Goal: Answer question/provide support

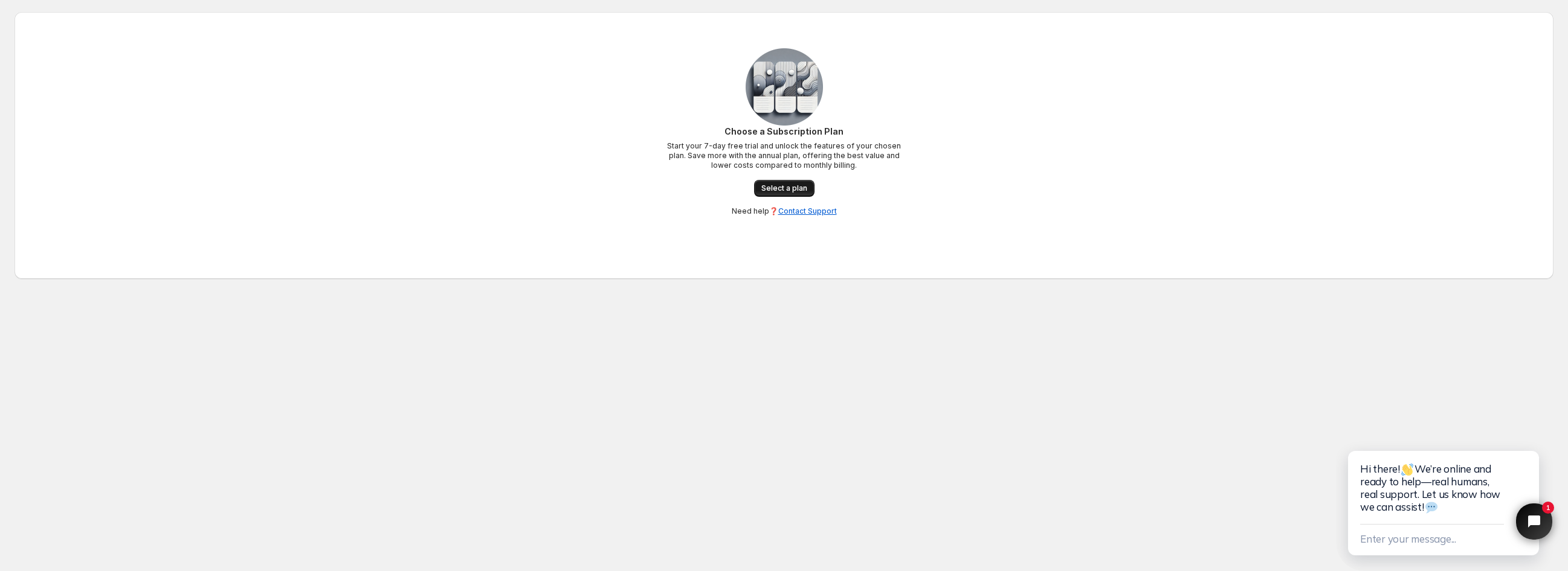
click at [776, 186] on span "Select a plan" at bounding box center [784, 188] width 46 height 10
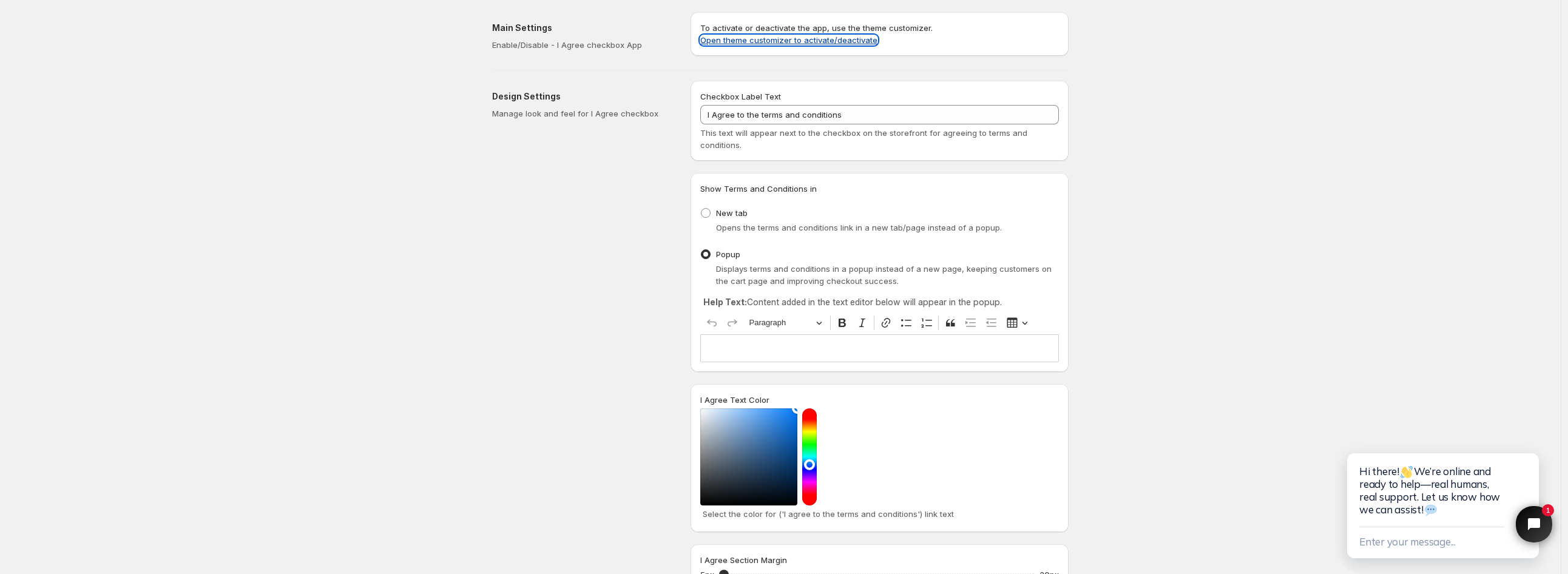
click at [729, 40] on link "Open theme customizer to activate/deactivate" at bounding box center [788, 39] width 177 height 10
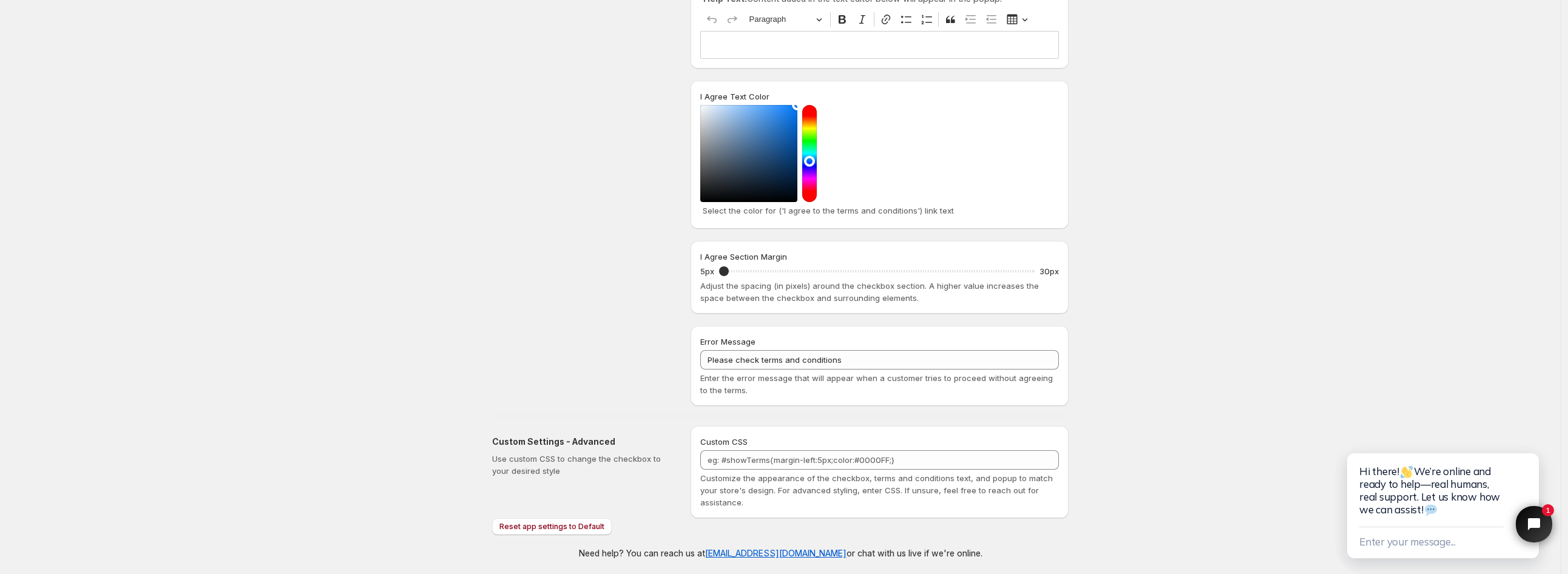
scroll to position [306, 0]
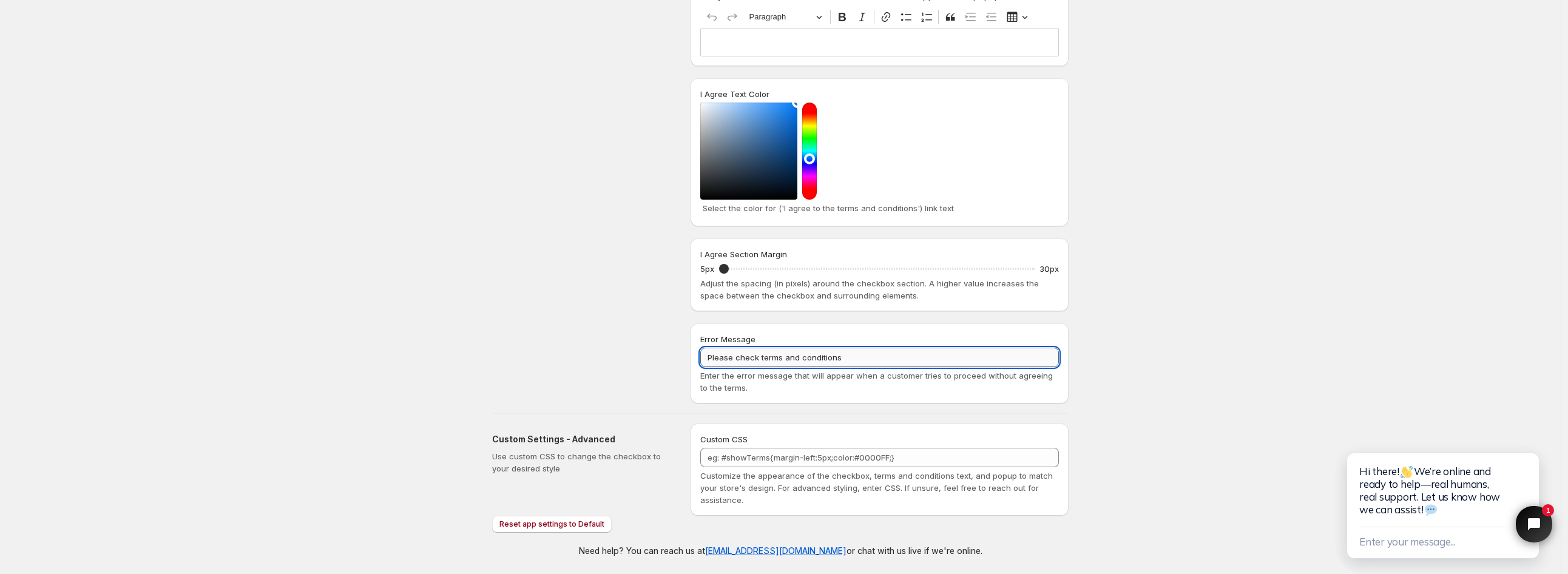
click at [750, 355] on input "Please check terms and conditions" at bounding box center [879, 357] width 359 height 19
paste input "ro pokračování je nutné souhlasit s obchodními podmínkami"
type input "Pro pokračování je nutné souhlasit s obchodními podmínkami"
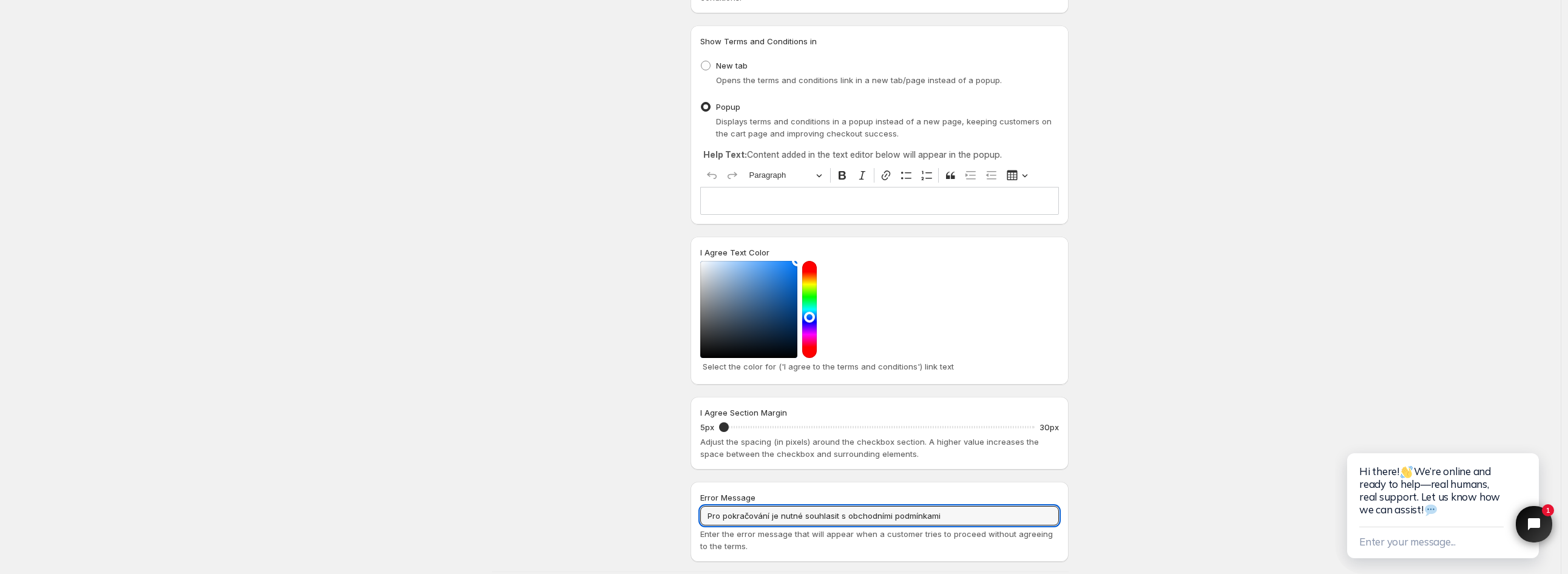
scroll to position [0, 0]
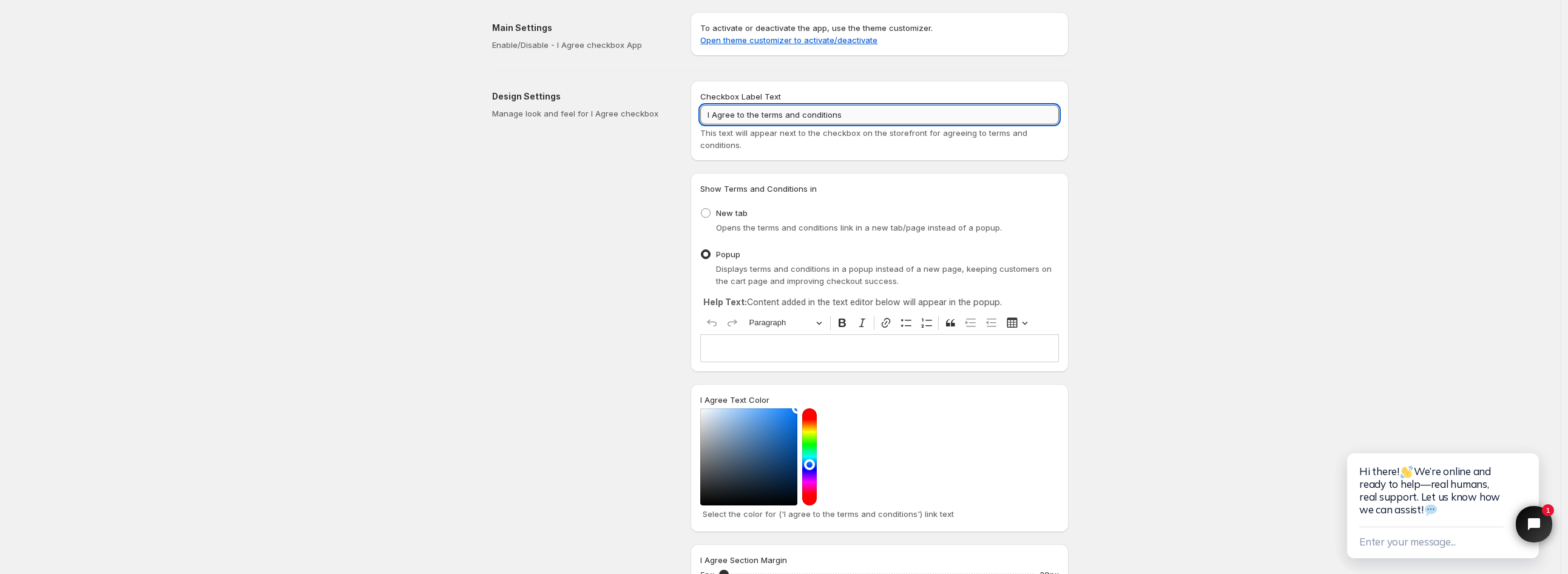
click at [753, 107] on input "I Agree to the terms and conditions" at bounding box center [879, 114] width 359 height 19
paste input "Souhlasím s Všeobecnými obchodními podmínkami"
type input "Souhlasím s Všeobecnými obchodními podmínkami"
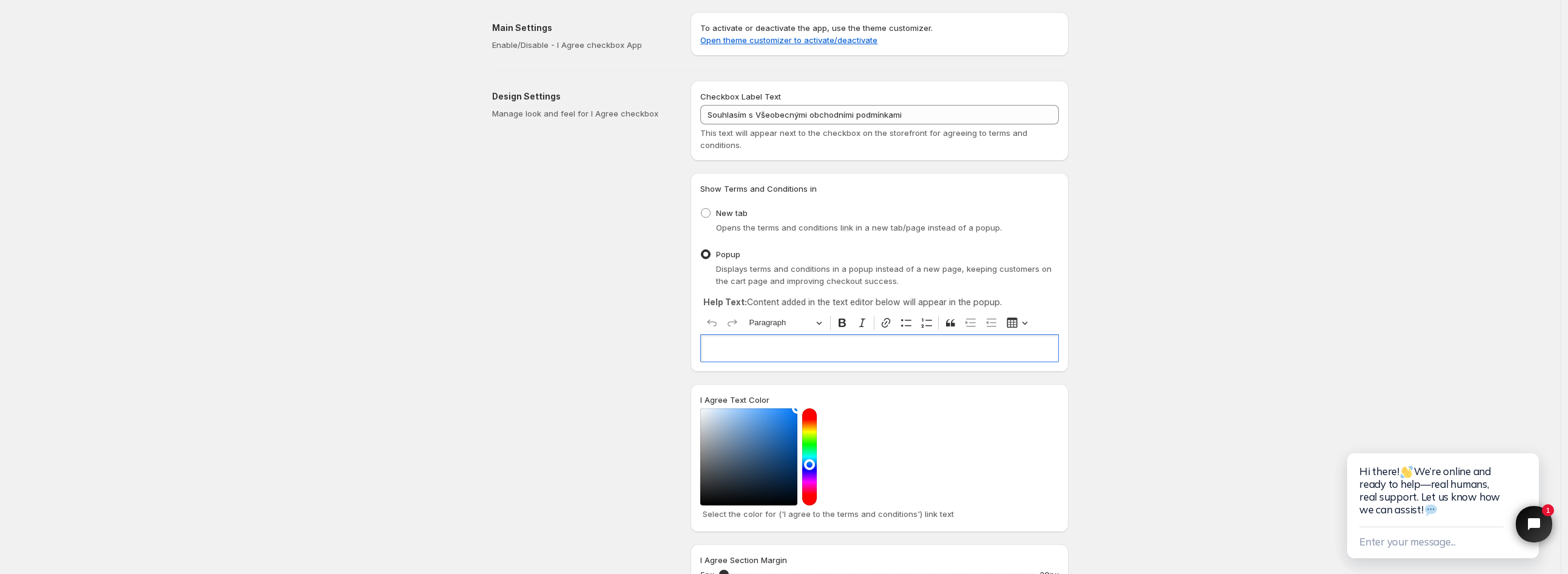
click at [767, 343] on p "Editor editing area: main. Press Alt+0 for help." at bounding box center [879, 349] width 347 height 12
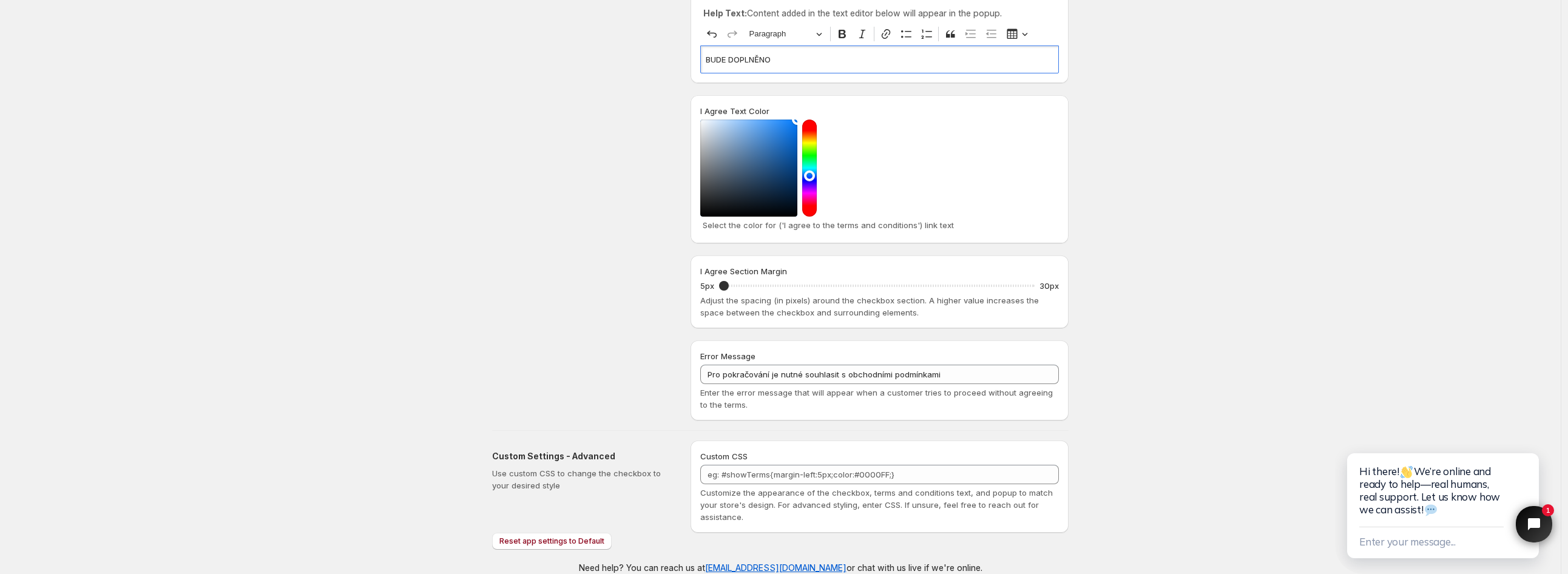
scroll to position [306, 0]
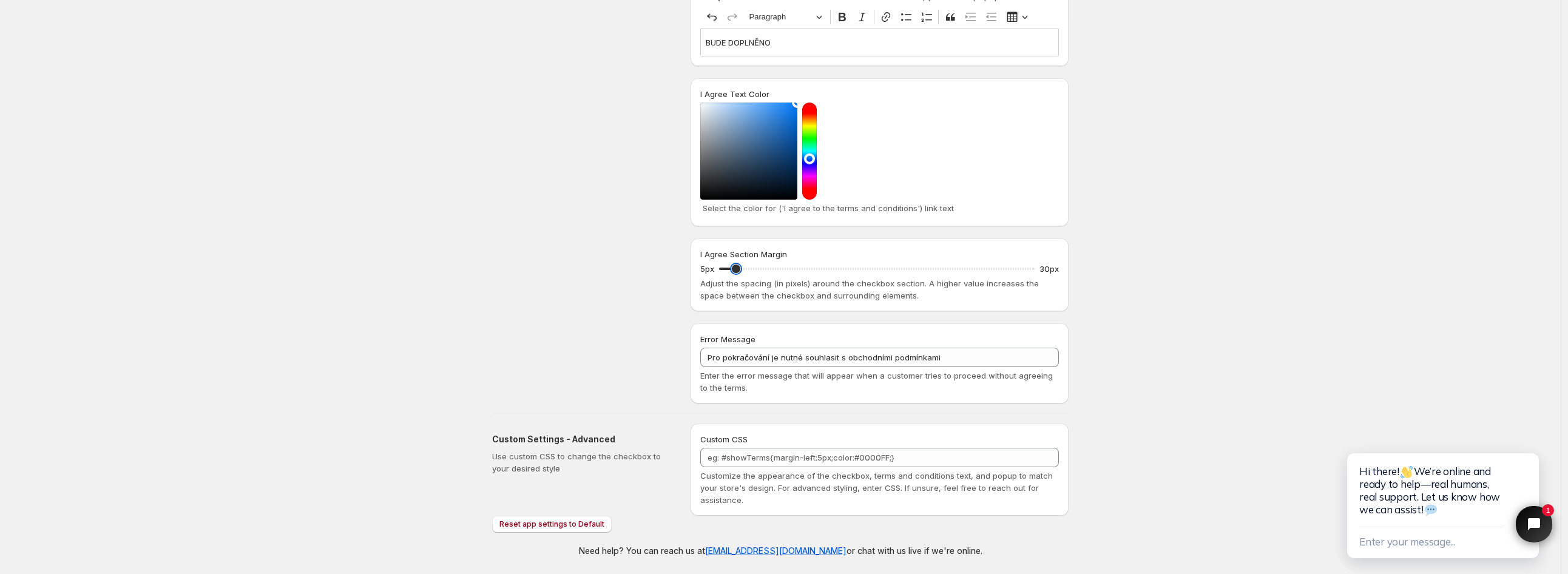
drag, startPoint x: 731, startPoint y: 271, endPoint x: 738, endPoint y: 280, distance: 11.4
type input "6"
click at [738, 278] on input "I Agree Section Margin" at bounding box center [877, 268] width 315 height 17
click at [586, 264] on div "Design Settings Manage look and feel for I Agree checkbox" at bounding box center [587, 89] width 189 height 629
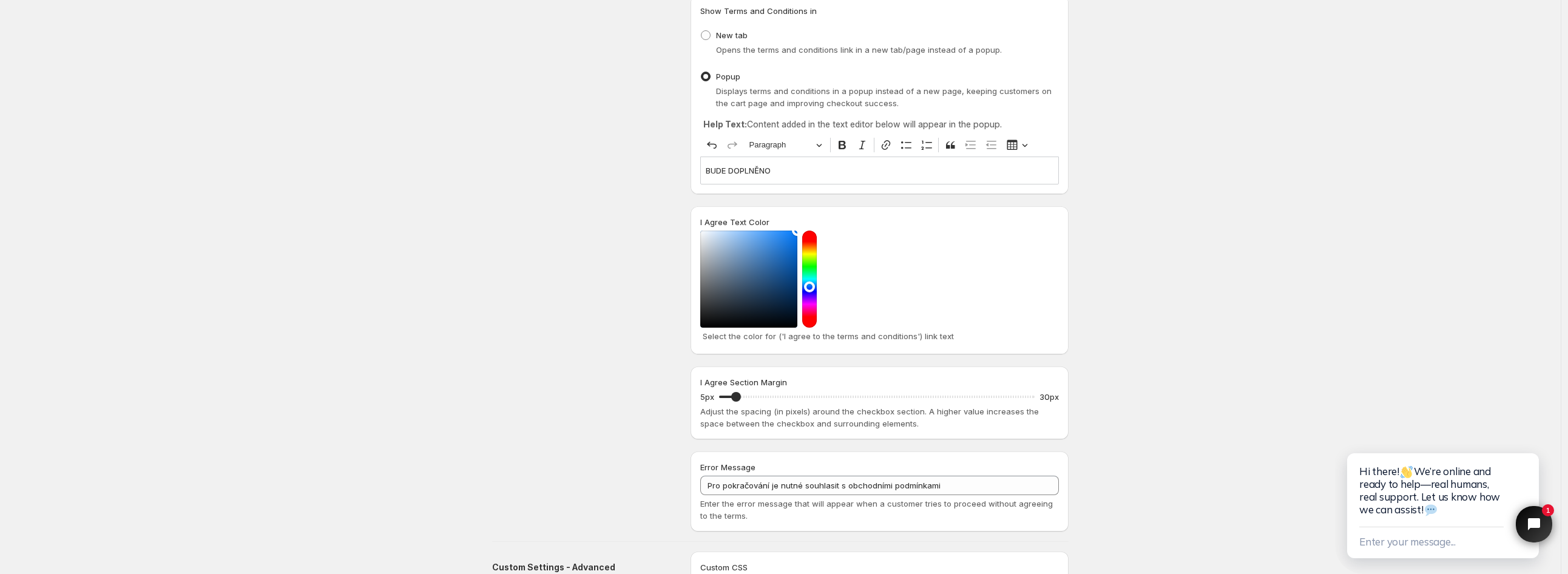
scroll to position [37, 0]
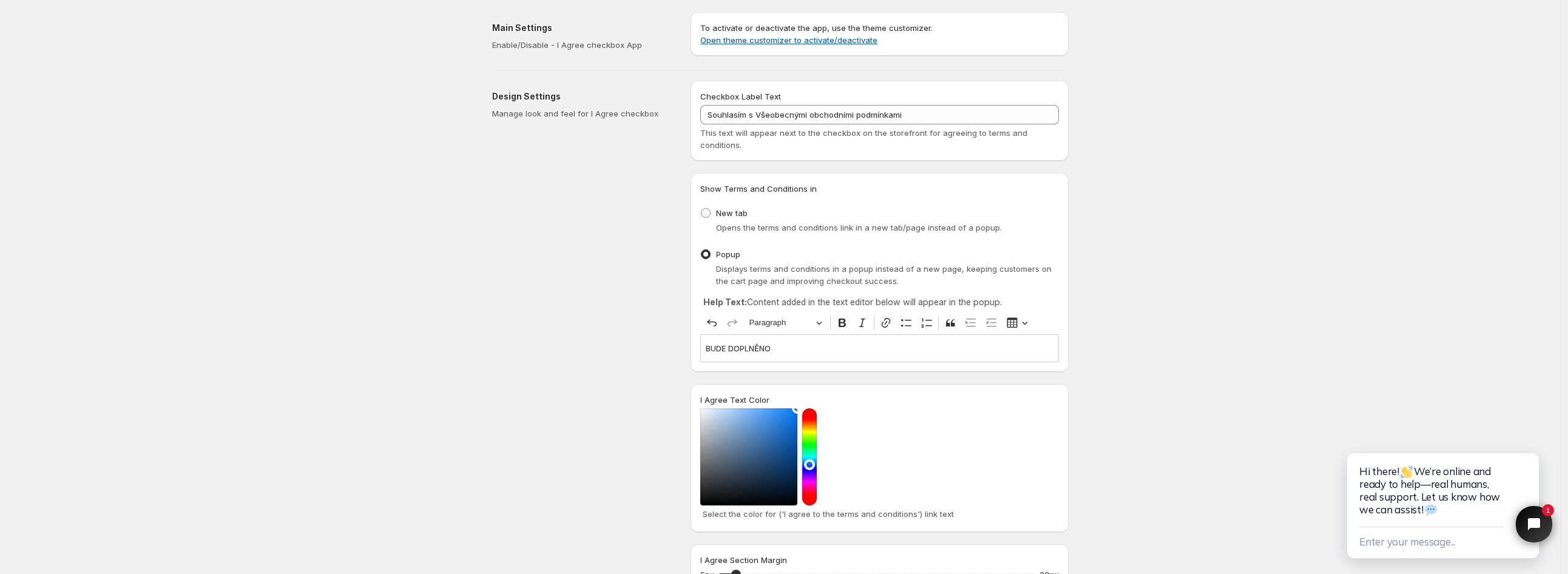
click at [570, 103] on div "Design Settings Manage look and feel for I Agree checkbox" at bounding box center [581, 105] width 179 height 29
click at [544, 39] on p "Enable/Disable - I Agree checkbox App" at bounding box center [581, 45] width 179 height 12
click at [637, 51] on div "Main Settings Enable/Disable - I Agree checkbox App" at bounding box center [587, 37] width 189 height 49
click at [749, 35] on link "Open theme customizer to activate/deactivate" at bounding box center [788, 39] width 177 height 10
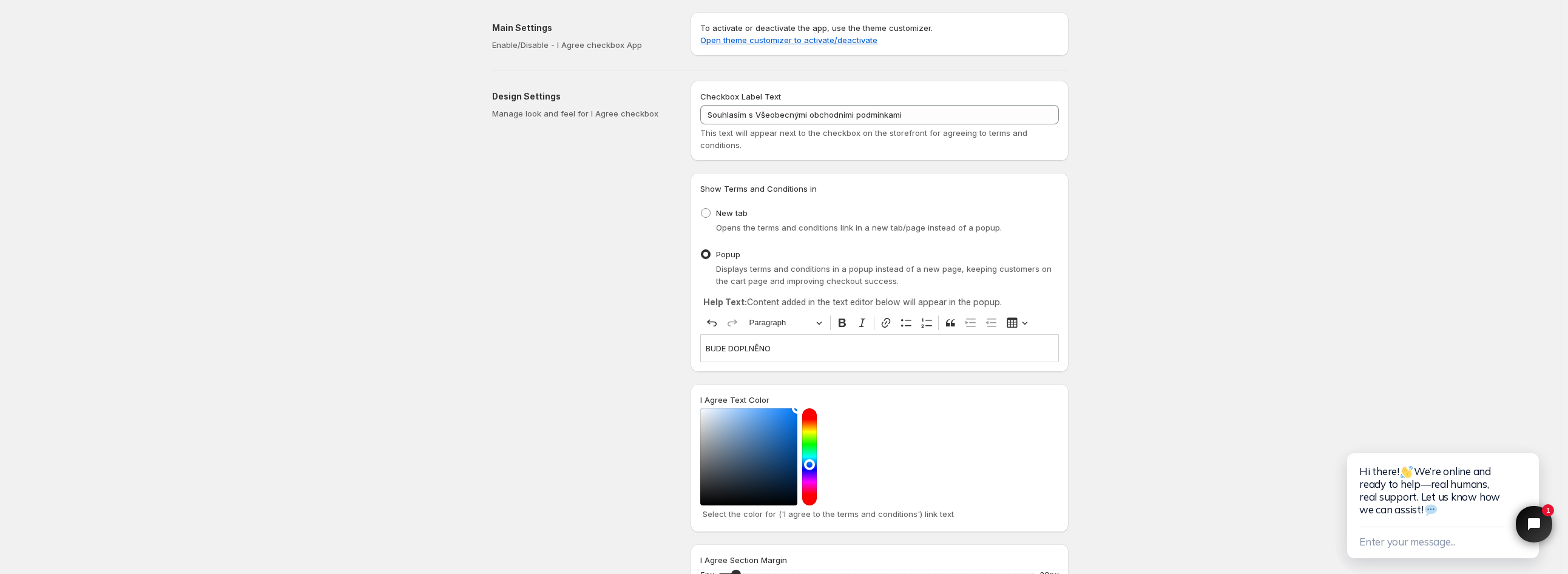
drag, startPoint x: 767, startPoint y: 40, endPoint x: 658, endPoint y: 71, distance: 113.3
click at [658, 71] on div "Design Settings Manage look and feel for I Agree checkbox Checkbox Label Text S…" at bounding box center [775, 390] width 586 height 639
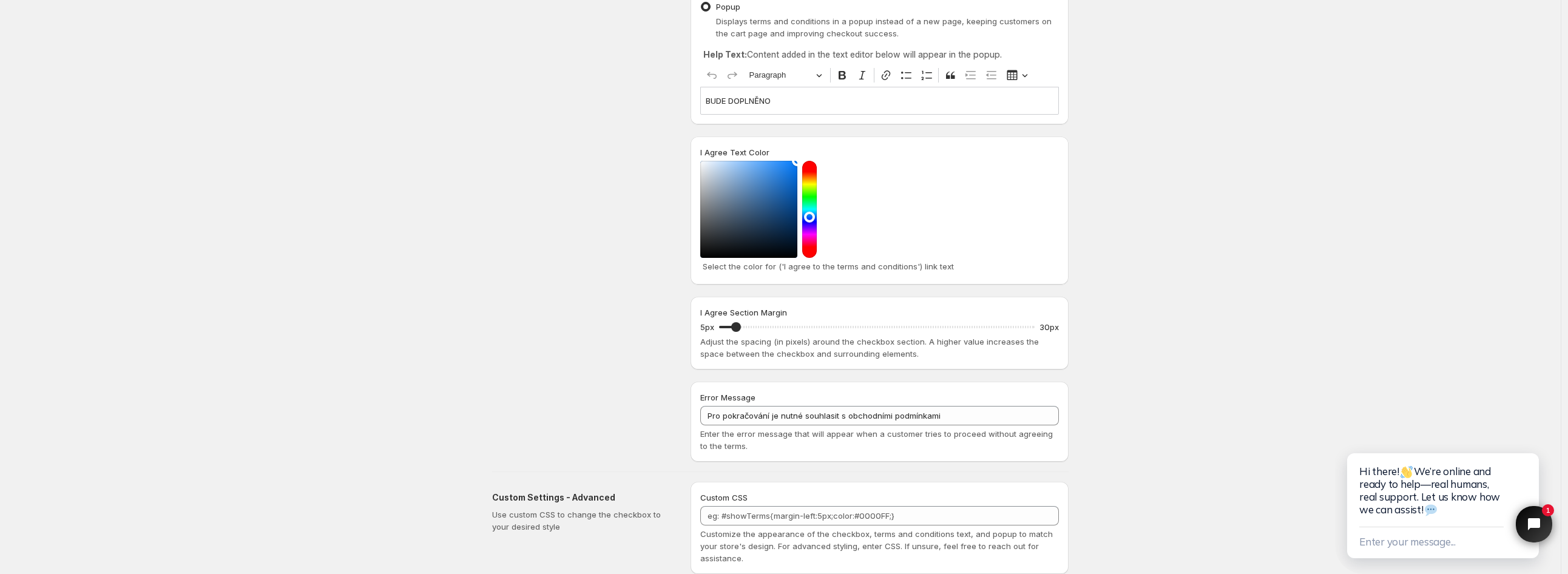
scroll to position [306, 0]
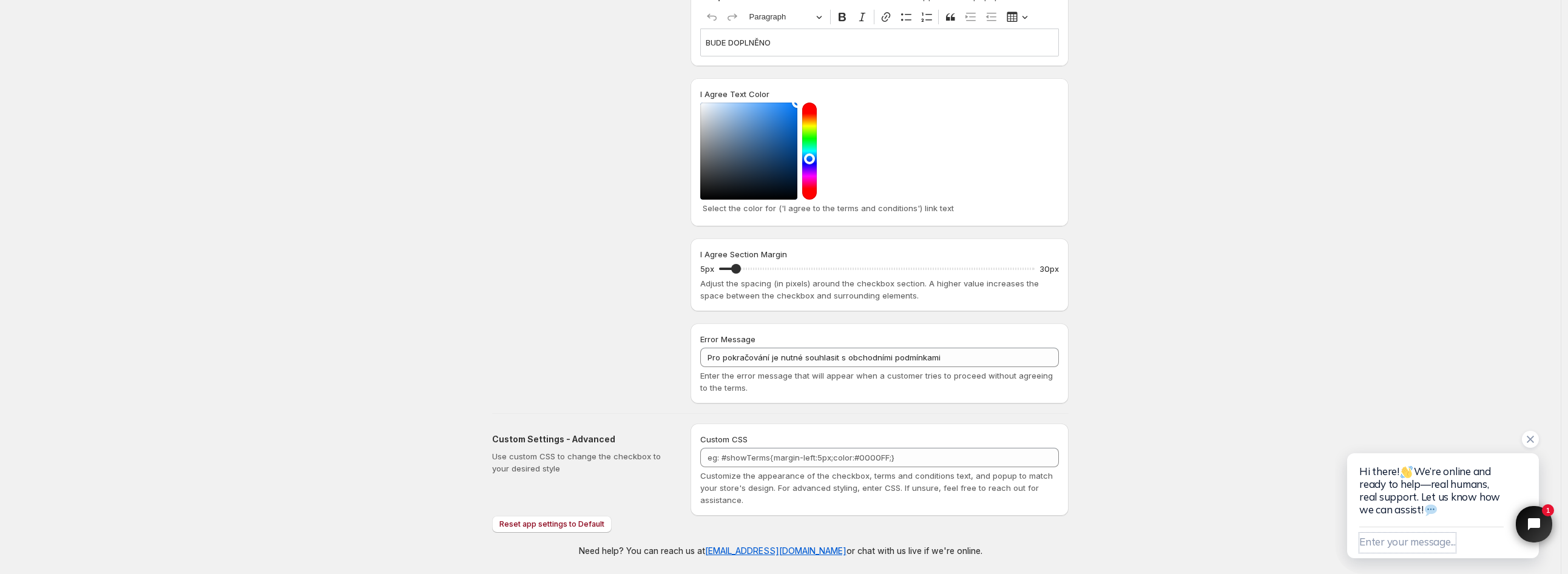
click at [1397, 543] on button "Enter your message..." at bounding box center [1407, 543] width 97 height 20
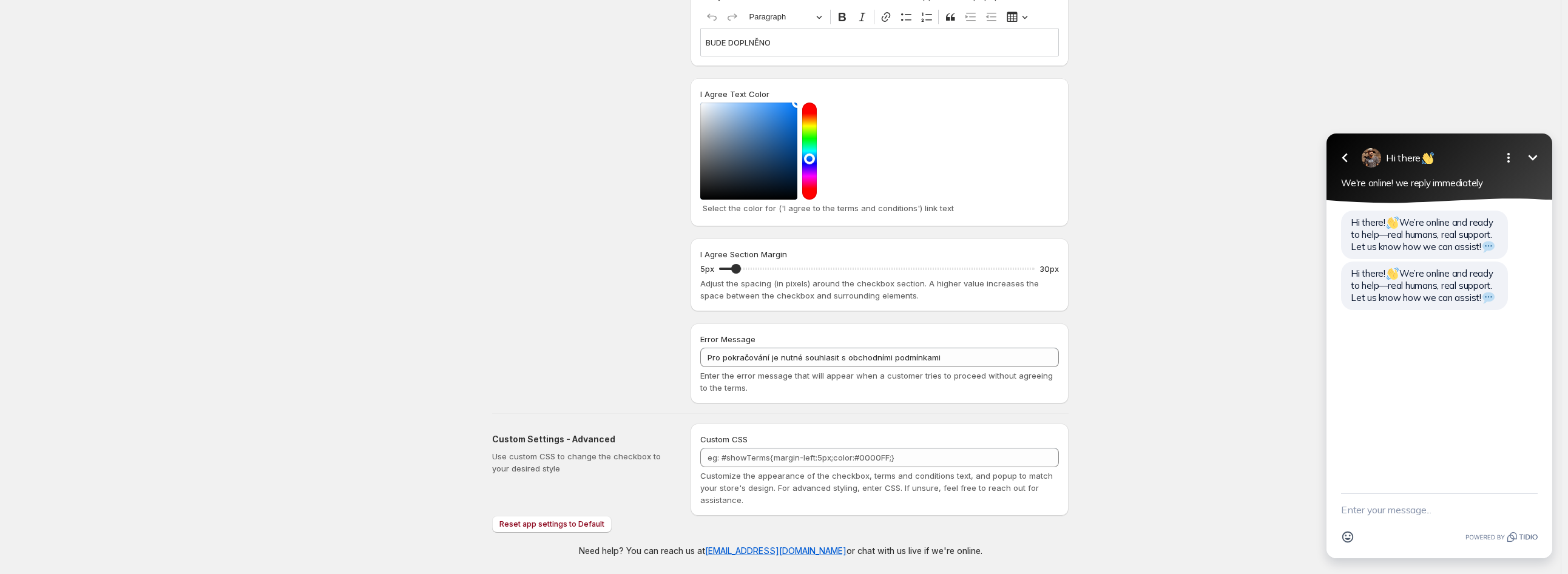
click at [1386, 510] on textarea "New message" at bounding box center [1439, 510] width 196 height 31
type textarea "Hi Guys, I need your help. How can I use more than one checkbox?"
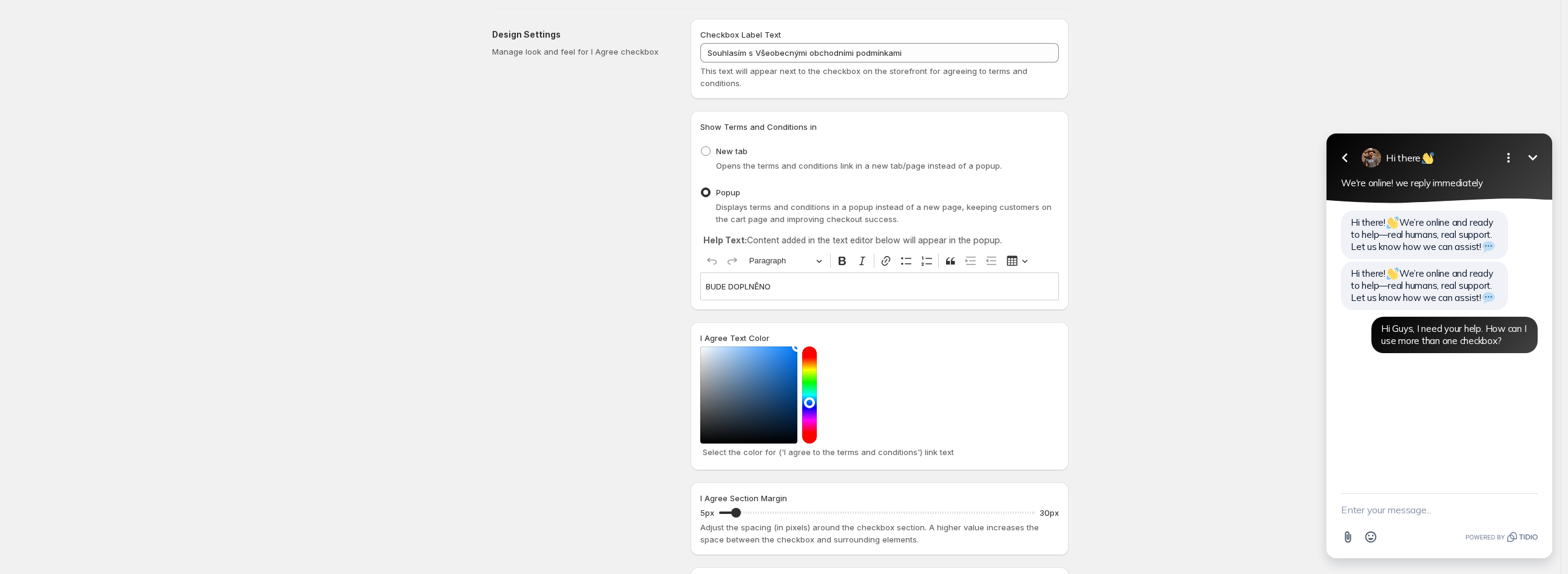
scroll to position [0, 0]
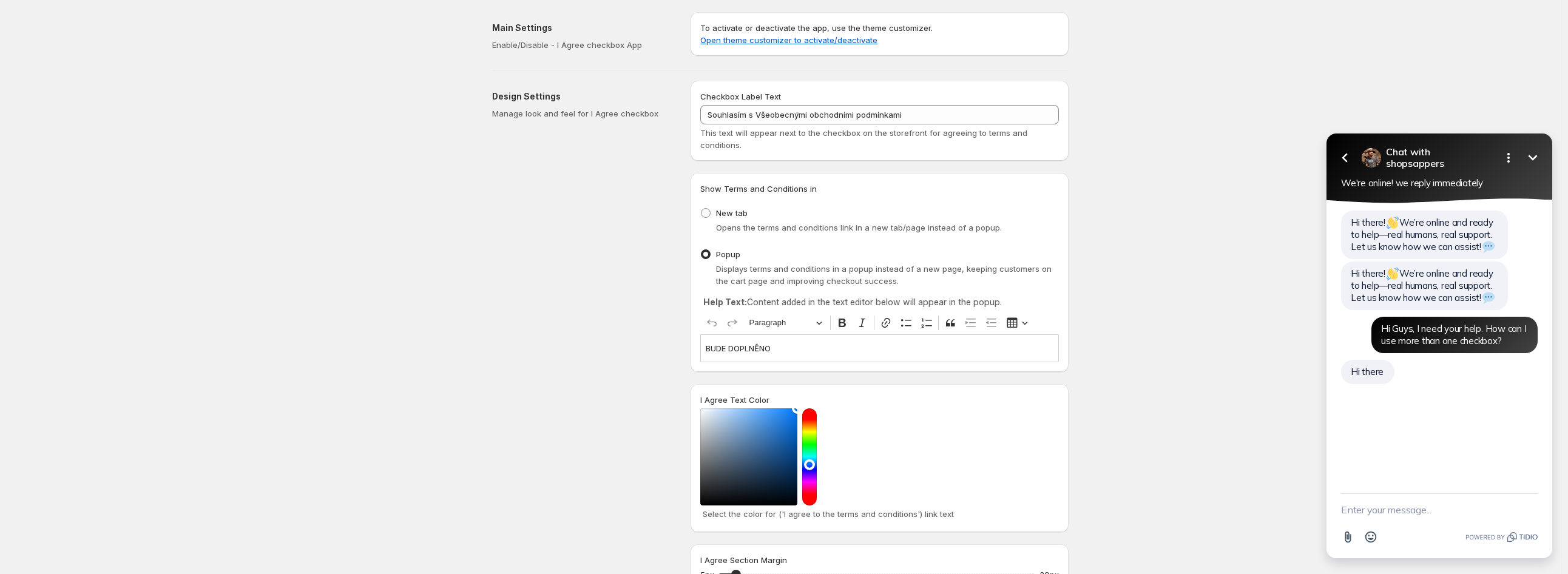
click at [1427, 512] on textarea "New message" at bounding box center [1439, 510] width 196 height 31
click at [1412, 513] on textarea "New message" at bounding box center [1439, 510] width 196 height 31
paste textarea "T"
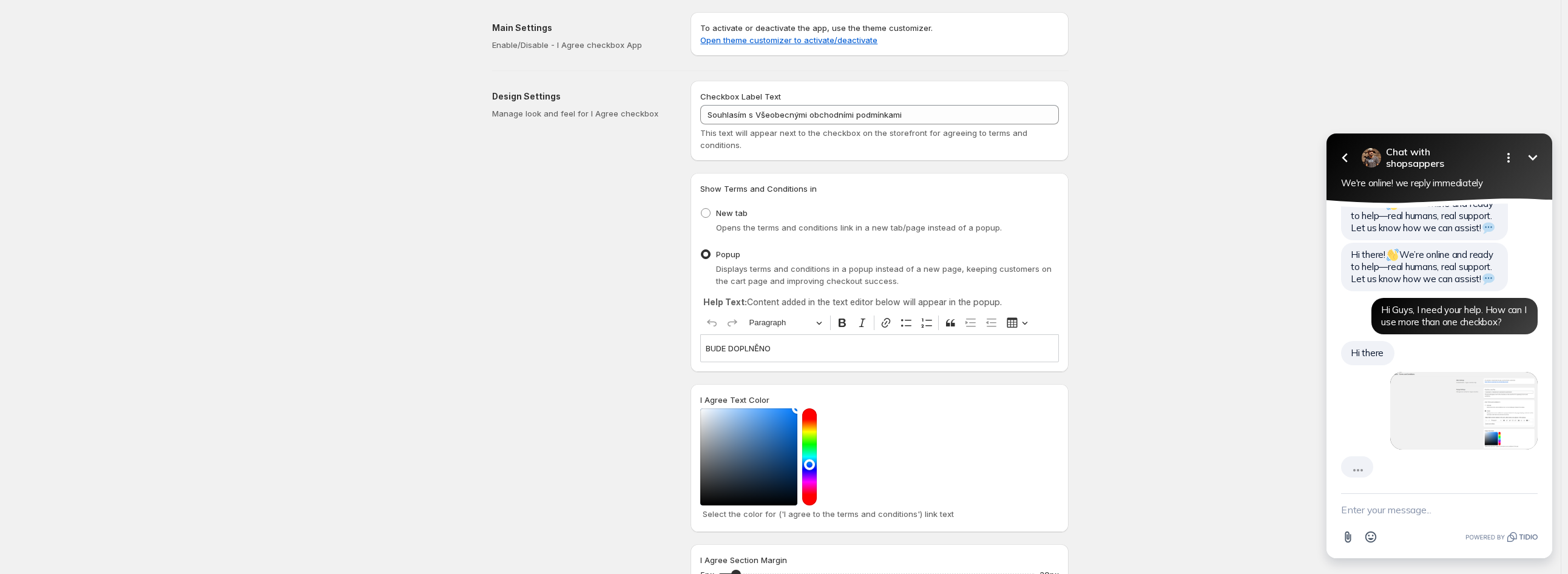
click at [1407, 511] on textarea "New message" at bounding box center [1439, 510] width 196 height 31
type textarea "This is what I see now"
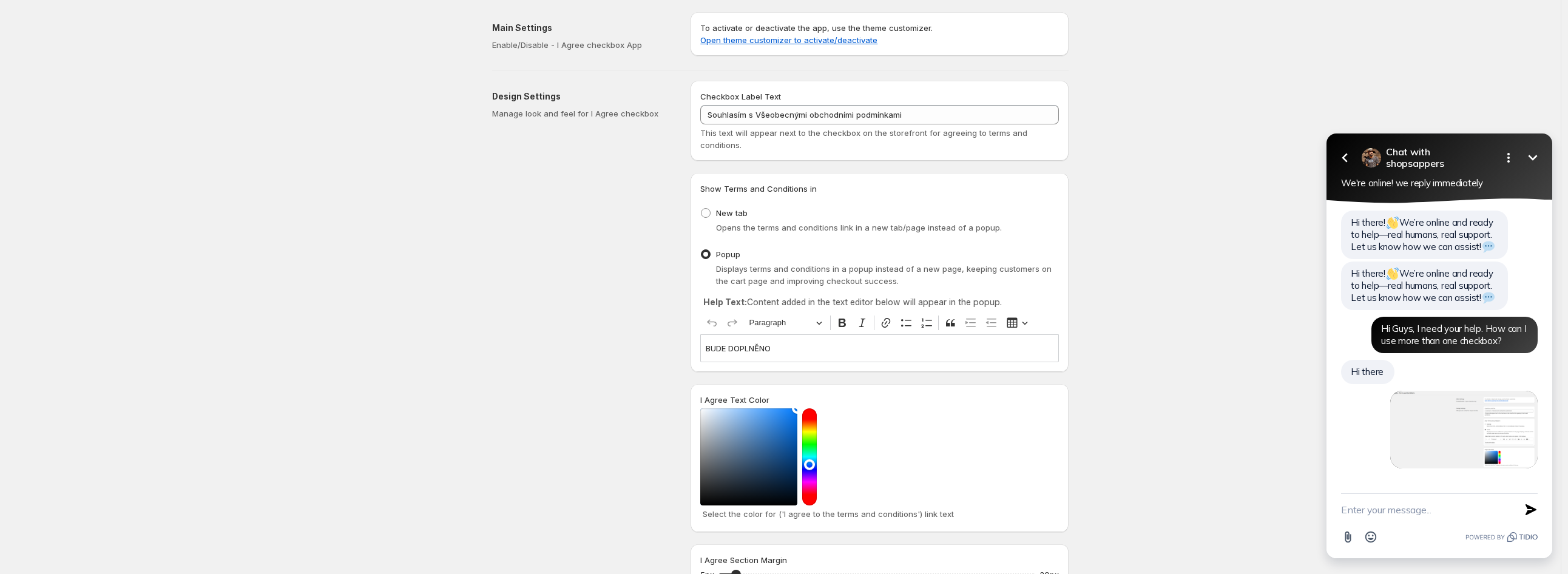
scroll to position [19, 0]
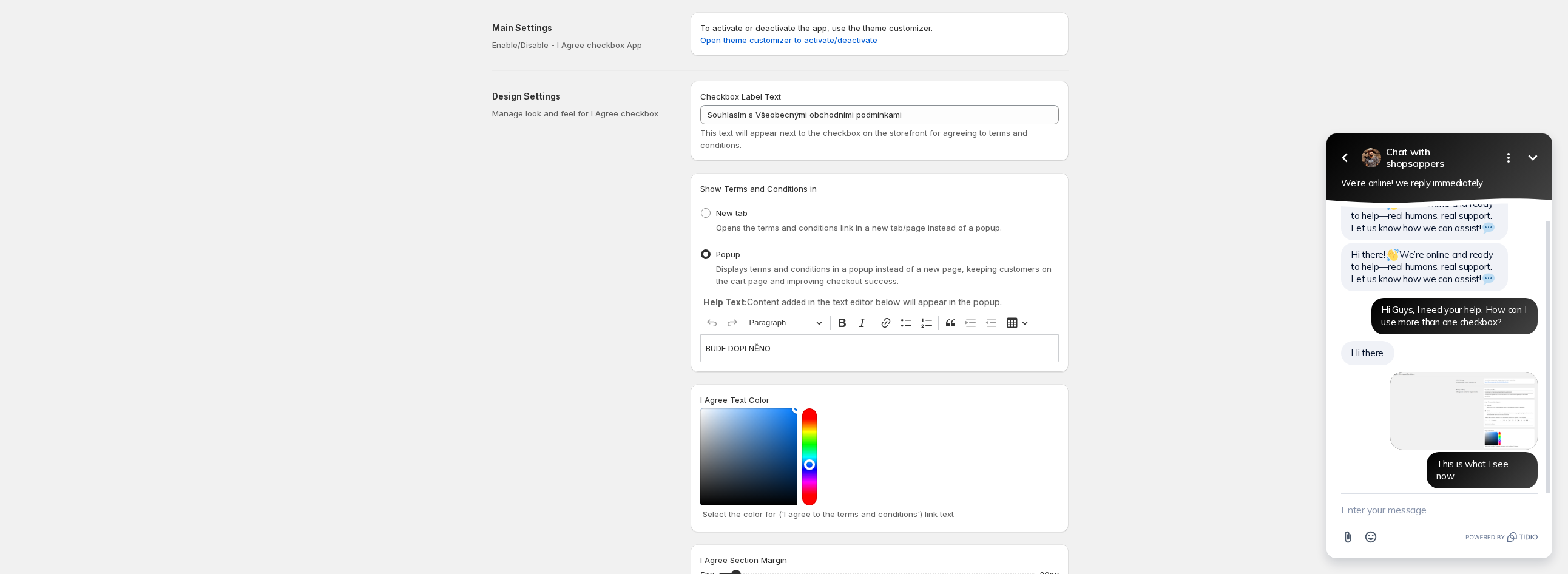
click at [1487, 384] on img at bounding box center [1463, 411] width 148 height 78
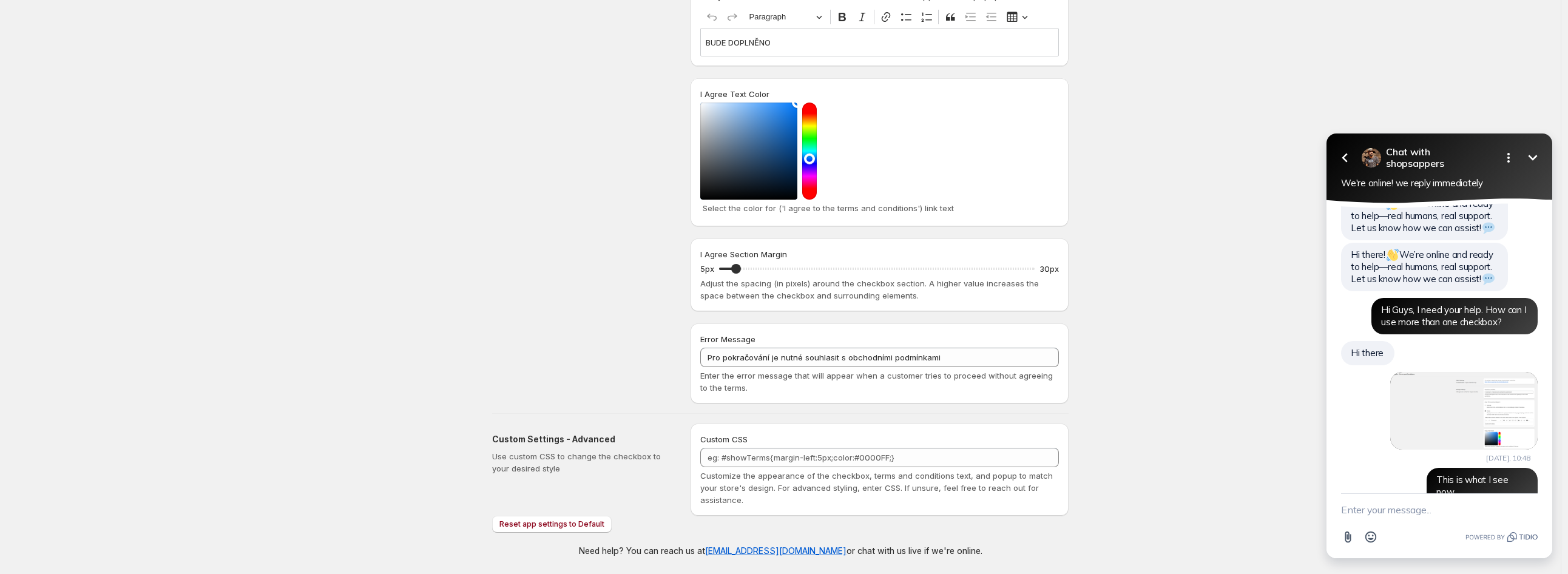
scroll to position [65, 0]
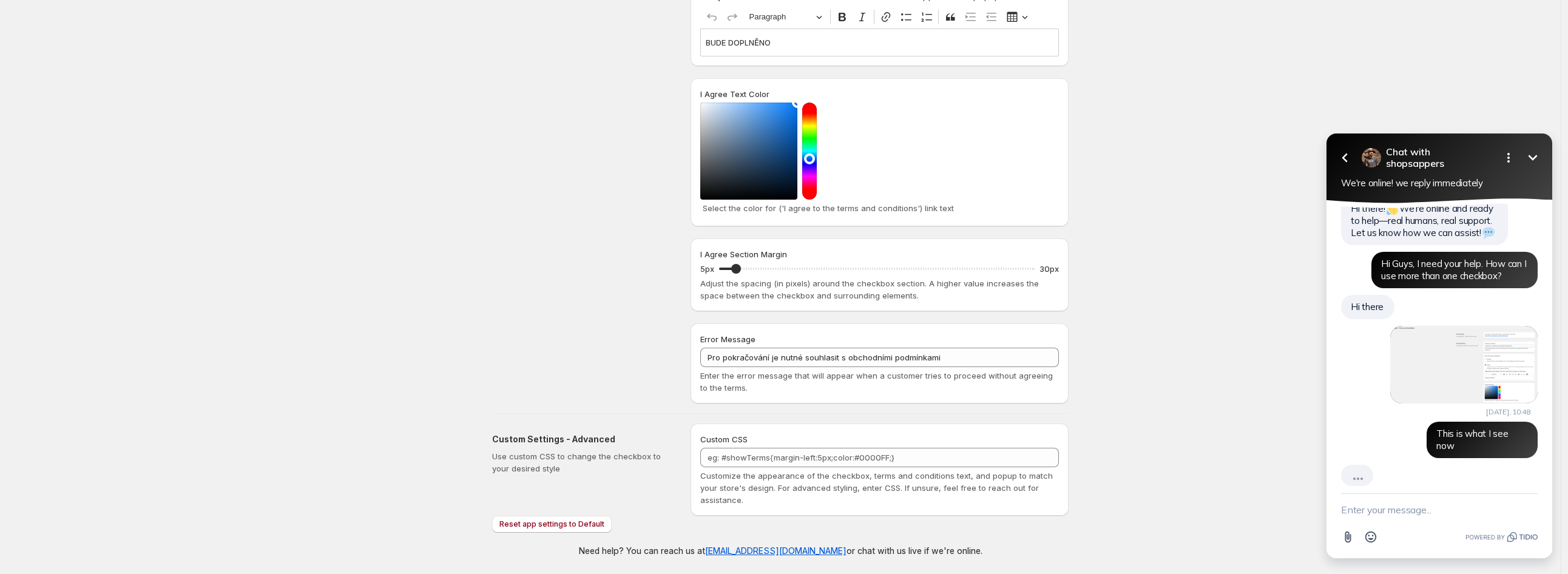
click at [1509, 152] on icon "Open options" at bounding box center [1508, 157] width 15 height 15
click at [1461, 192] on span "Turn off notifications" at bounding box center [1479, 196] width 91 height 12
click at [1393, 509] on textarea "New message" at bounding box center [1439, 510] width 196 height 31
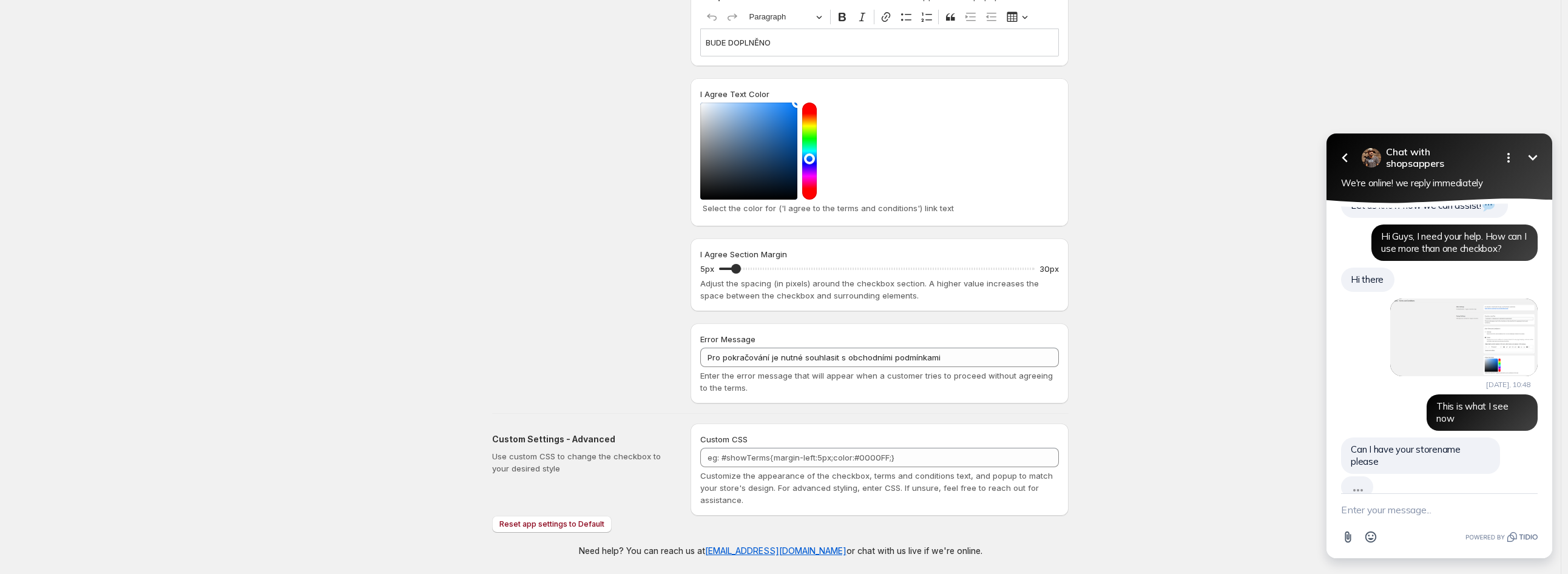
click at [1375, 508] on textarea "New message" at bounding box center [1439, 510] width 196 height 31
paste textarea "[PERSON_NAME]-magexo"
type textarea "[PERSON_NAME]-magexo"
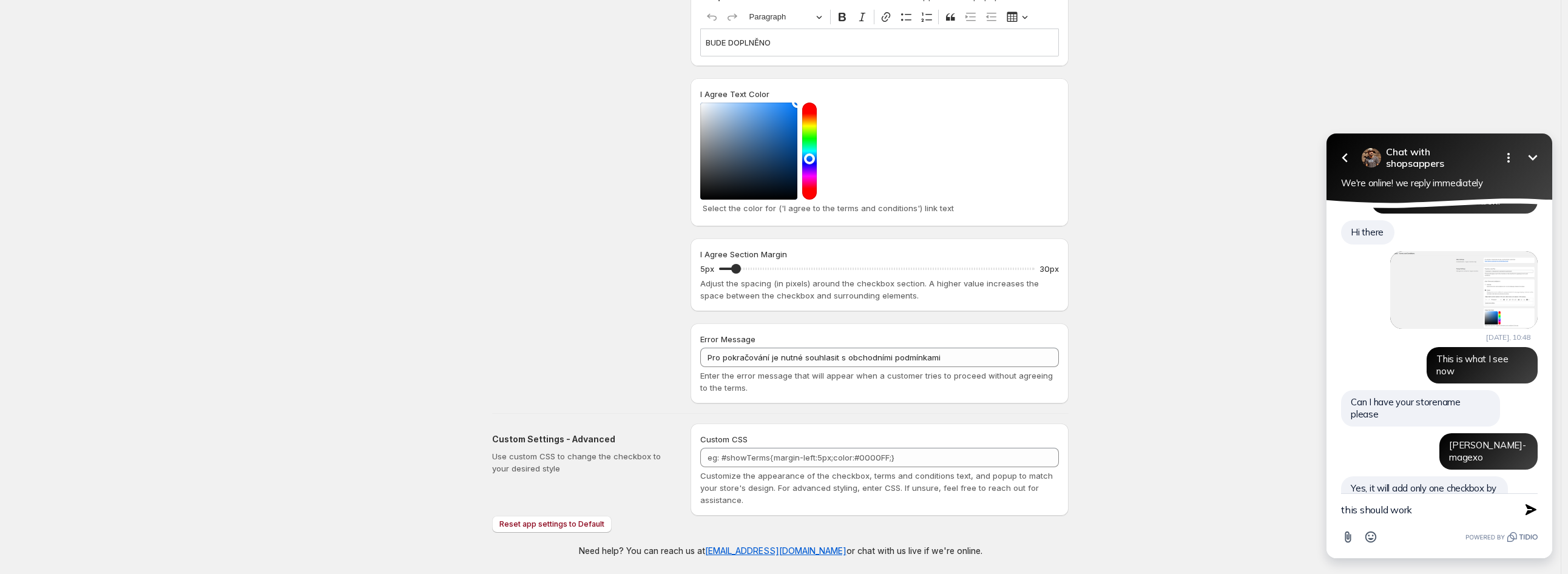
scroll to position [166, 0]
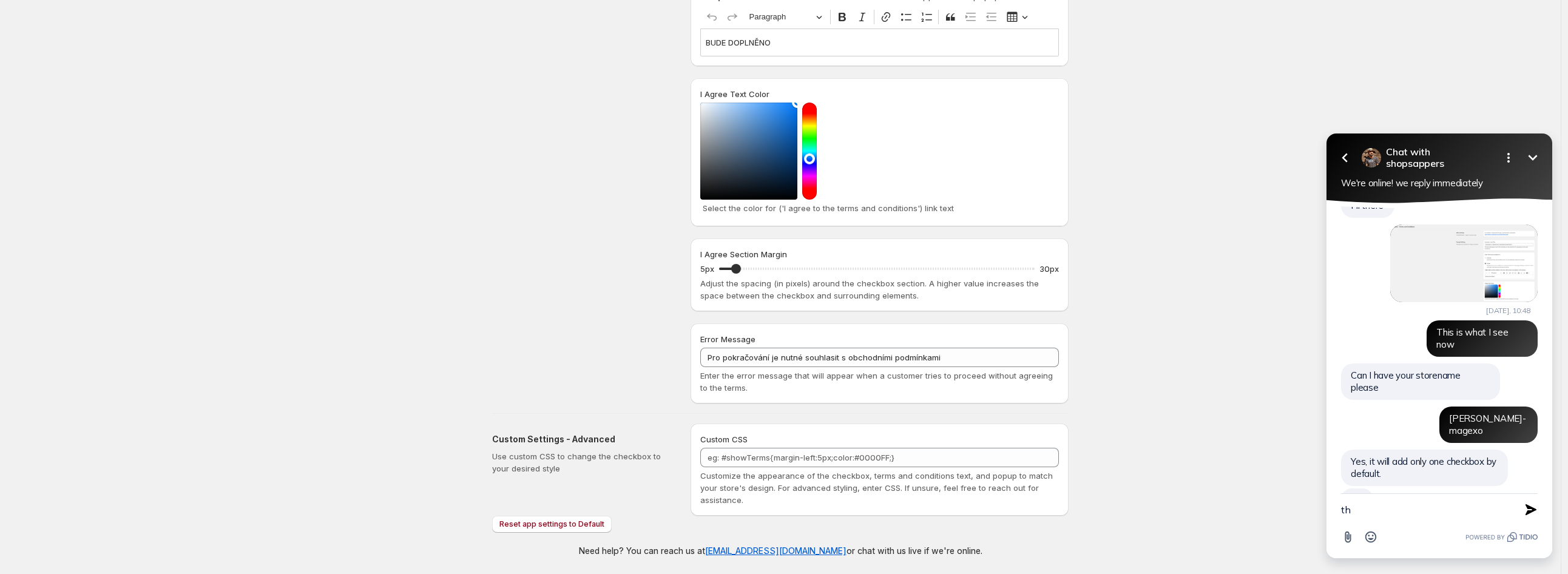
type textarea "t"
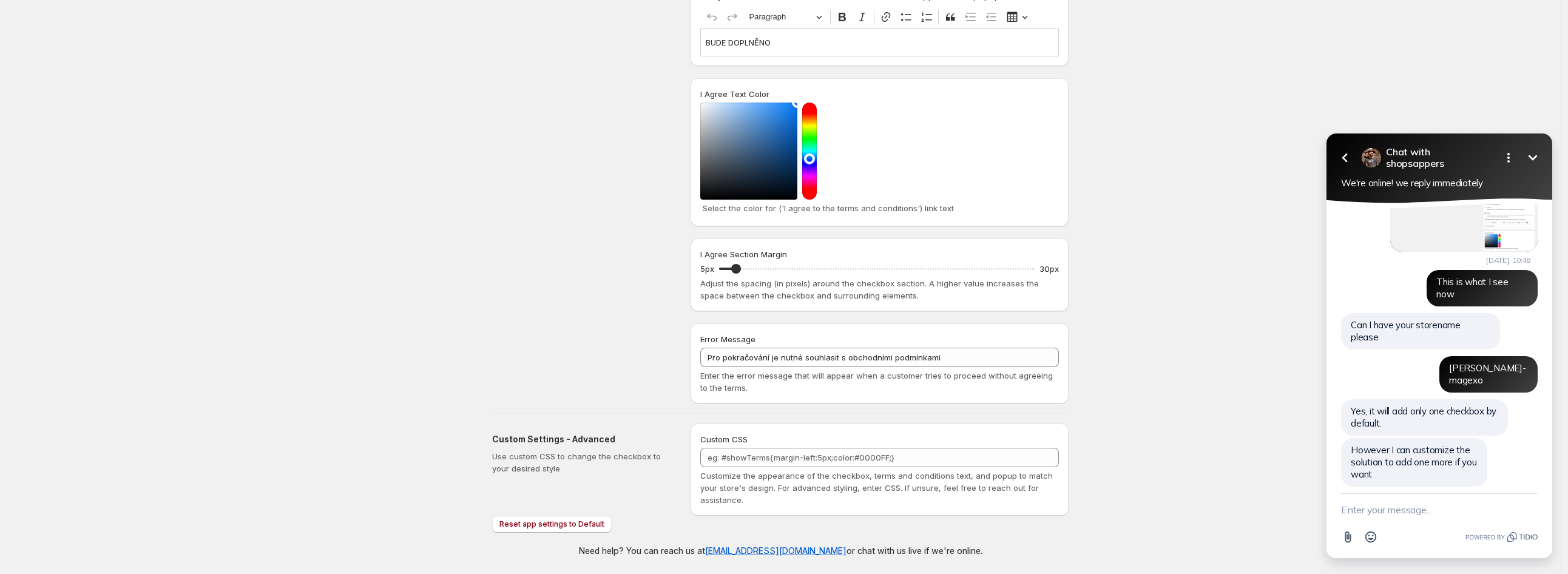
scroll to position [217, 0]
type textarea "yes please, It will definitely help"
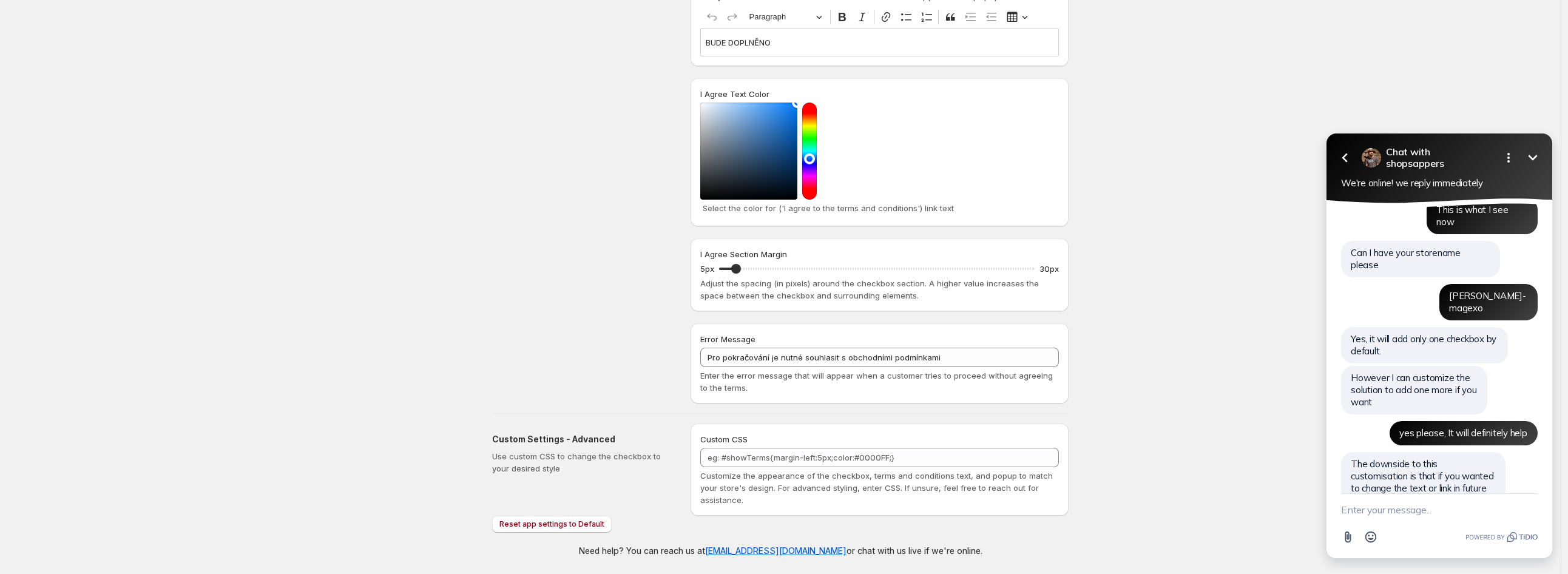
scroll to position [315, 0]
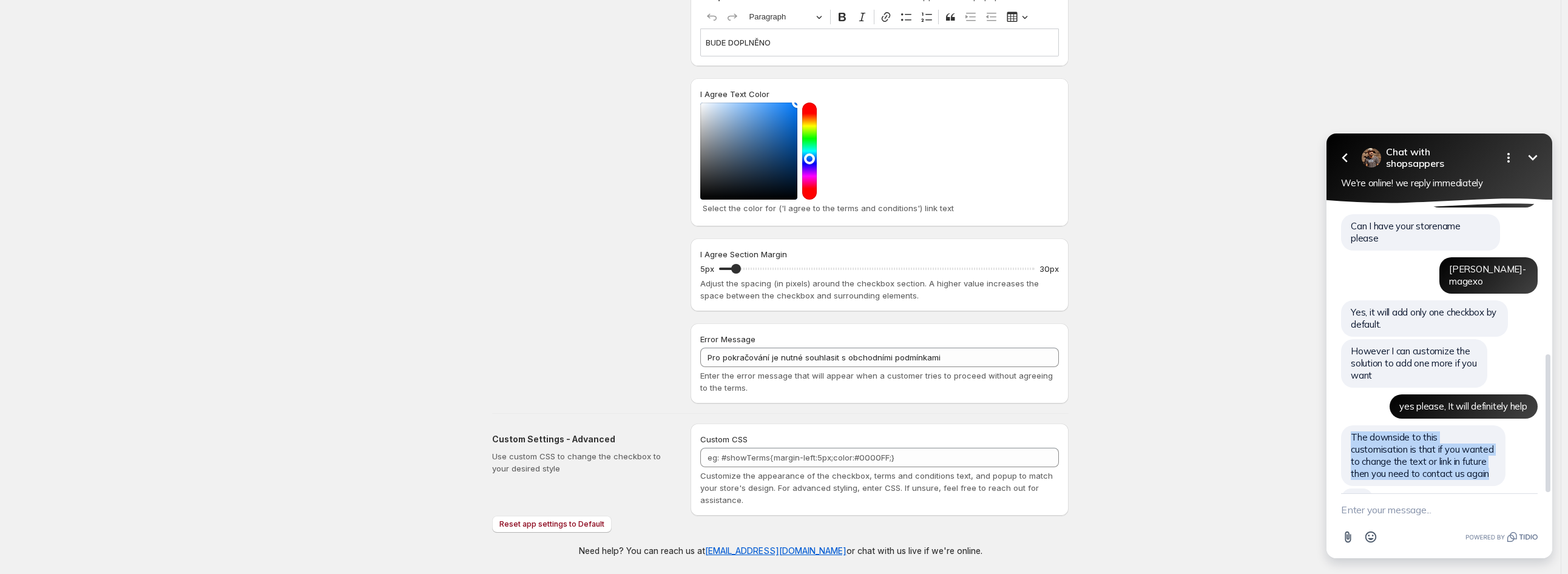
drag, startPoint x: 1351, startPoint y: 400, endPoint x: 1434, endPoint y: 436, distance: 90.5
click at [1439, 439] on div "The downside to this customisation is that if you wanted to change the text or …" at bounding box center [1423, 456] width 164 height 61
copy span "The downside to this customisation is that if you wanted to change the text or …"
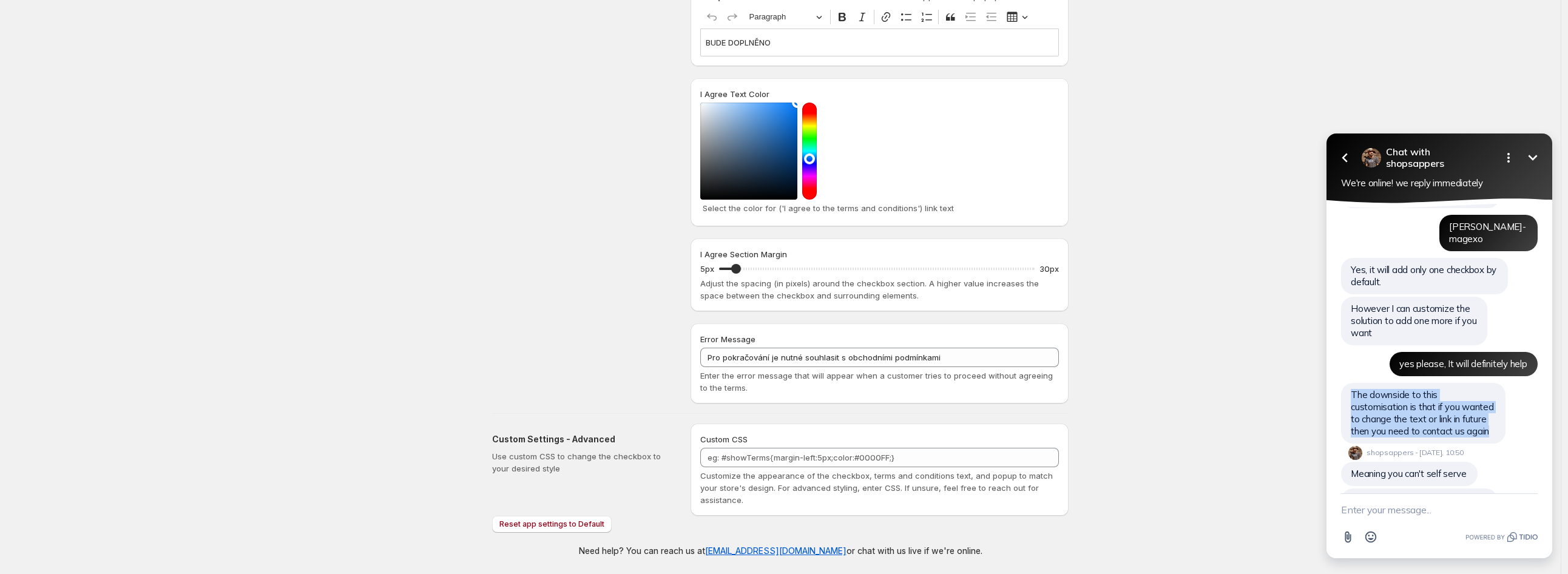
scroll to position [358, 0]
click at [1442, 508] on textarea "New message" at bounding box center [1439, 510] width 196 height 31
paste textarea "Please adjust the checkbox so that it only displays this text (in [GEOGRAPHIC_D…"
type textarea "Please adjust the checkbox so that it only displays this text (in [GEOGRAPHIC_D…"
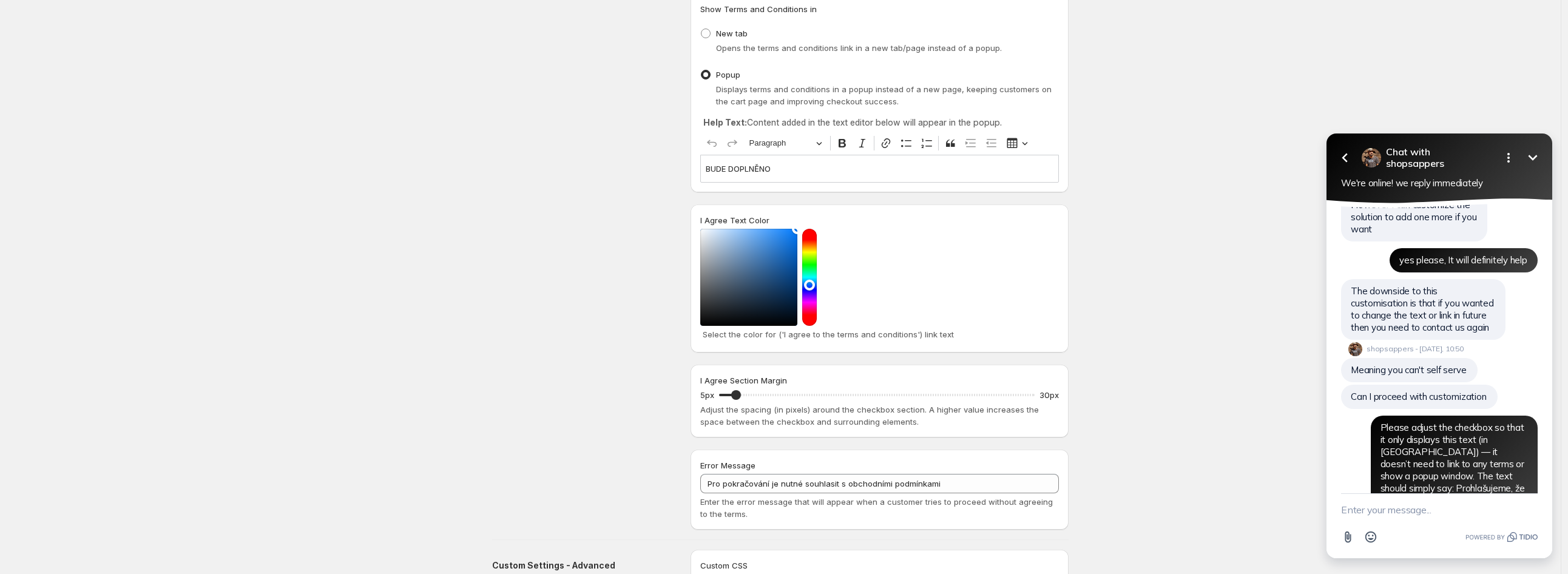
scroll to position [0, 0]
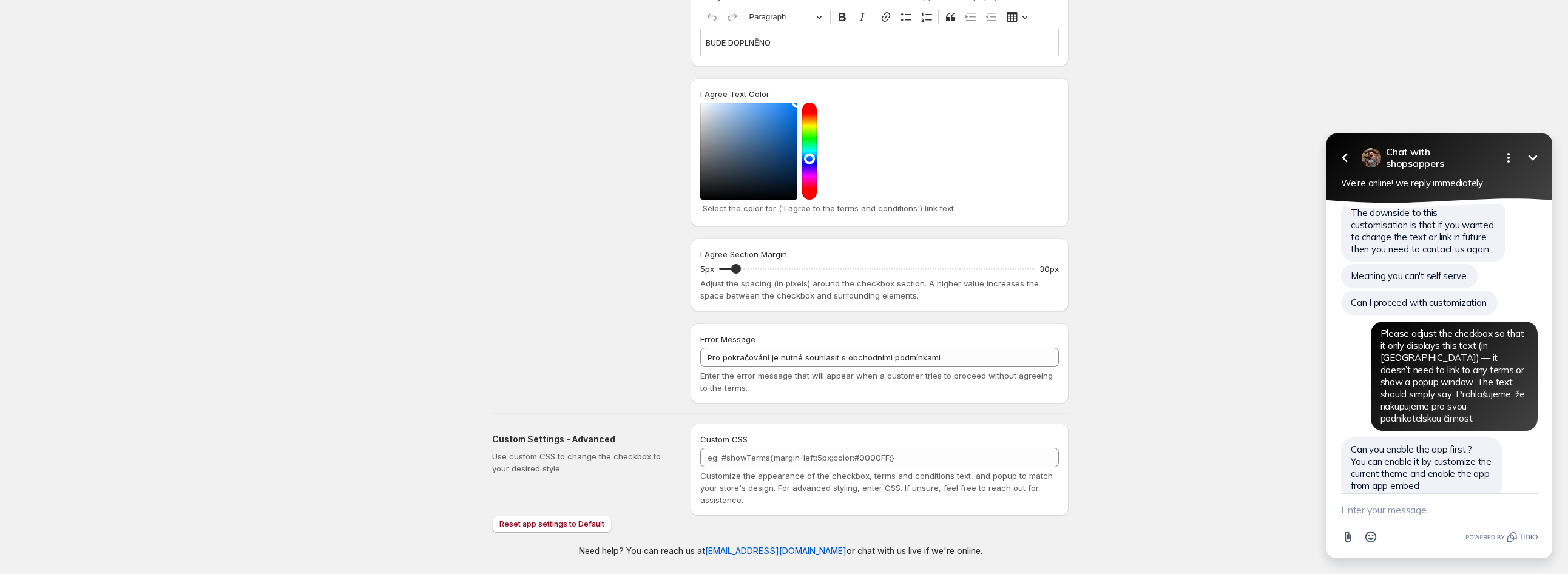
scroll to position [498, 0]
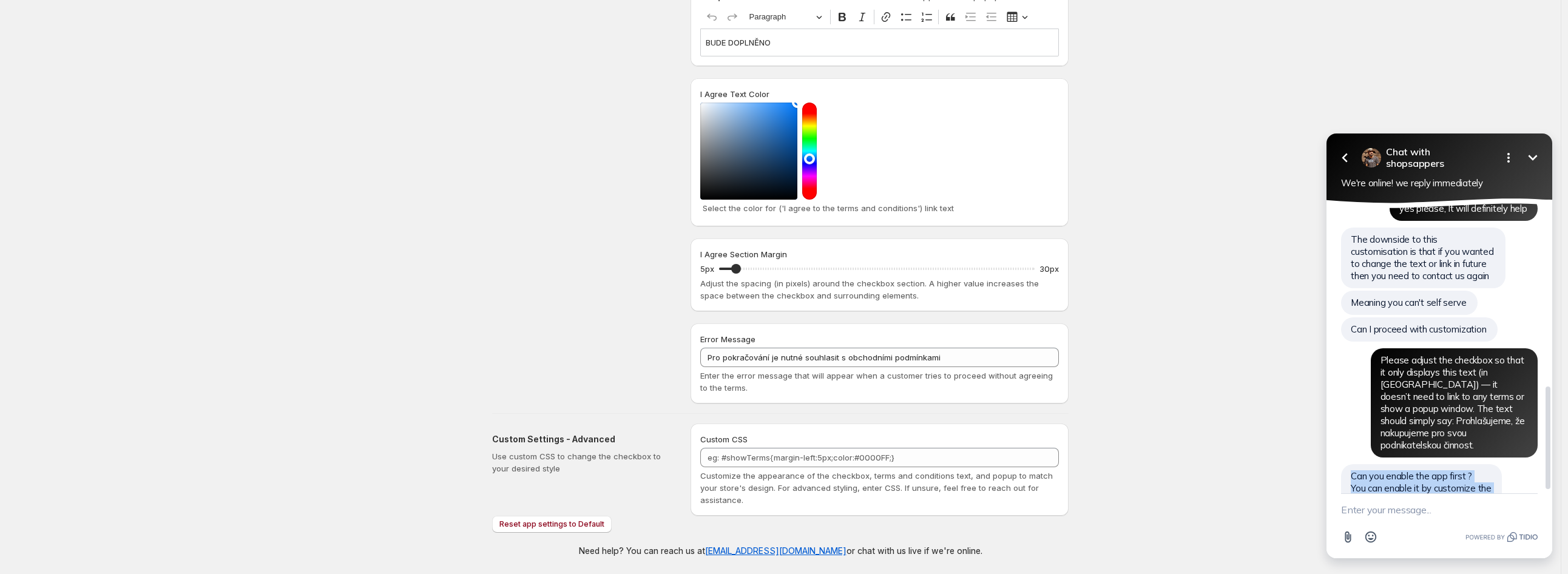
drag, startPoint x: 1351, startPoint y: 431, endPoint x: 1439, endPoint y: 469, distance: 95.9
click at [1439, 469] on div "Can you enable the app first ? You can enable it by customize the current theme…" at bounding box center [1421, 495] width 161 height 61
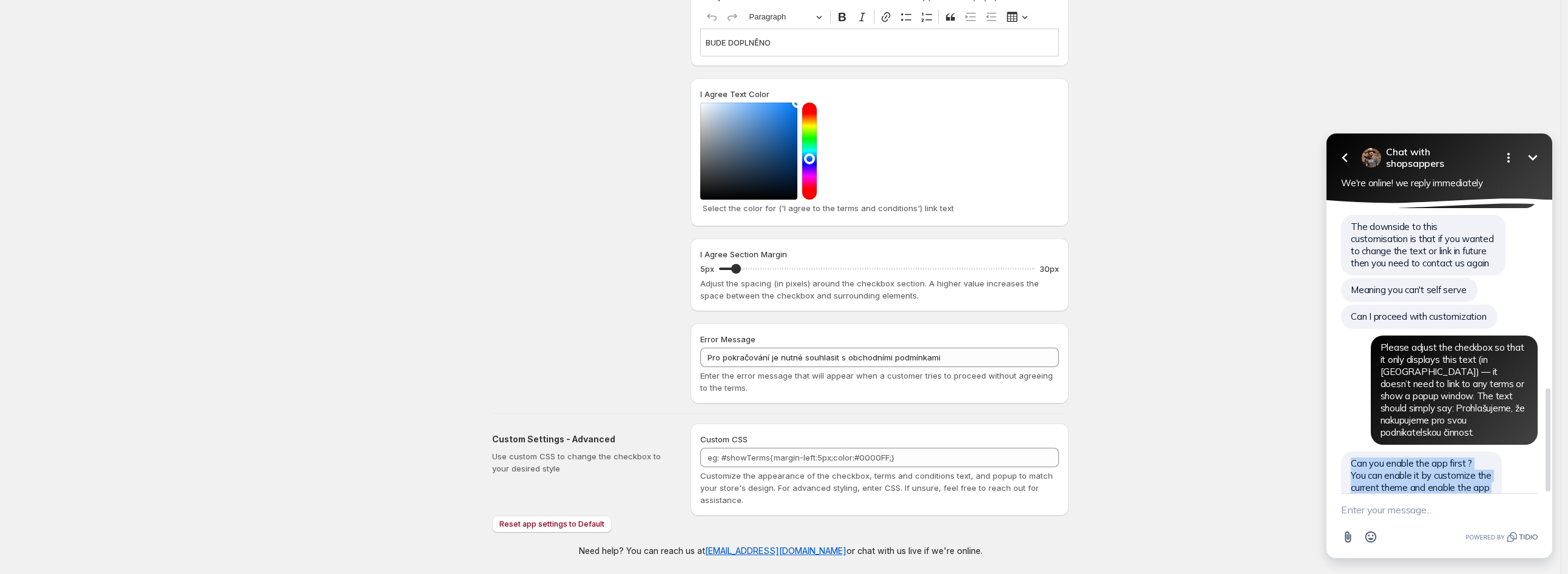
scroll to position [514, 0]
copy span "Can you enable the app first ? You can enable it by customize the current theme…"
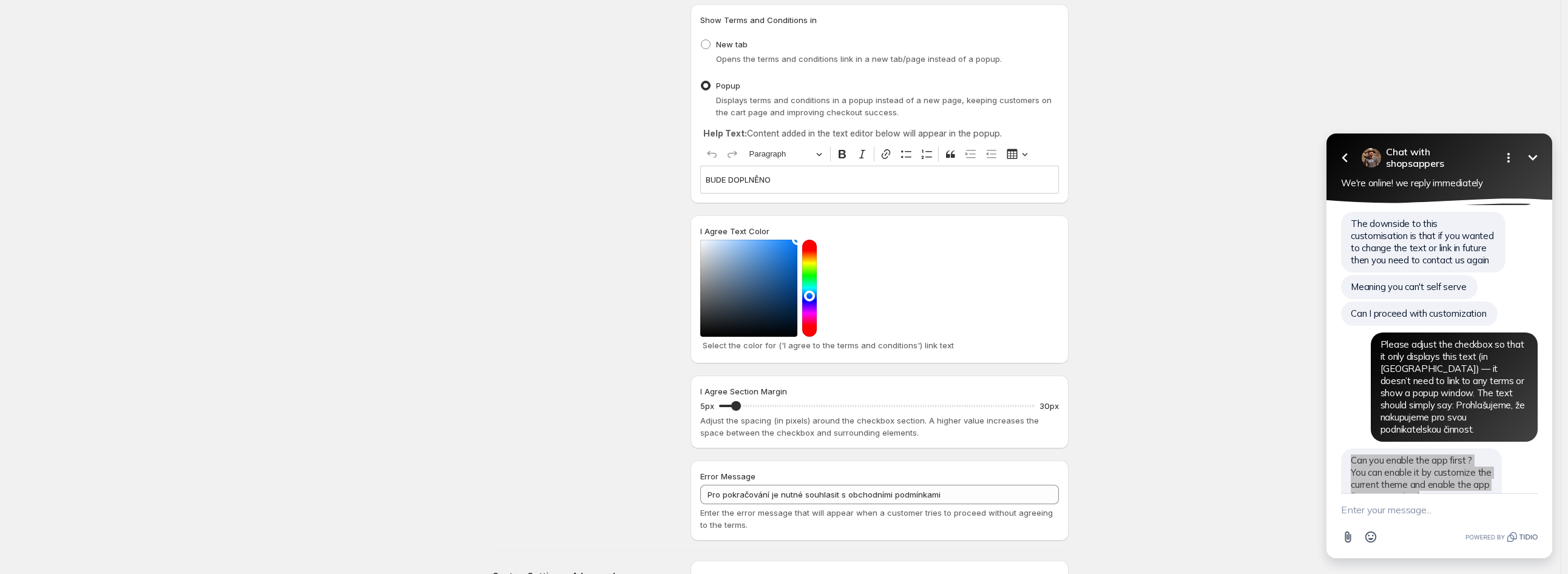
scroll to position [0, 0]
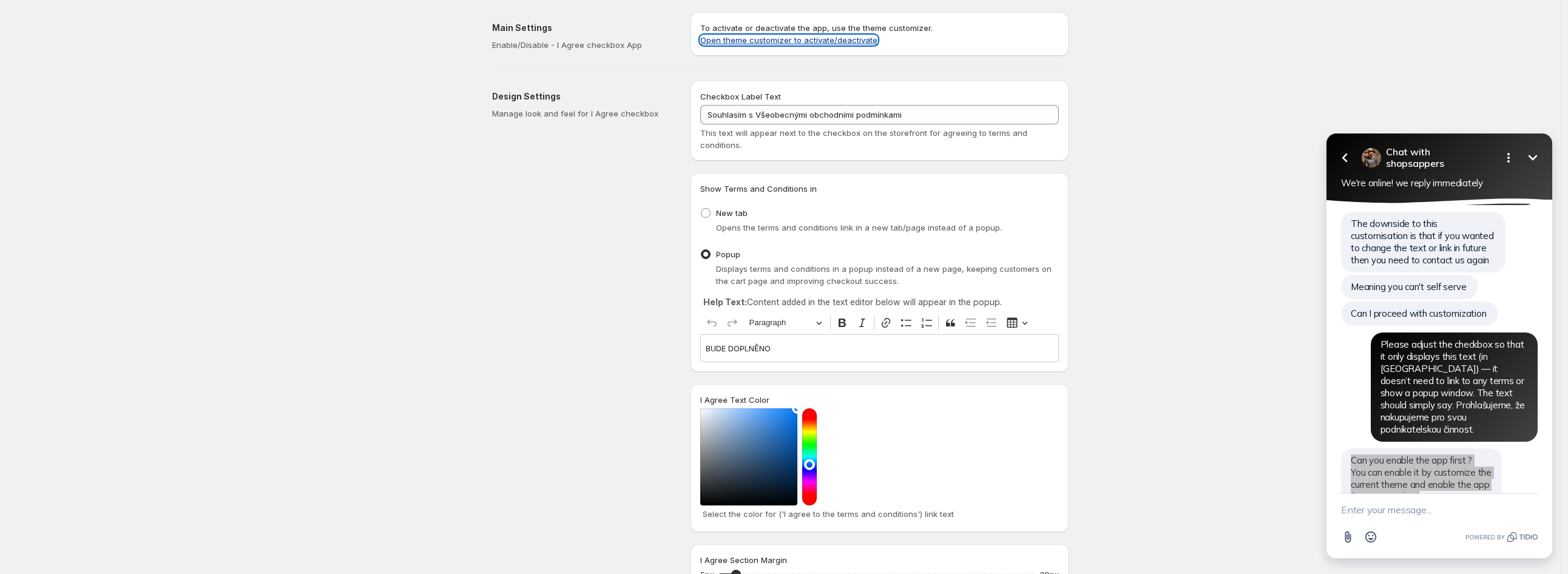
click at [753, 38] on link "Open theme customizer to activate/deactivate" at bounding box center [788, 39] width 177 height 10
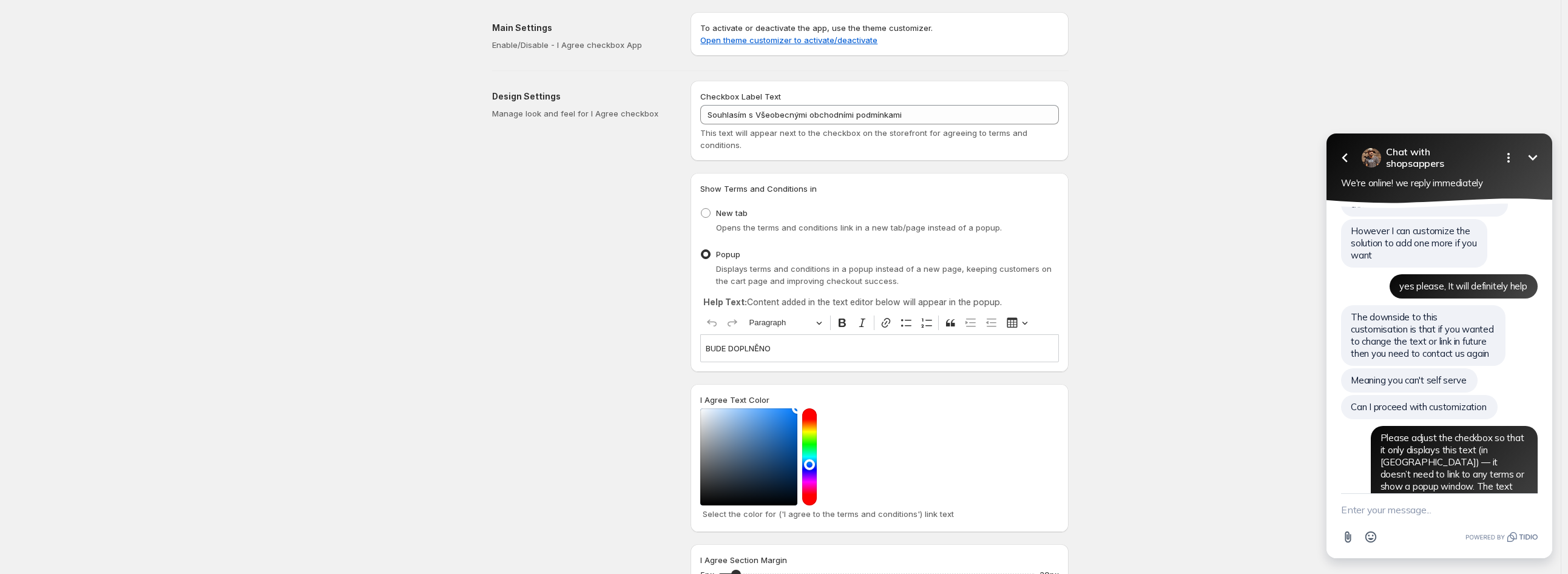
scroll to position [498, 0]
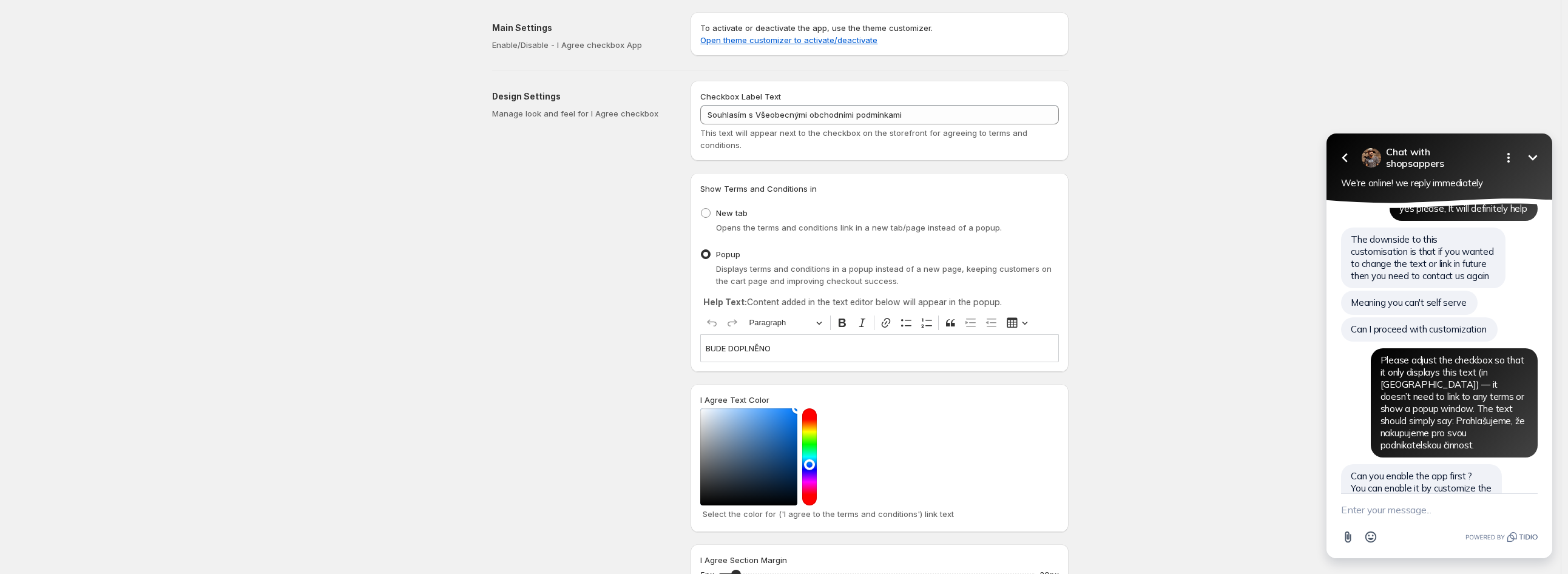
click at [1393, 510] on textarea "New message" at bounding box center [1439, 510] width 196 height 31
type textarea "Done :)"
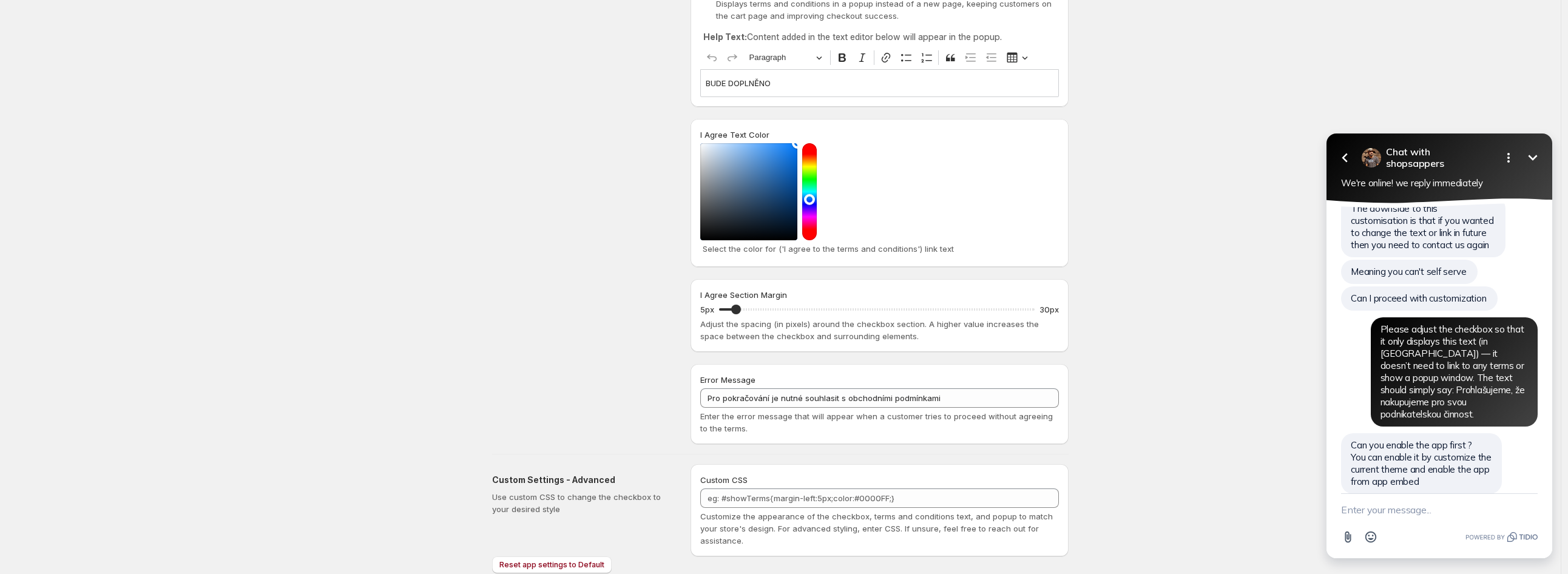
scroll to position [270, 0]
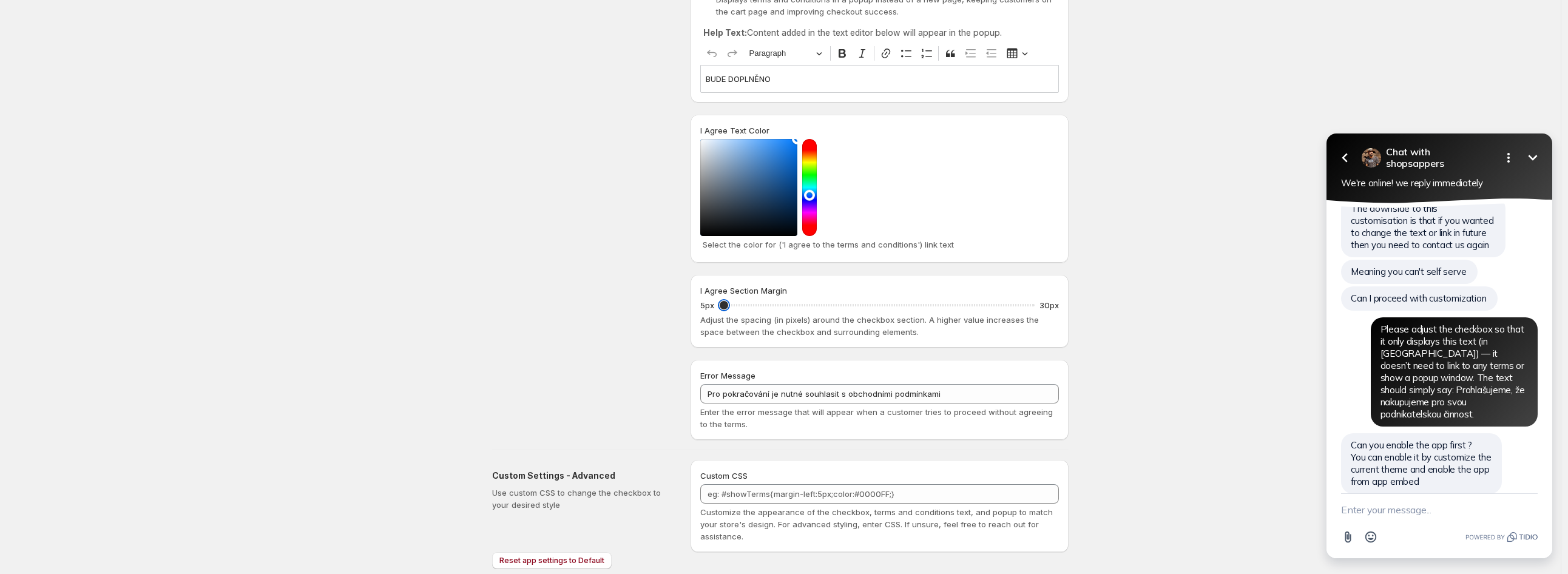
drag, startPoint x: 735, startPoint y: 304, endPoint x: 697, endPoint y: 308, distance: 38.2
type input "5"
click at [719, 308] on input "I Agree Section Margin" at bounding box center [877, 305] width 315 height 17
drag, startPoint x: 512, startPoint y: 130, endPoint x: 516, endPoint y: 119, distance: 11.7
click at [512, 129] on div "Design Settings Manage look and feel for I Agree checkbox" at bounding box center [587, 126] width 189 height 629
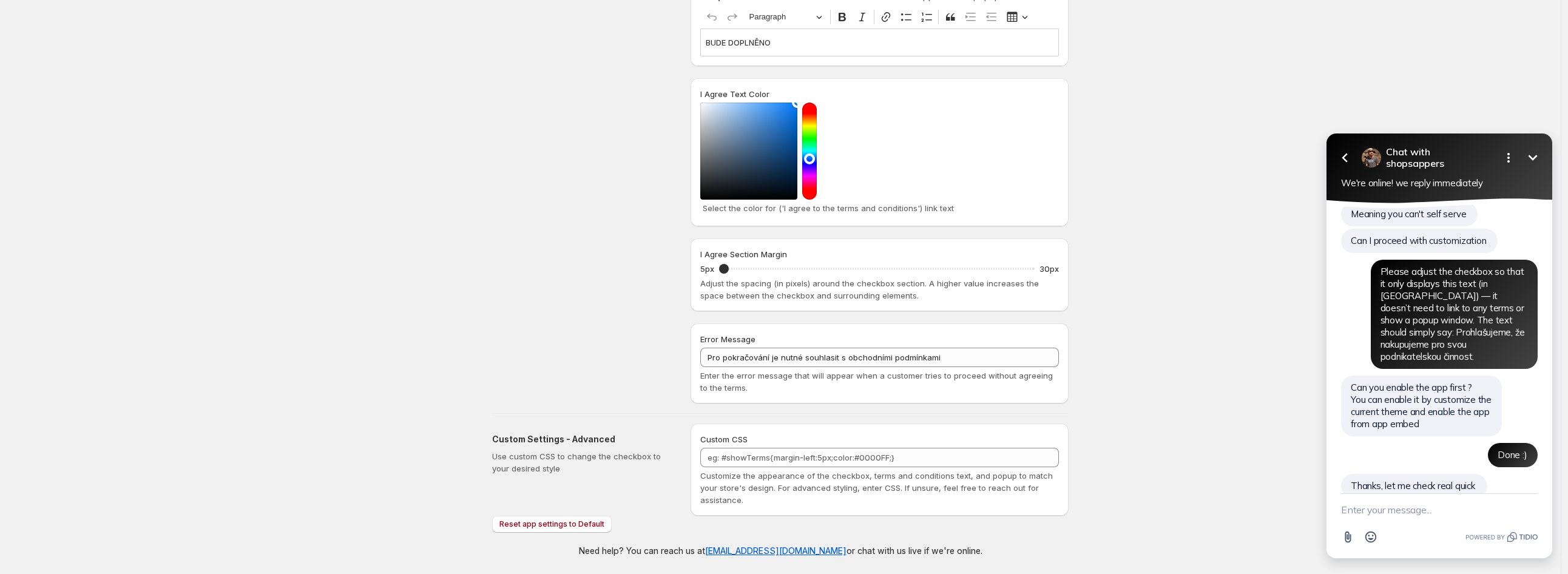
scroll to position [560, 0]
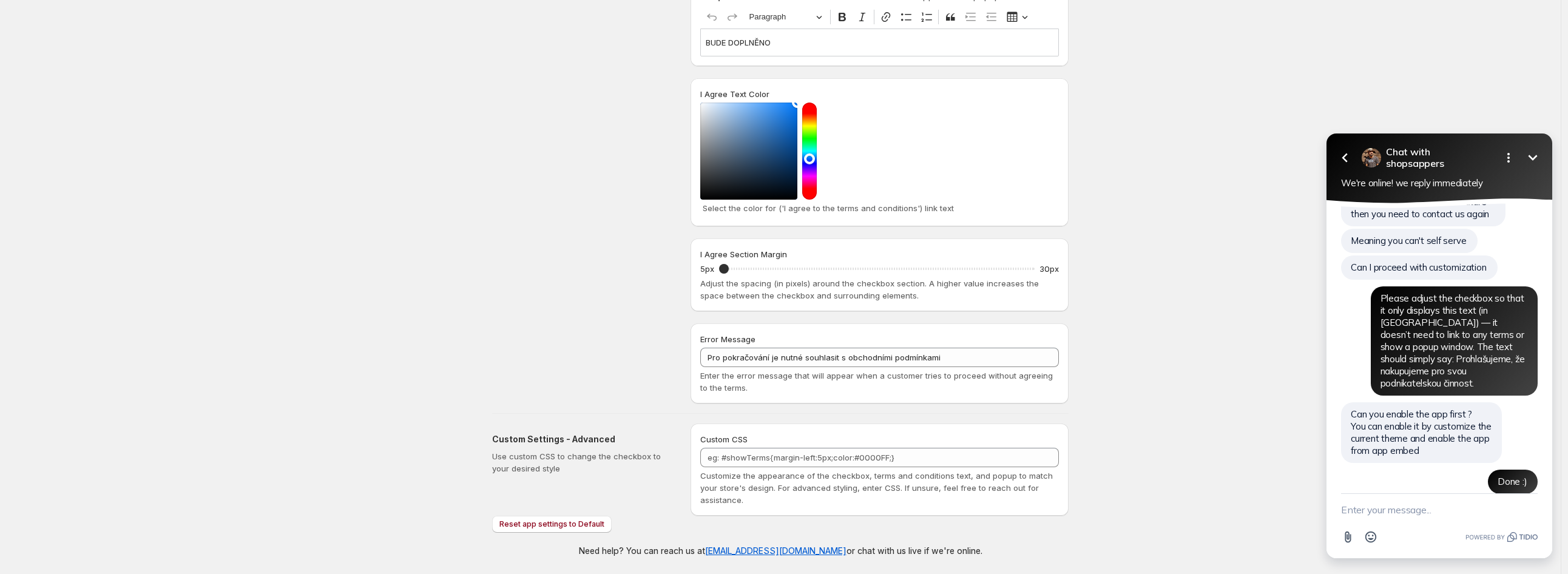
click at [1406, 509] on textarea "New message" at bounding box center [1439, 510] width 196 height 31
type textarea "yup"
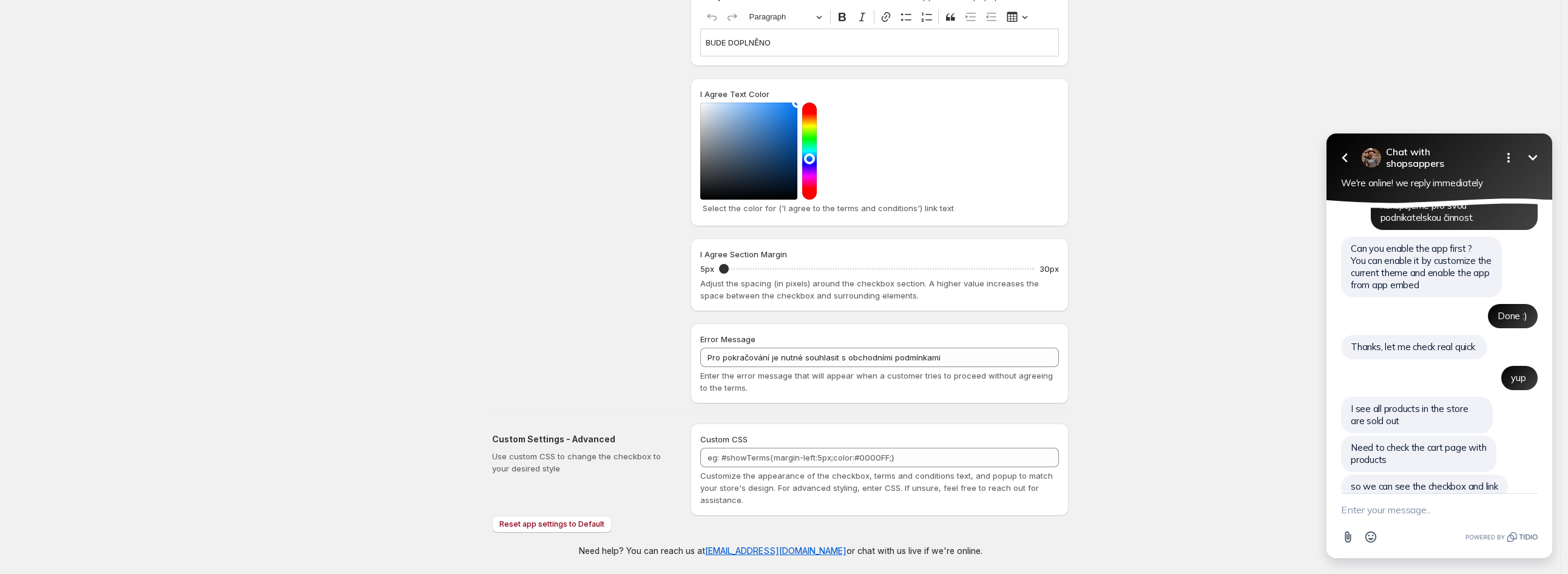
scroll to position [700, 0]
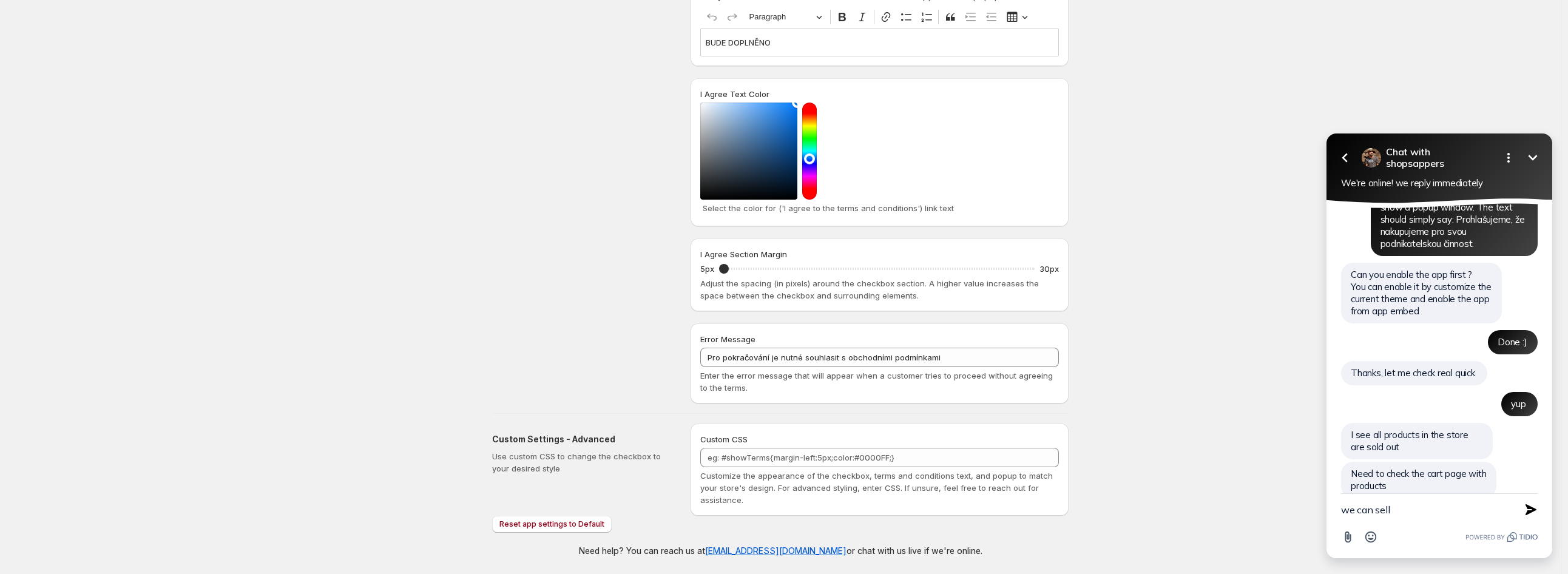
click at [1396, 509] on textarea "we can sell" at bounding box center [1424, 510] width 166 height 31
paste textarea "We can sell into negative stock, so it will be possible to add it to the cart. …"
type textarea "We can sell into negative stock, so it will be possible to add it to the cart. …"
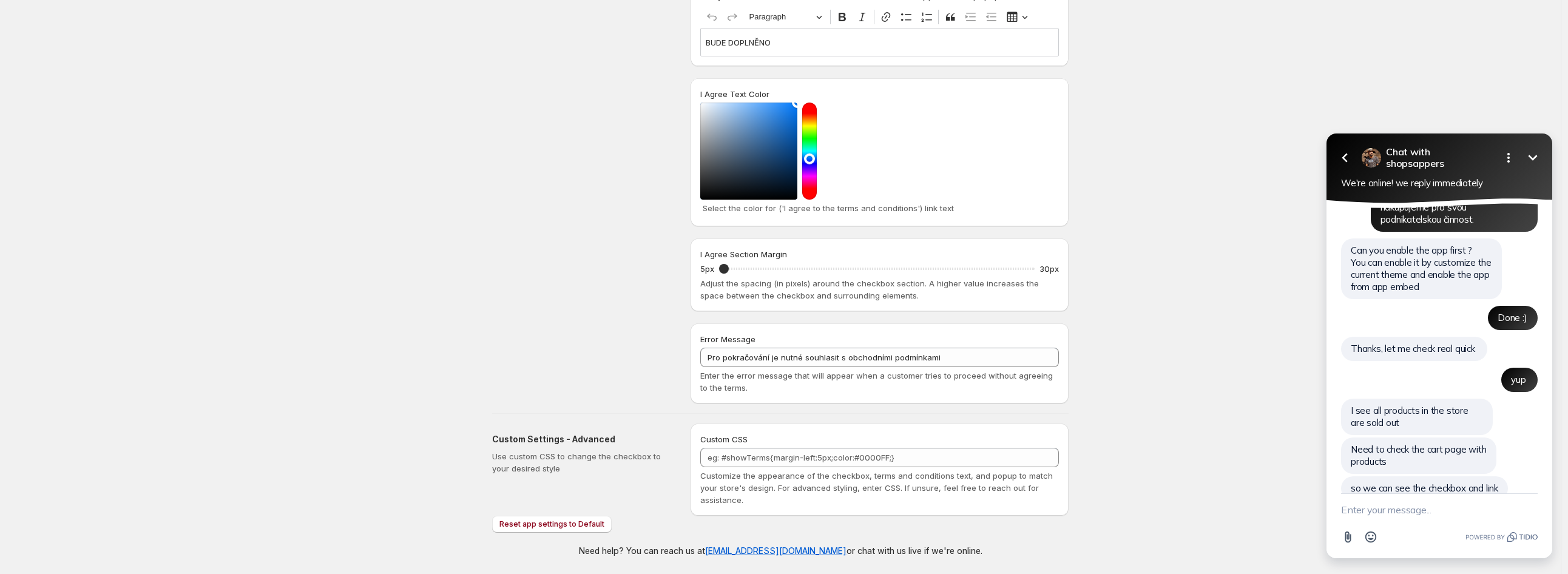
scroll to position [755, 0]
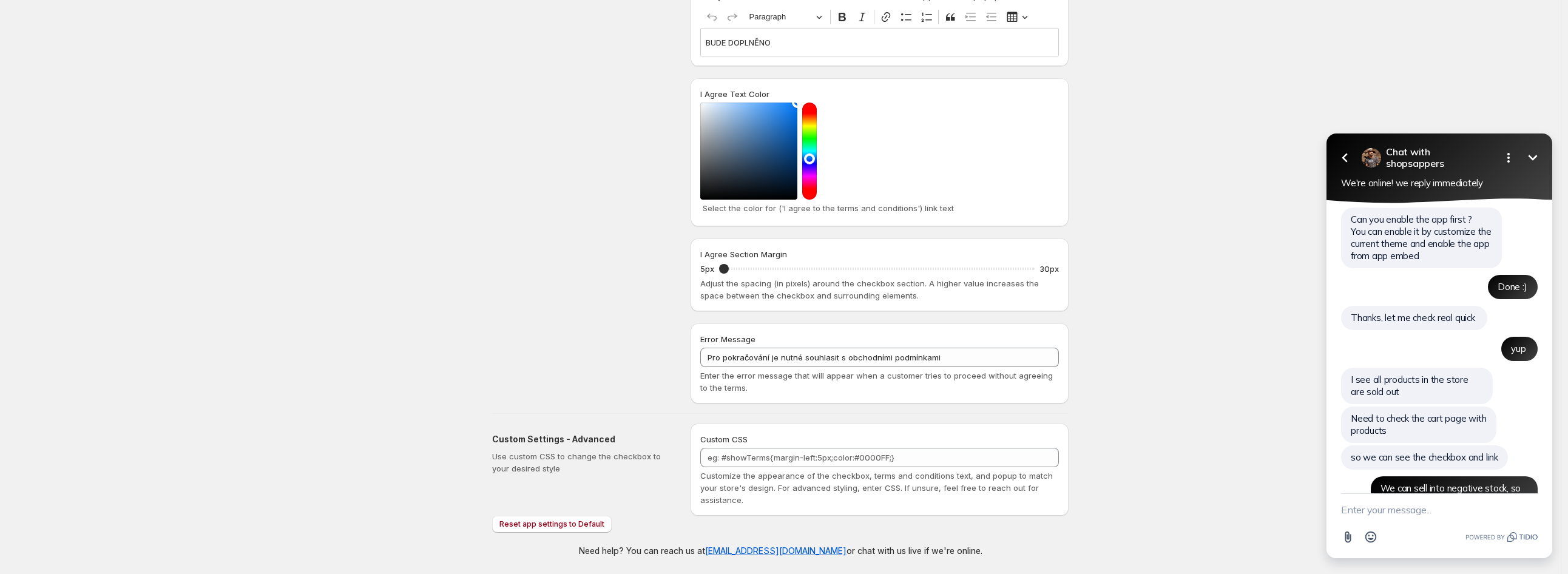
drag, startPoint x: 1379, startPoint y: 515, endPoint x: 1388, endPoint y: 508, distance: 11.4
click at [1381, 514] on textarea "New message" at bounding box center [1439, 510] width 196 height 31
click at [1441, 510] on textarea "New message" at bounding box center [1439, 510] width 196 height 31
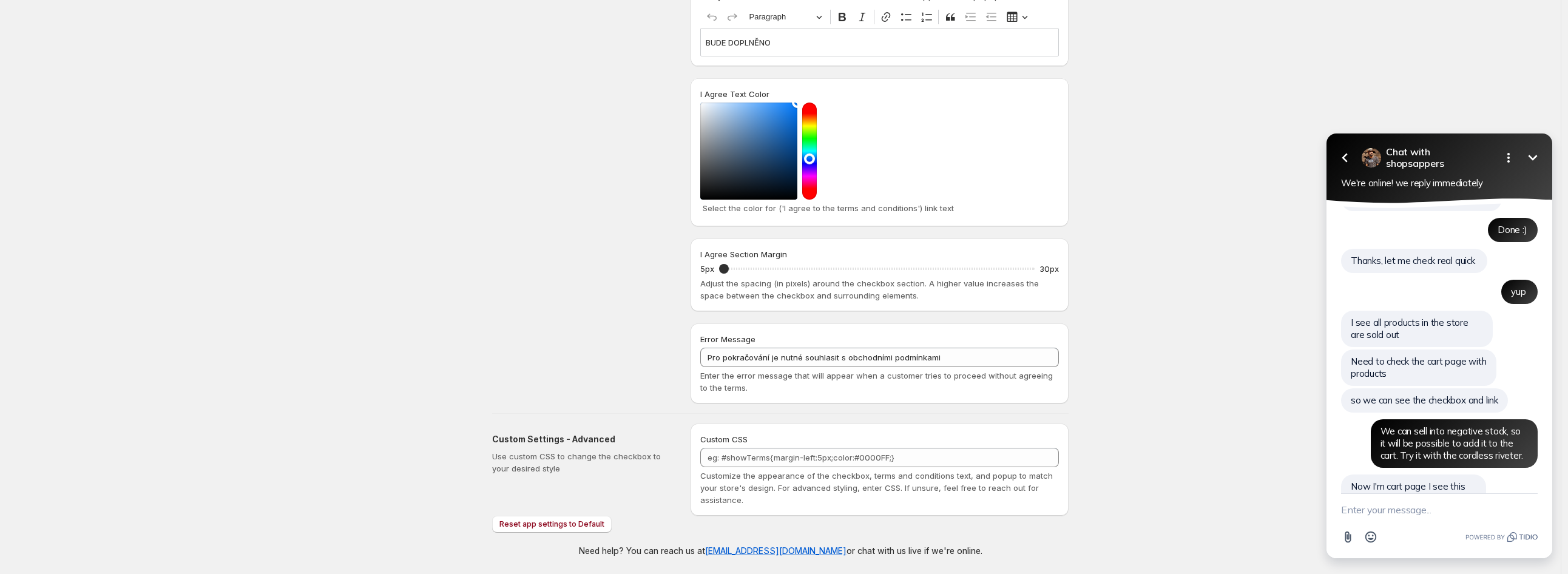
scroll to position [889, 0]
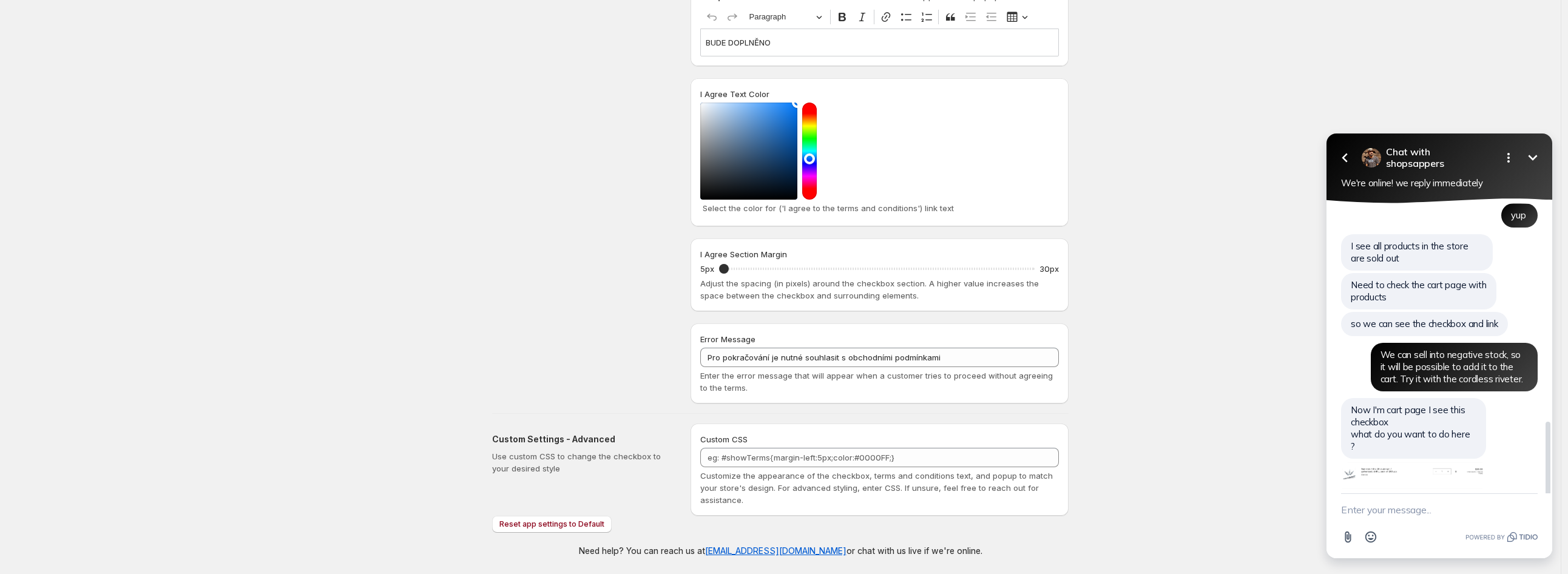
click at [1417, 461] on img at bounding box center [1414, 499] width 148 height 76
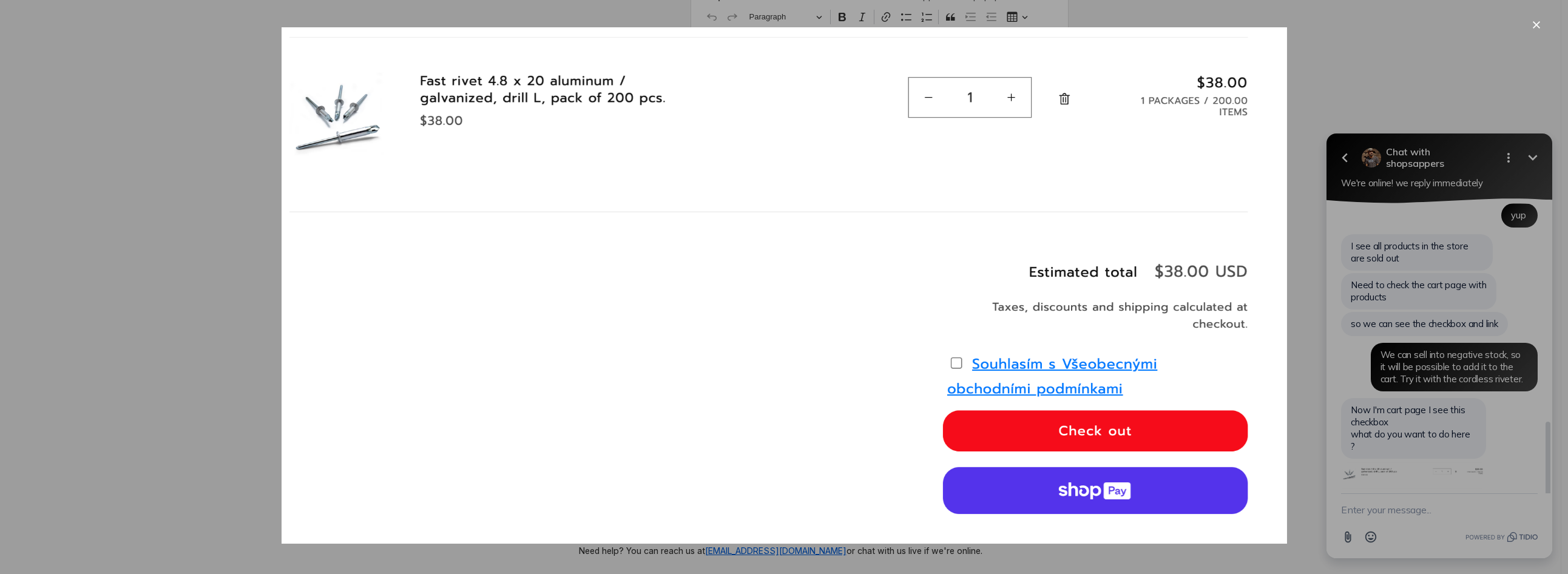
scroll to position [0, 0]
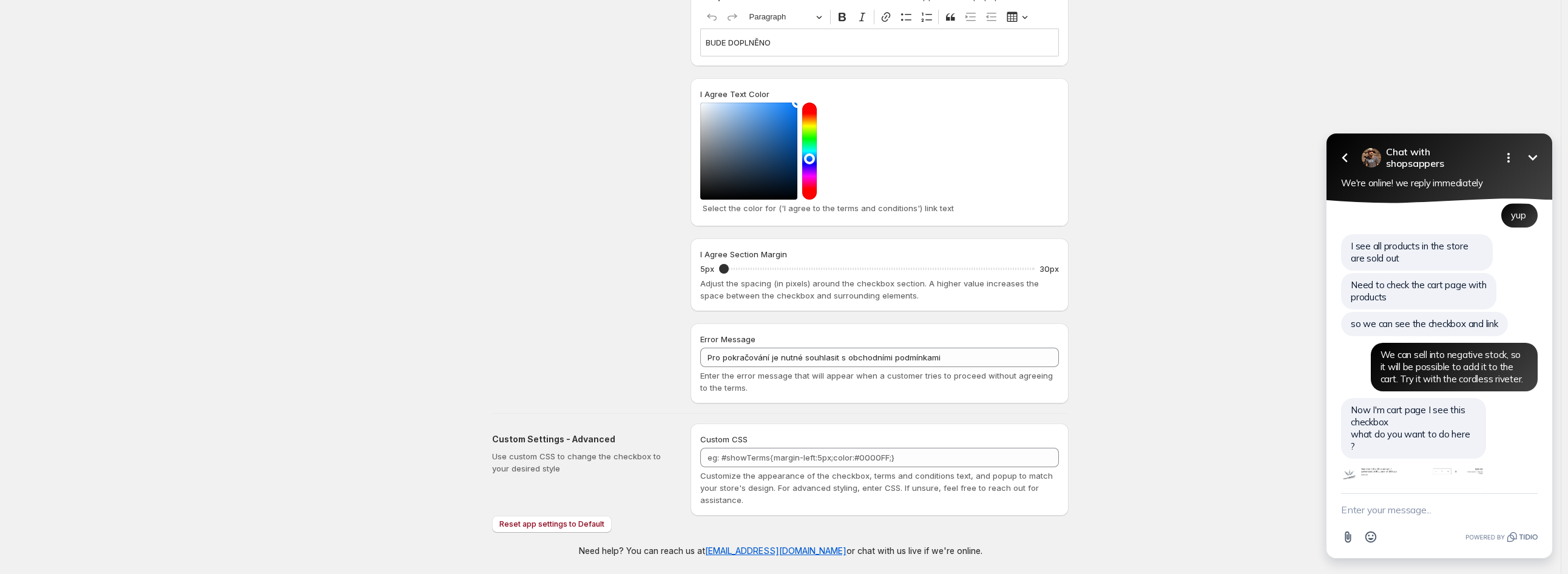
click at [1397, 505] on textarea "New message" at bounding box center [1439, 510] width 196 height 31
type textarea "y"
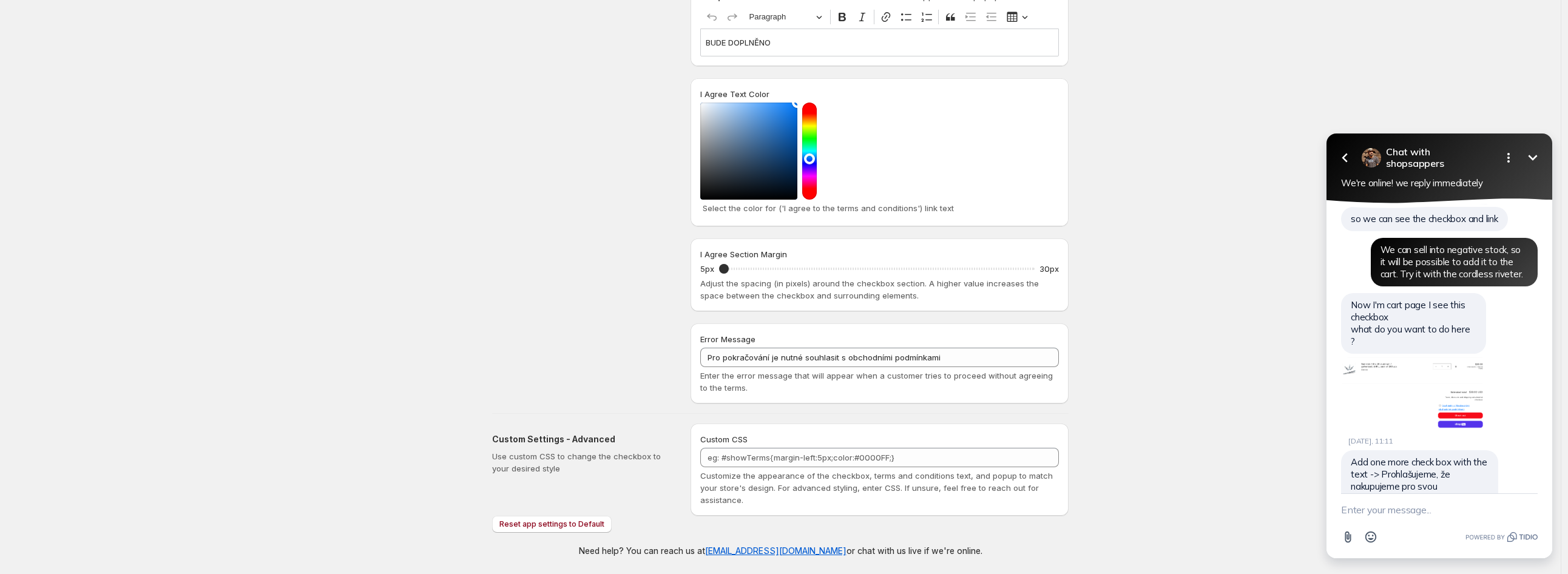
click at [1400, 516] on textarea "New message" at bounding box center [1439, 510] width 196 height 31
paste textarea "That is the first checkbox – that one is fine. I would need to add another one …"
type textarea "That is the first checkbox – that one is fine. I would need to add another one …"
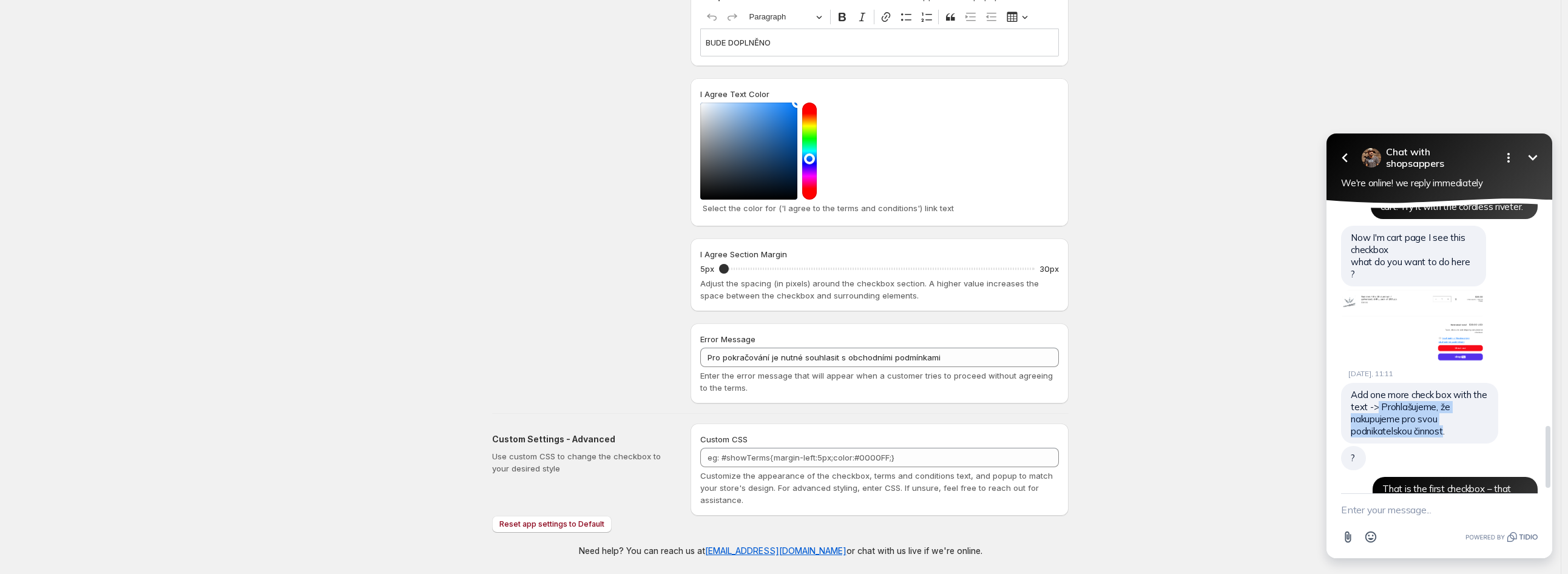
drag, startPoint x: 1377, startPoint y: 344, endPoint x: 1443, endPoint y: 376, distance: 73.3
click at [1443, 389] on span "Add one more check box with the text -> Prohlašujeme, že nakupujeme pro svou po…" at bounding box center [1419, 412] width 136 height 48
copy span "Prohlašujeme, že nakupujeme pro svou podnikatelskou činnost"
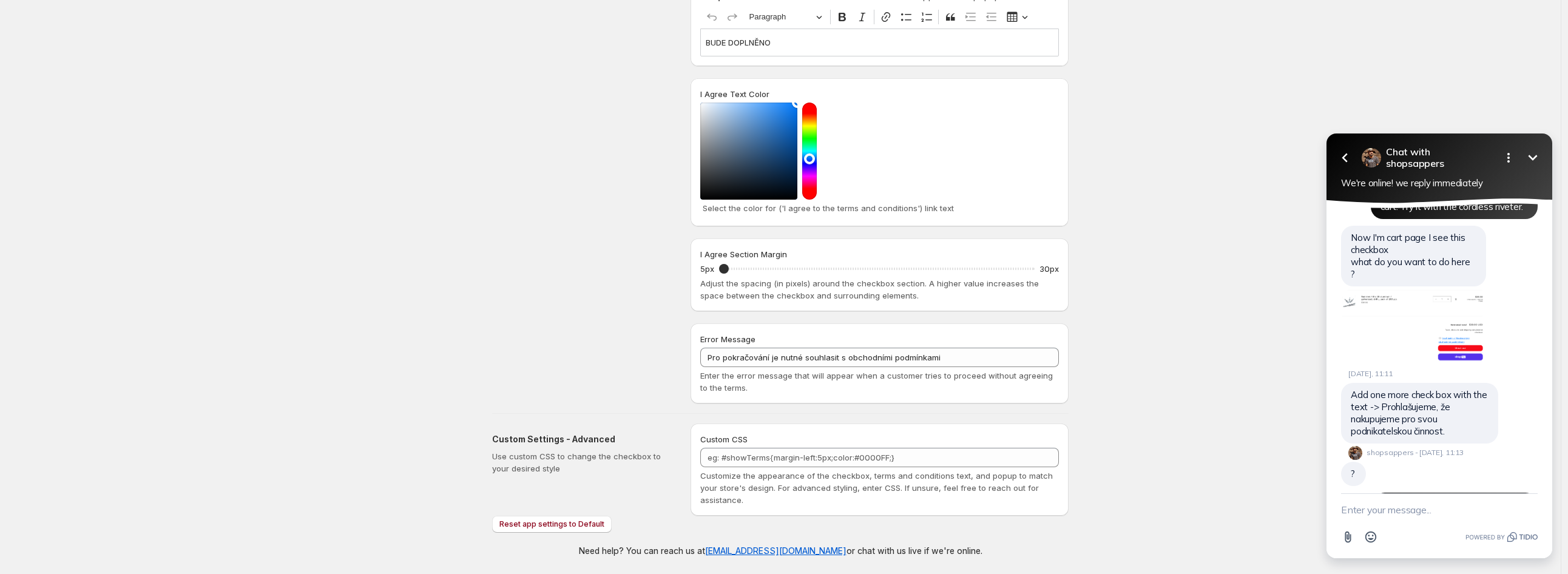
click at [1426, 516] on textarea "New message" at bounding box center [1439, 510] width 196 height 31
paste textarea "Prohlašujeme, že nakupujeme pro svou podnikatelskou činnost"
type textarea "Prohlašujeme, že nakupujeme pro svou podnikatelskou činnost"
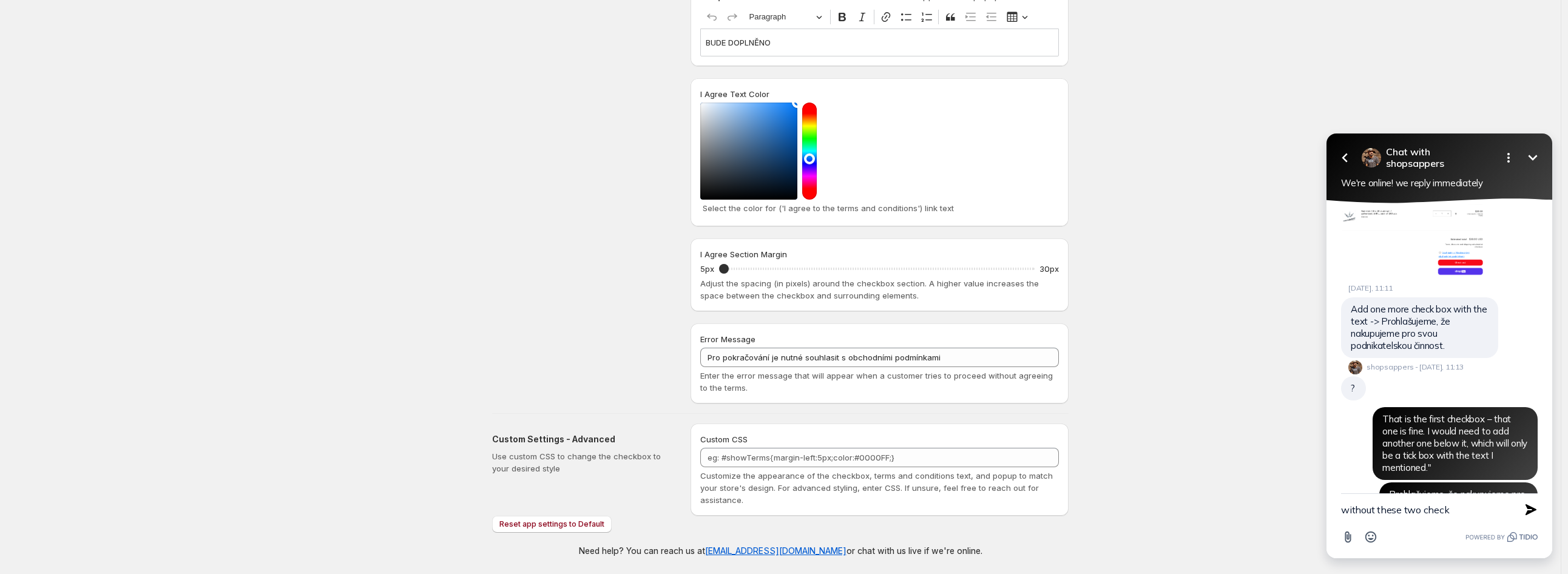
scroll to position [1171, 0]
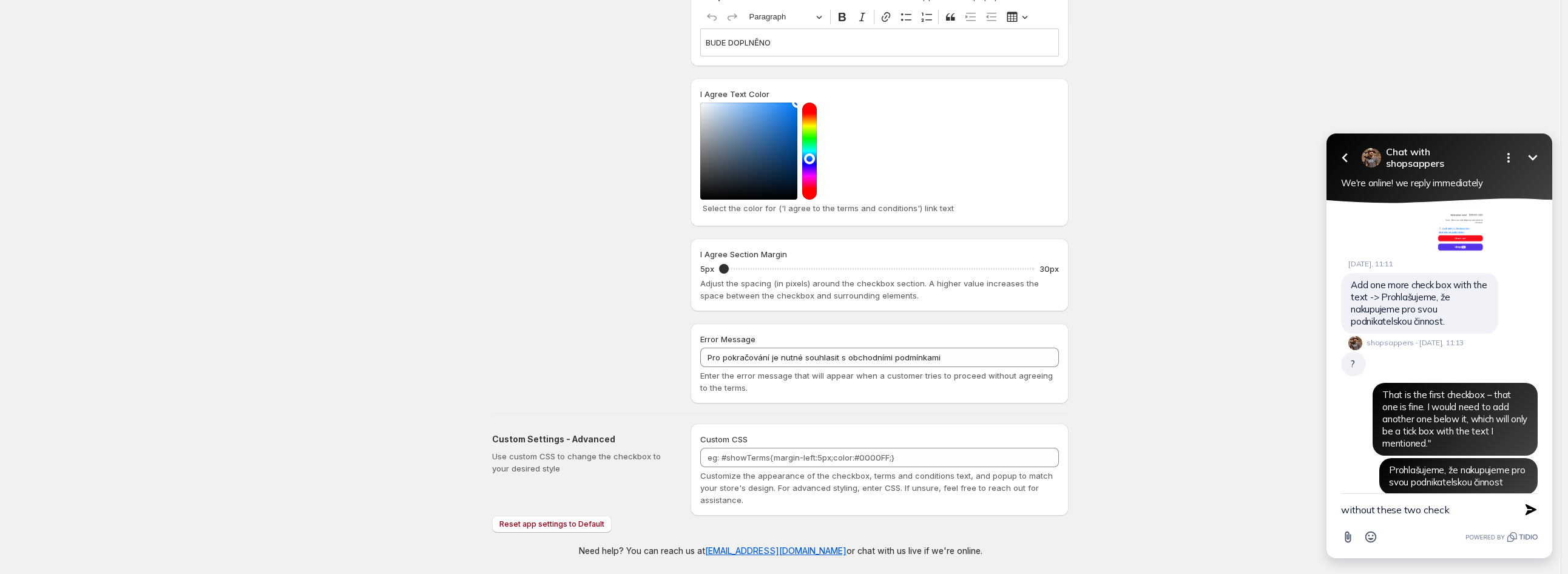
click at [1476, 507] on textarea "without these two check" at bounding box center [1424, 510] width 166 height 31
paste textarea "Both of these checkboxes must be ticked, otherwise the purchase cannot be compl…"
type textarea "Both of these checkboxes must be ticked, otherwise the purchase cannot be compl…"
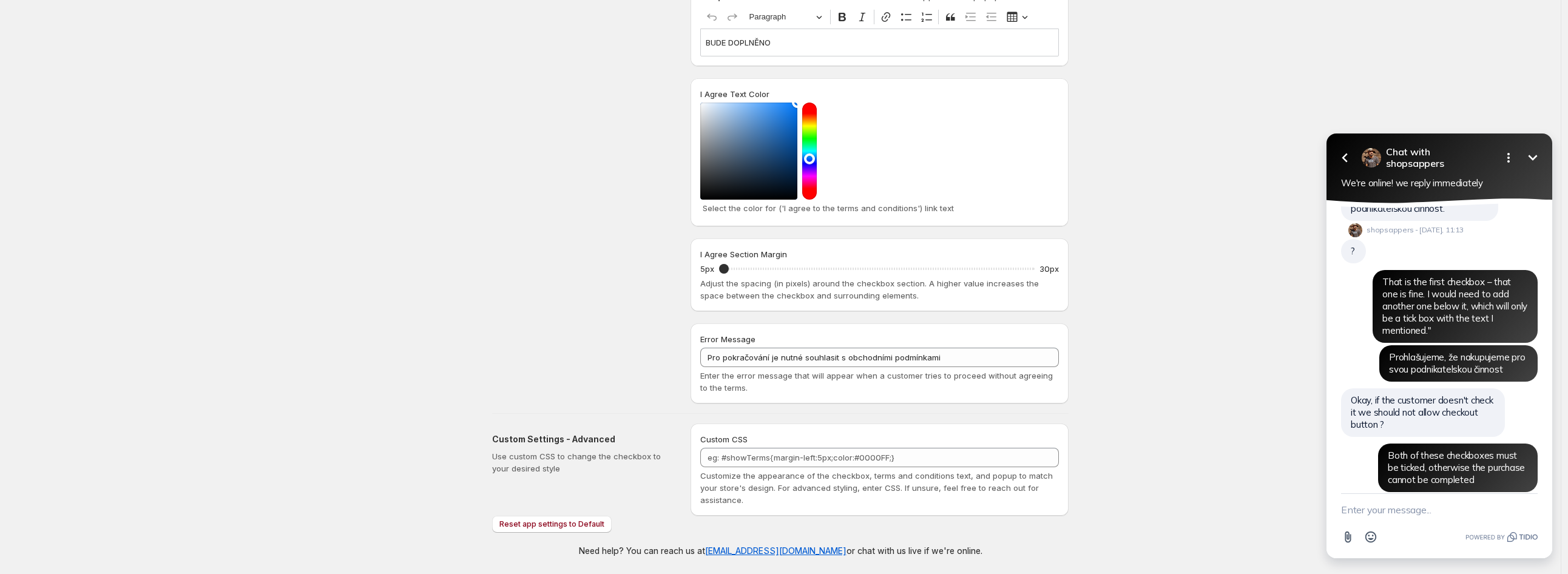
scroll to position [1257, 0]
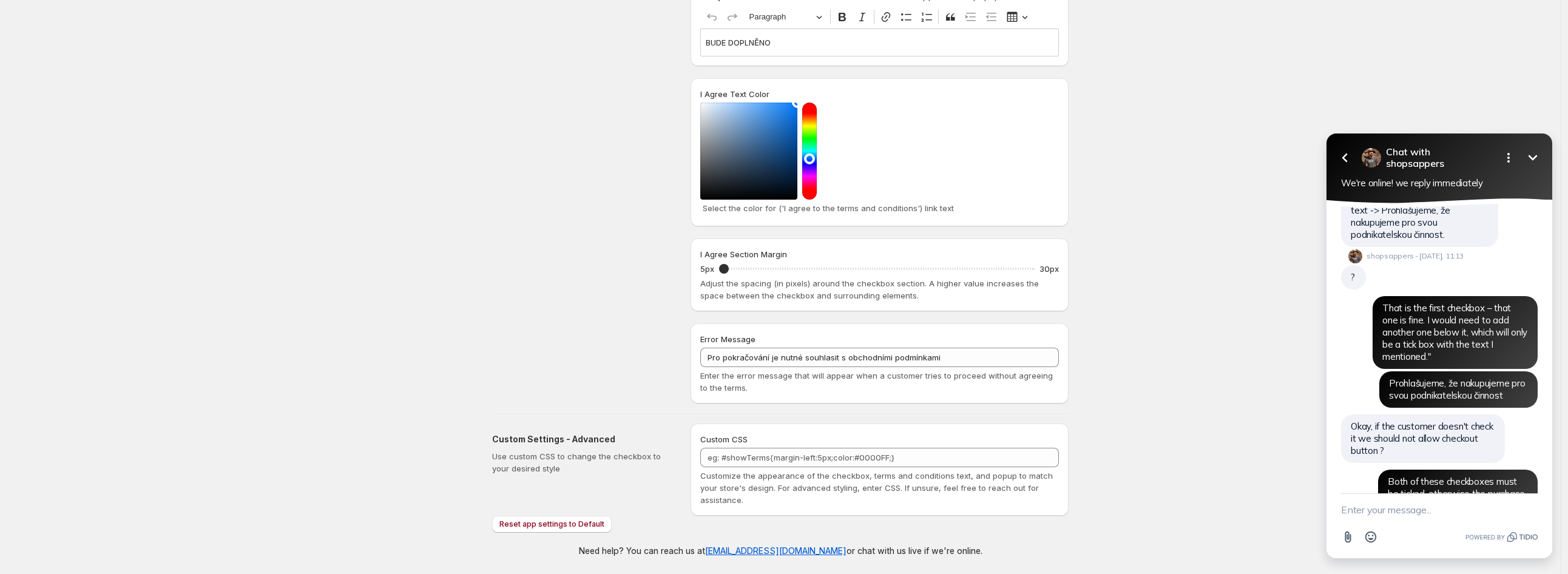
click at [1425, 511] on textarea "New message" at bounding box center [1439, 510] width 196 height 31
type textarea "Ok ok"
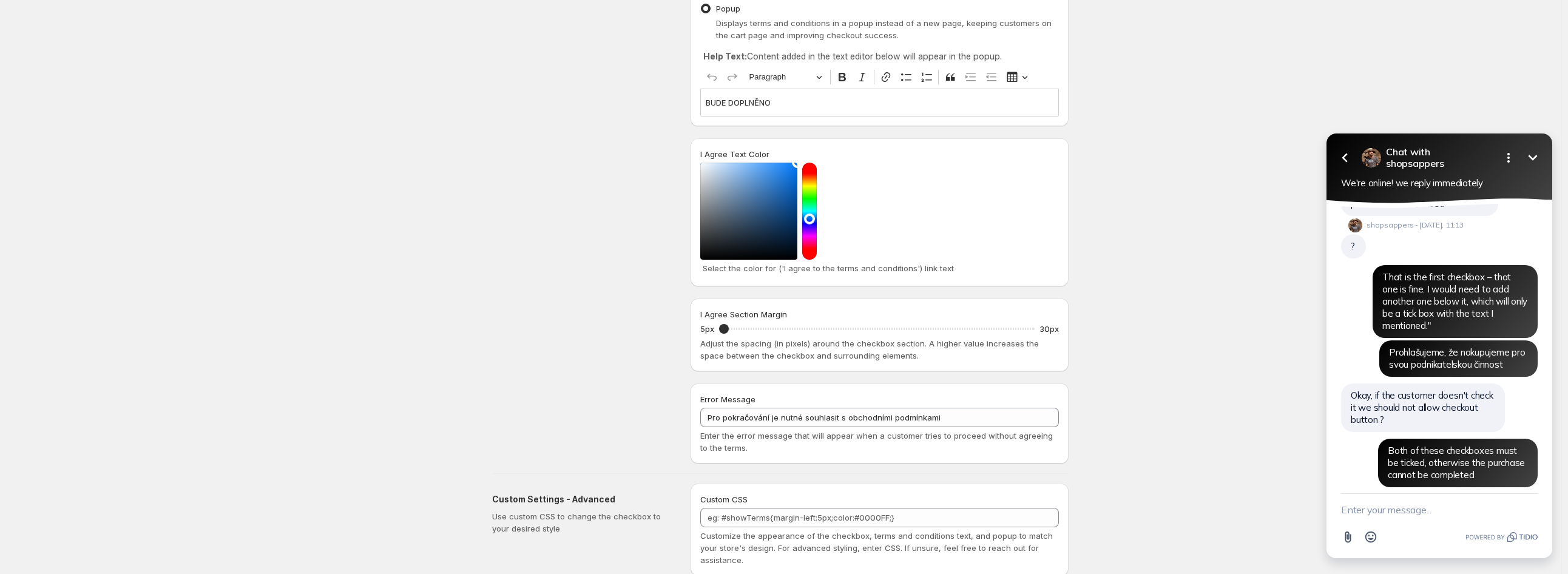
scroll to position [306, 0]
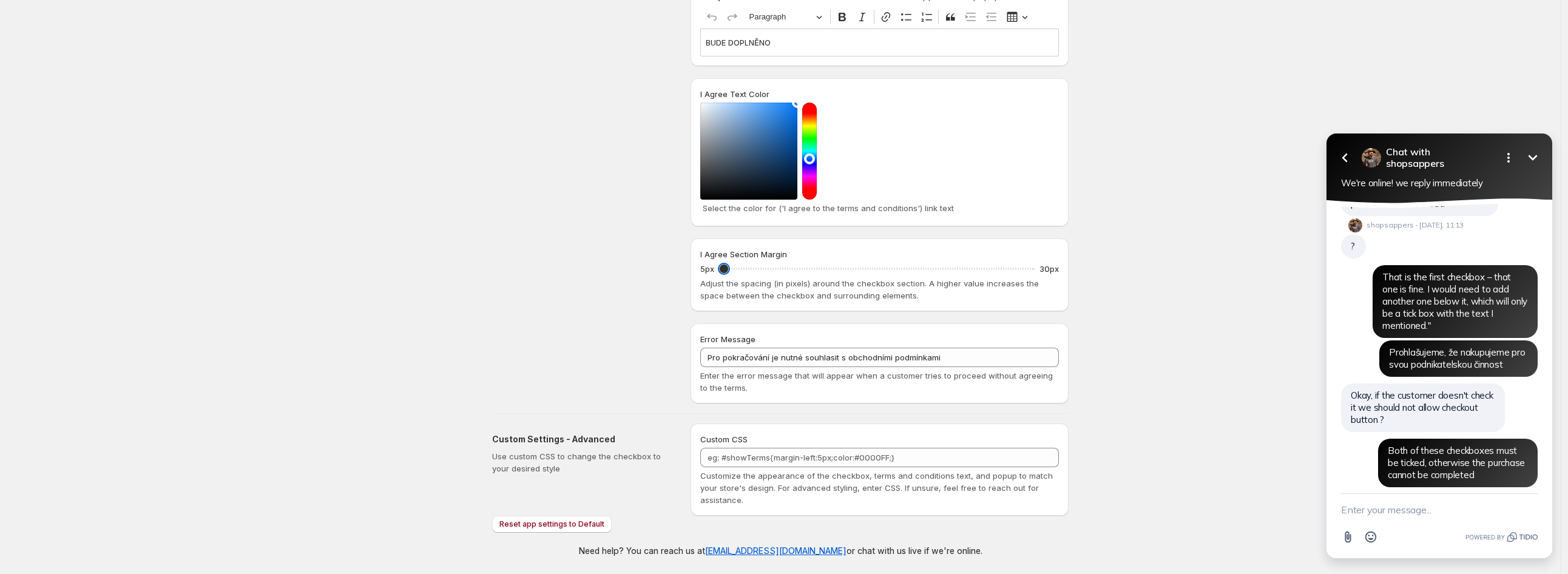
drag, startPoint x: 727, startPoint y: 269, endPoint x: 656, endPoint y: 269, distance: 71.0
click at [719, 269] on input "I Agree Section Margin" at bounding box center [877, 268] width 315 height 17
drag, startPoint x: 729, startPoint y: 268, endPoint x: 793, endPoint y: 271, distance: 64.1
click at [793, 271] on input "I Agree Section Margin" at bounding box center [877, 268] width 315 height 17
drag, startPoint x: 787, startPoint y: 271, endPoint x: 642, endPoint y: 267, distance: 145.1
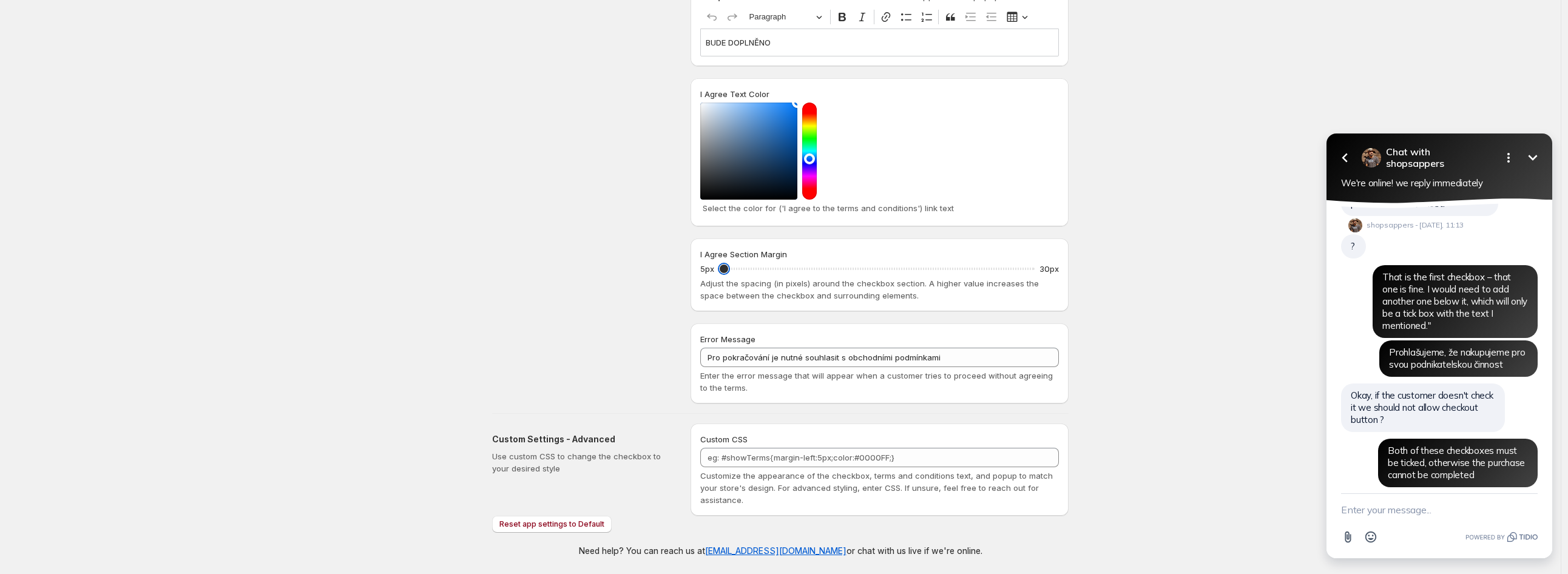
type input "5"
click at [719, 270] on input "I Agree Section Margin" at bounding box center [877, 268] width 315 height 17
click at [584, 248] on div "Design Settings Manage look and feel for I Agree checkbox" at bounding box center [587, 89] width 189 height 629
click at [513, 70] on div "Design Settings Manage look and feel for I Agree checkbox" at bounding box center [587, 89] width 189 height 629
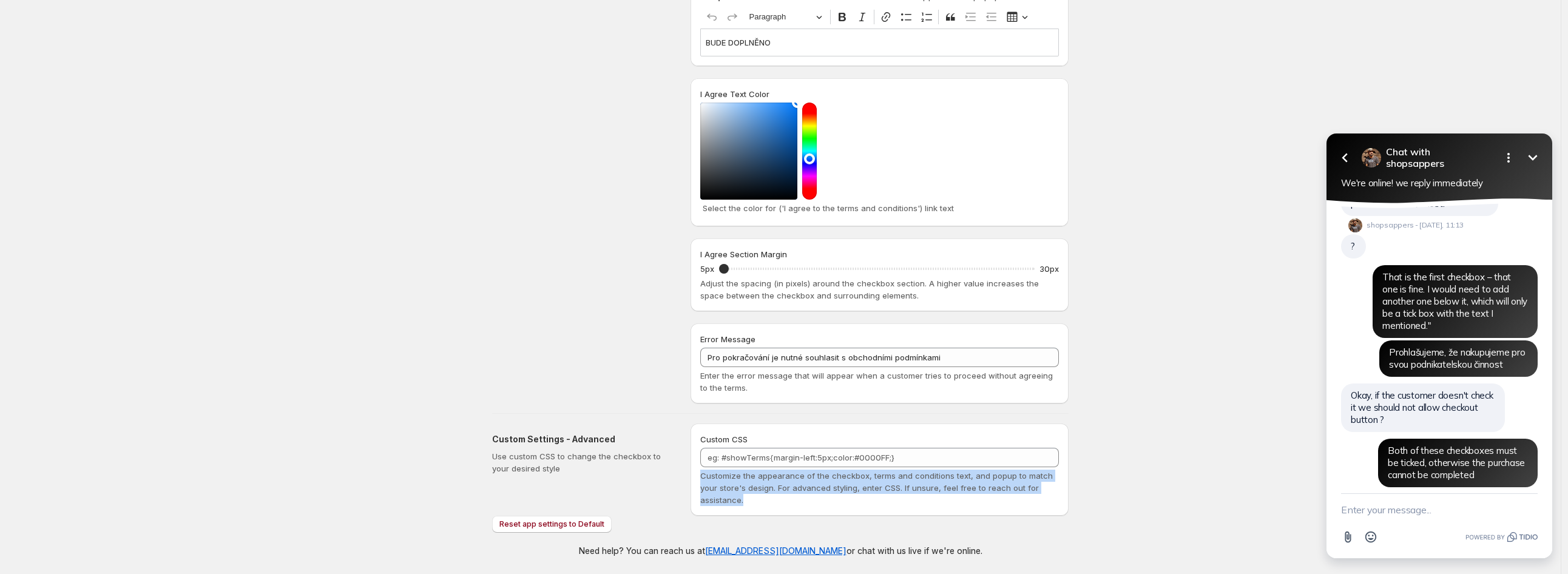
drag, startPoint x: 705, startPoint y: 476, endPoint x: 928, endPoint y: 515, distance: 226.4
click at [928, 515] on div "Custom CSS eg: #showTerms{margin-left:5px;color:#0000FF;} Customize the appeara…" at bounding box center [879, 470] width 378 height 93
copy span "Customize the appearance of the checkbox, terms and conditions text, and popup …"
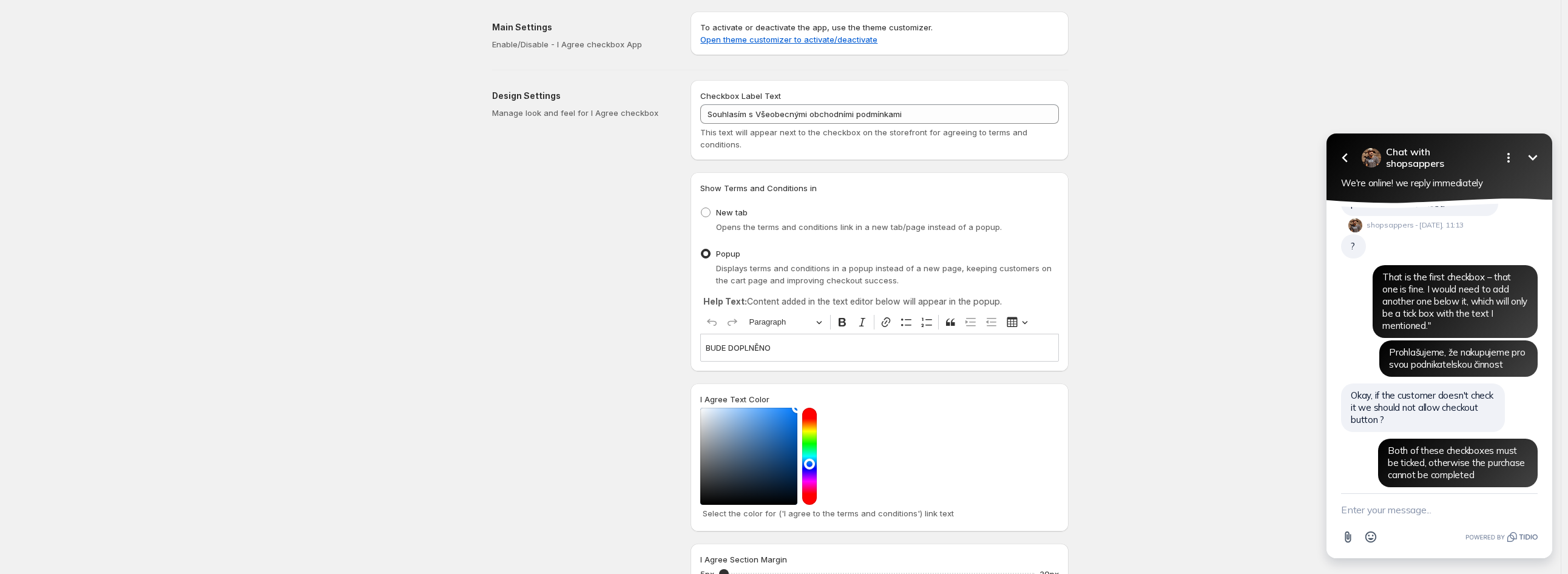
scroll to position [0, 0]
click at [1467, 519] on textarea "New message" at bounding box center [1439, 510] width 196 height 31
type textarea "A"
paste textarea "Can the text in the first checkbox be styled so that it uses a smaller font siz…"
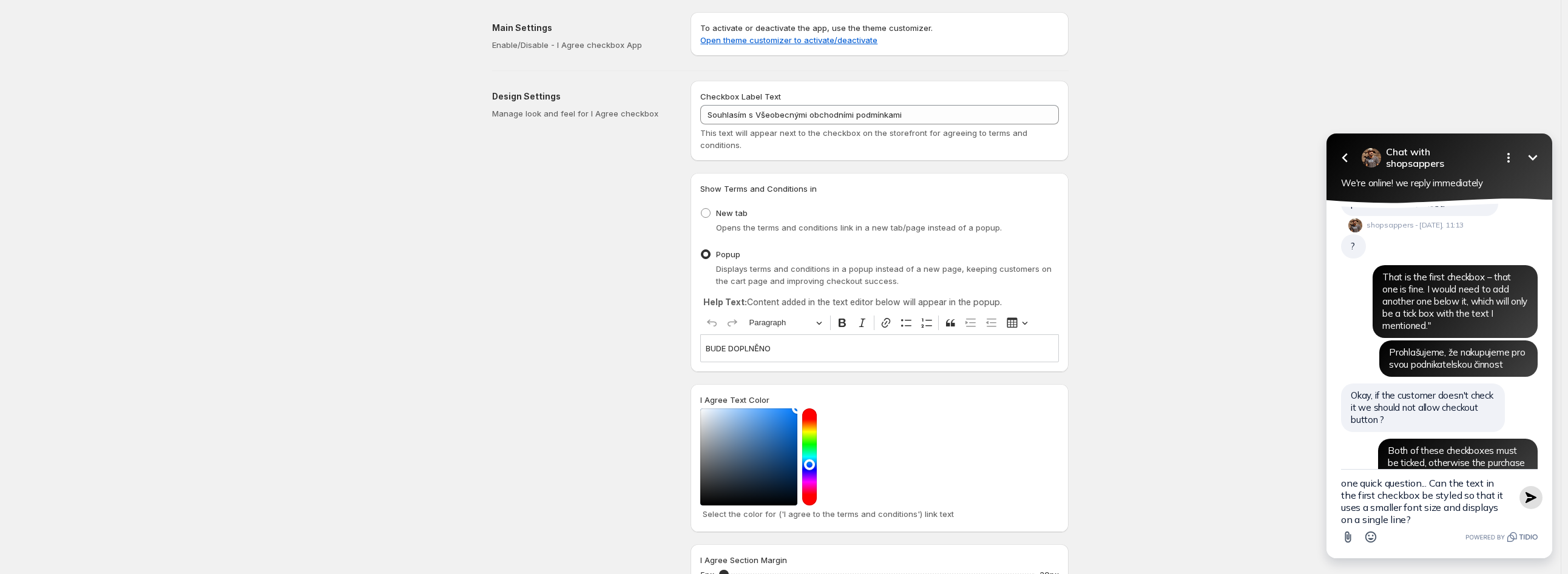
type textarea "one quick question... Can the text in the first checkbox be styled so that it u…"
click at [1527, 497] on icon "button" at bounding box center [1530, 498] width 11 height 11
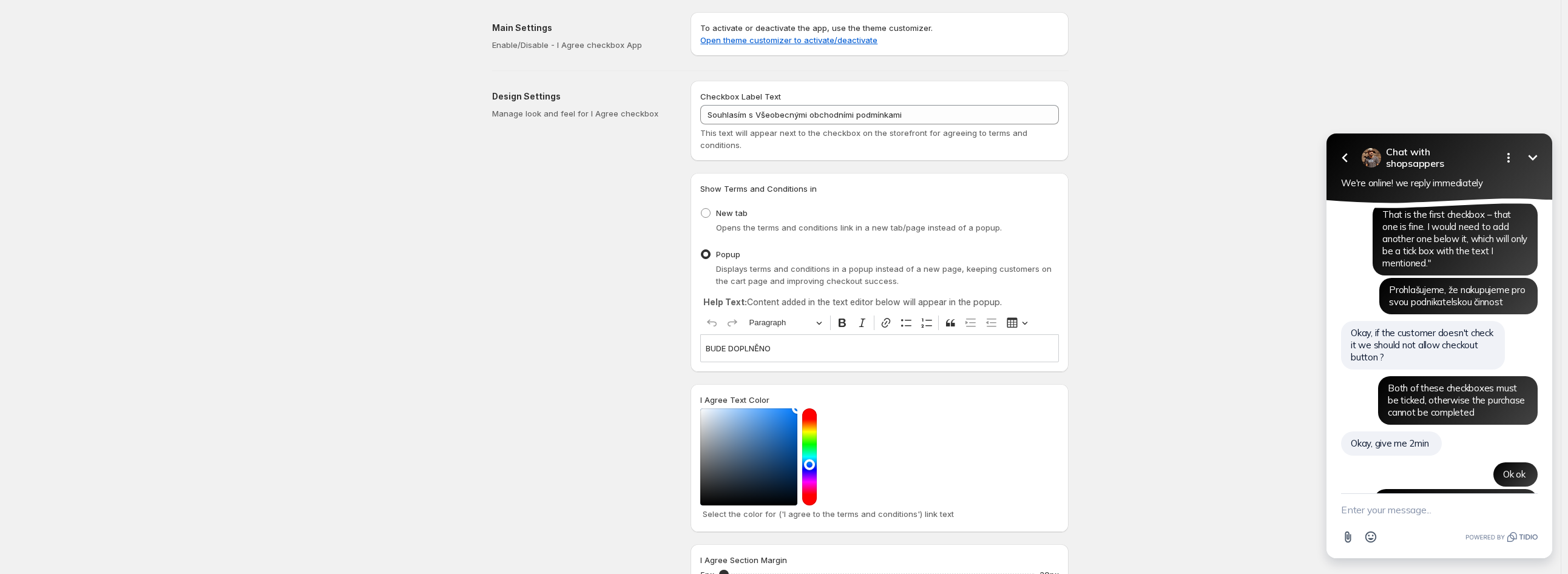
click at [1476, 515] on textarea "New message" at bounding box center [1439, 510] width 196 height 31
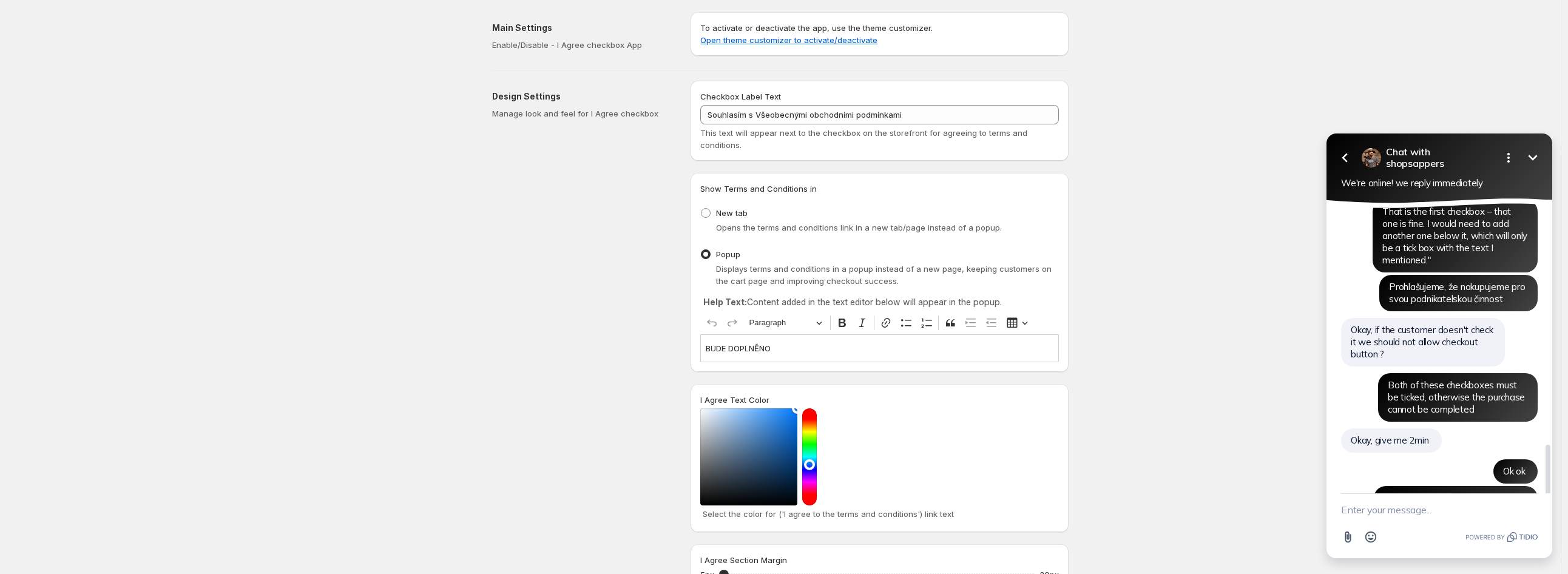
scroll to position [1444, 0]
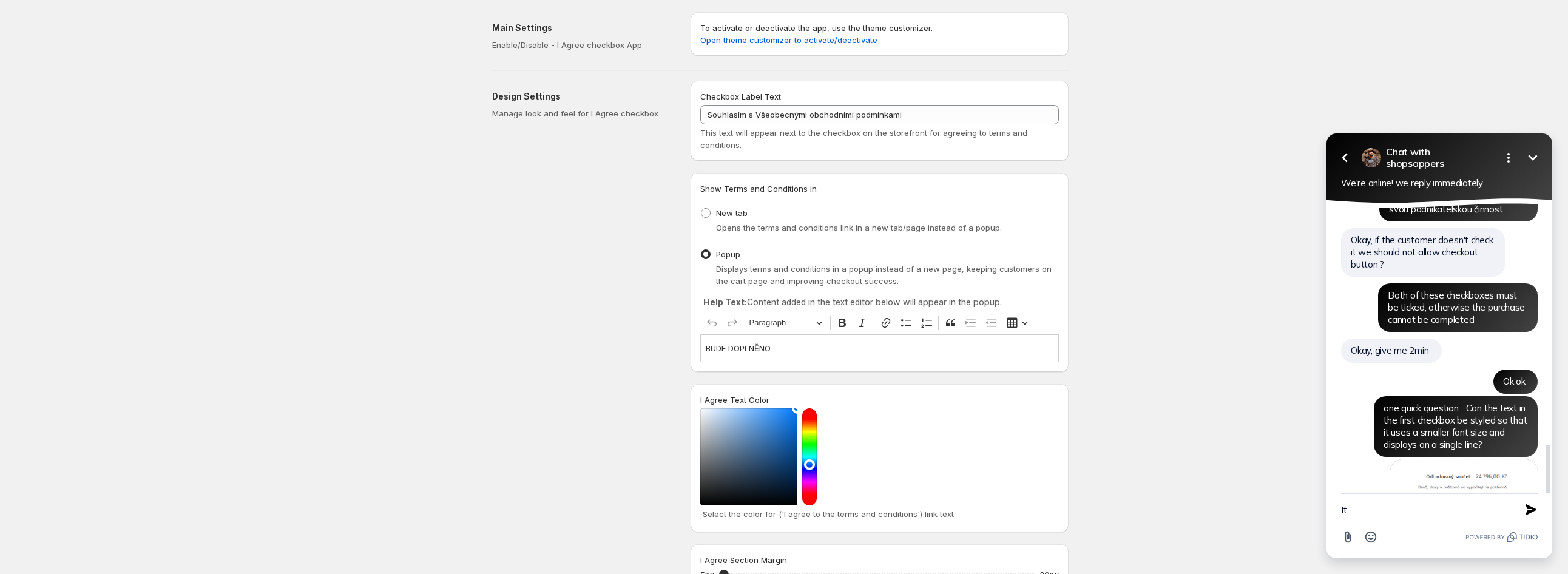
type textarea "I"
click at [1441, 460] on img at bounding box center [1463, 505] width 148 height 91
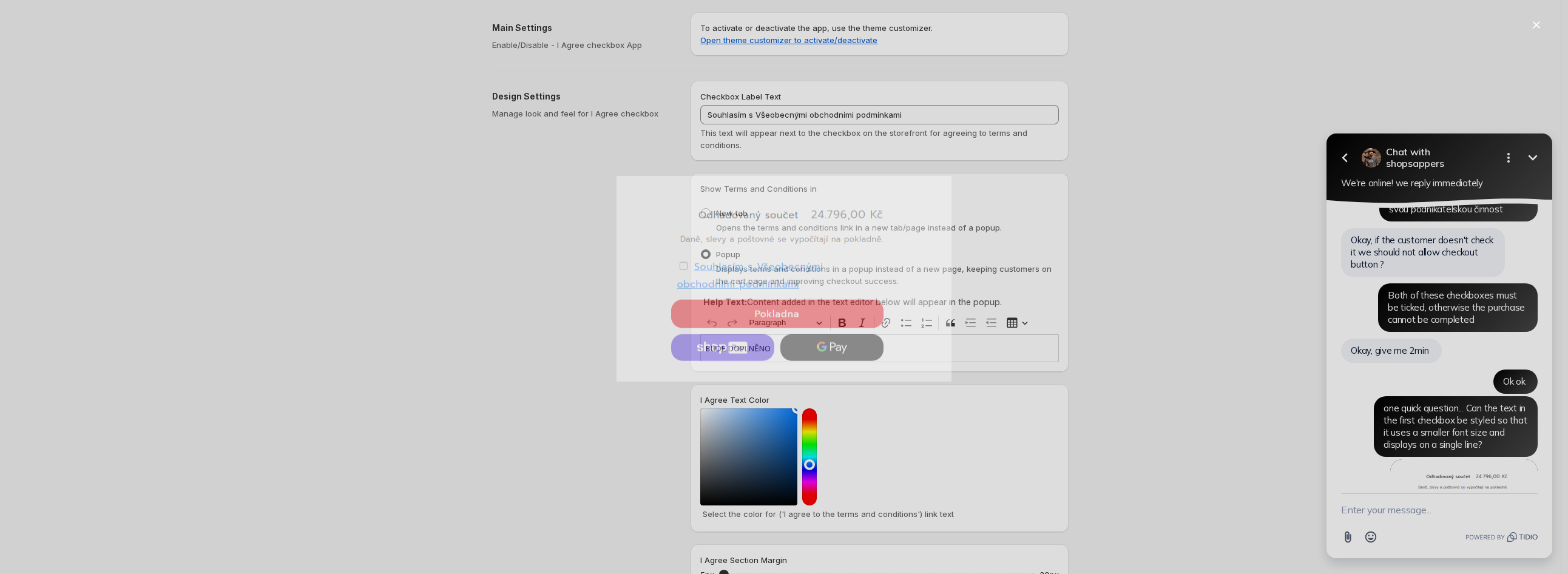
scroll to position [0, 0]
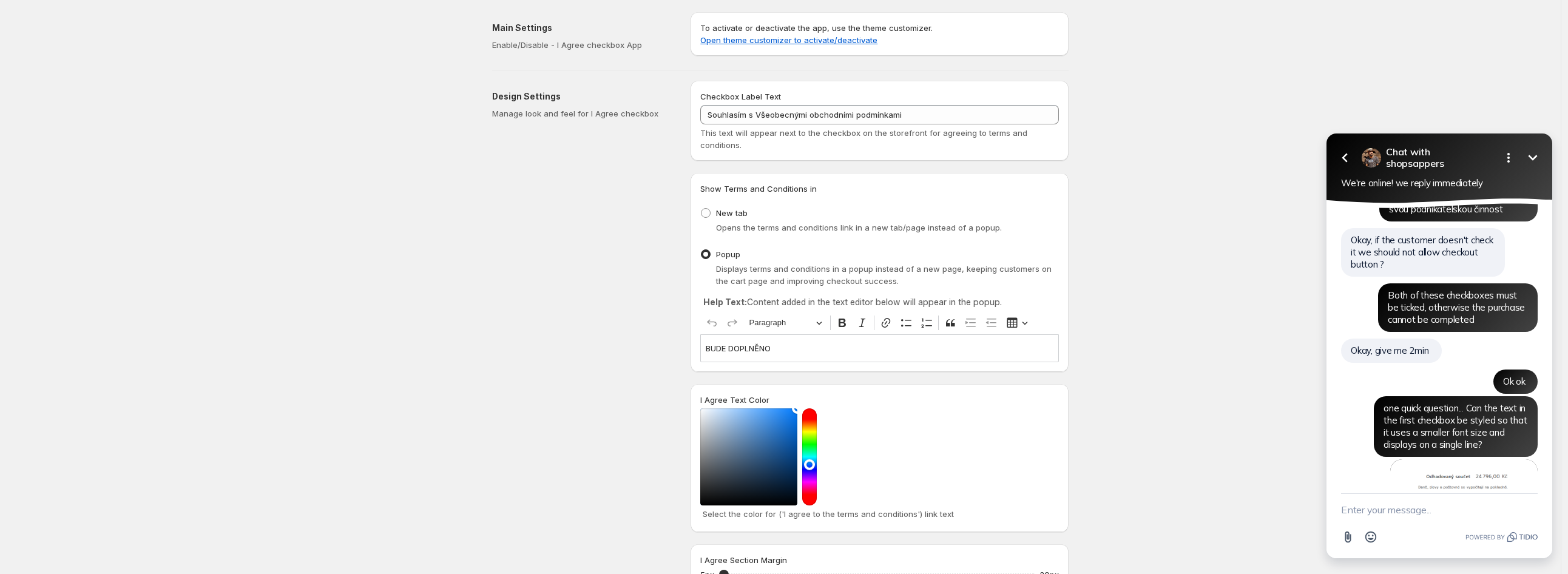
click at [438, 176] on div "Save Discard Main Settings Enable/Disable - I Agree checkbox App To activate or…" at bounding box center [781, 440] width 1561 height 881
click at [237, 102] on div "Save Discard Main Settings Enable/Disable - I Agree checkbox App To activate or…" at bounding box center [781, 440] width 1561 height 881
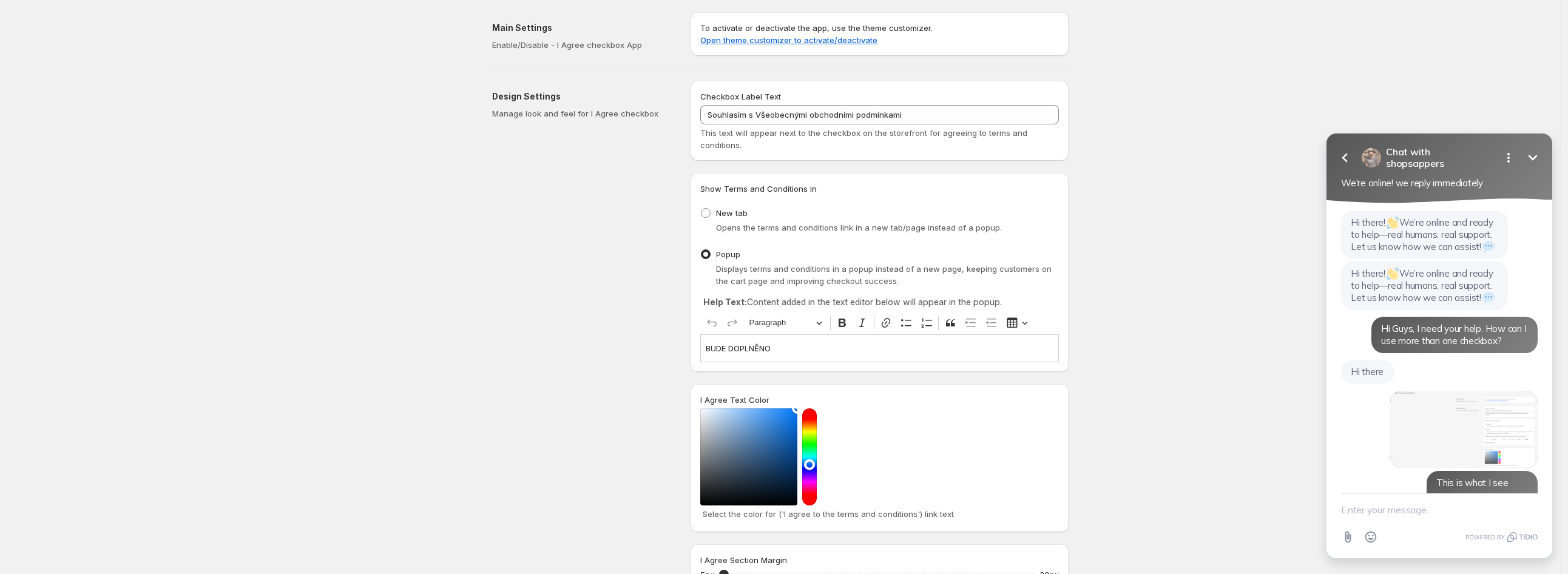
scroll to position [1413, 0]
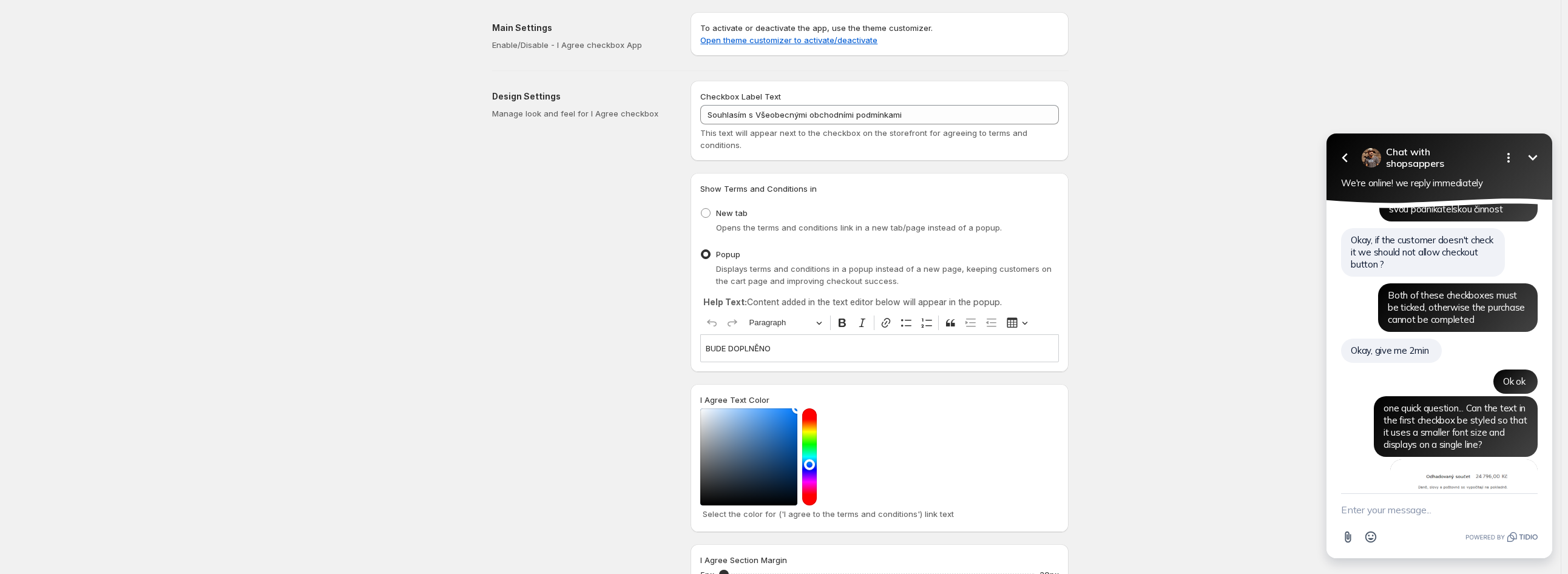
click at [1390, 507] on textarea "New message" at bounding box center [1439, 510] width 196 height 31
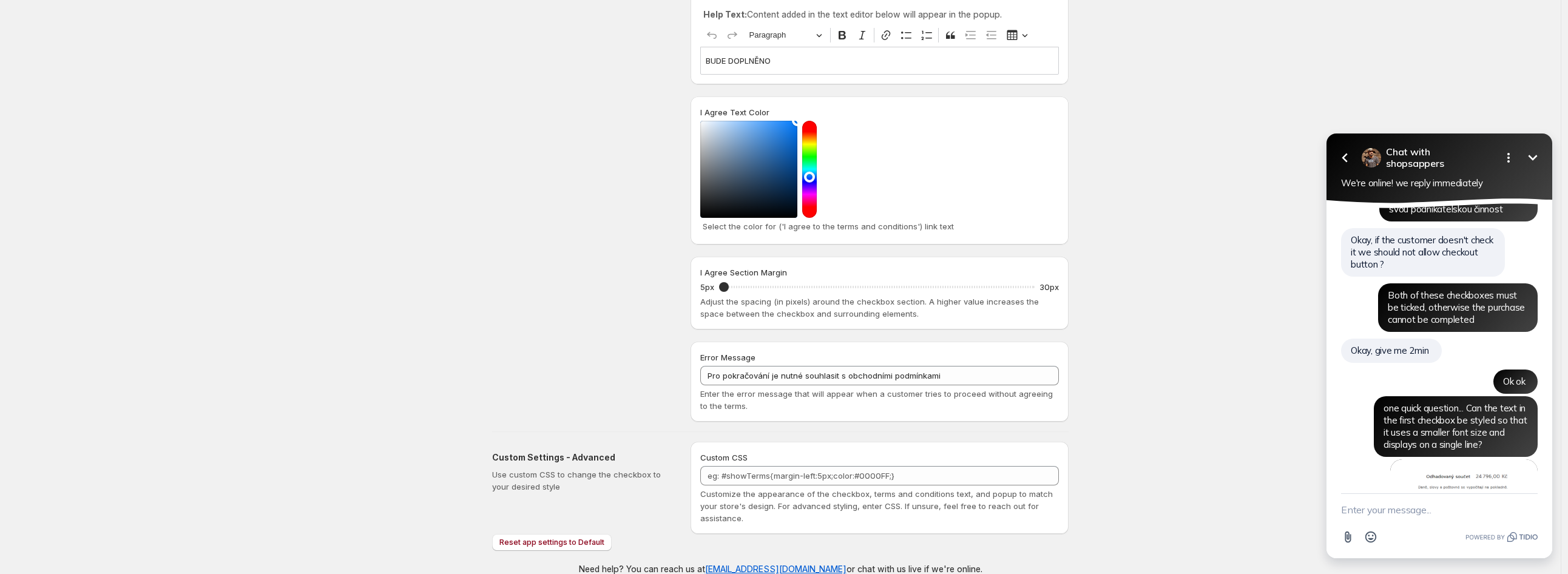
scroll to position [306, 0]
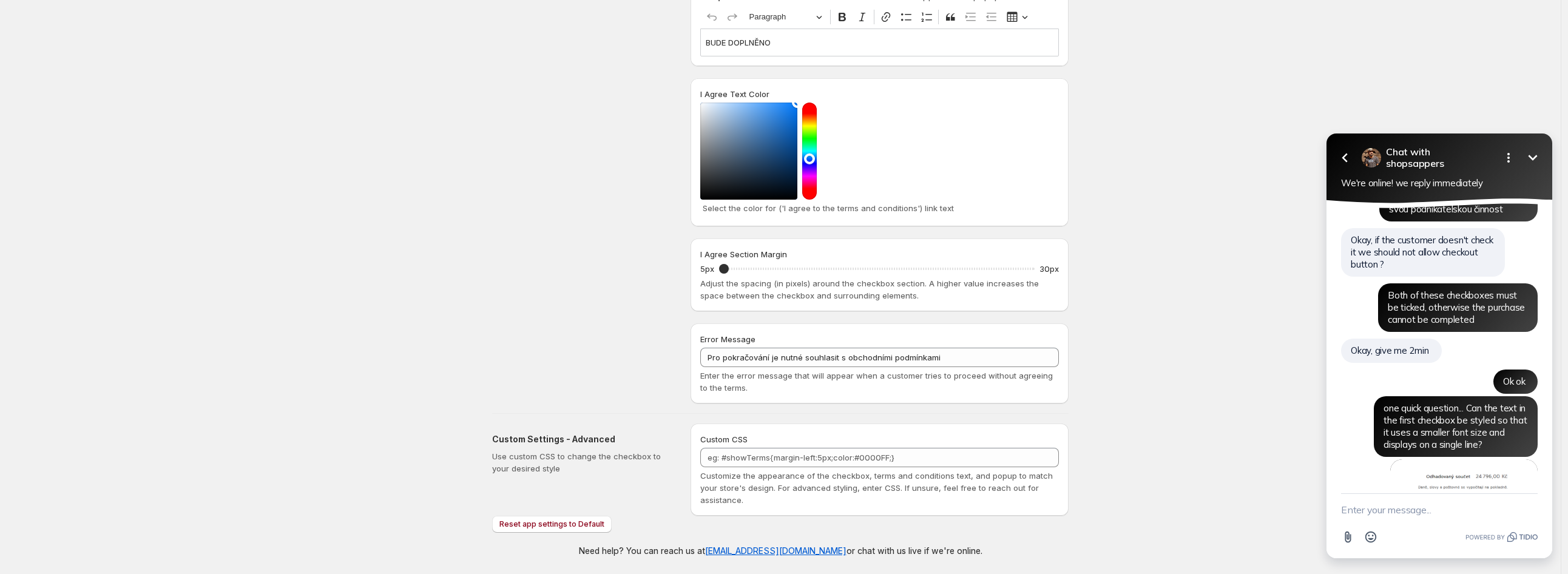
click at [1384, 508] on textarea "New message" at bounding box center [1439, 510] width 196 height 31
paste textarea "I'm really sorry to bother you again — I hope you won’t hit me for this 😅 — but…"
type textarea "I'm really sorry to bother you again — I hope you won’t hit me for this 😅 — but…"
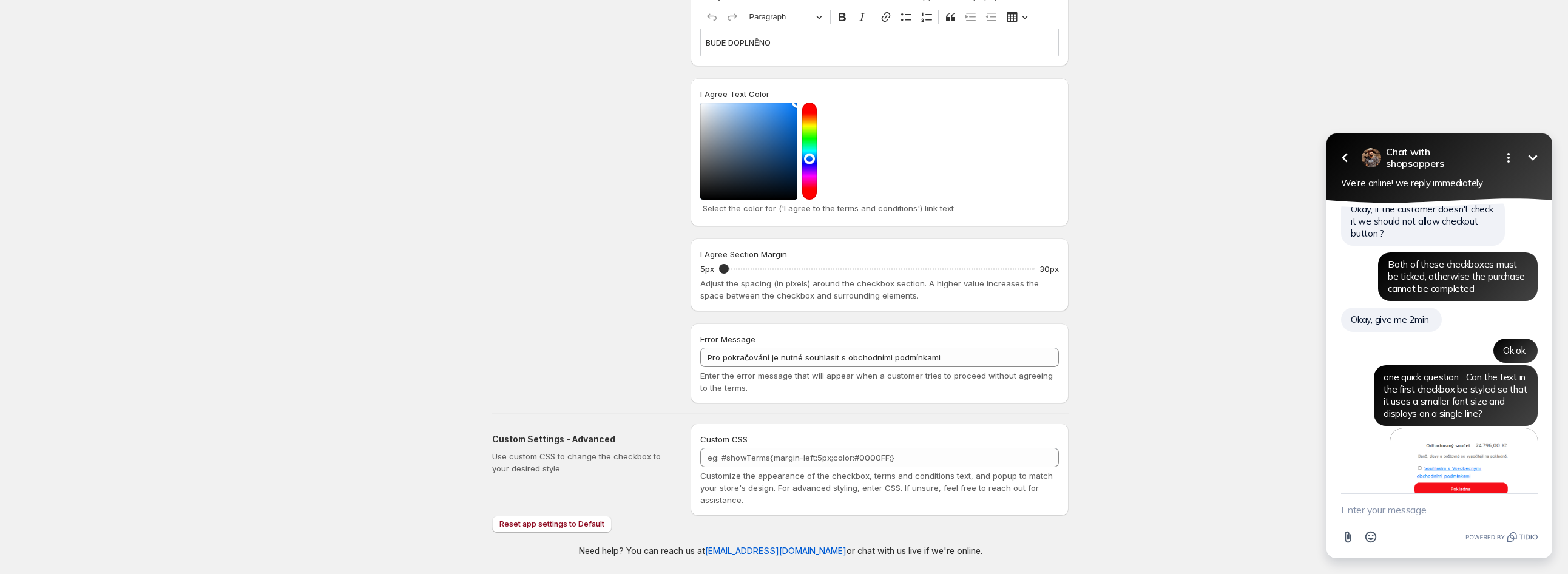
scroll to position [1562, 0]
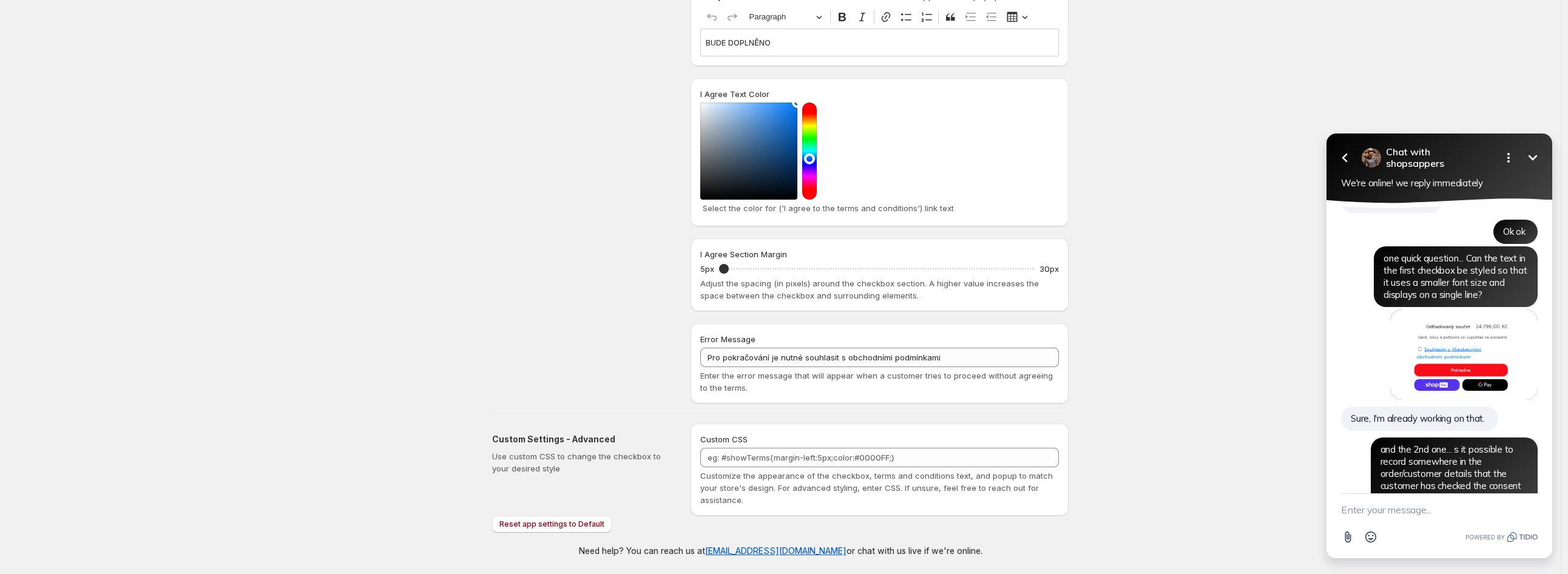
click at [1244, 366] on div "Save Discard Main Settings Enable/Disable - I Agree checkbox App To activate or…" at bounding box center [781, 135] width 1561 height 881
click at [1234, 356] on div "Save Discard Main Settings Enable/Disable - I Agree checkbox App To activate or…" at bounding box center [781, 135] width 1561 height 881
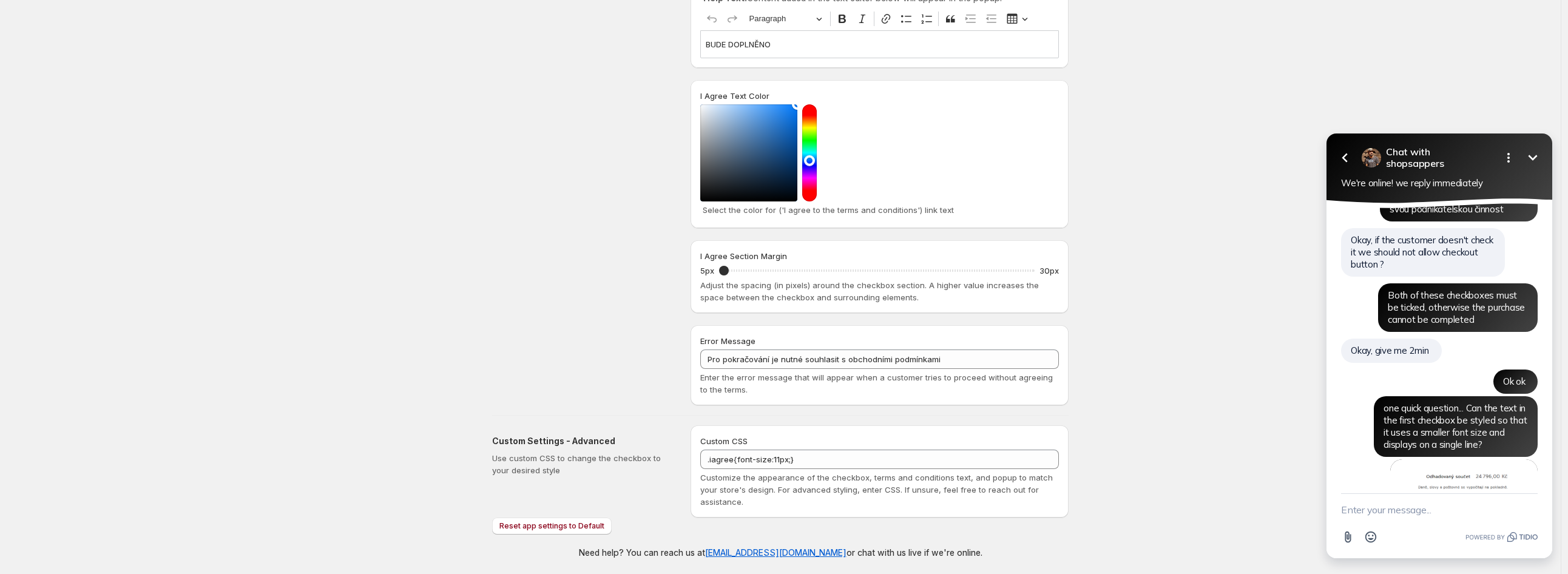
scroll to position [306, 0]
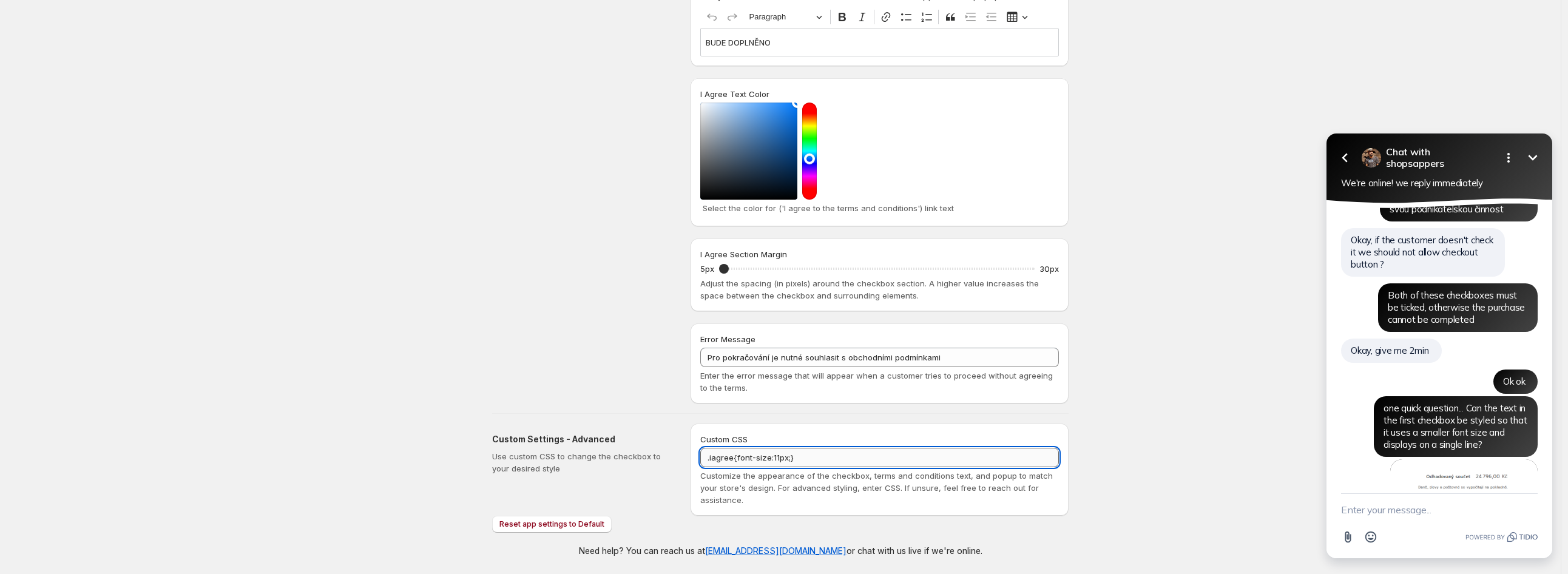
click at [783, 457] on textarea ".iagree{font-size:11px;}" at bounding box center [879, 458] width 359 height 19
drag, startPoint x: 824, startPoint y: 460, endPoint x: 665, endPoint y: 449, distance: 159.4
click at [665, 451] on div "Custom Settings - Advanced Use custom CSS to change the checkbox to your desire…" at bounding box center [775, 465] width 586 height 102
click at [783, 458] on textarea ".iagree{font-size:11px;}" at bounding box center [879, 458] width 359 height 19
click at [437, 313] on div "Save Discard Main Settings Enable/Disable - I Agree checkbox App To activate or…" at bounding box center [781, 135] width 1561 height 881
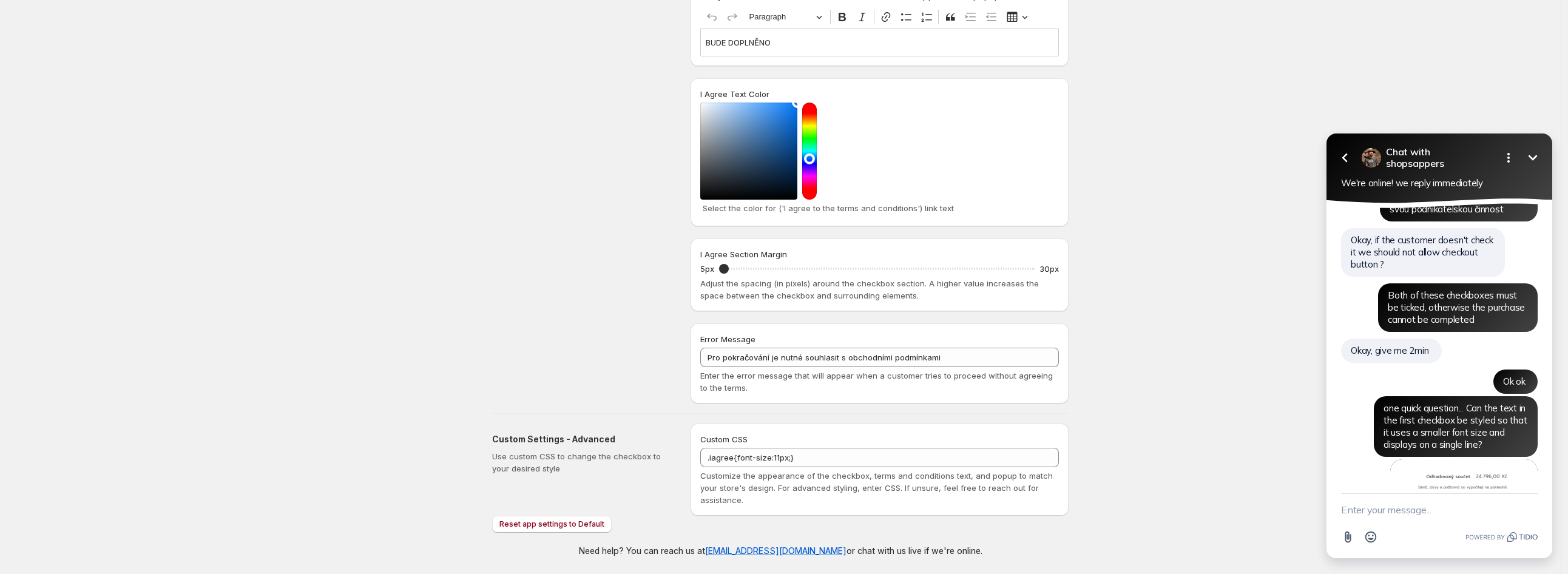
scroll to position [1443, 0]
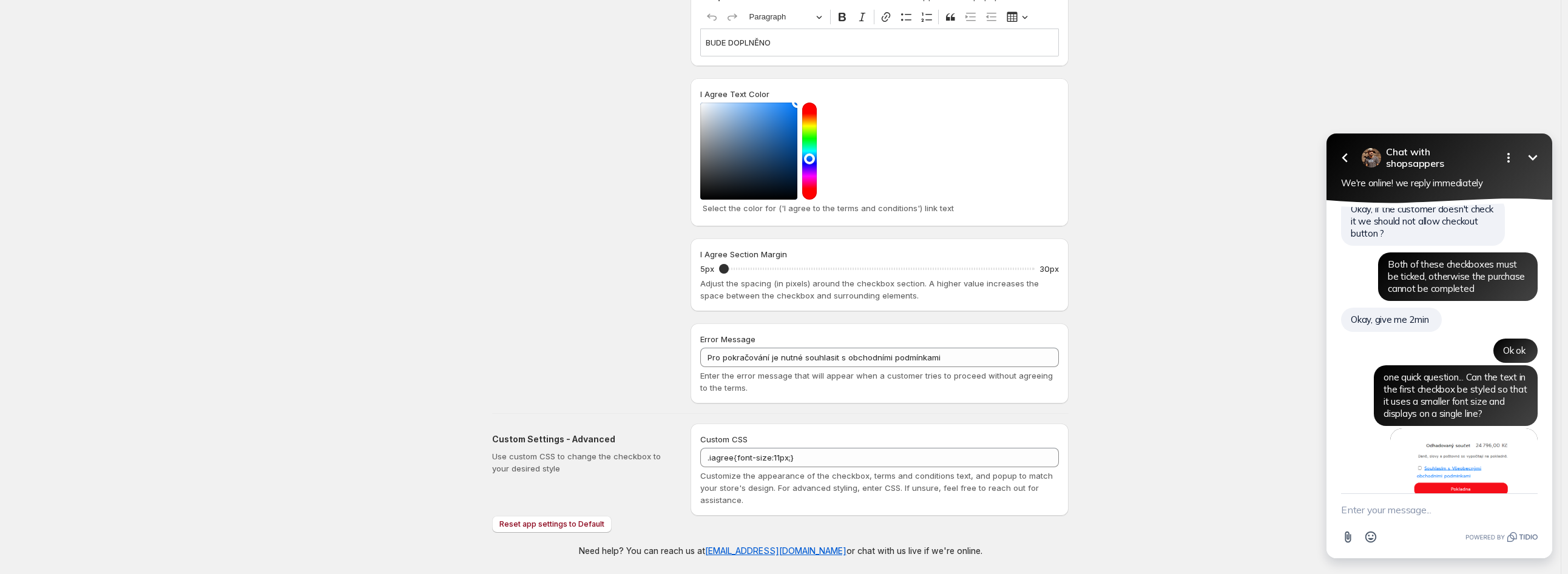
click at [1398, 505] on textarea "New message" at bounding box center [1439, 510] width 196 height 31
paste textarea "Is it possible to record somewhere in the order/customer details that the custo…"
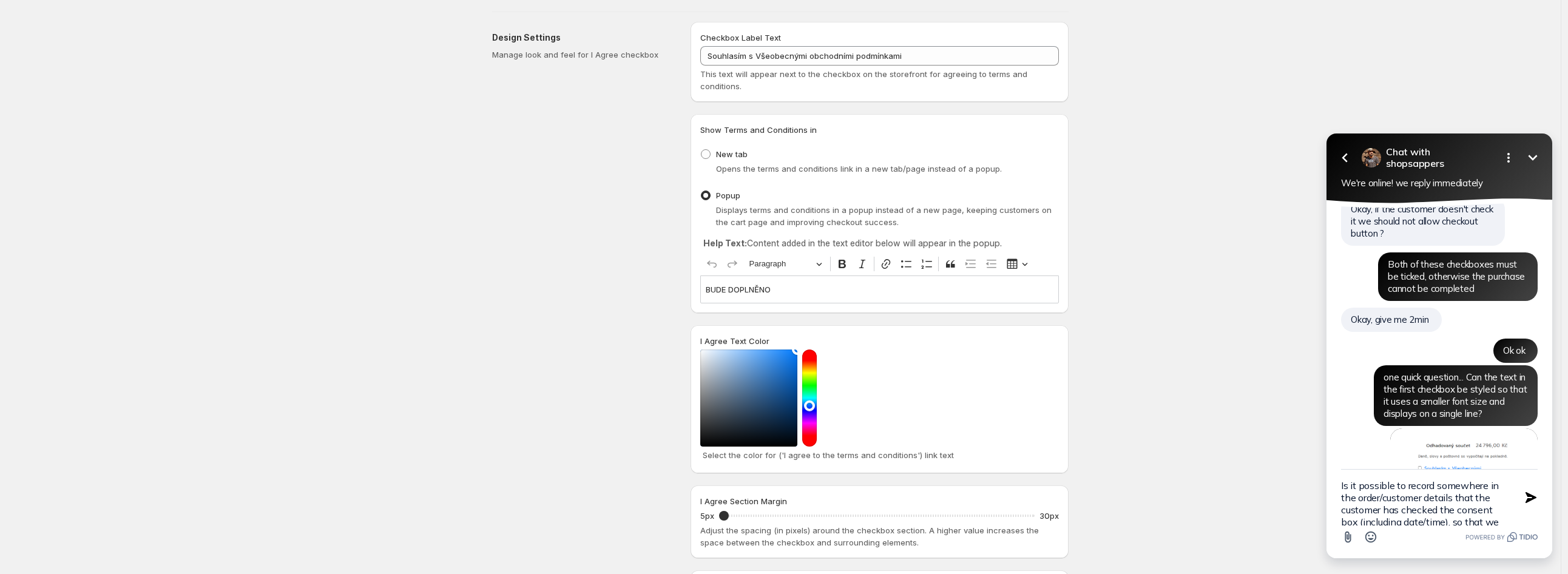
scroll to position [37, 0]
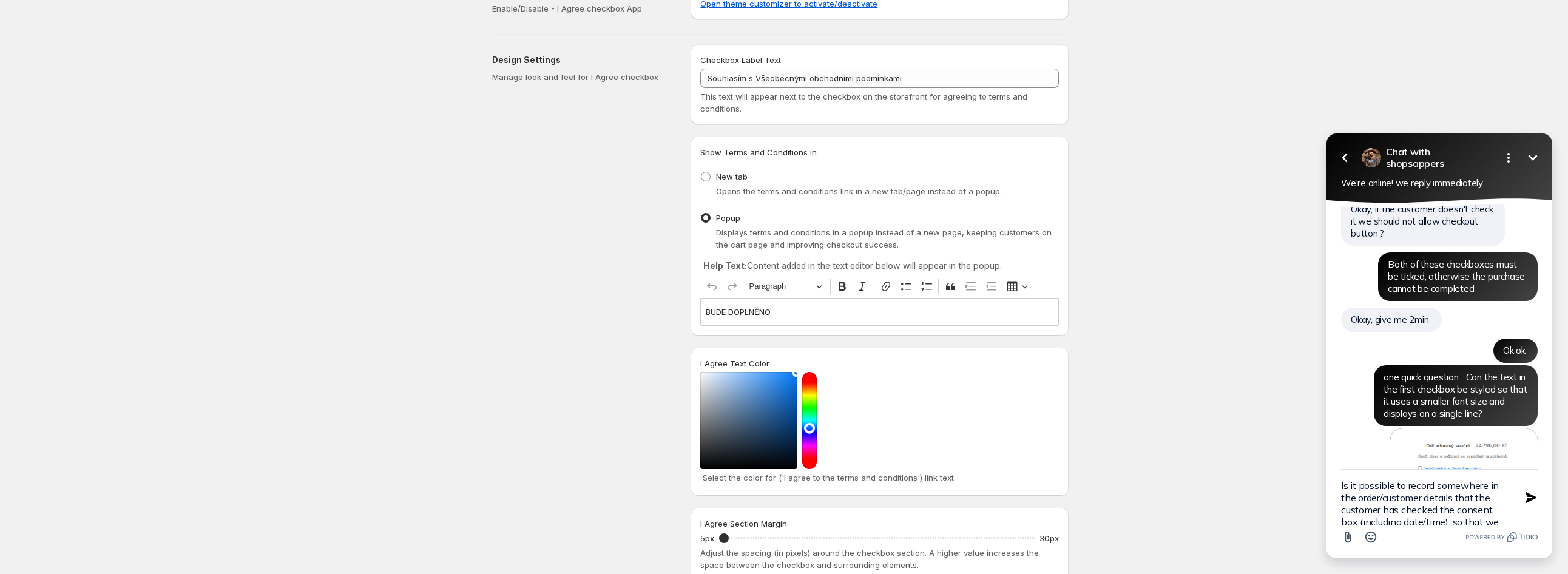
click at [1340, 485] on div "Is it possible to record somewhere in the order/customer details that the custo…" at bounding box center [1439, 514] width 226 height 89
click at [1343, 489] on textarea "Is it possible to record somewhere in the order/customer details that the custo…" at bounding box center [1424, 498] width 166 height 56
type textarea "and the 2nd one... s it possible to record somewhere in the order/customer deta…"
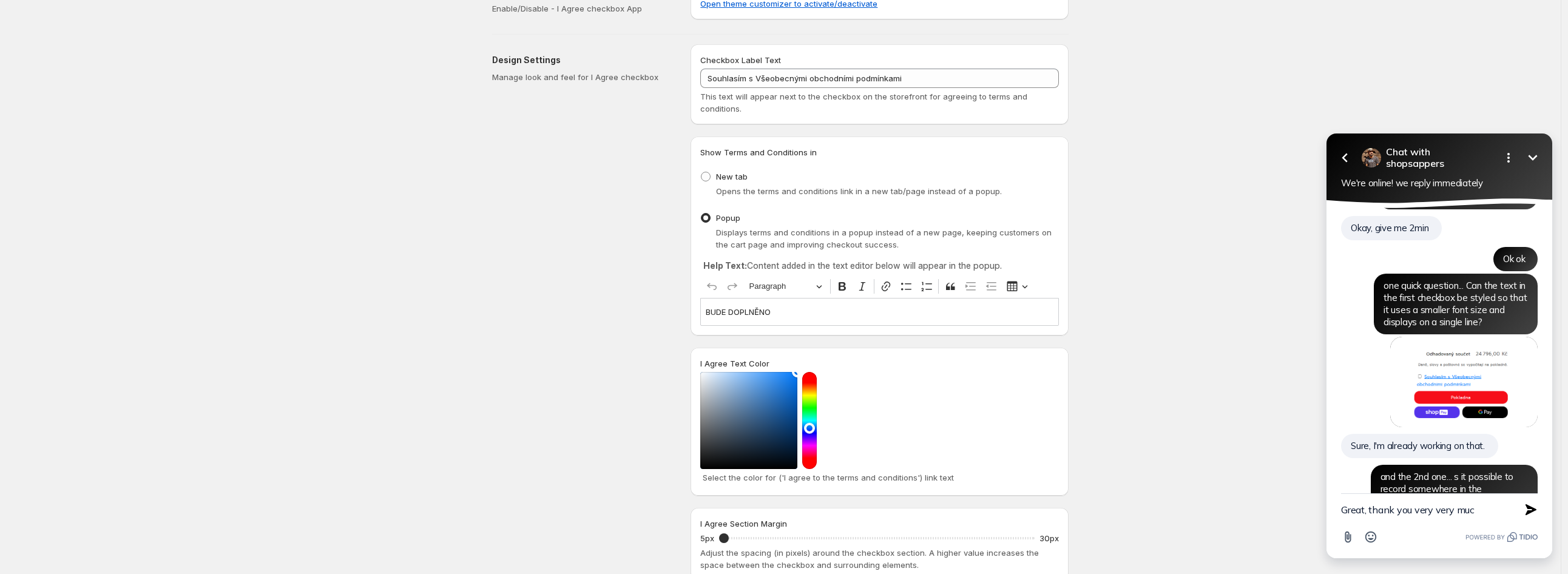
type textarea "Great, thank you very very much"
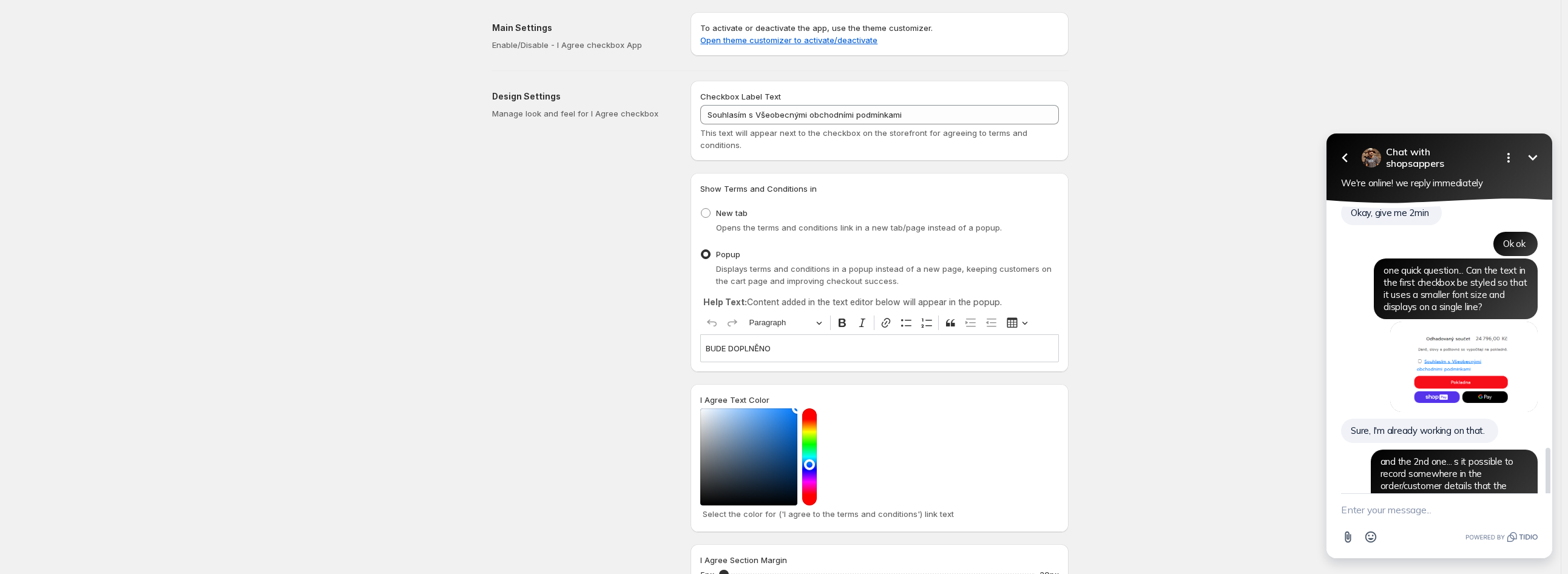
scroll to position [1562, 0]
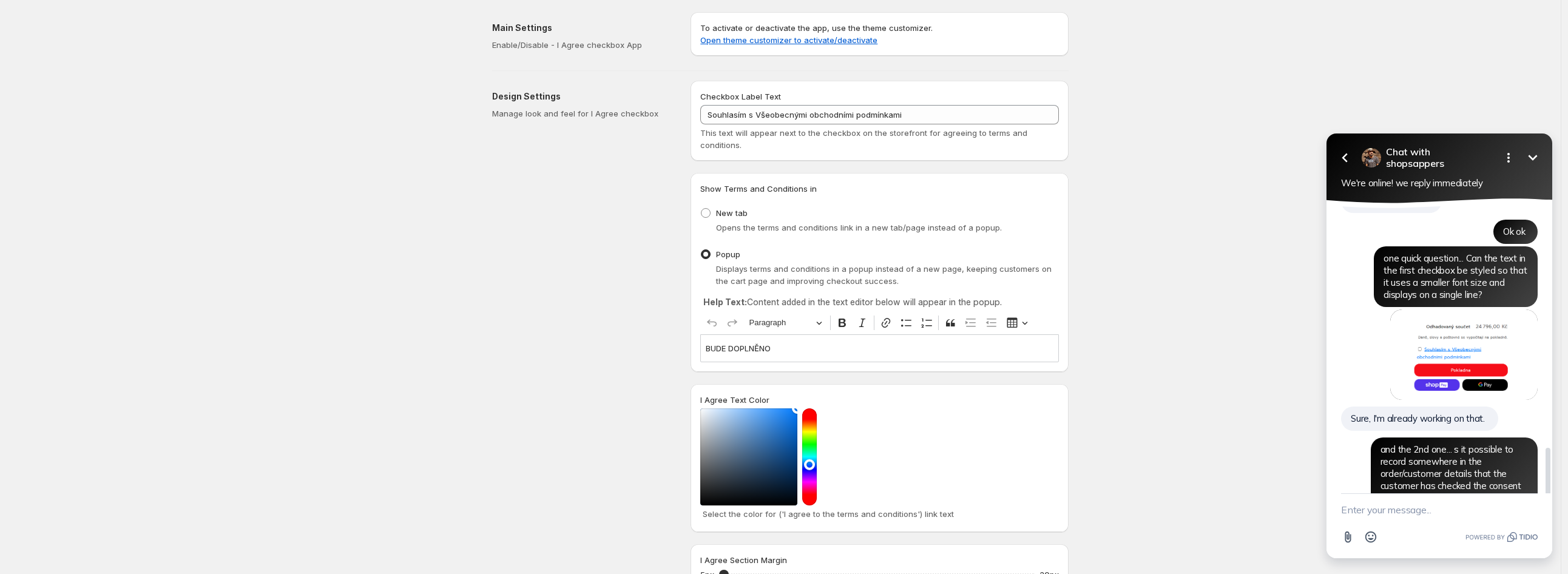
click at [1396, 407] on div "Sure, I'm already working on that." at bounding box center [1420, 419] width 157 height 24
click at [1401, 453] on div "and the 2nd one... s it possible to record somewhere in the order/customer deta…" at bounding box center [1454, 495] width 167 height 85
click at [1401, 460] on span "and the 2nd one... s it possible to record somewhere in the order/customer deta…" at bounding box center [1450, 495] width 141 height 73
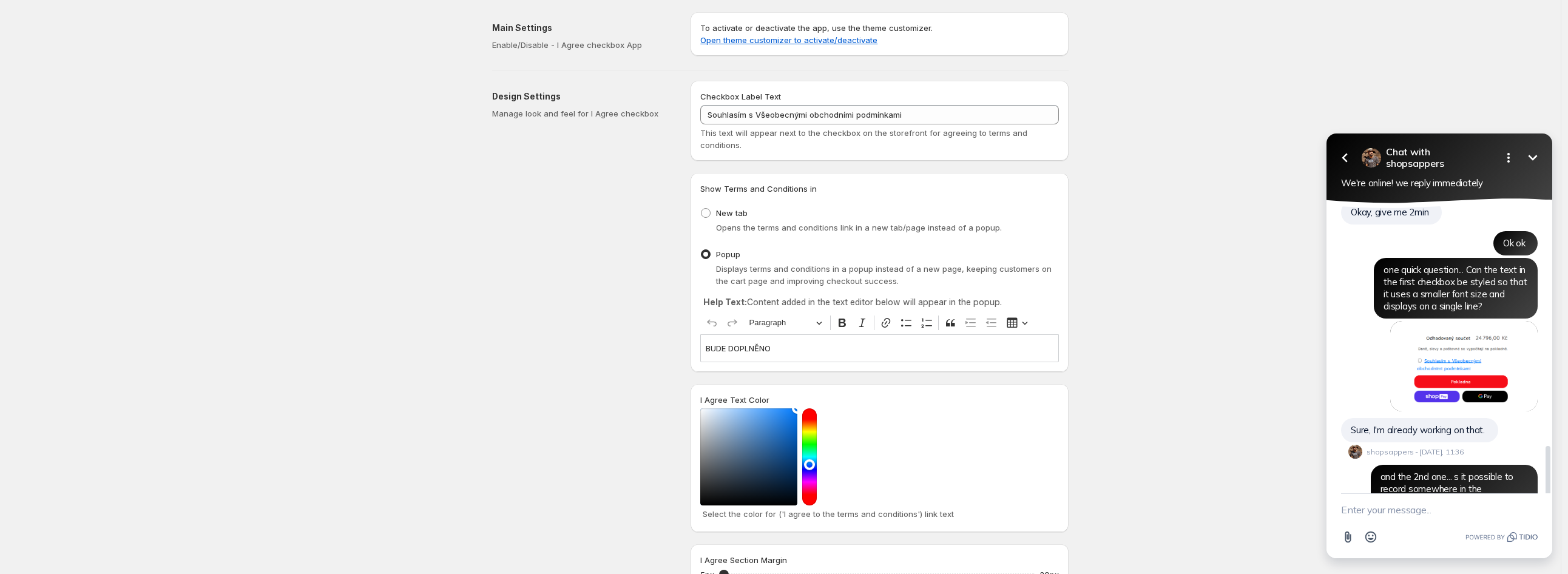
scroll to position [1578, 0]
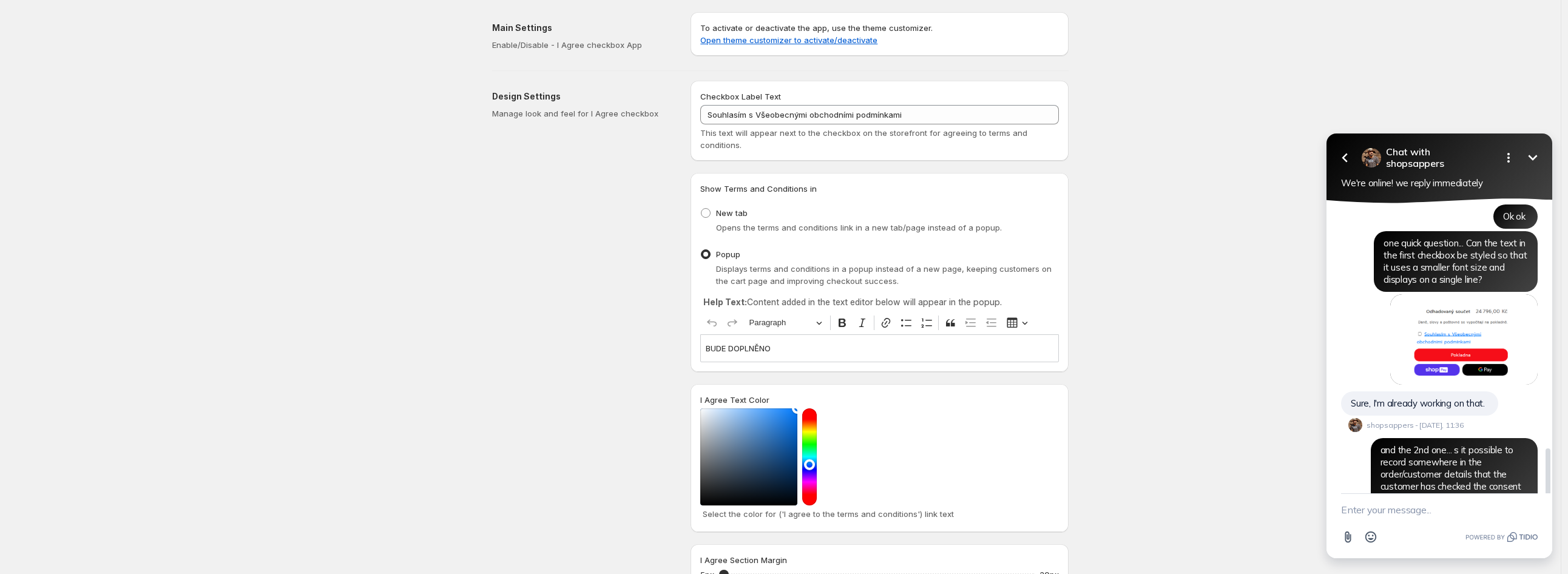
click at [1401, 439] on div "and the 2nd one... s it possible to record somewhere in the order/customer deta…" at bounding box center [1454, 481] width 167 height 85
click at [1400, 398] on span "Sure, I'm already working on that." at bounding box center [1418, 403] width 134 height 11
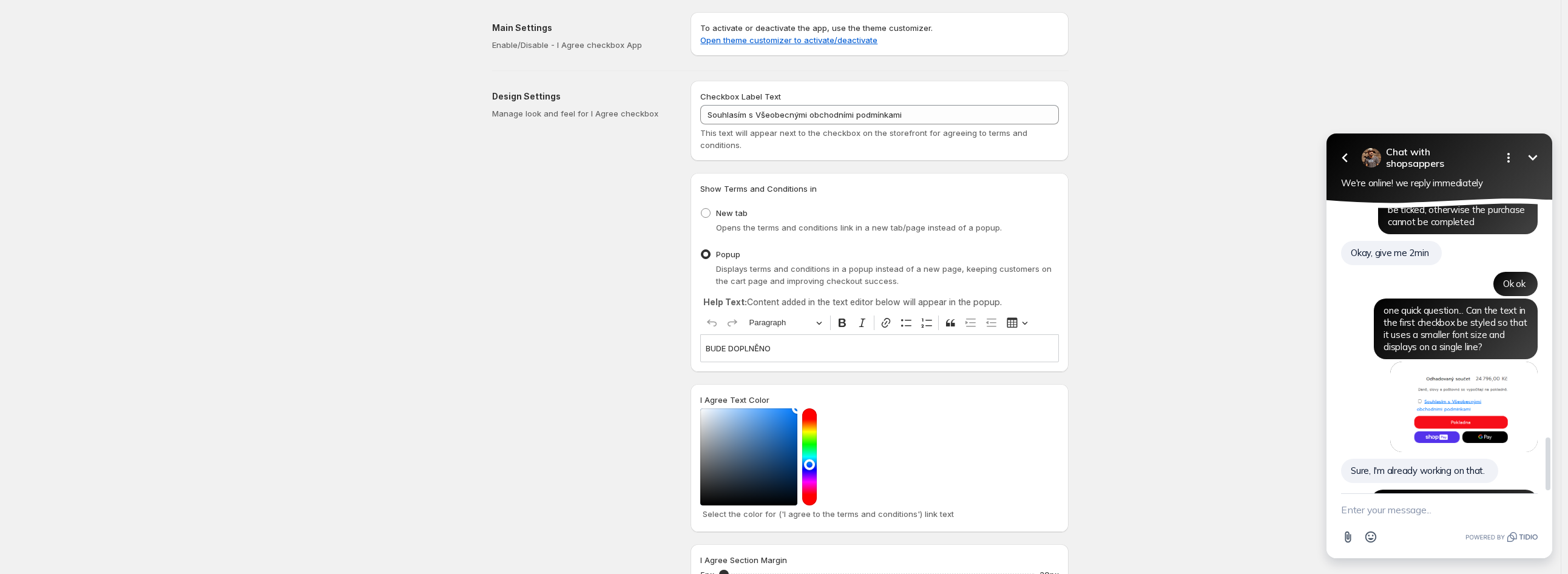
click at [1415, 305] on span "one quick question... Can the text in the first checkbox be styled so that it u…" at bounding box center [1455, 328] width 143 height 48
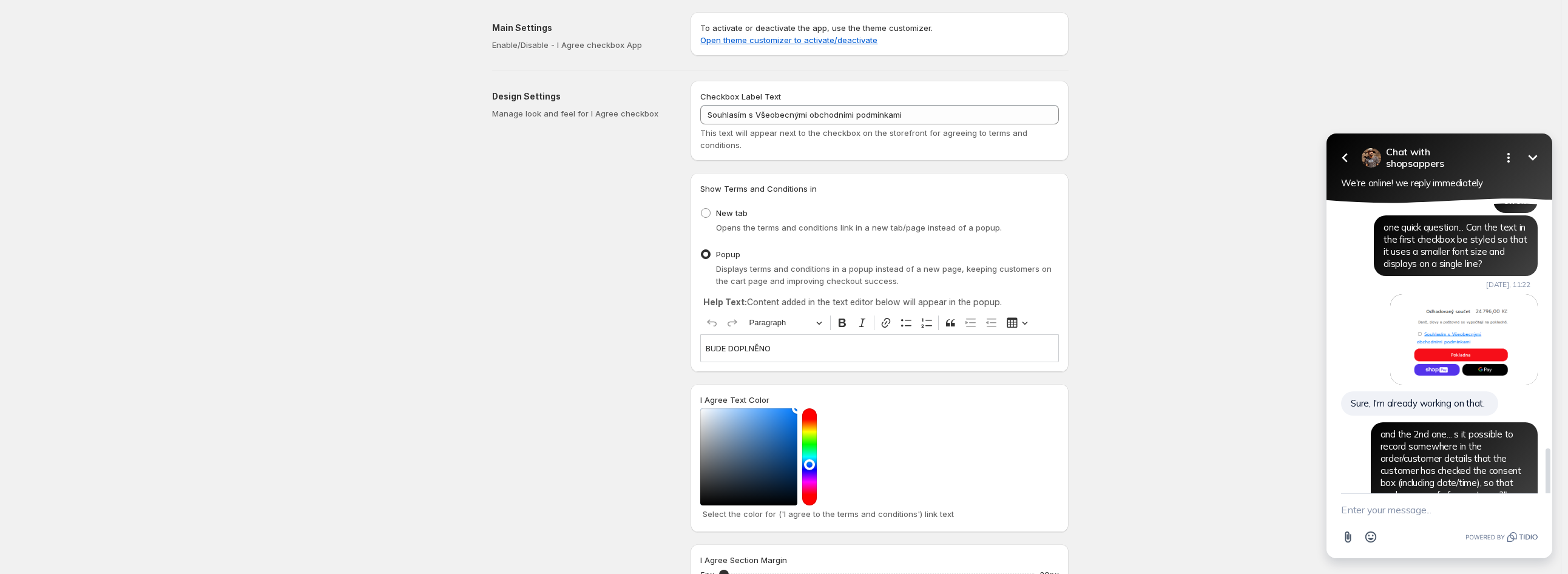
scroll to position [1594, 0]
click at [1434, 531] on span "Great, thank you very very much" at bounding box center [1459, 536] width 130 height 11
click at [1432, 428] on span "and the 2nd one... s it possible to record somewhere in the order/customer deta…" at bounding box center [1450, 464] width 141 height 73
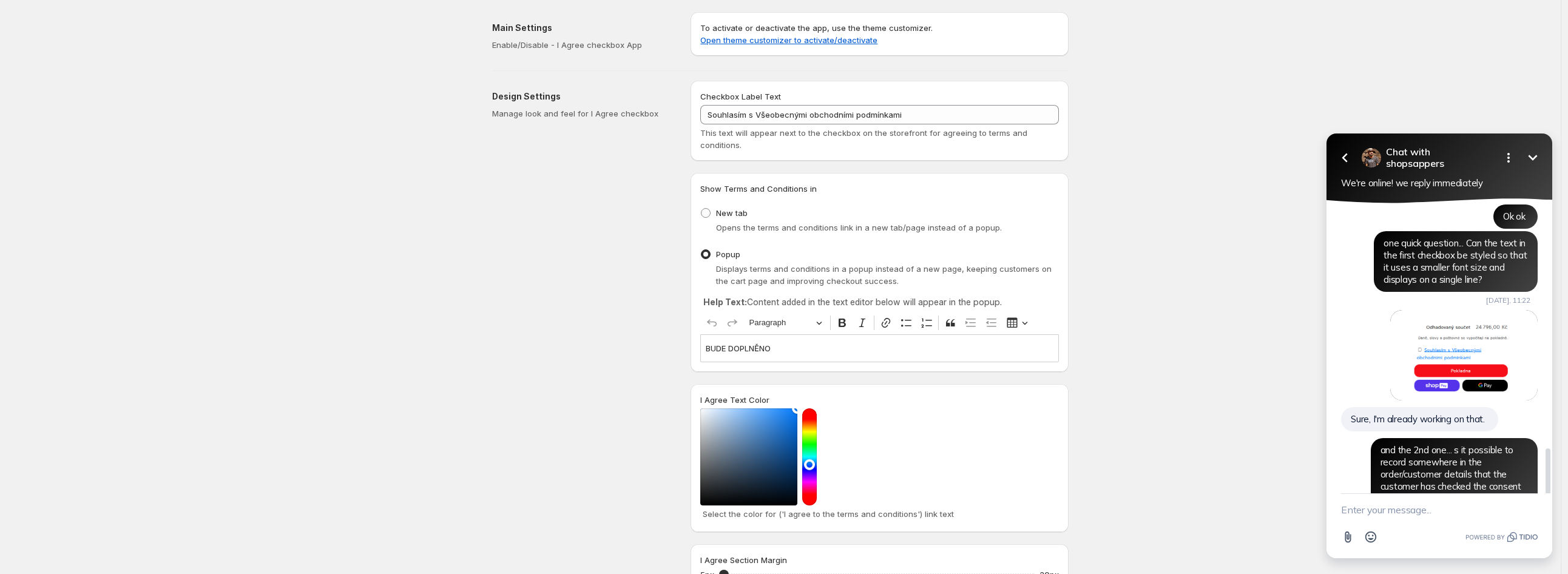
click at [1411, 413] on span "Sure, I'm already working on that." at bounding box center [1418, 418] width 134 height 11
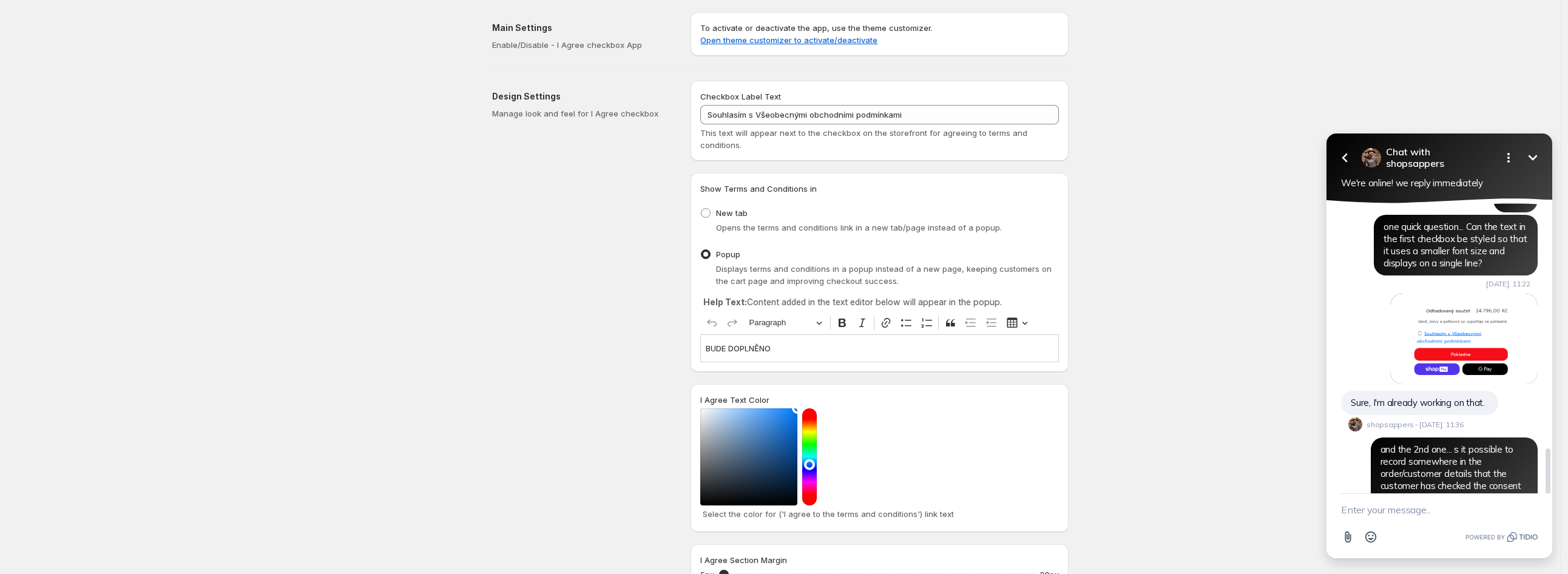
click at [1405, 398] on span "Sure, I'm already working on that." at bounding box center [1418, 403] width 134 height 11
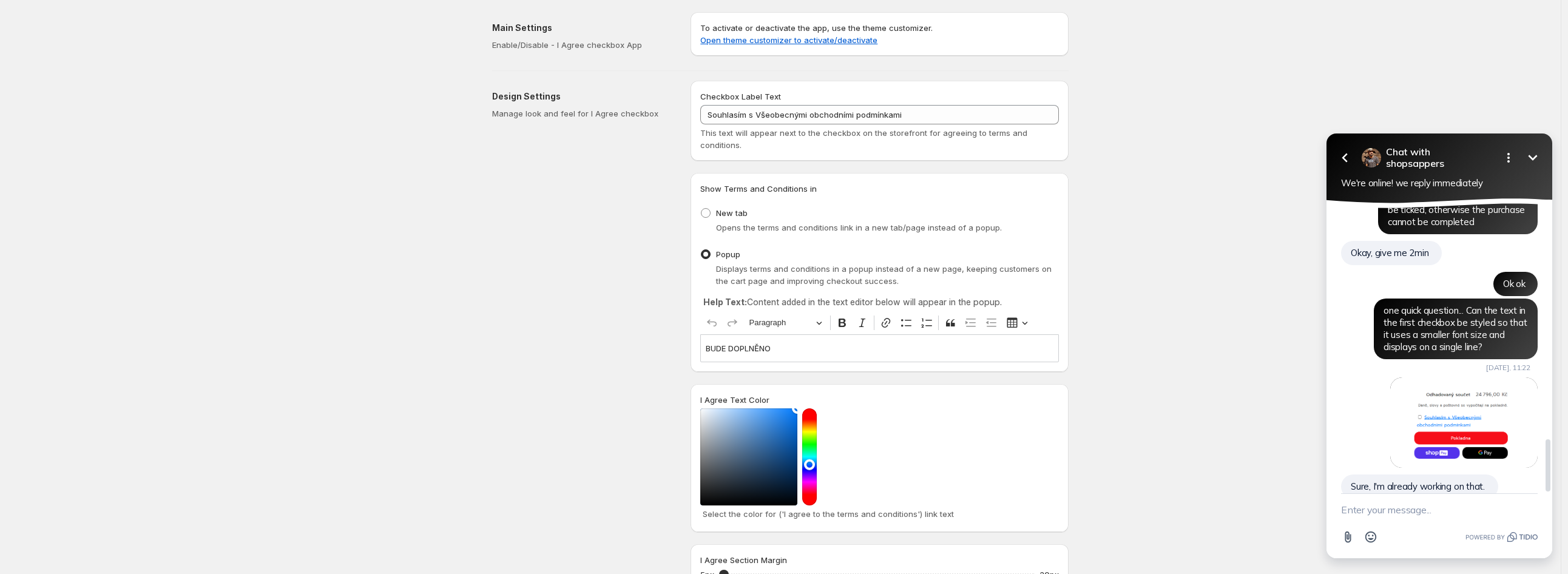
scroll to position [1578, 0]
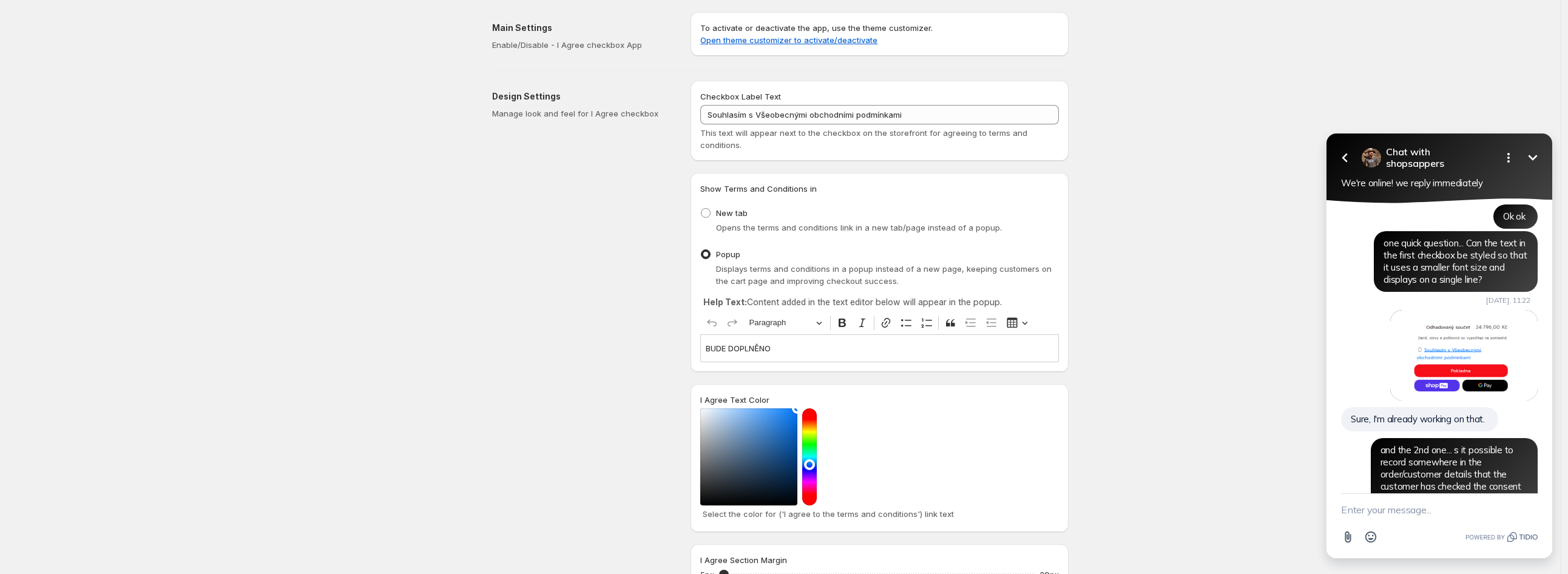
click at [796, 355] on p "BUDE DOPLNĚNO" at bounding box center [879, 349] width 347 height 12
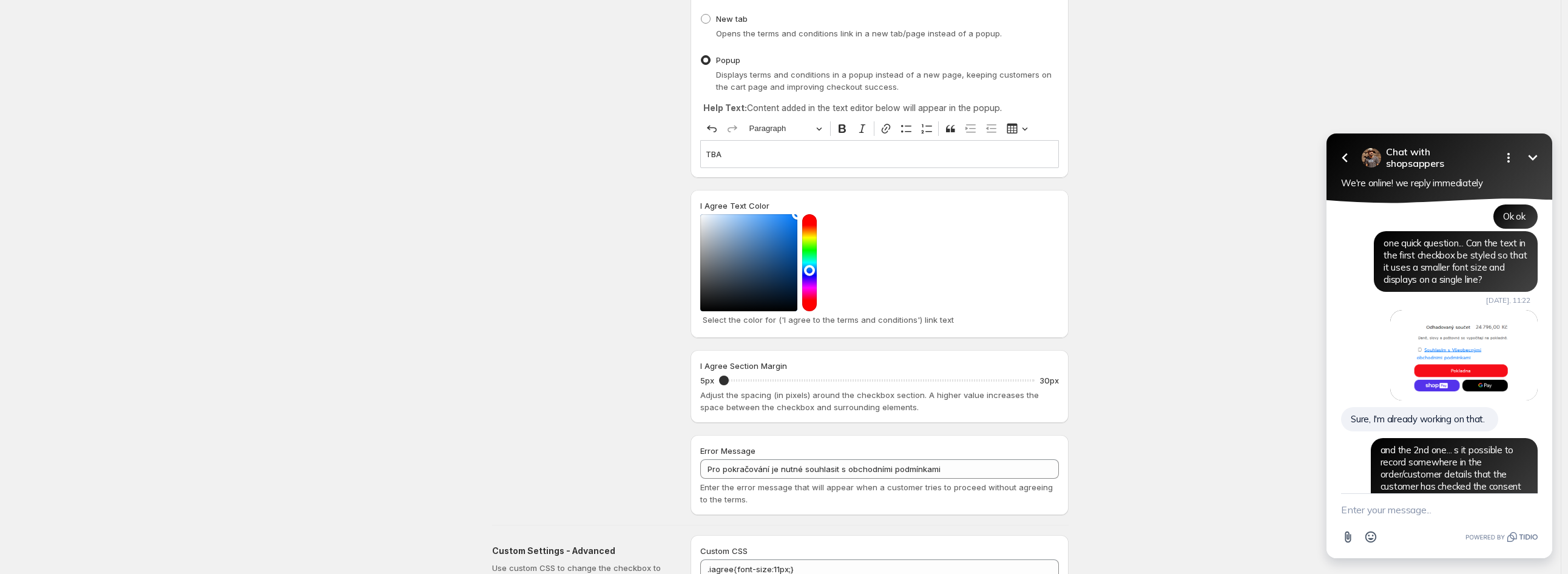
scroll to position [202, 0]
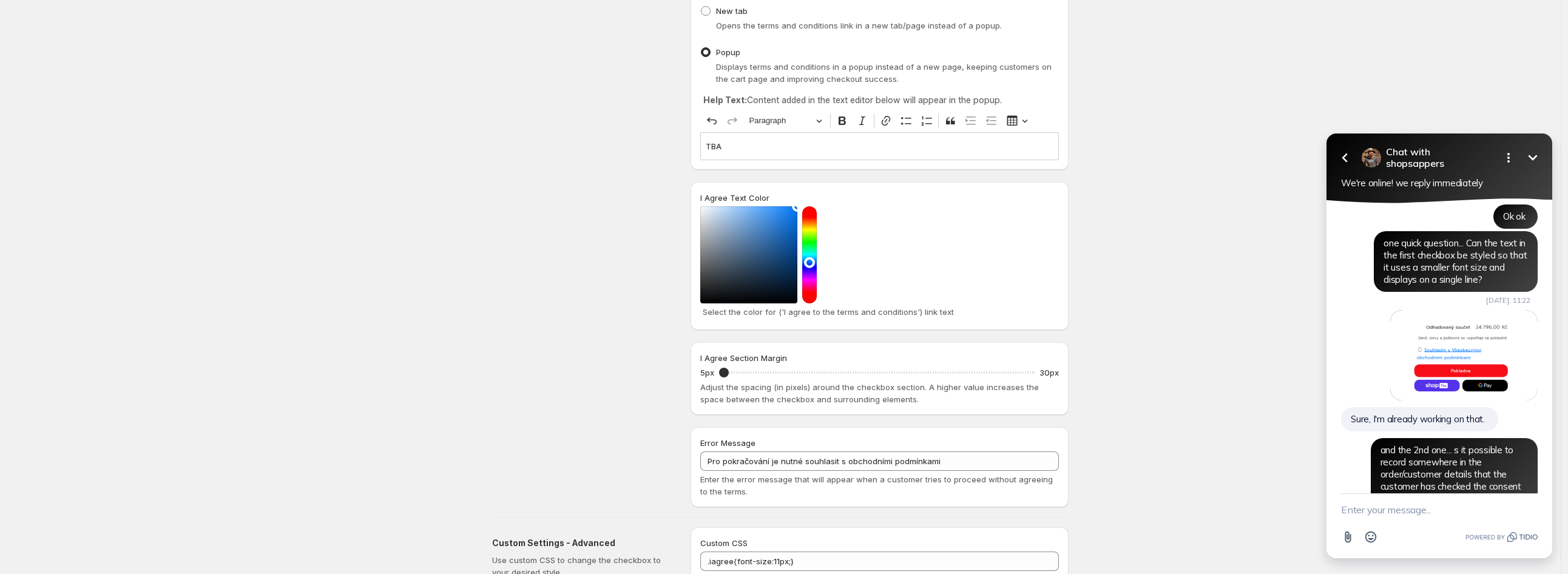
click at [1364, 505] on textarea "New message" at bounding box center [1439, 510] width 196 height 31
paste textarea "I'm really sorry to bother you again — I hope you won’t hit me for this 😅 — but…"
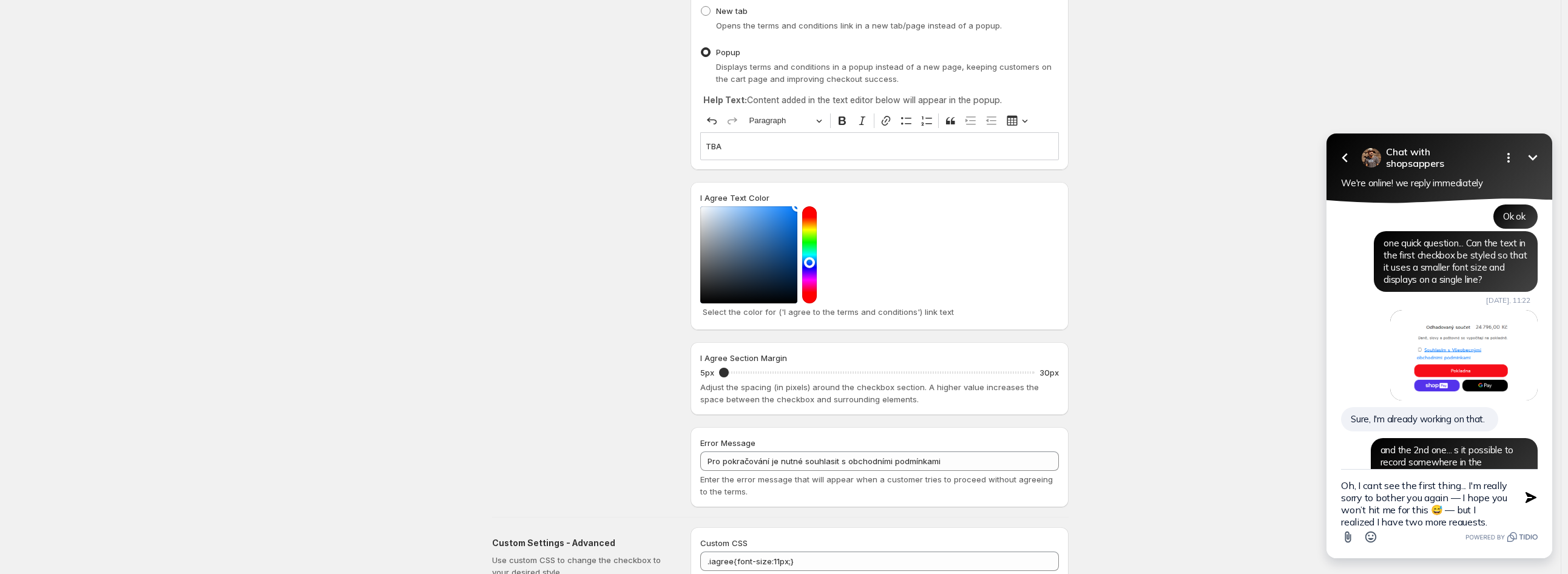
click at [1457, 487] on textarea "Oh, I cant see the first thing... I'm really sorry to bother you again — I hope…" at bounding box center [1424, 498] width 166 height 56
type textarea "Oh, I cant see the first thing I send... I'm really sorry to bother you again —…"
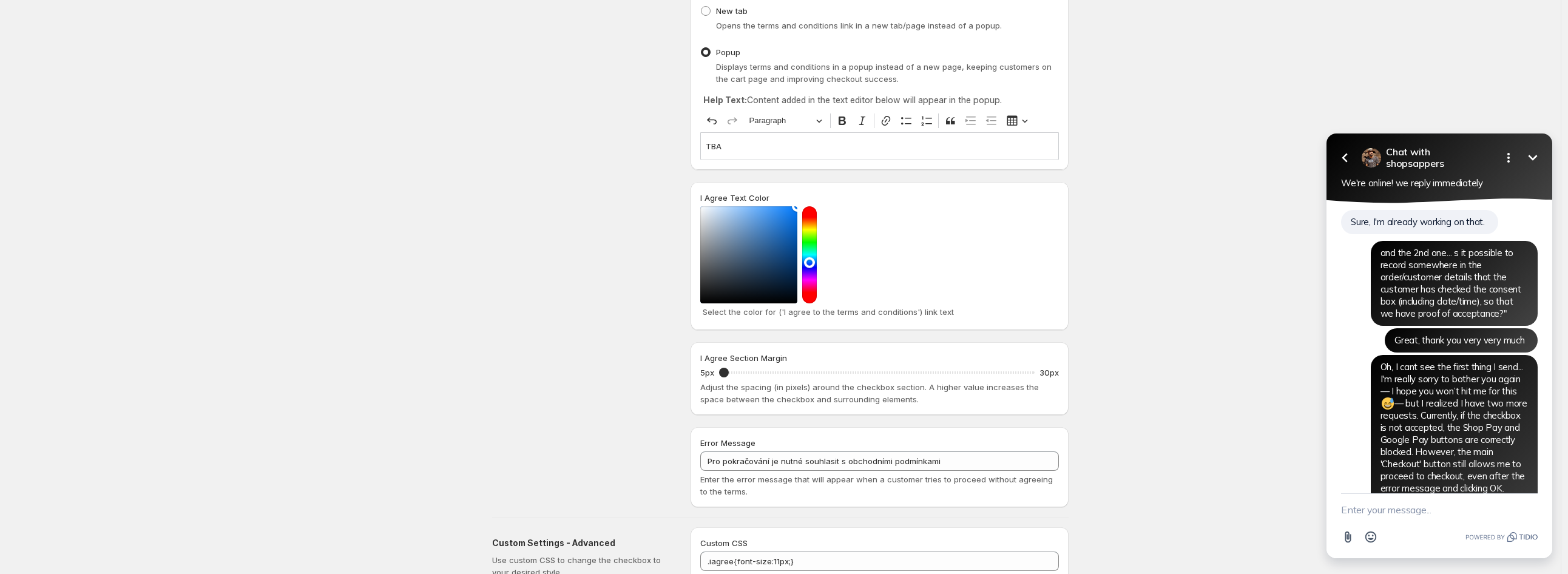
scroll to position [1869, 0]
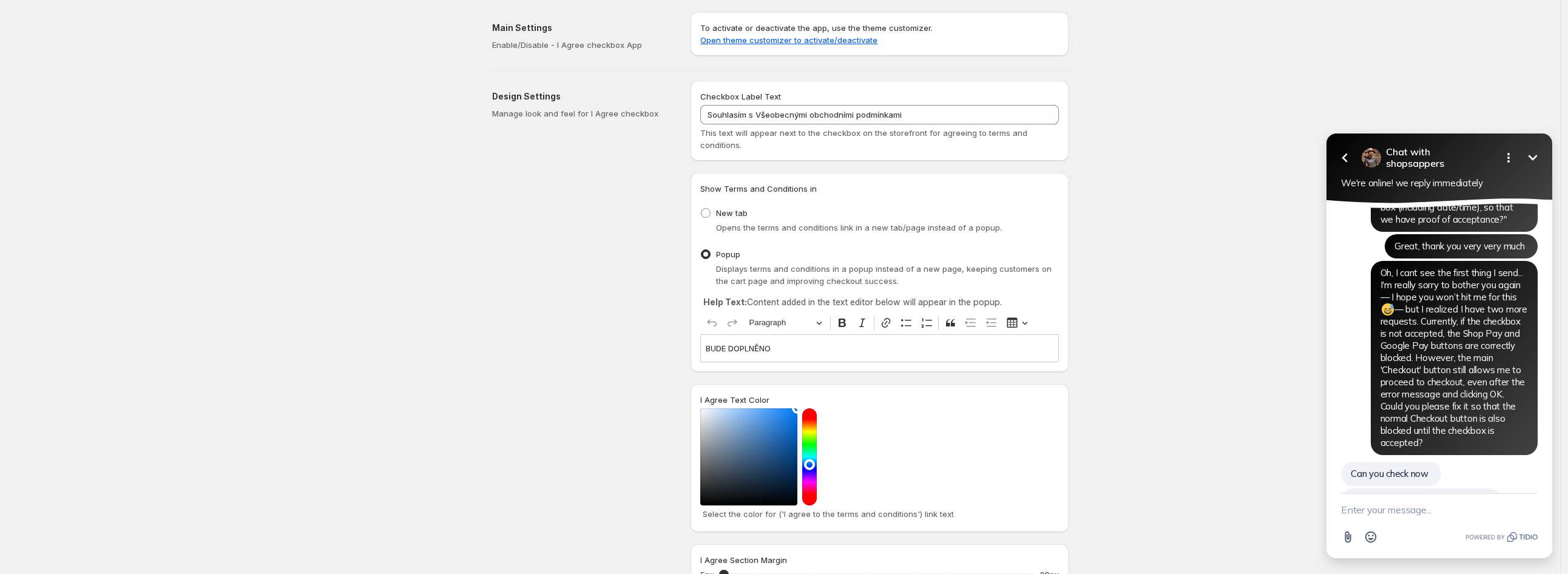
click at [1404, 511] on textarea "New message" at bounding box center [1439, 510] width 196 height 31
type textarea "W"
type textarea "G"
click at [1365, 507] on textarea "New message" at bounding box center [1439, 510] width 196 height 31
paste textarea "Great, it works perfectly now. Thanks a lot"
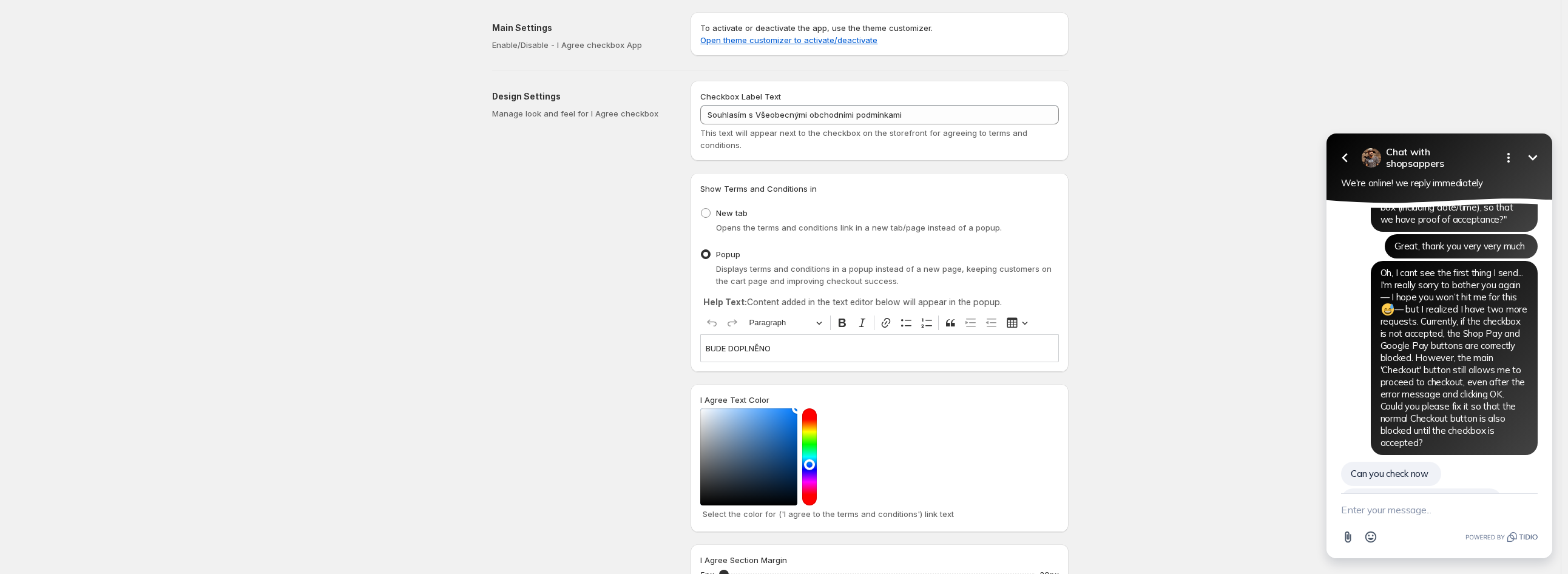
type textarea "Great, it works perfectly now. Thanks a lot"
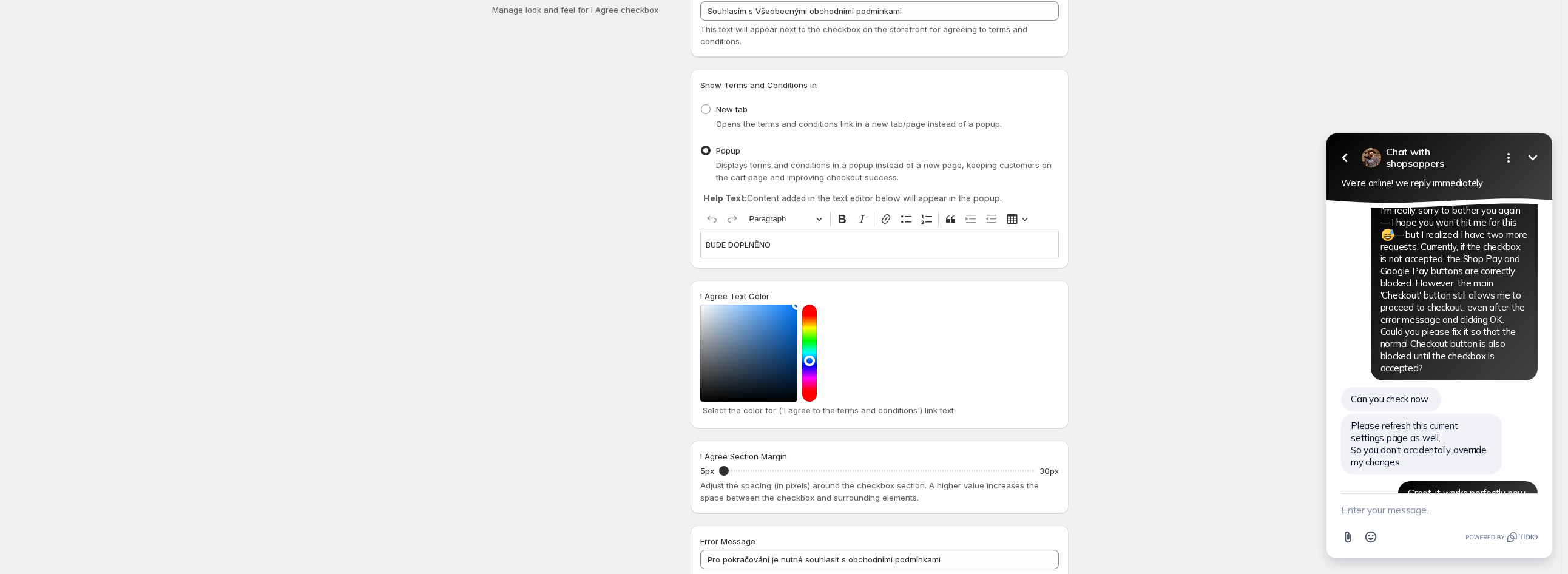
scroll to position [1954, 0]
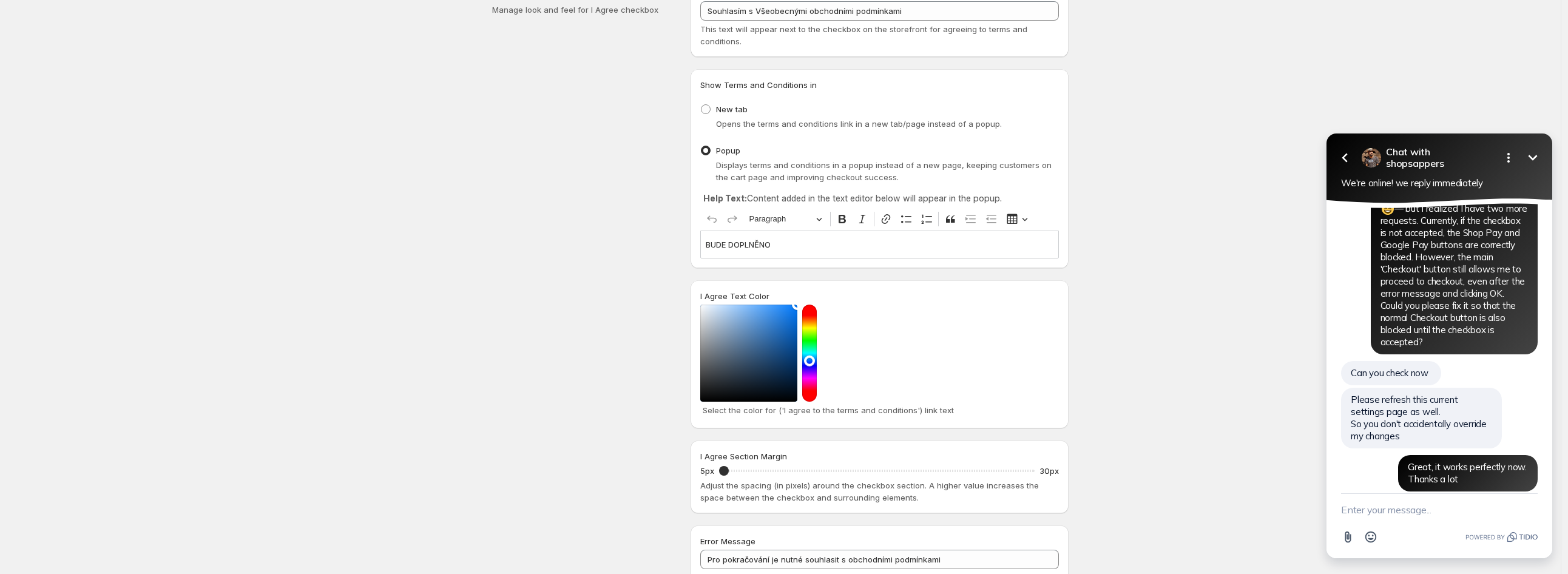
click at [1412, 508] on textarea "New message" at bounding box center [1439, 510] width 196 height 31
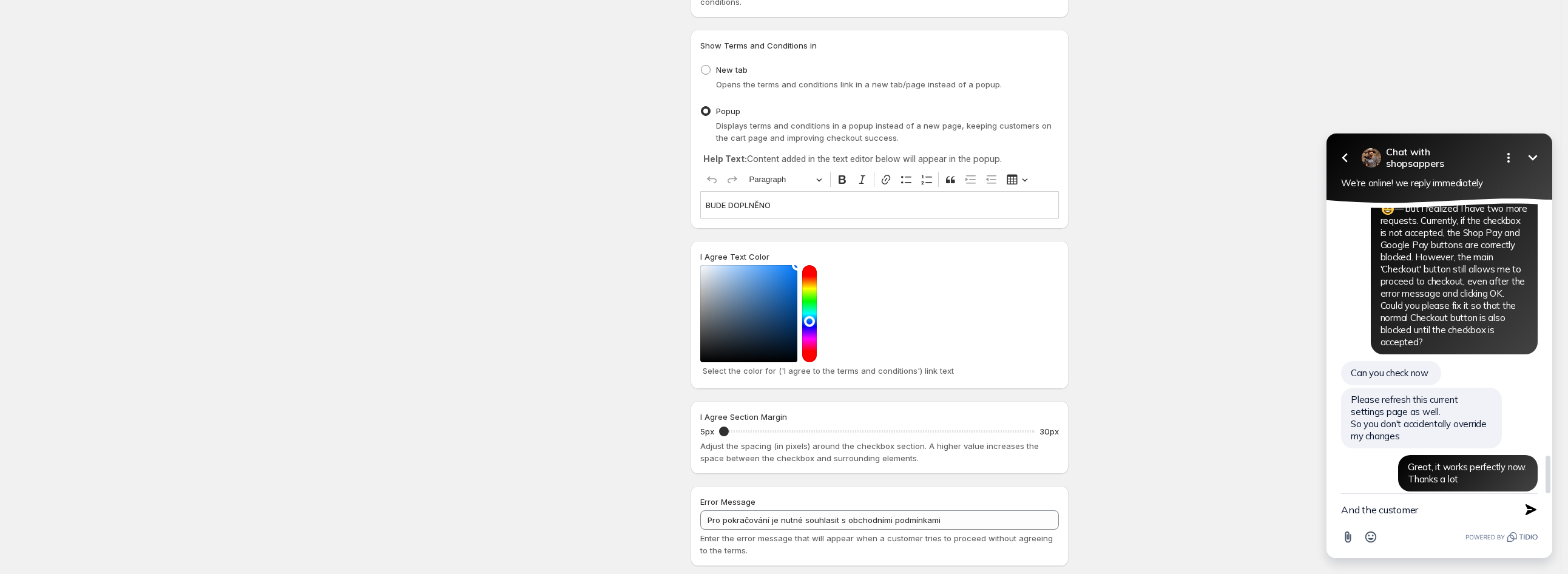
scroll to position [270, 0]
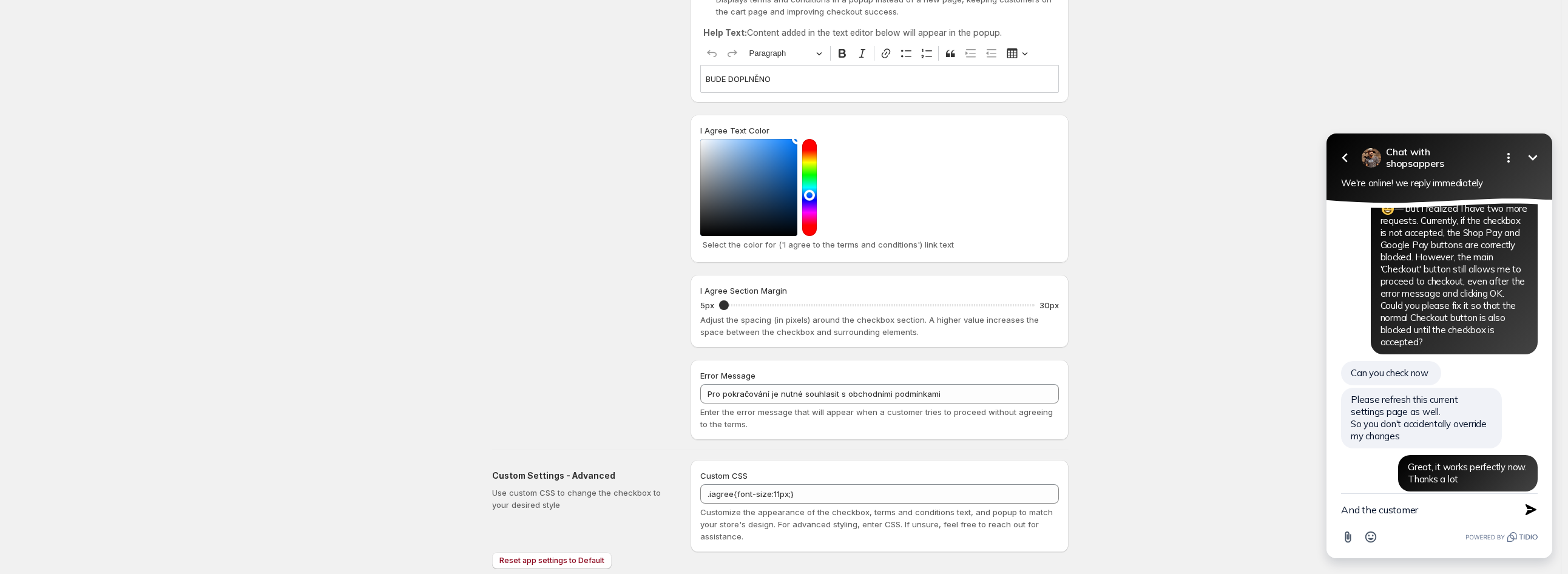
drag, startPoint x: 1433, startPoint y: 515, endPoint x: 1438, endPoint y: 502, distance: 13.9
click at [1433, 515] on textarea "And the customer" at bounding box center [1424, 510] width 166 height 31
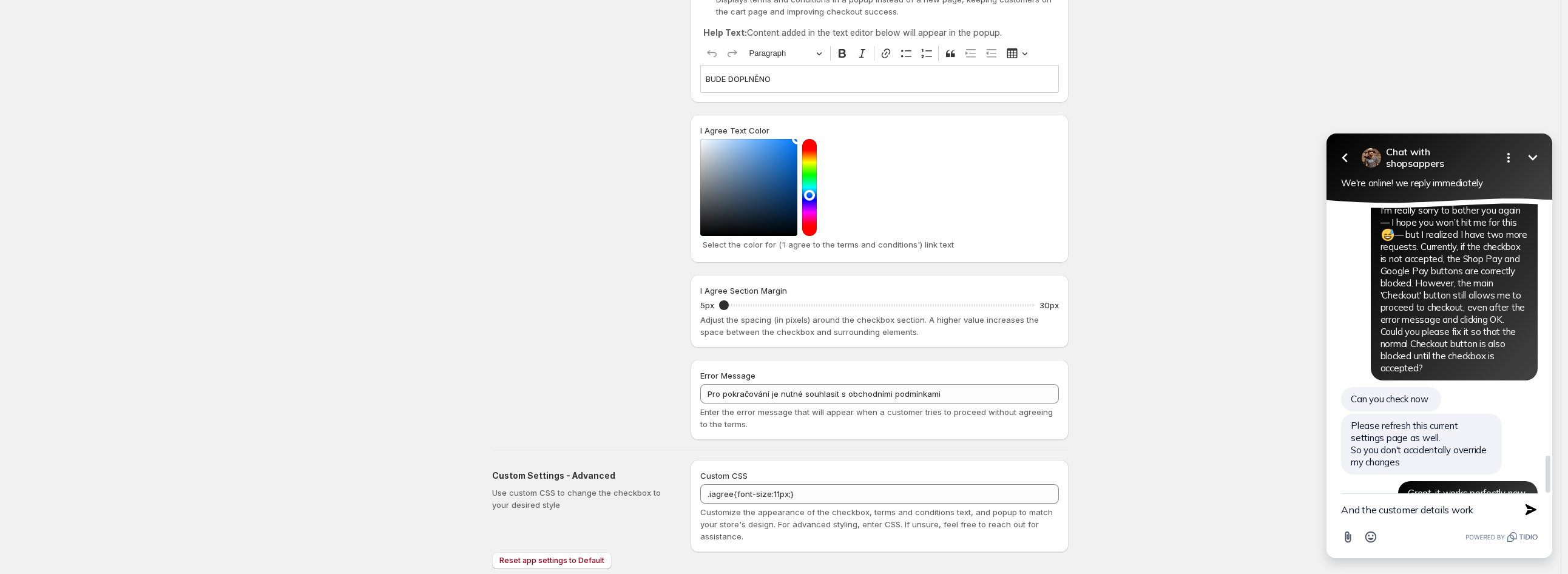
scroll to position [1954, 0]
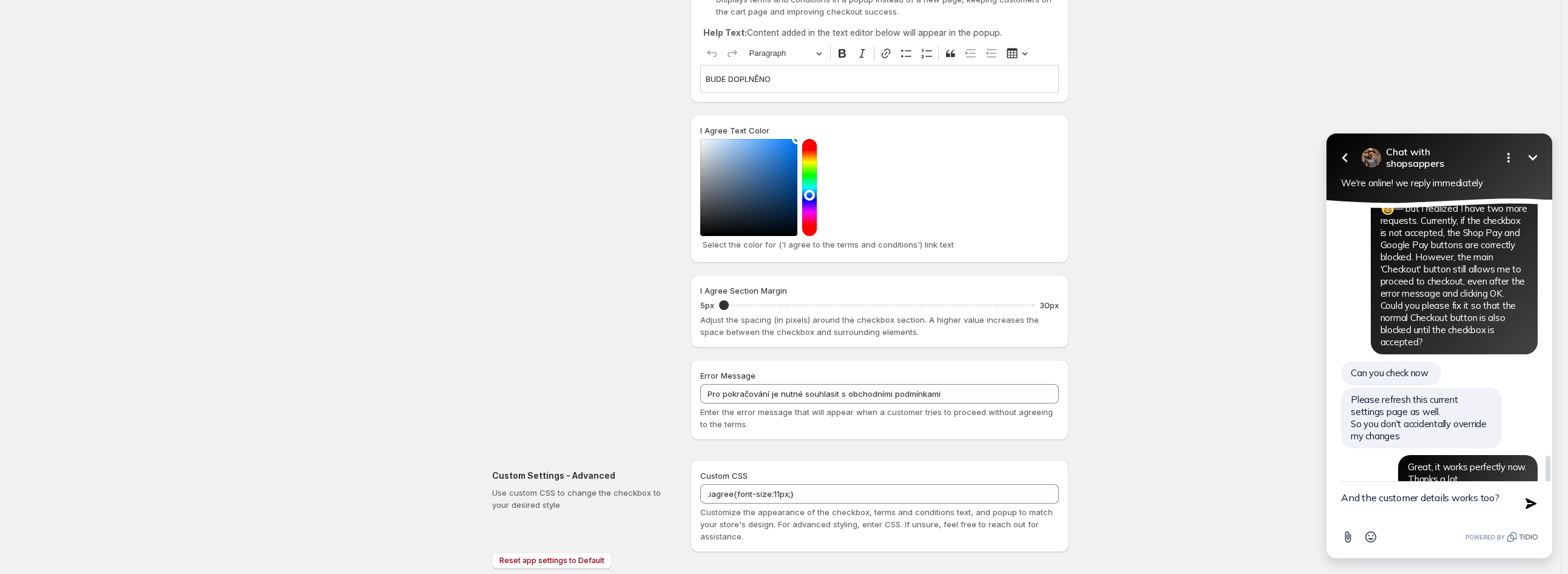
type textarea "And the customer details works too?"
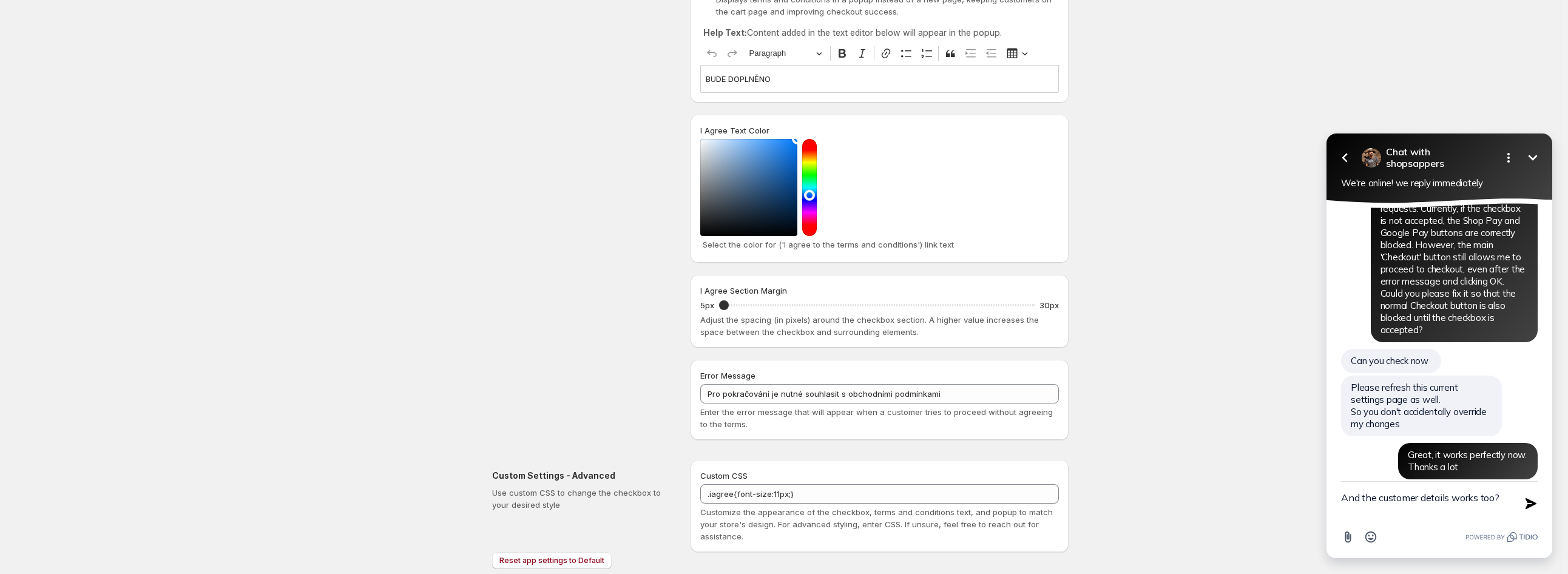
click at [1499, 496] on textarea "And the customer details works too?" at bounding box center [1424, 504] width 166 height 44
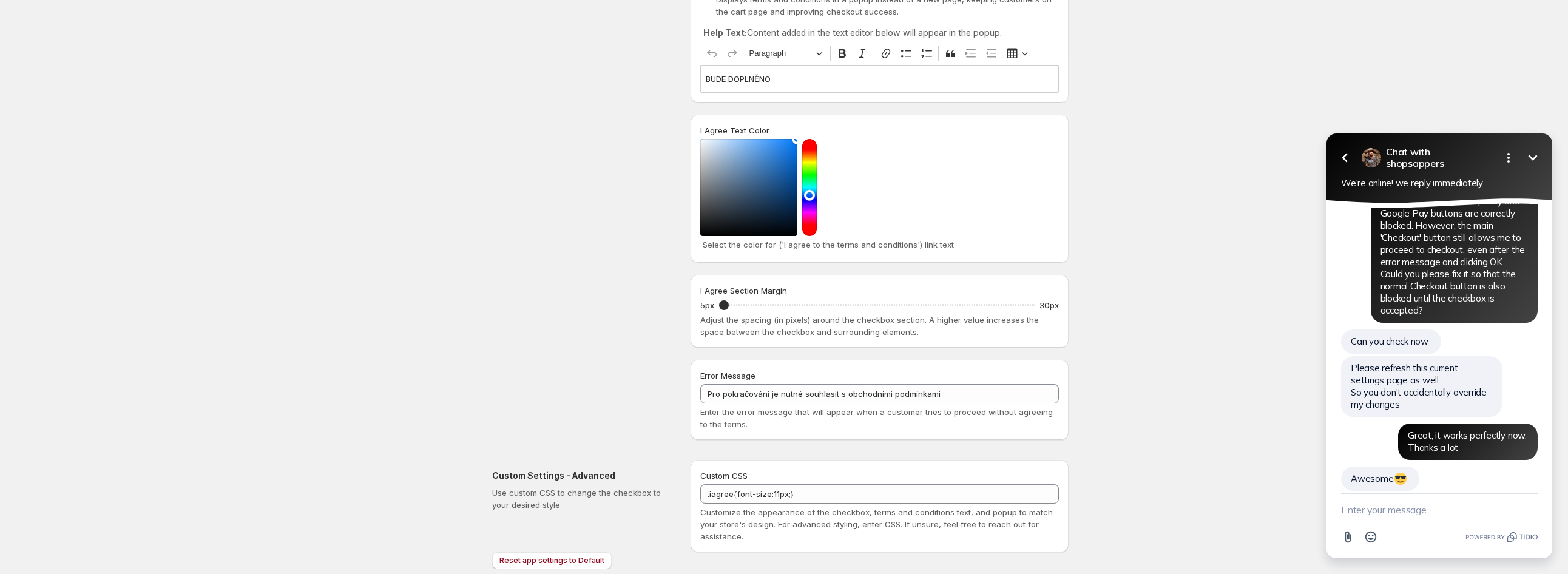
drag, startPoint x: 398, startPoint y: 178, endPoint x: 413, endPoint y: 180, distance: 15.1
click at [398, 179] on div "Save Discard Main Settings Enable/Disable - I Agree checkbox App To activate or…" at bounding box center [781, 170] width 1561 height 881
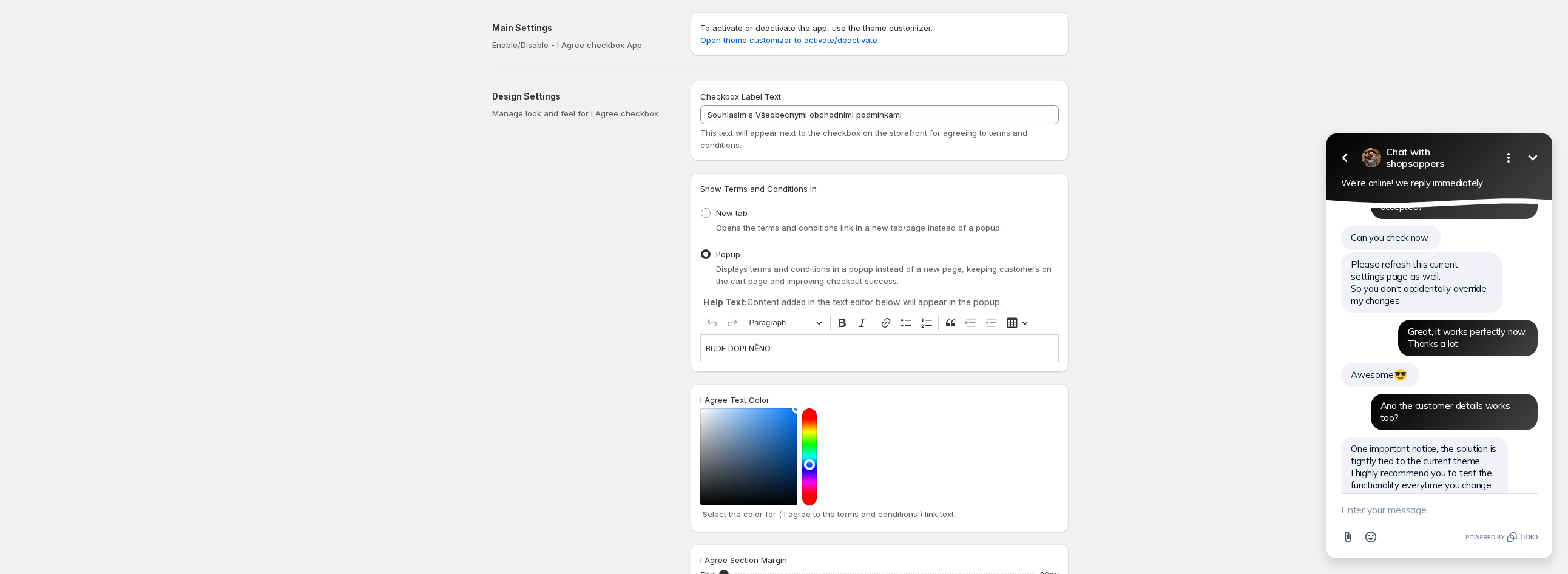
scroll to position [2090, 0]
click at [1383, 507] on textarea "New message" at bounding box center [1439, 510] width 196 height 31
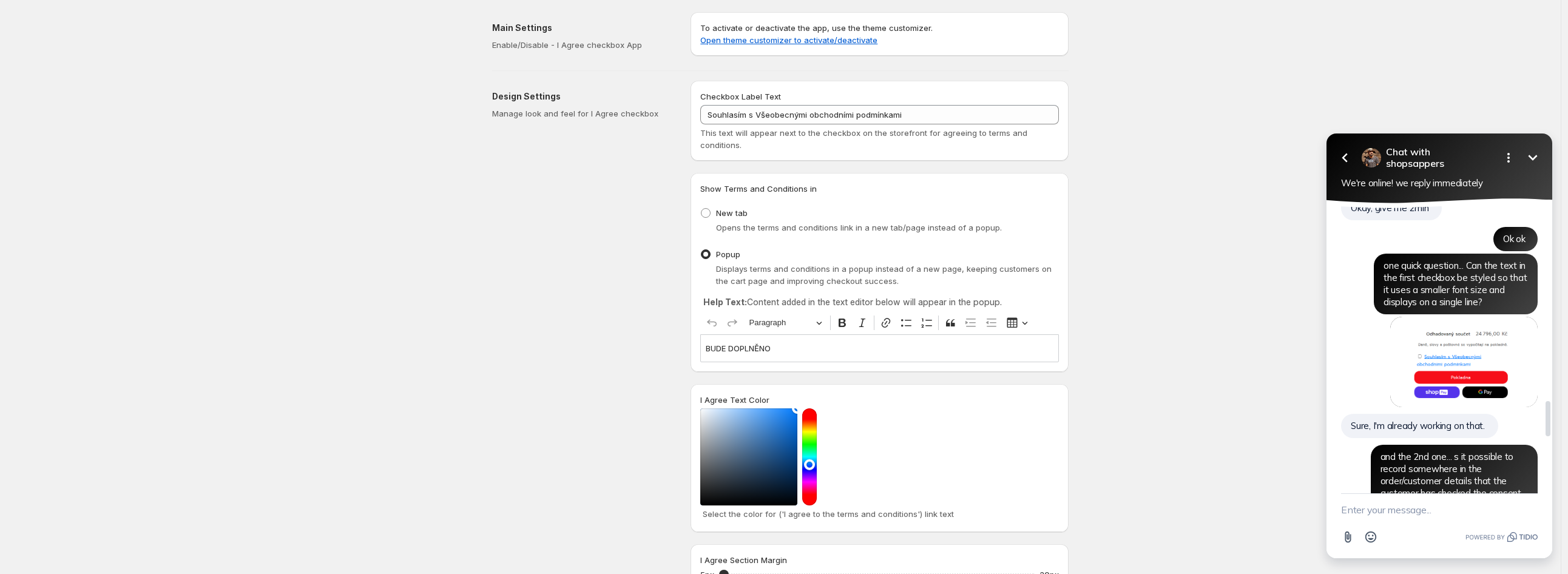
scroll to position [1550, 0]
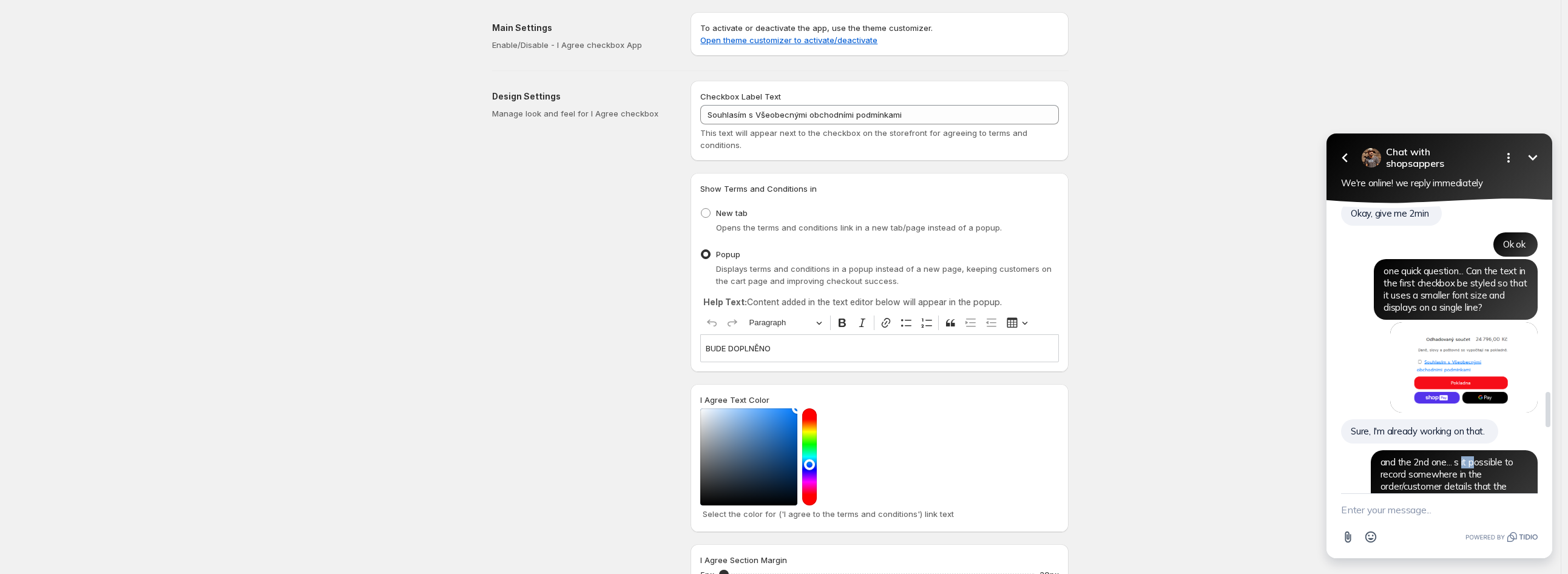
drag, startPoint x: 1461, startPoint y: 389, endPoint x: 1475, endPoint y: 391, distance: 14.1
click at [1475, 457] on span "and the 2nd one... s it possible to record somewhere in the order/customer deta…" at bounding box center [1450, 493] width 141 height 73
click at [1462, 457] on span "and the 2nd one... s it possible to record somewhere in the order/customer deta…" at bounding box center [1450, 493] width 141 height 73
drag, startPoint x: 1455, startPoint y: 391, endPoint x: 1489, endPoint y: 450, distance: 68.1
click at [1489, 457] on span "and the 2nd one... s it possible to record somewhere in the order/customer deta…" at bounding box center [1450, 493] width 141 height 73
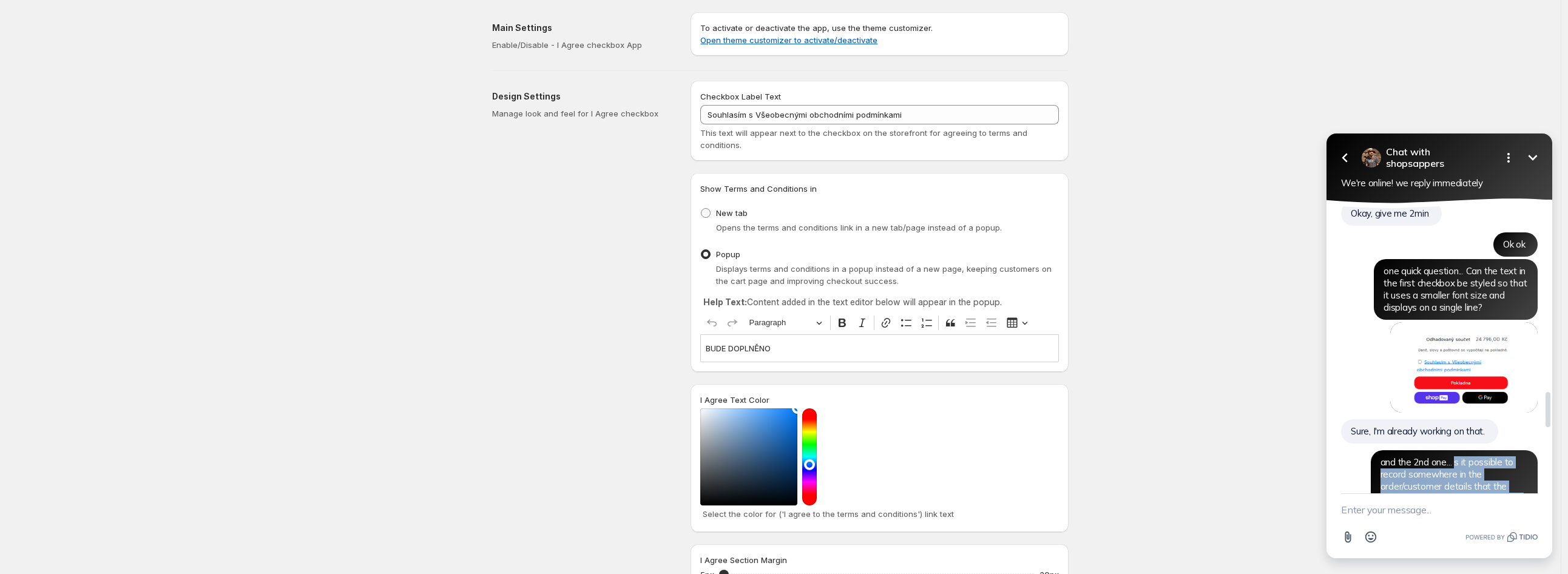
copy span "s it possible to record somewhere in the order/customer details that the custom…"
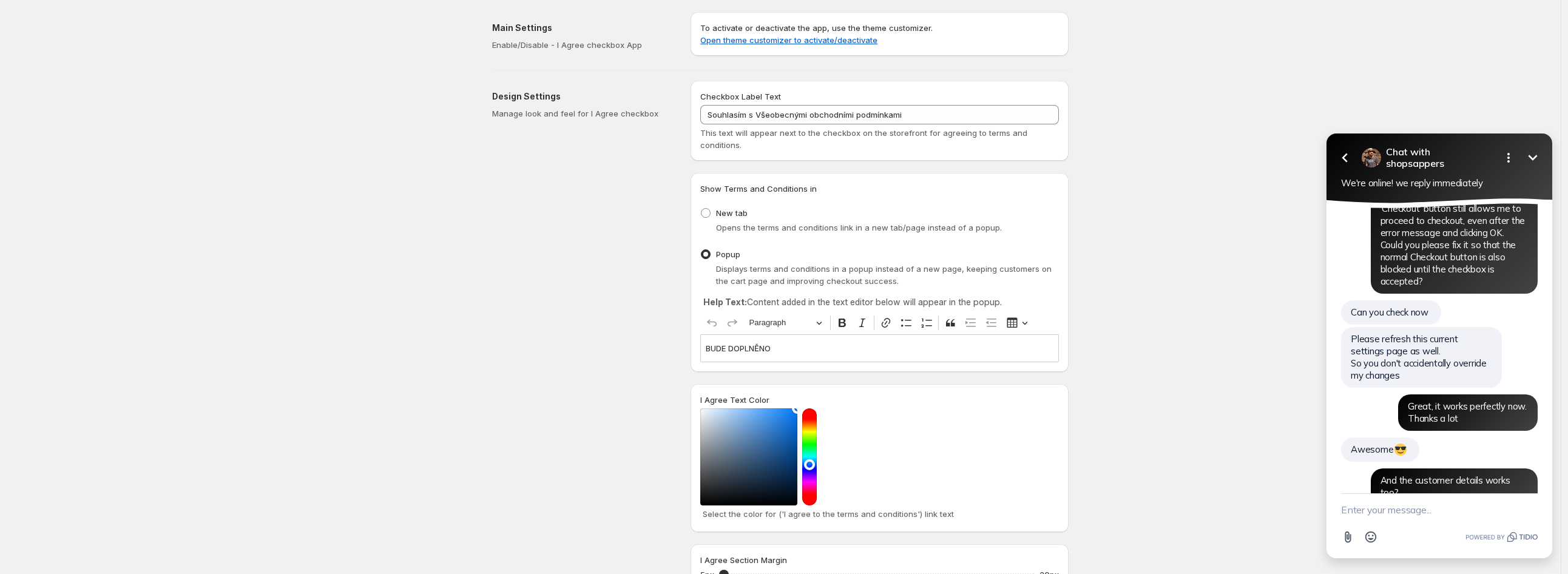
scroll to position [2105, 0]
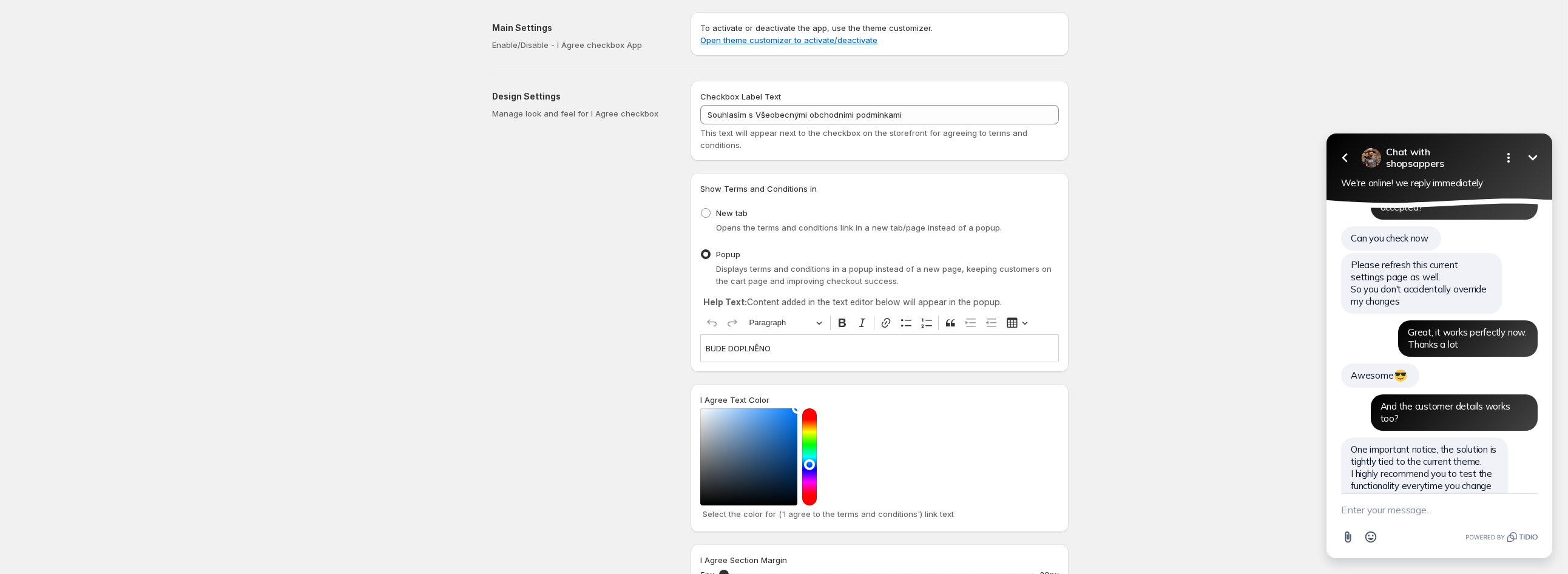
click at [1409, 508] on textarea "New message" at bounding box center [1439, 510] width 196 height 31
paste textarea "s it possible to record somewhere in the order/customer details that the custom…"
click at [1341, 487] on textarea "s it possible to record somewhere in the order/customer details that the custom…" at bounding box center [1424, 498] width 166 height 56
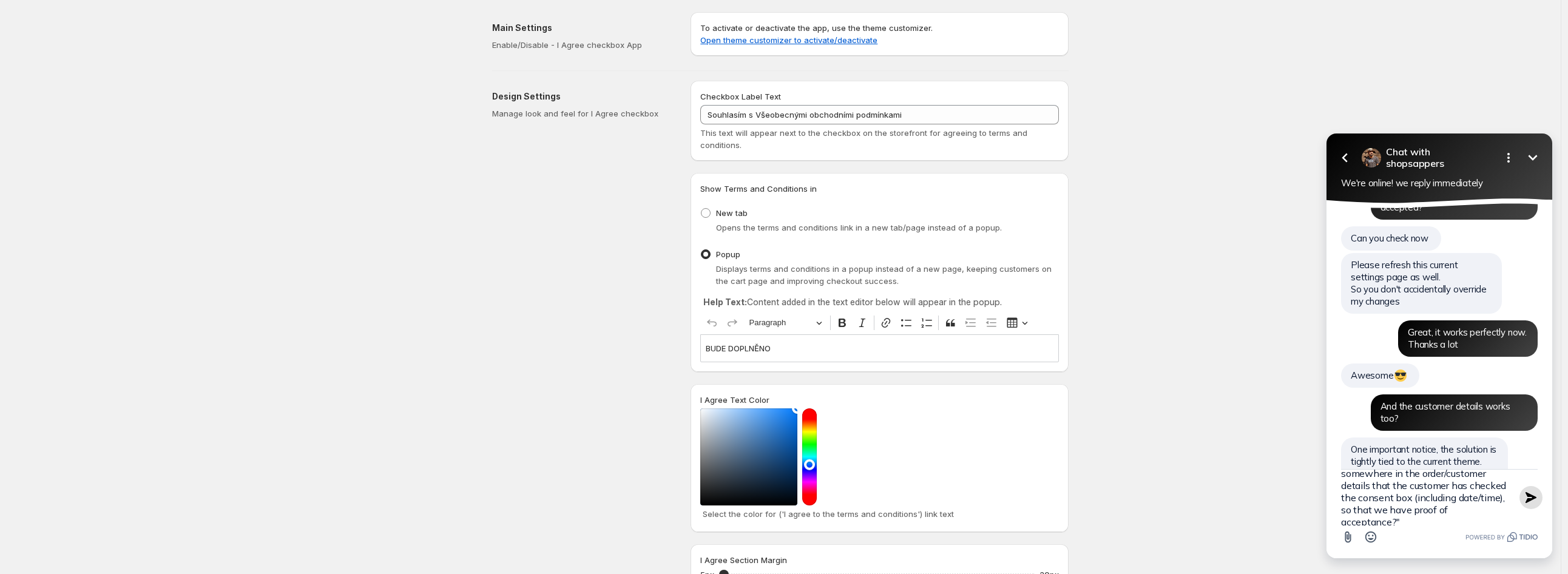
type textarea "This -> Is it possible to record somewhere in the order/customer details that t…"
click at [1533, 498] on icon "button" at bounding box center [1530, 498] width 11 height 11
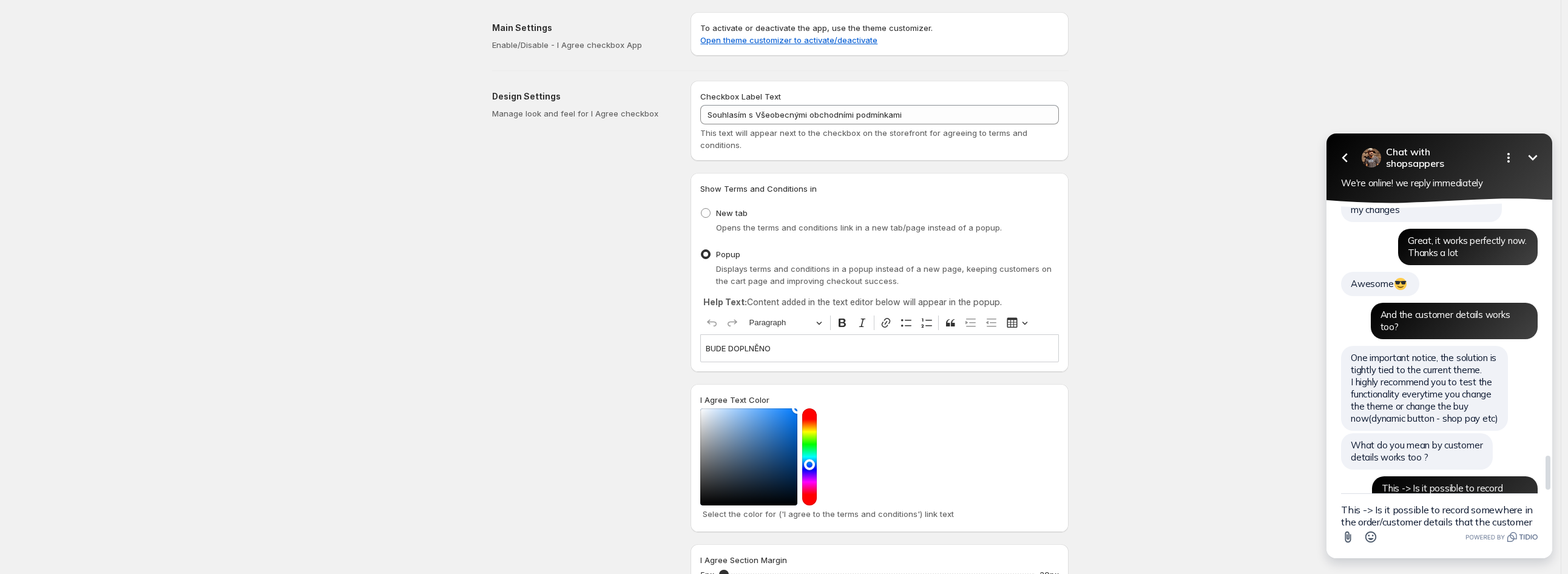
click at [1377, 352] on span "One important notice, the solution is tightly tied to the current theme. I high…" at bounding box center [1424, 388] width 148 height 73
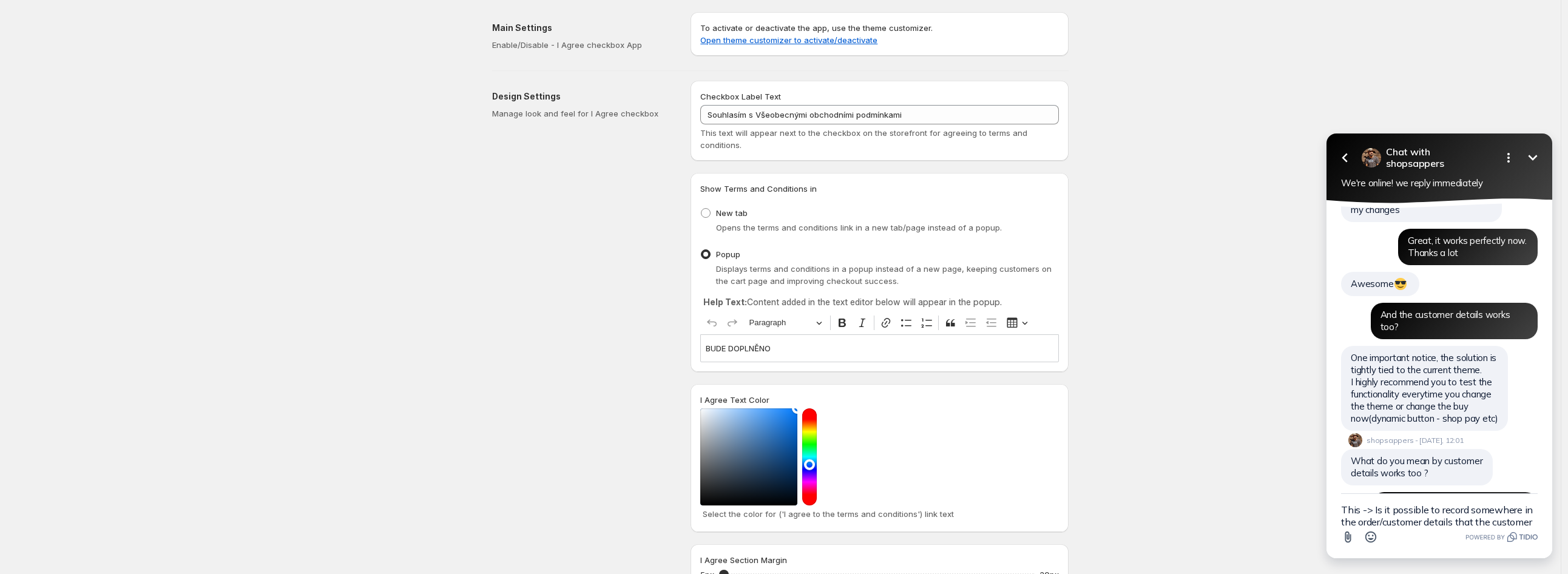
click at [1386, 515] on textarea "This -> Is it possible to record somewhere in the order/customer details that t…" at bounding box center [1439, 510] width 196 height 31
type textarea "Ok, we will try not to change our theme :) and check if it works"
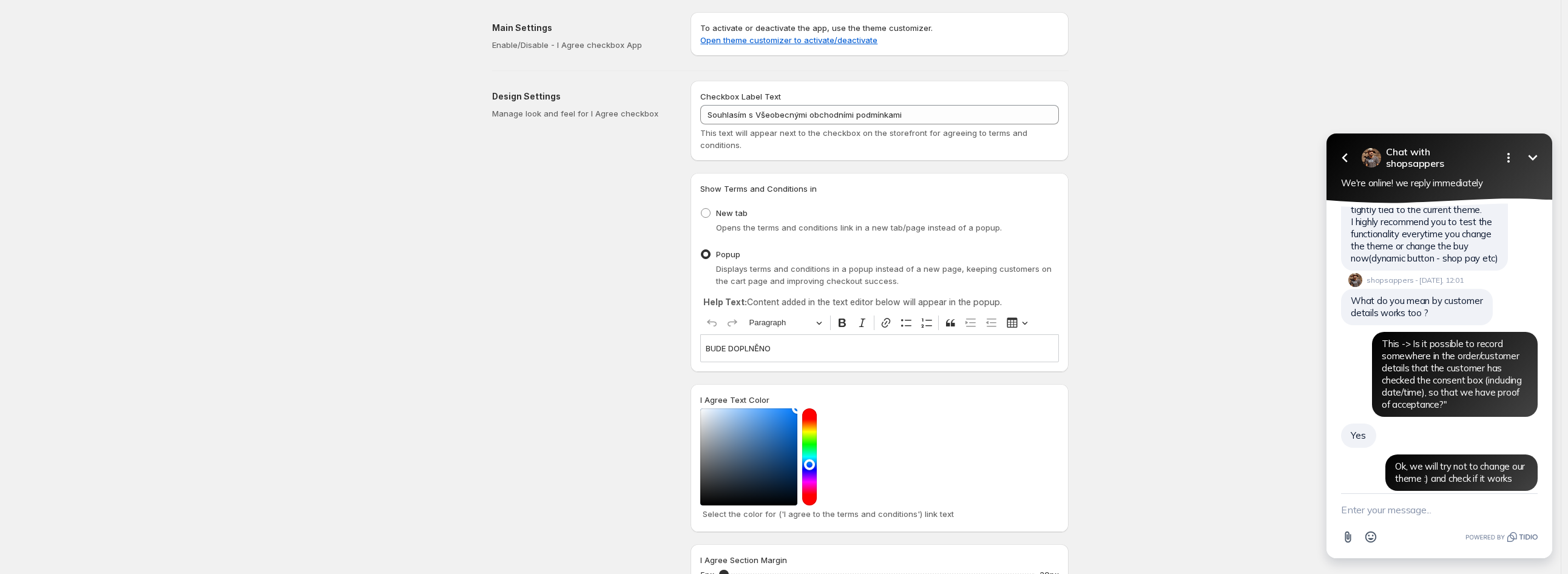
scroll to position [2383, 0]
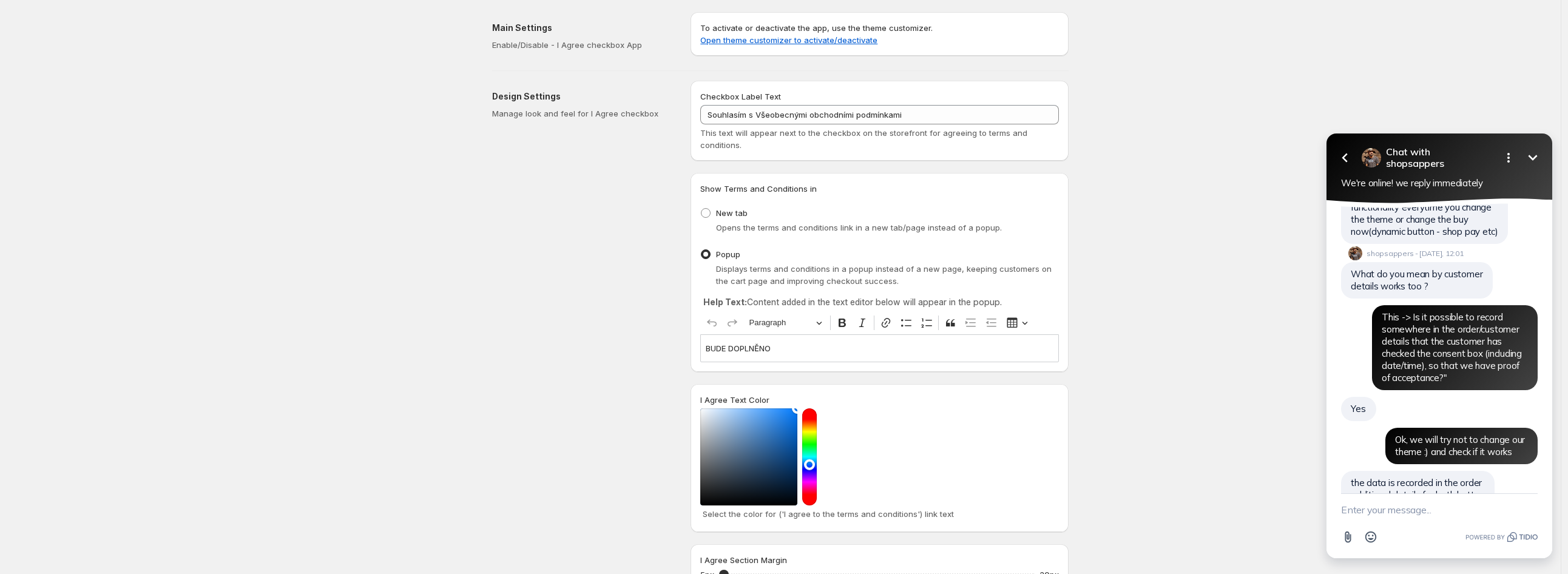
click at [1418, 503] on textarea "New message" at bounding box center [1439, 510] width 196 height 31
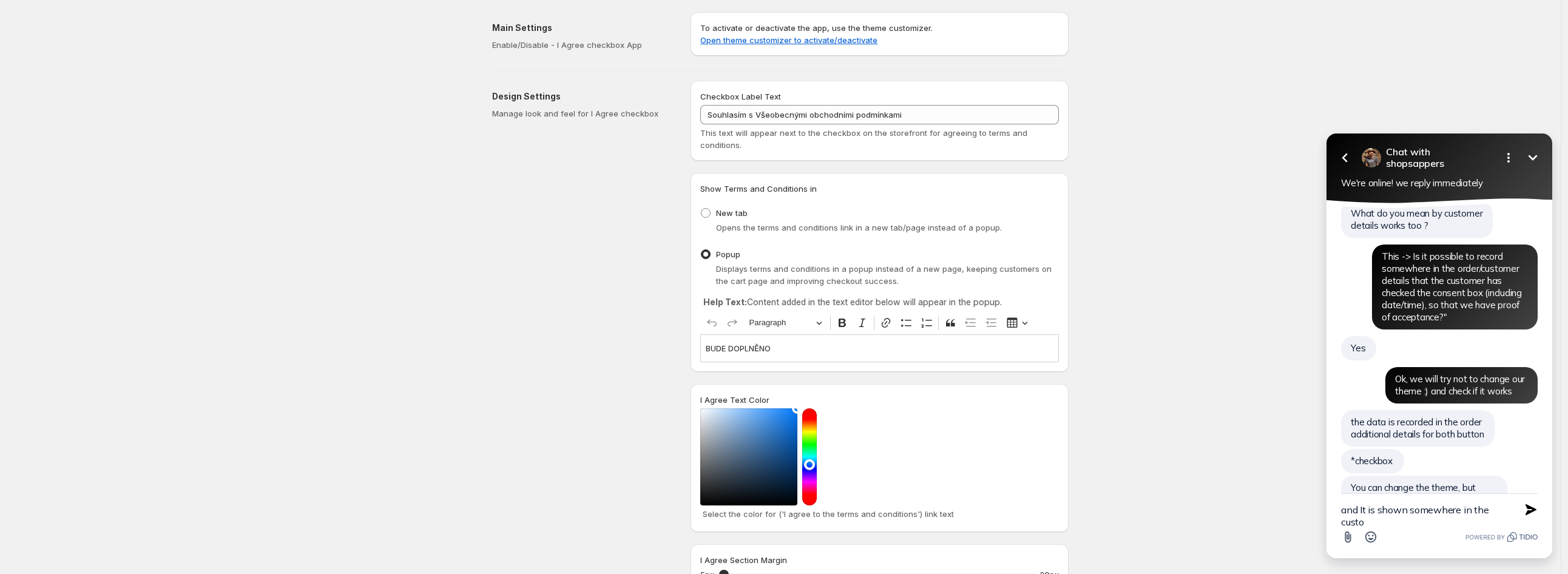
scroll to position [2456, 0]
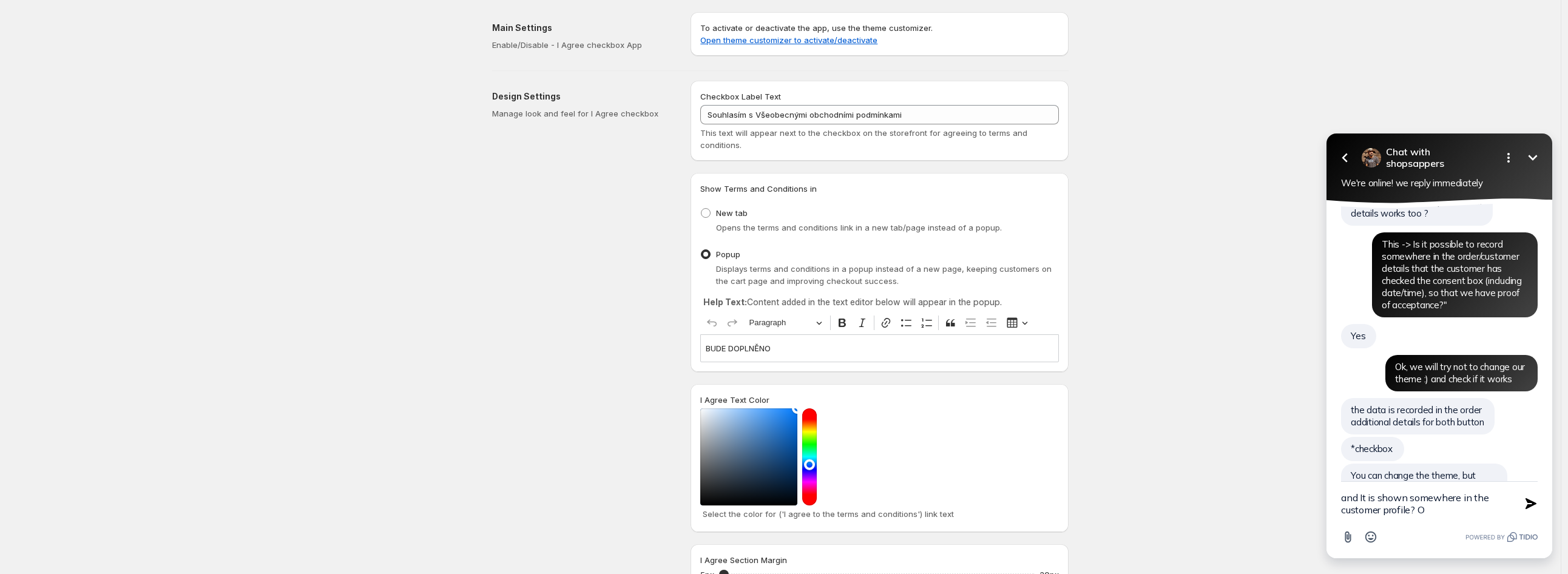
type textarea "and It is shown somewhere in the customer profile?"
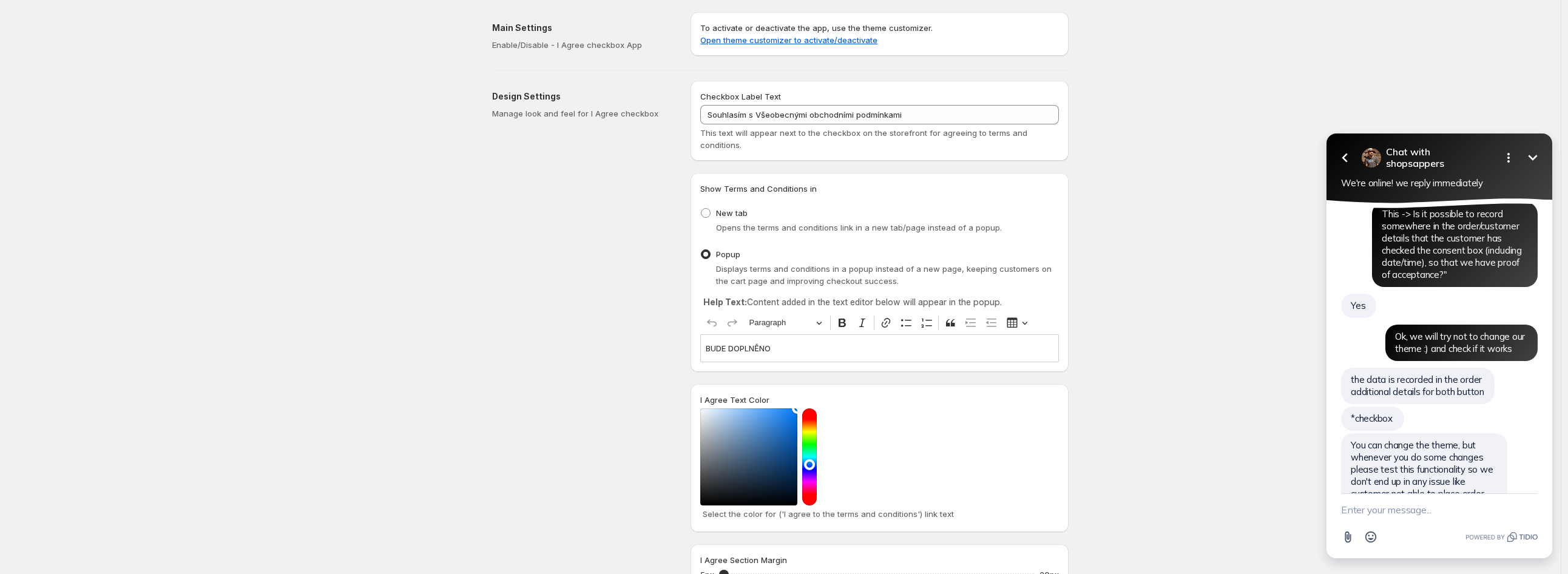
scroll to position [2529, 0]
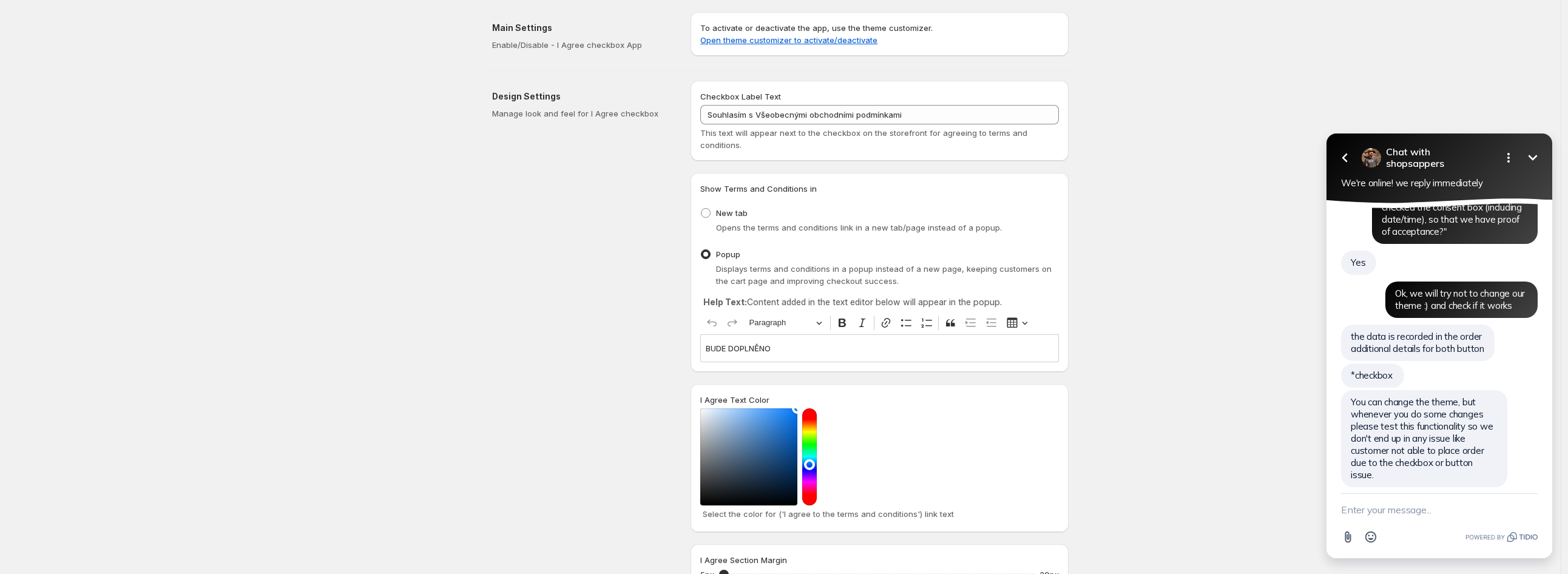
click at [1361, 499] on textarea "New message" at bounding box center [1439, 510] width 196 height 31
paste textarea "I’d rather ask now, because my boss will ask me about it later. :D"
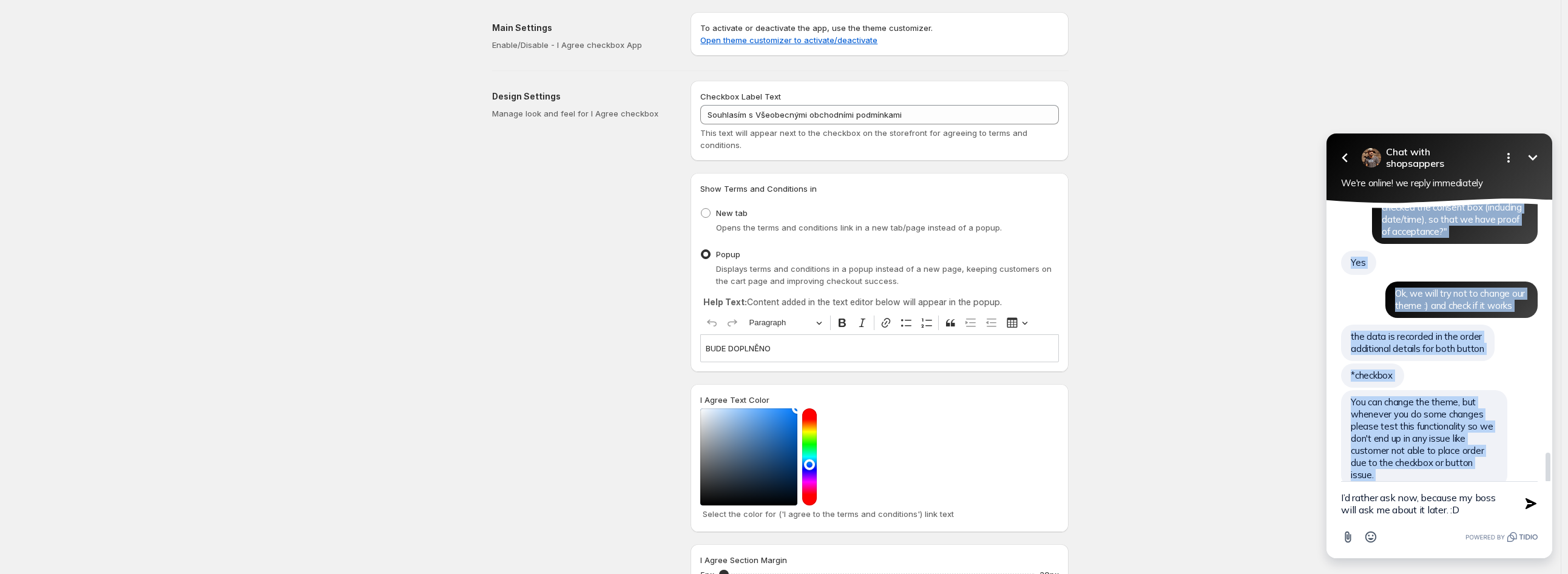
scroll to position [2542, 0]
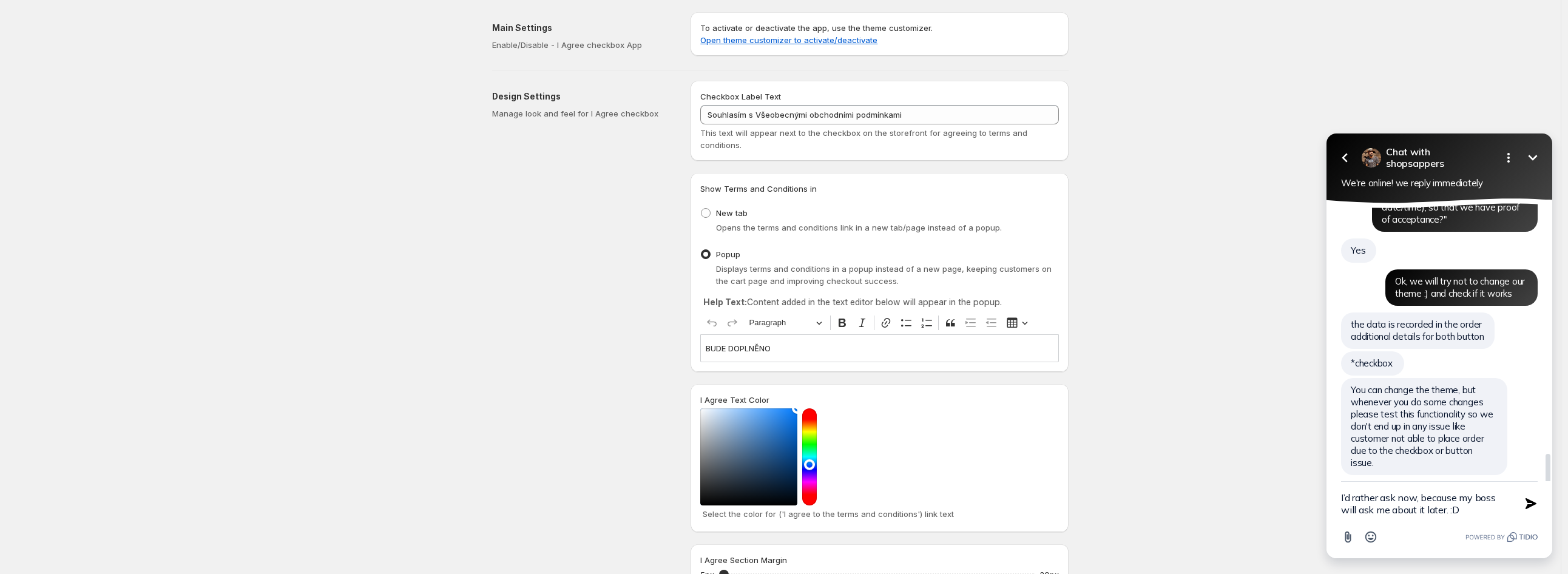
drag, startPoint x: 1350, startPoint y: 455, endPoint x: 1488, endPoint y: 457, distance: 138.0
click at [1488, 525] on div "No, the recorded data should be visible only on the order admin side" at bounding box center [1423, 543] width 164 height 37
drag, startPoint x: 1497, startPoint y: 454, endPoint x: 1344, endPoint y: 440, distance: 153.6
click at [1344, 525] on div "No, the recorded data should be visible only on the order admin side shopsapper…" at bounding box center [1423, 543] width 164 height 37
copy span "No, the recorded data should be visible only on the order admin side"
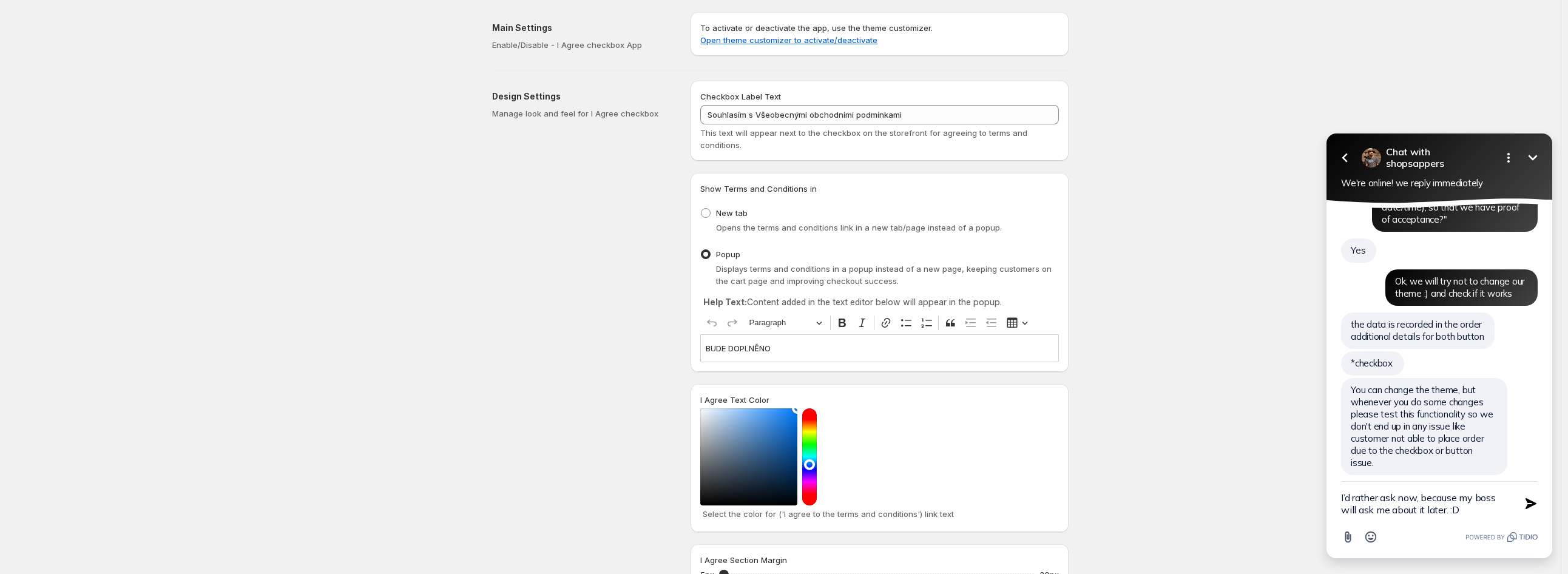
drag, startPoint x: 1468, startPoint y: 508, endPoint x: 1310, endPoint y: 485, distance: 159.7
click html "Go back Chat with shopsappers Minimize Open options We're online! we reply imme…"
paste textarea "And as an administrator, I will be able to find that consent, right? I’d rather…"
type textarea "And as an administrator, I will be able to find that consent, right? I’d rather…"
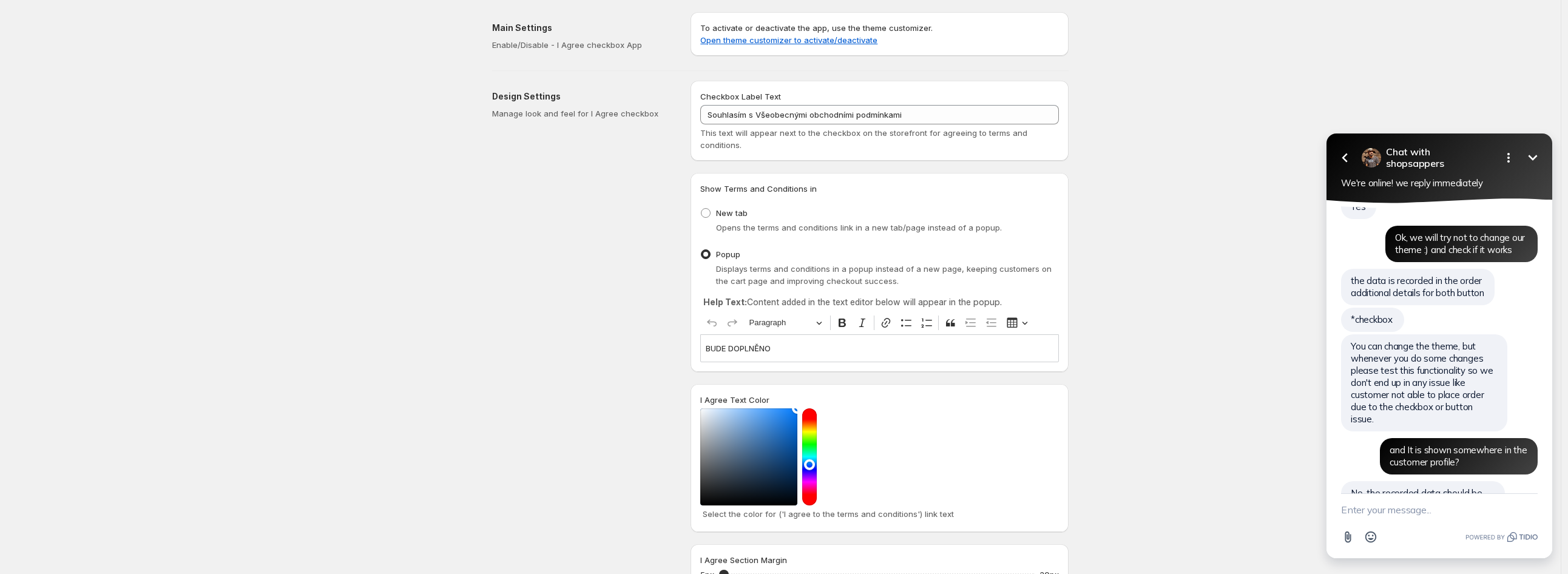
scroll to position [2669, 0]
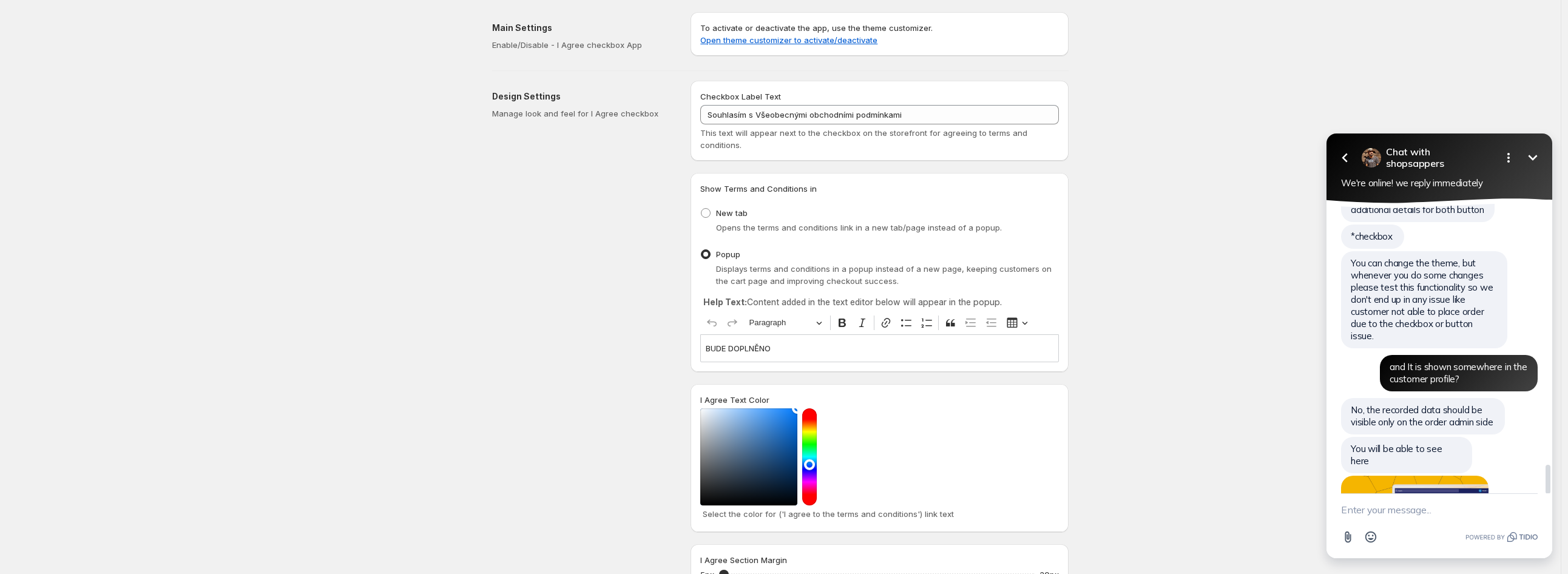
click at [1418, 476] on img at bounding box center [1414, 517] width 148 height 83
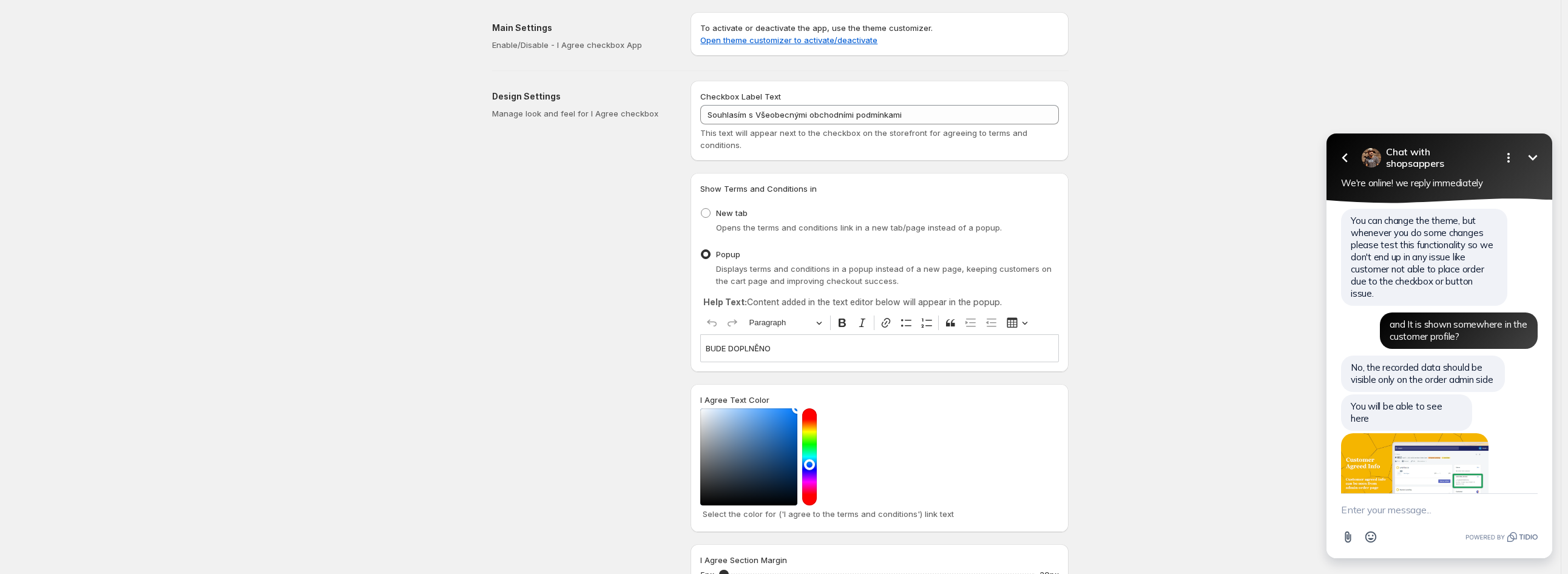
scroll to position [2711, 0]
click at [1391, 515] on textarea "New message" at bounding box center [1439, 510] width 196 height 31
type textarea "Yes, I see now. Sorry that was my mistake... I checked only customers profile n…"
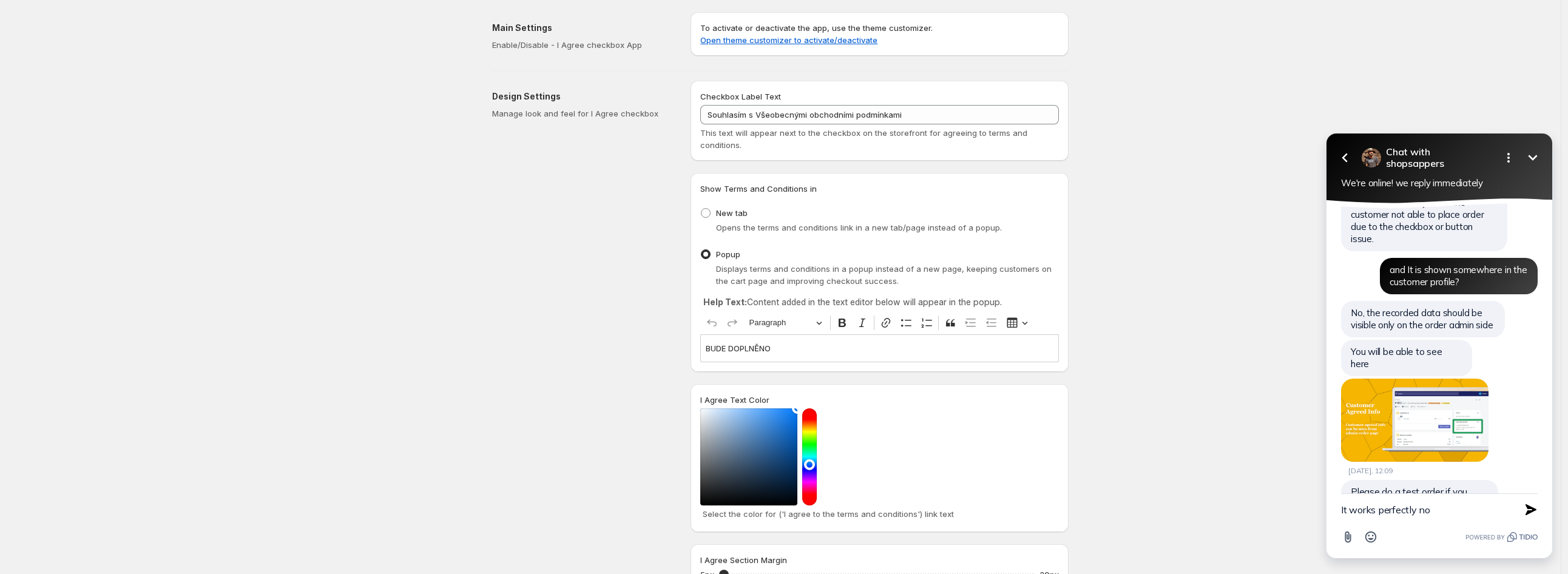
type textarea "It works perfectly now"
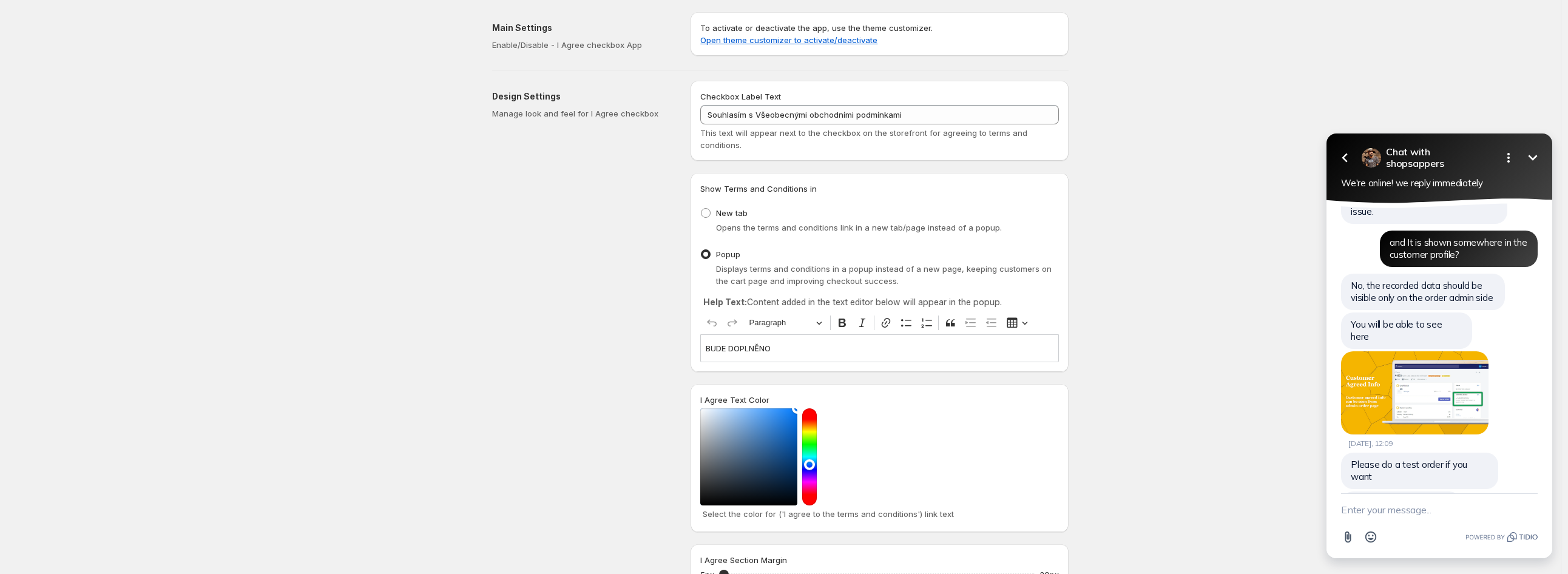
click at [1414, 508] on textarea "New message" at bounding box center [1439, 510] width 196 height 31
paste textarea "This has been the best support experience since AI took over the world!"
type textarea "This has been the best support experience since AI took over the world!"
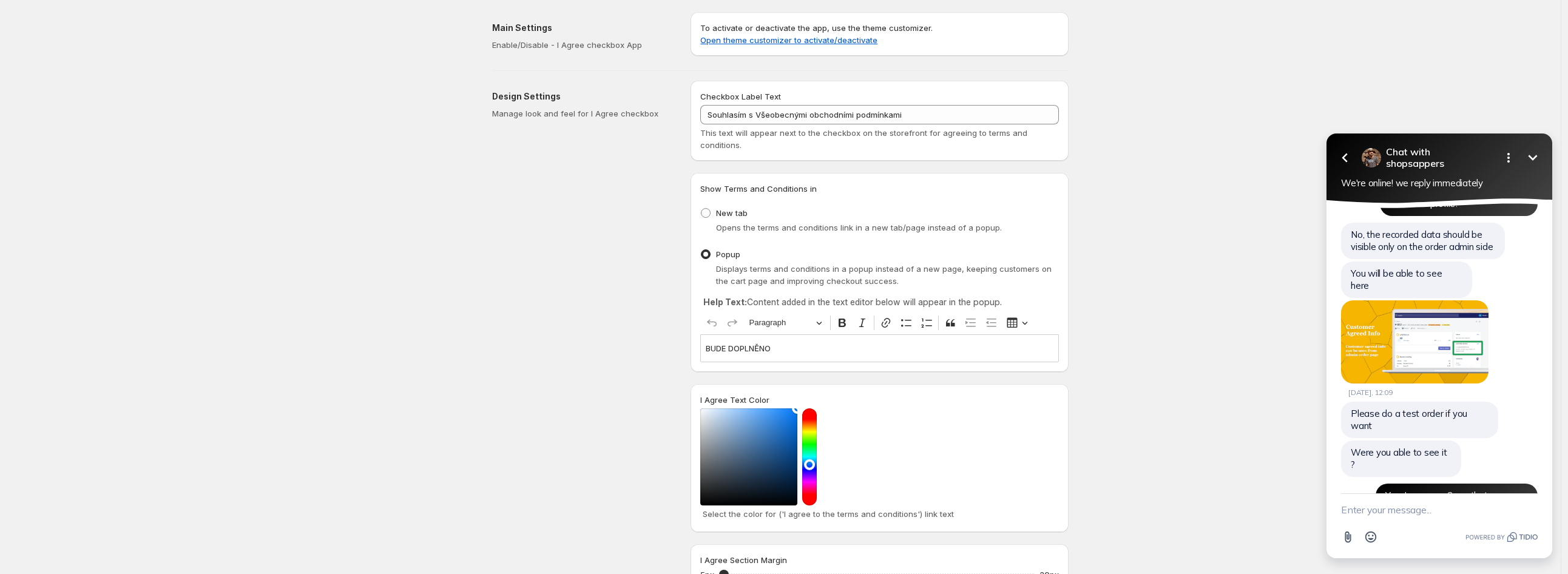
scroll to position [2988, 0]
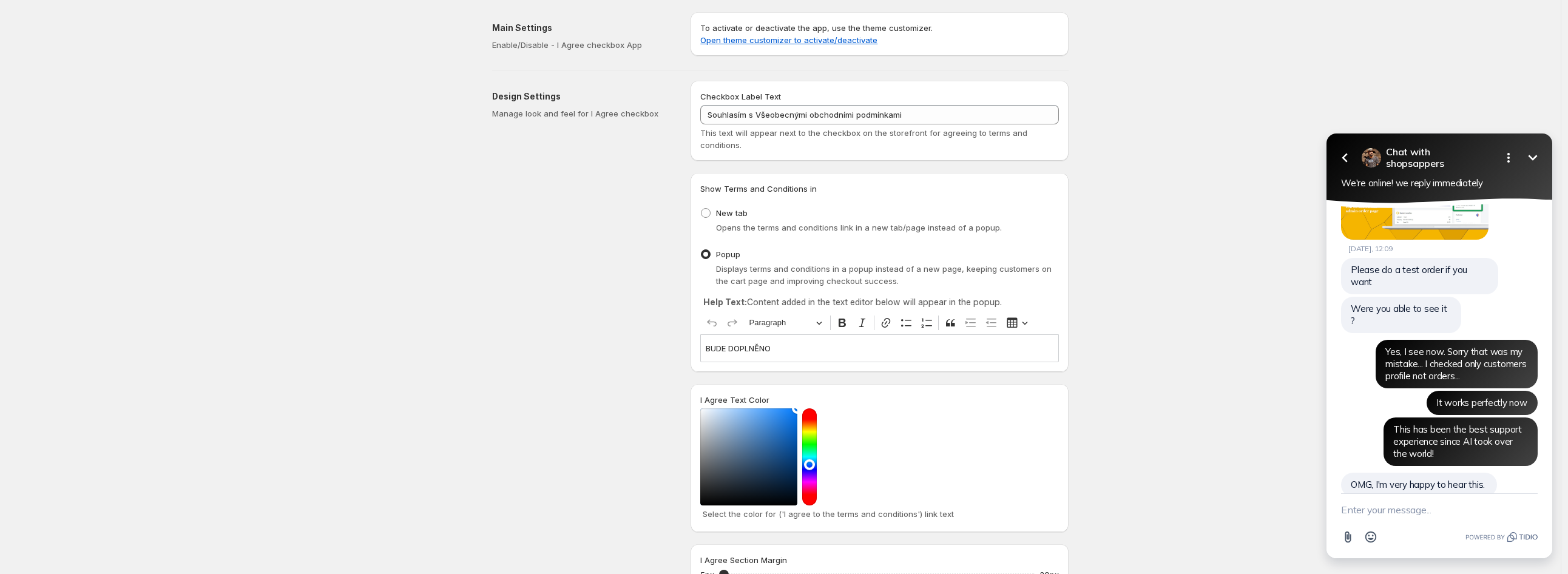
click at [1358, 505] on textarea "New message" at bounding box center [1439, 510] width 196 height 31
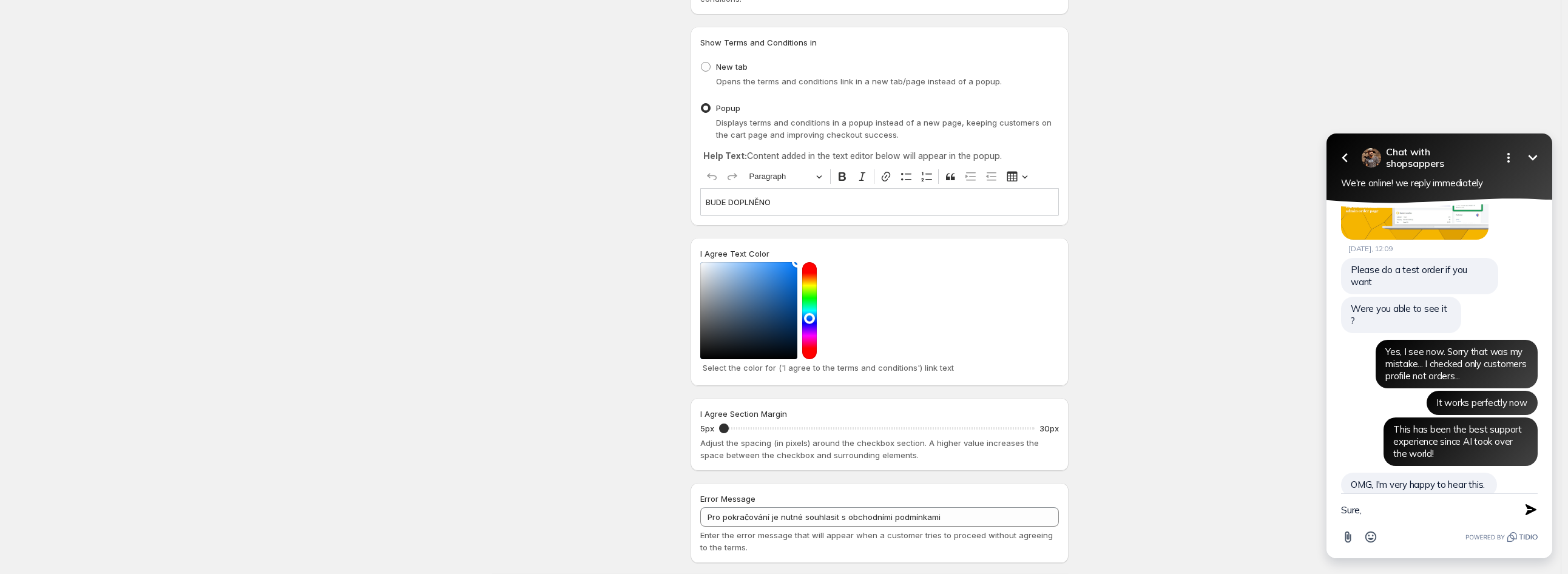
scroll to position [0, 0]
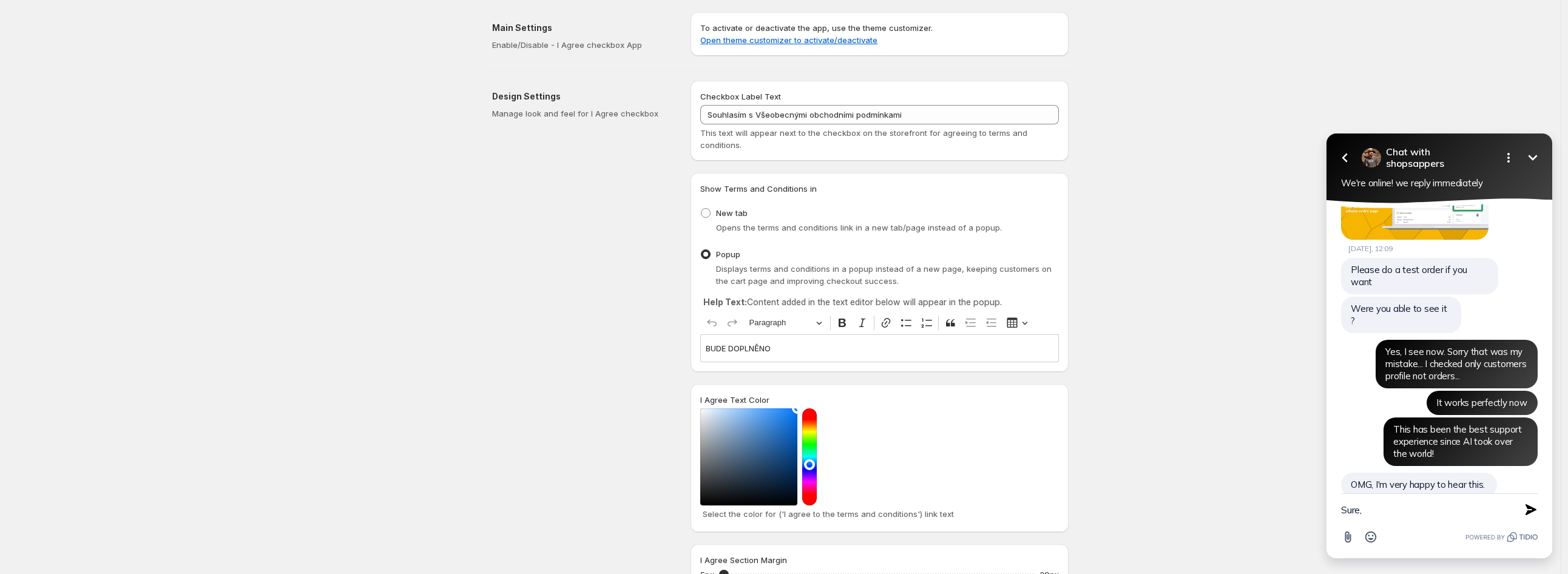
click at [1420, 522] on textarea "Sure," at bounding box center [1424, 510] width 166 height 31
type textarea "Sure and Done. Once again. Thank you very very very much. You saved me! :)"
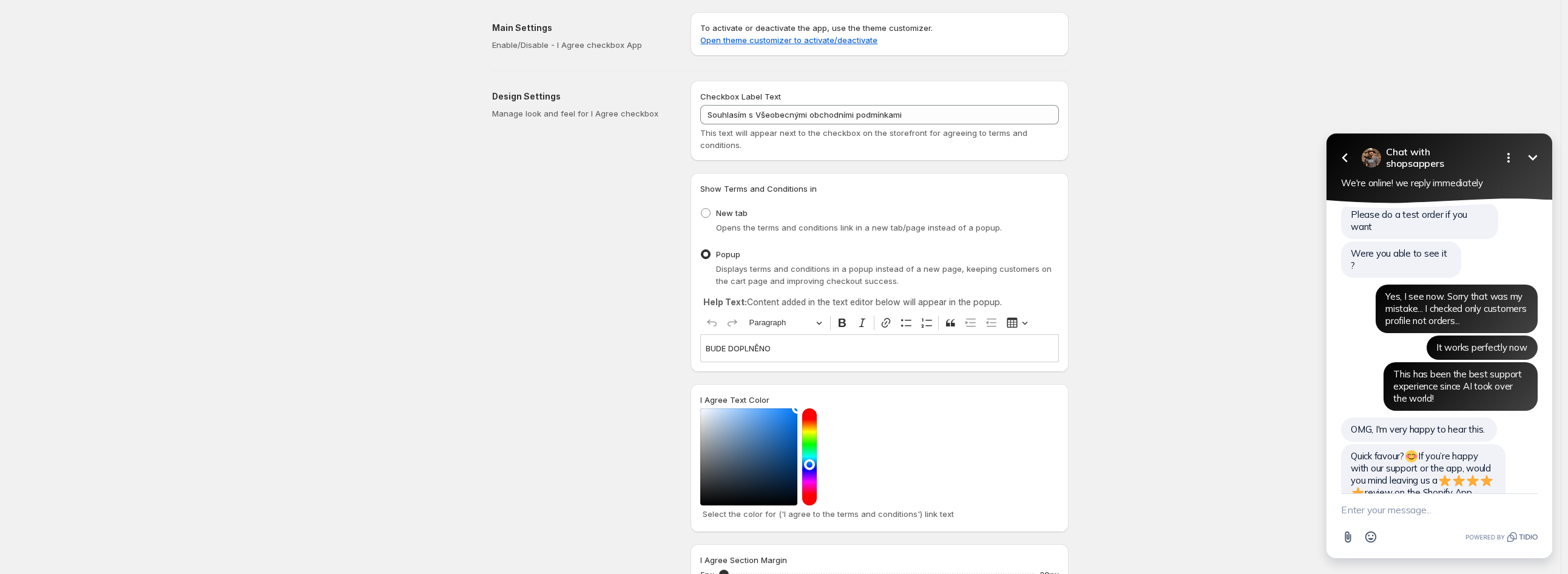
scroll to position [3171, 0]
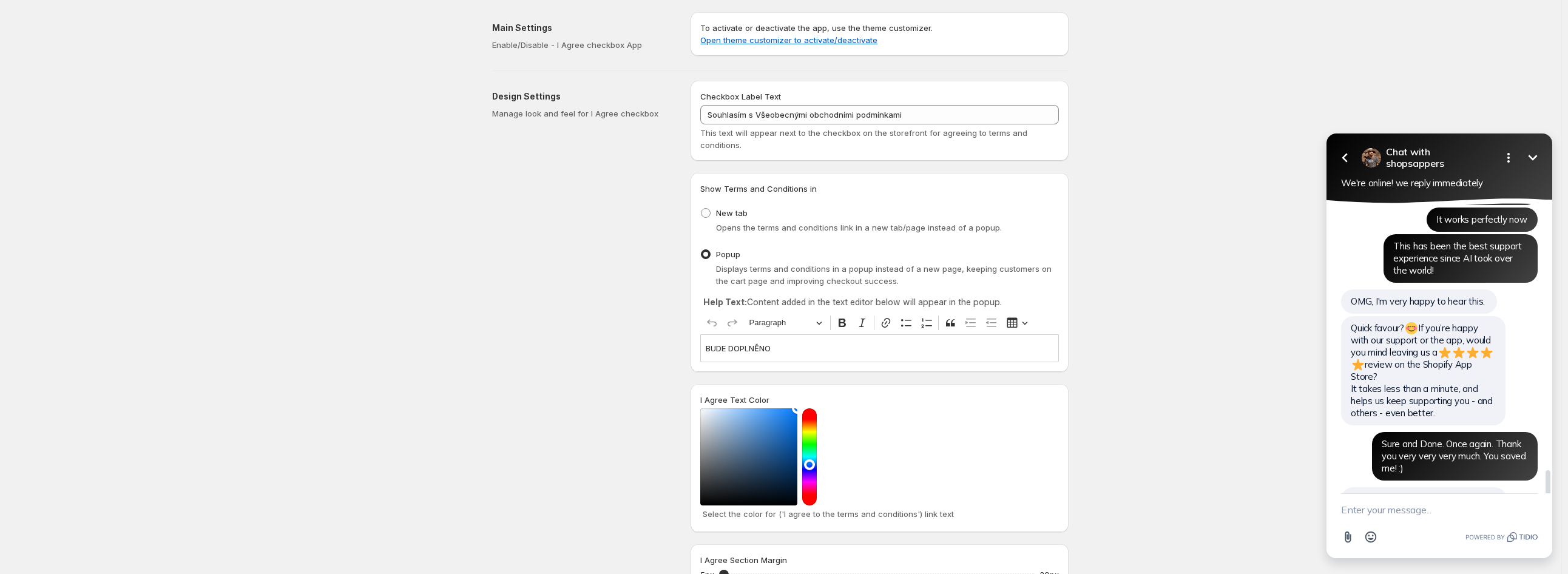
click at [1386, 555] on link "https://apps.shopify.com/i-agree-checkbox#modal-show=ReviewListingModal" at bounding box center [1393, 566] width 86 height 24
click at [1383, 508] on textarea "New message" at bounding box center [1439, 510] width 196 height 31
paste textarea ":"
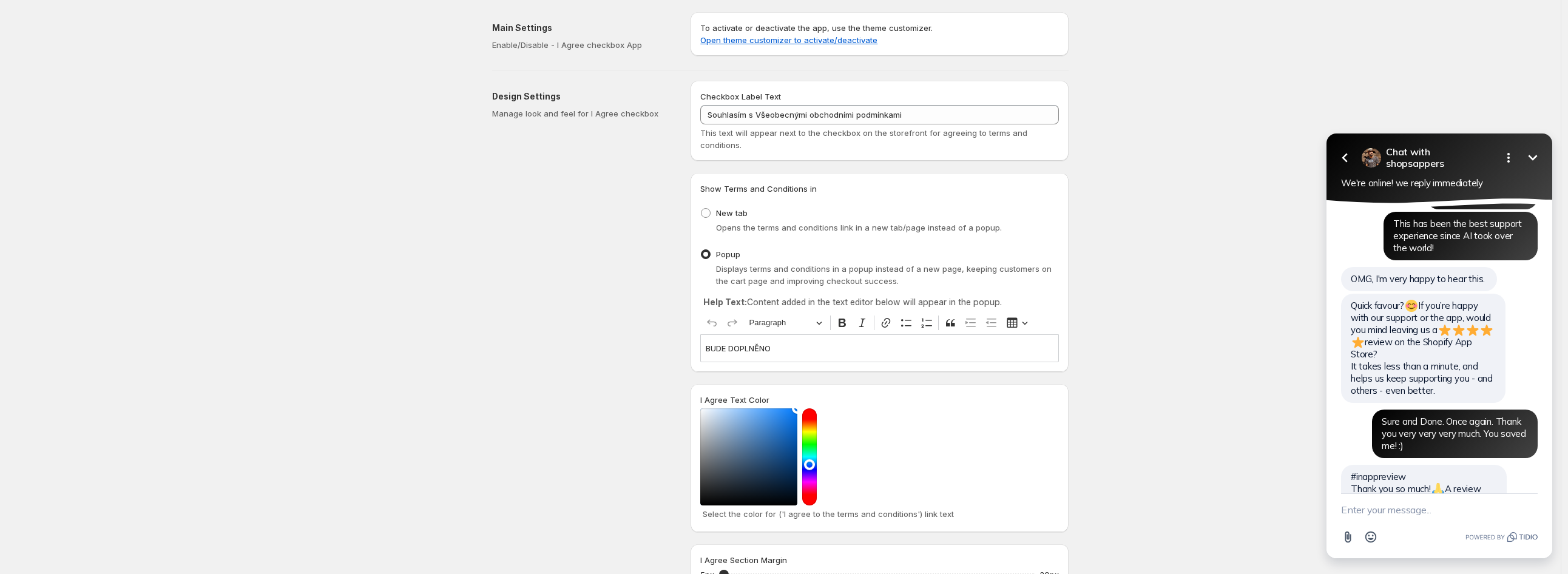
scroll to position [3226, 0]
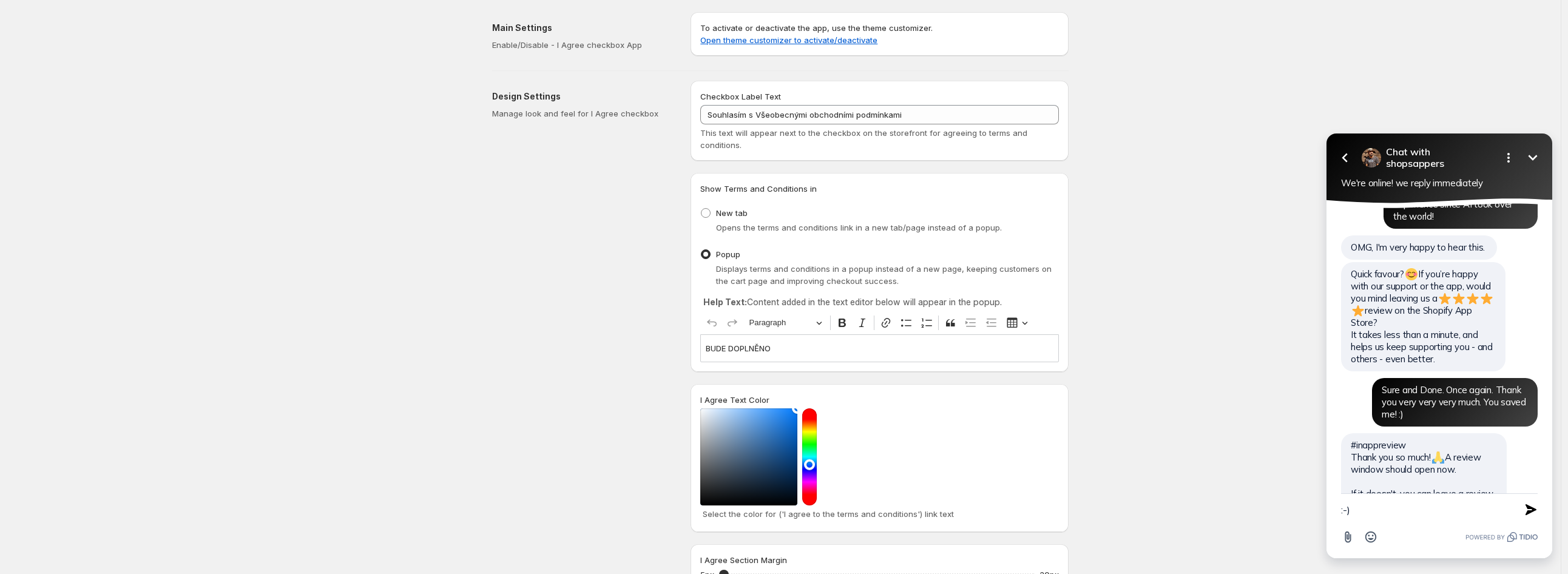
type textarea ":-)"
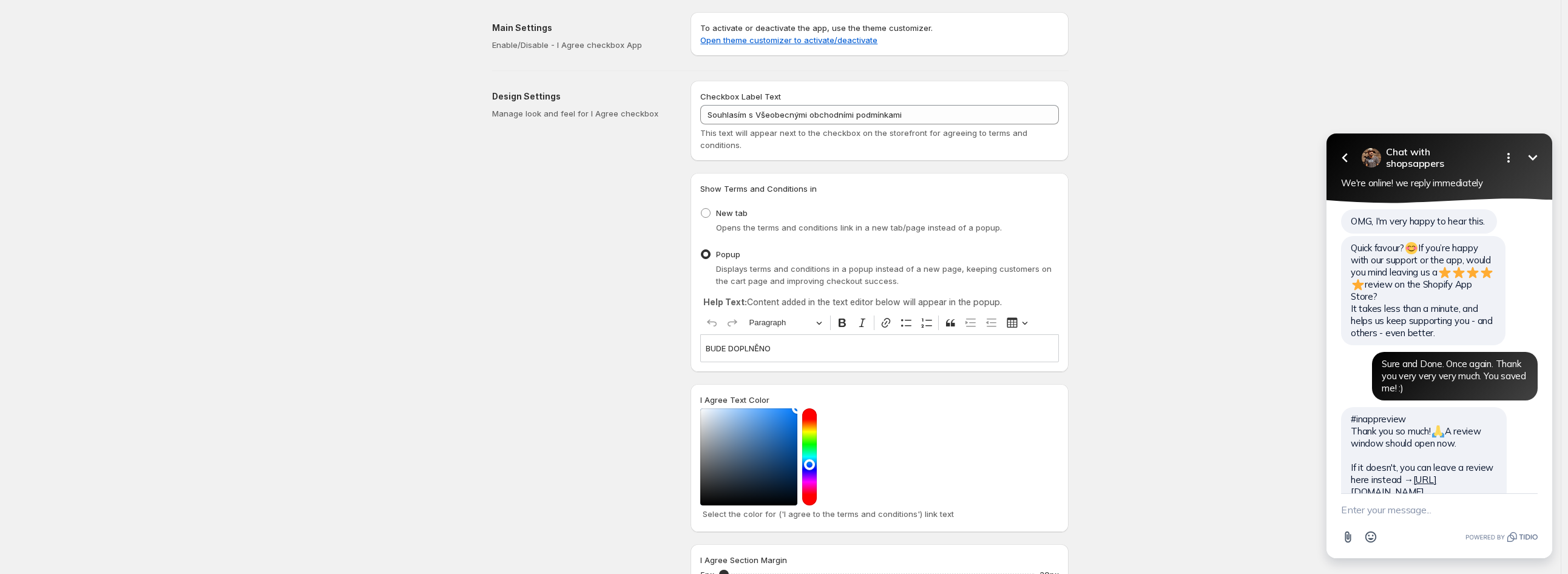
click at [1406, 507] on textarea "New message" at bounding box center [1439, 510] width 196 height 31
paste textarea "Do you plan to further develop the app and add new improvements? I’m just curio…"
type textarea "Do you plan to further develop the app and add new improvements? I’m just curio…"
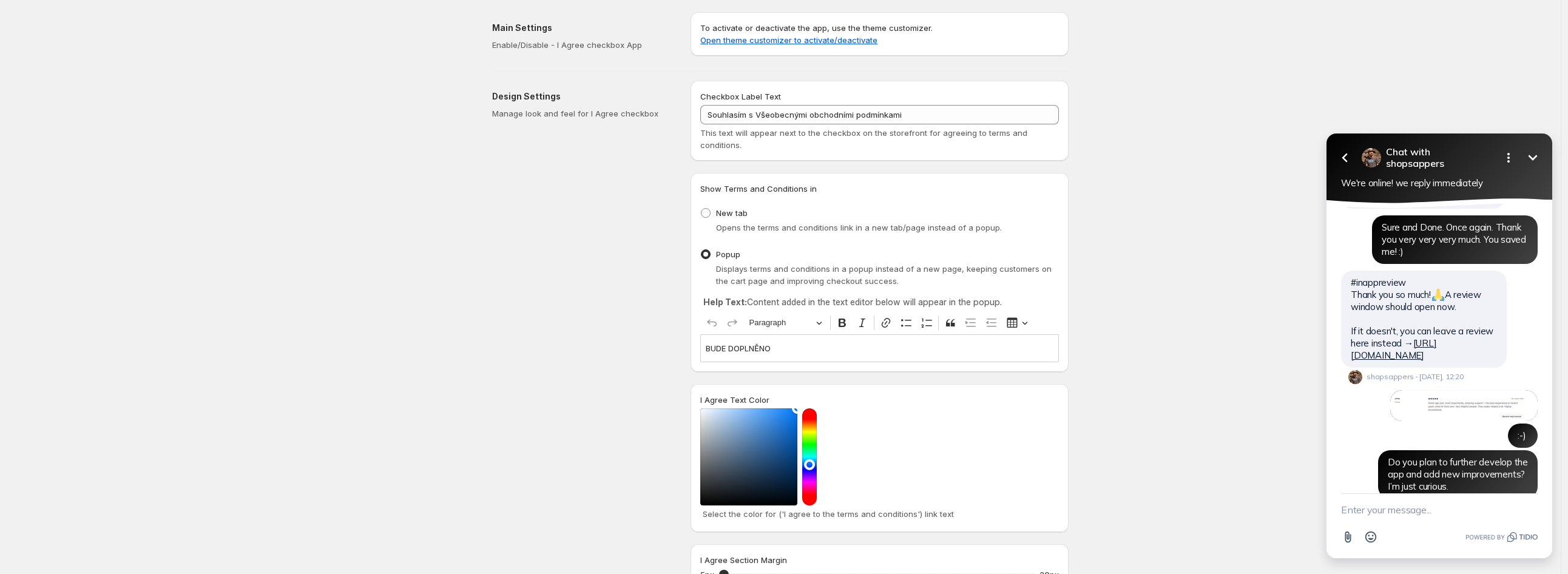
scroll to position [3387, 0]
click at [1451, 391] on img at bounding box center [1463, 407] width 148 height 31
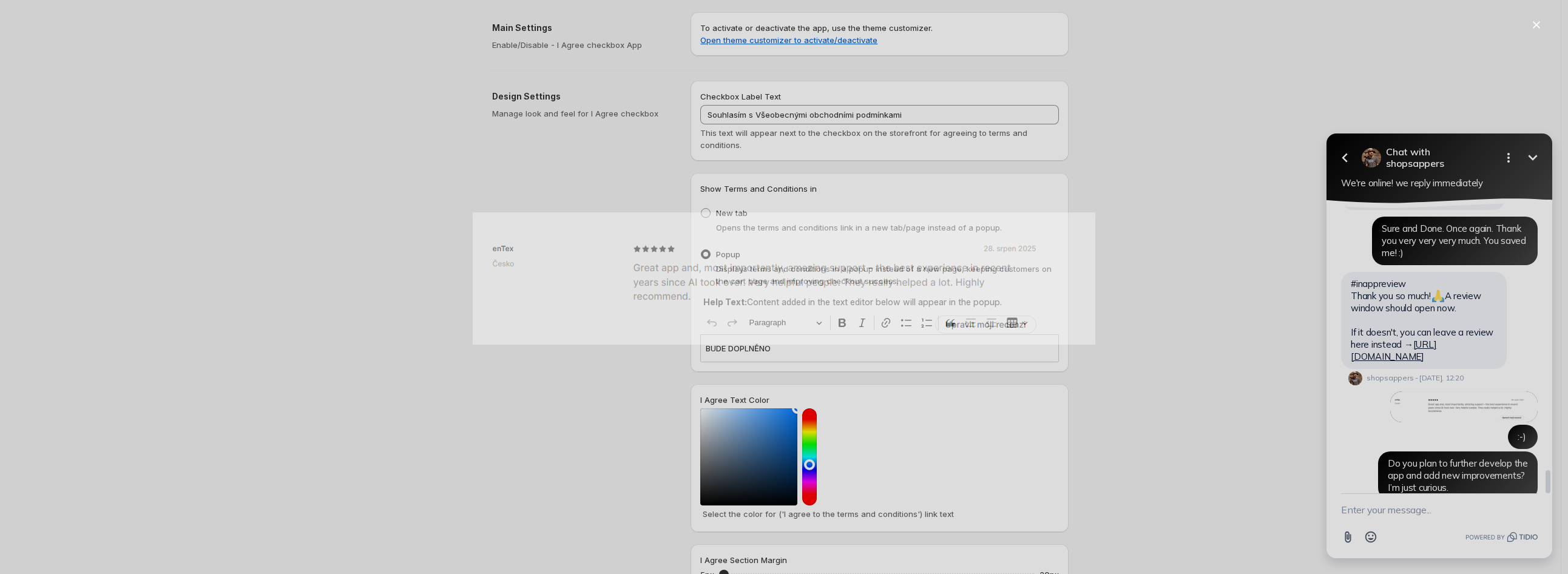
scroll to position [0, 0]
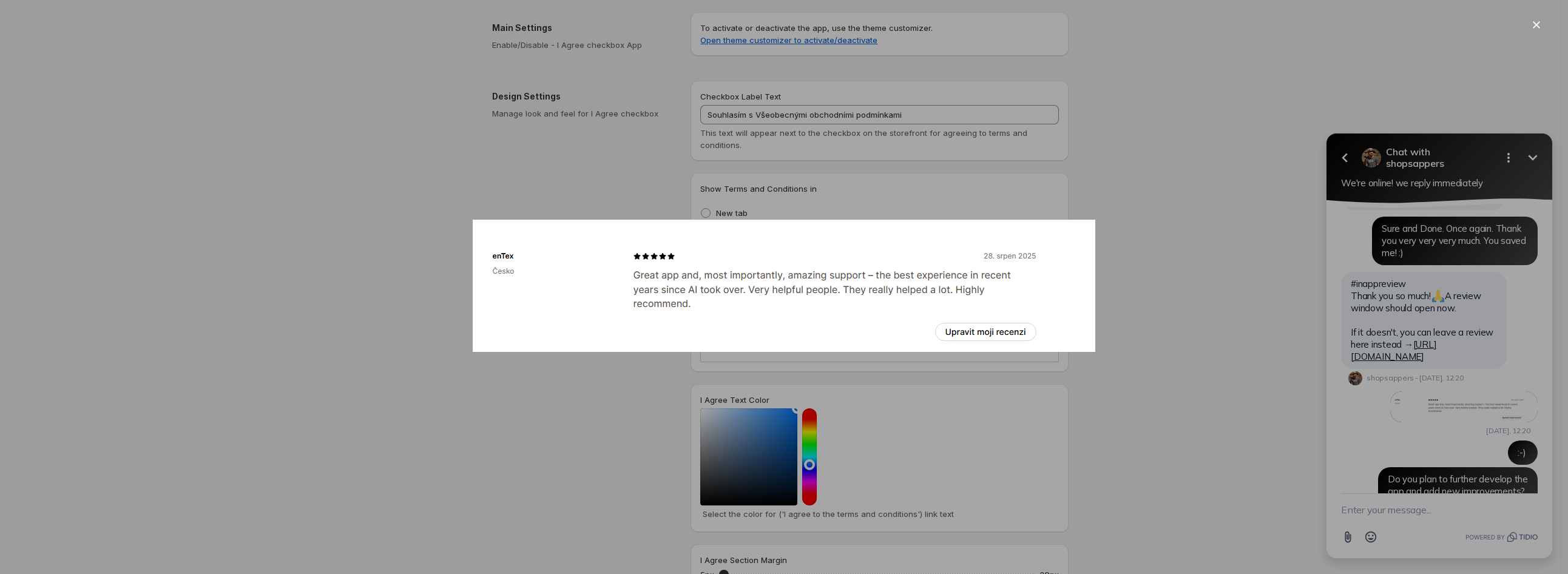
click at [1227, 289] on div at bounding box center [784, 287] width 1568 height 574
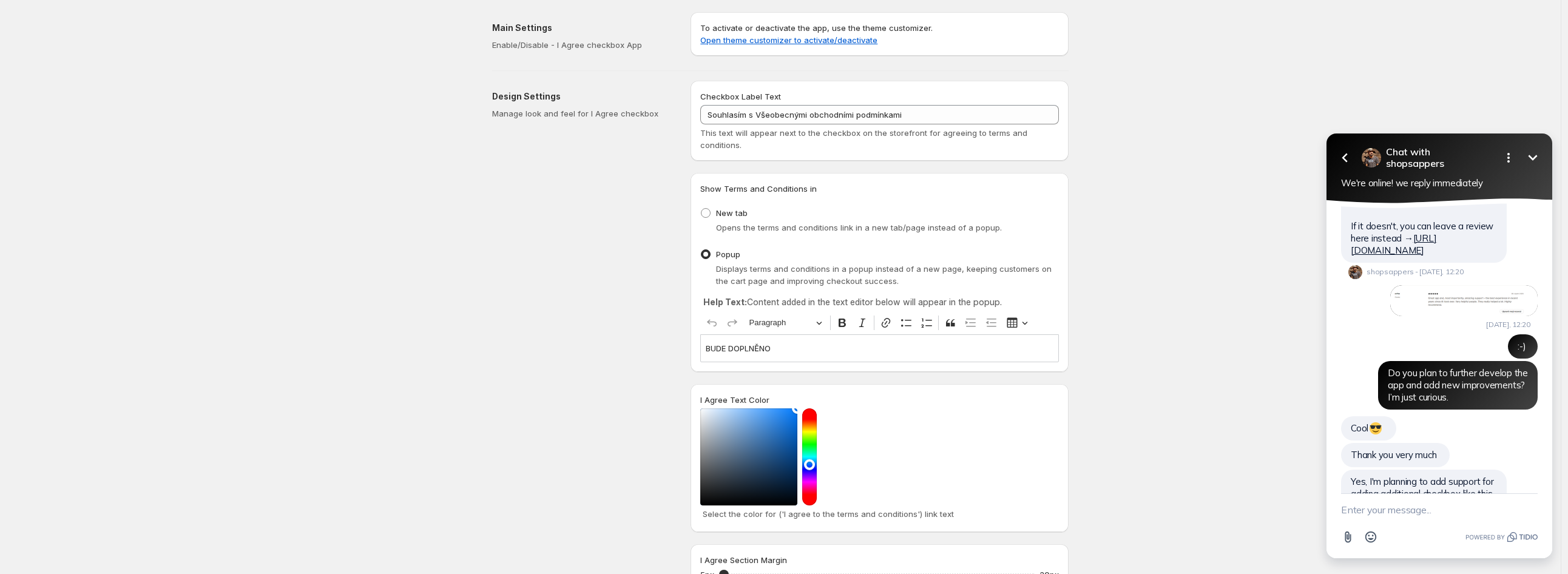
scroll to position [3466, 0]
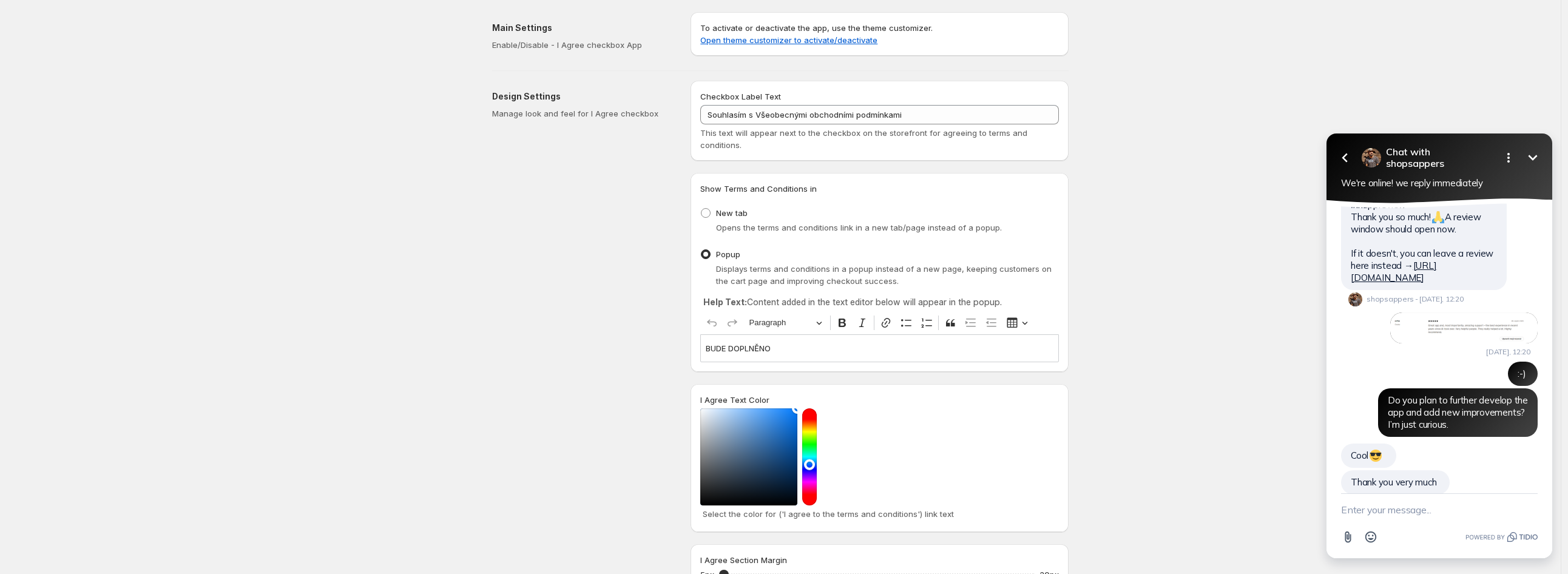
click at [1420, 513] on textarea "New message" at bounding box center [1439, 510] width 196 height 31
type textarea "M"
drag, startPoint x: 1354, startPoint y: 405, endPoint x: 1440, endPoint y: 431, distance: 89.8
click at [1440, 497] on div "Yes, I'm planning to add support for adding additional checkbox like this via a…" at bounding box center [1424, 522] width 166 height 49
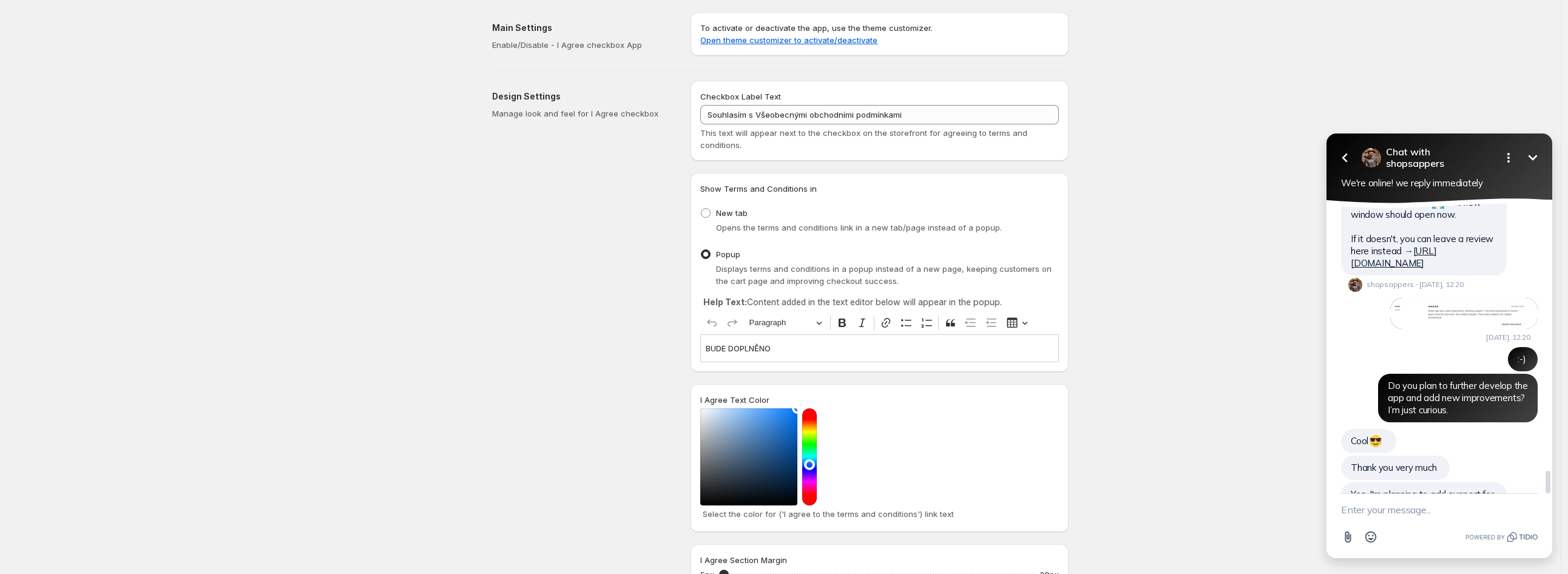
click at [1440, 534] on div "shopsappers - Today, 12:22" at bounding box center [1406, 541] width 115 height 14
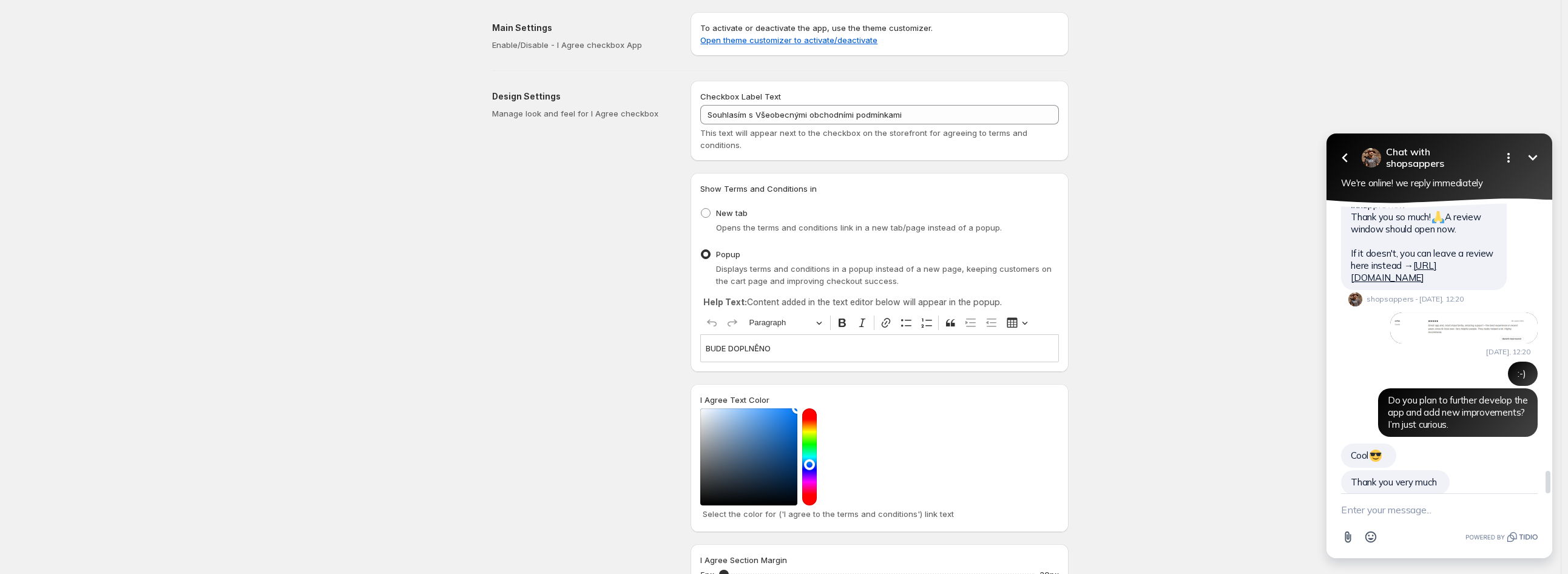
drag, startPoint x: 1421, startPoint y: 429, endPoint x: 1358, endPoint y: 402, distance: 68.5
click at [1348, 497] on div "Yes, I'm planning to add support for adding additional checkbox like this via a…" at bounding box center [1424, 522] width 166 height 49
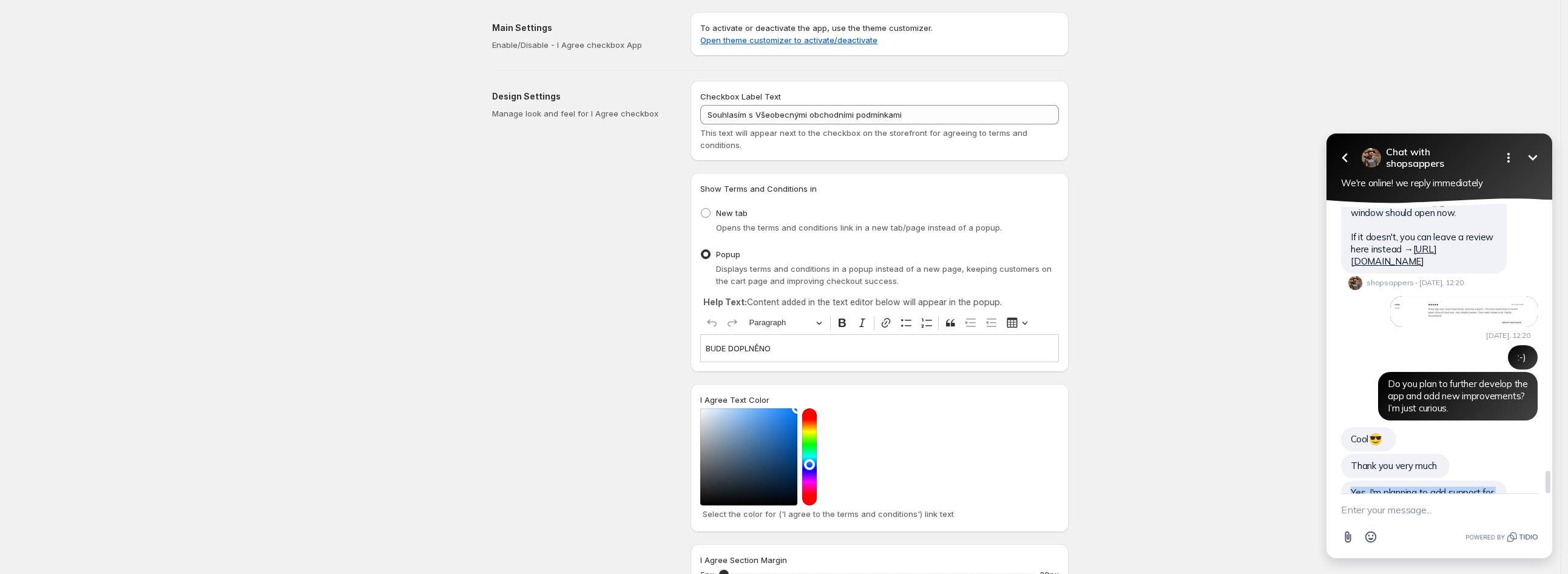
copy span "Yes, I'm planning to add support for adding additional checkbox like this via a…"
click at [1420, 498] on textarea "New message" at bounding box center [1439, 510] width 196 height 31
paste textarea "This will probably be the biggest improvement, and I think it will also save yo…"
type textarea "This will probably be the biggest improvement, and I think it will also save yo…"
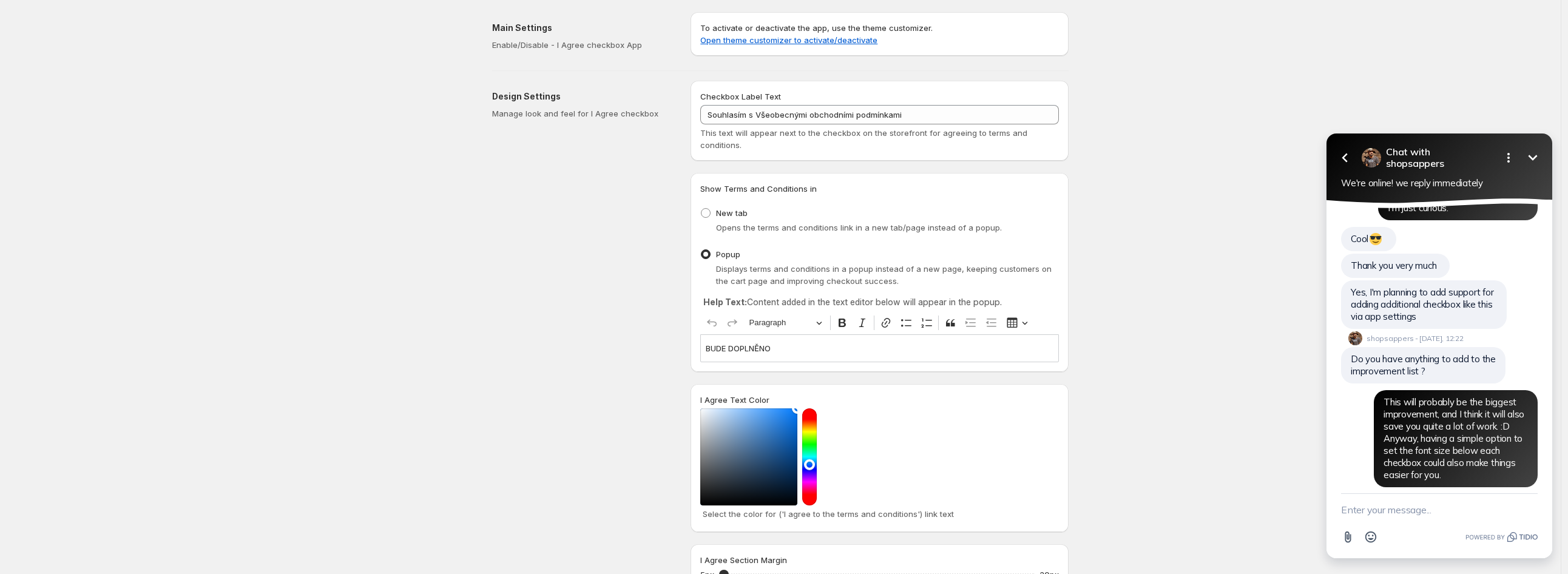
scroll to position [3656, 0]
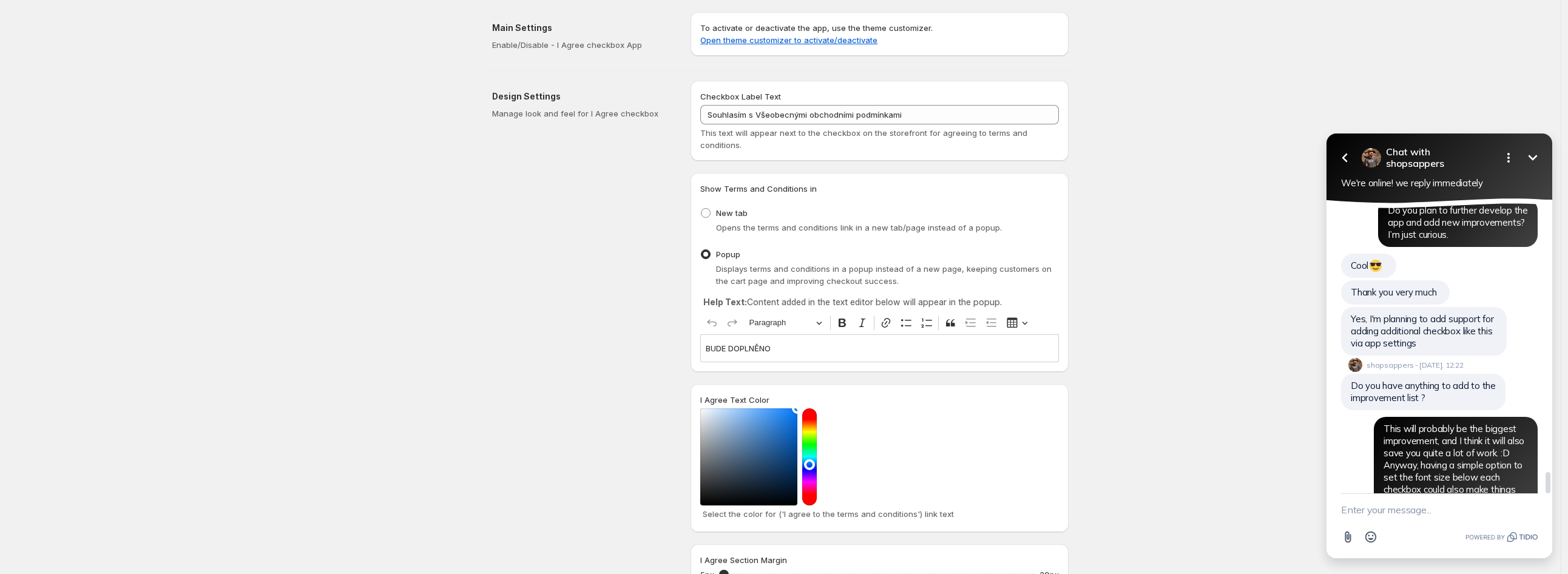
drag, startPoint x: 1351, startPoint y: 455, endPoint x: 1440, endPoint y: 467, distance: 89.8
click at [1440, 548] on div "Have you guys every faced any chargeback issues ?" at bounding box center [1415, 566] width 148 height 37
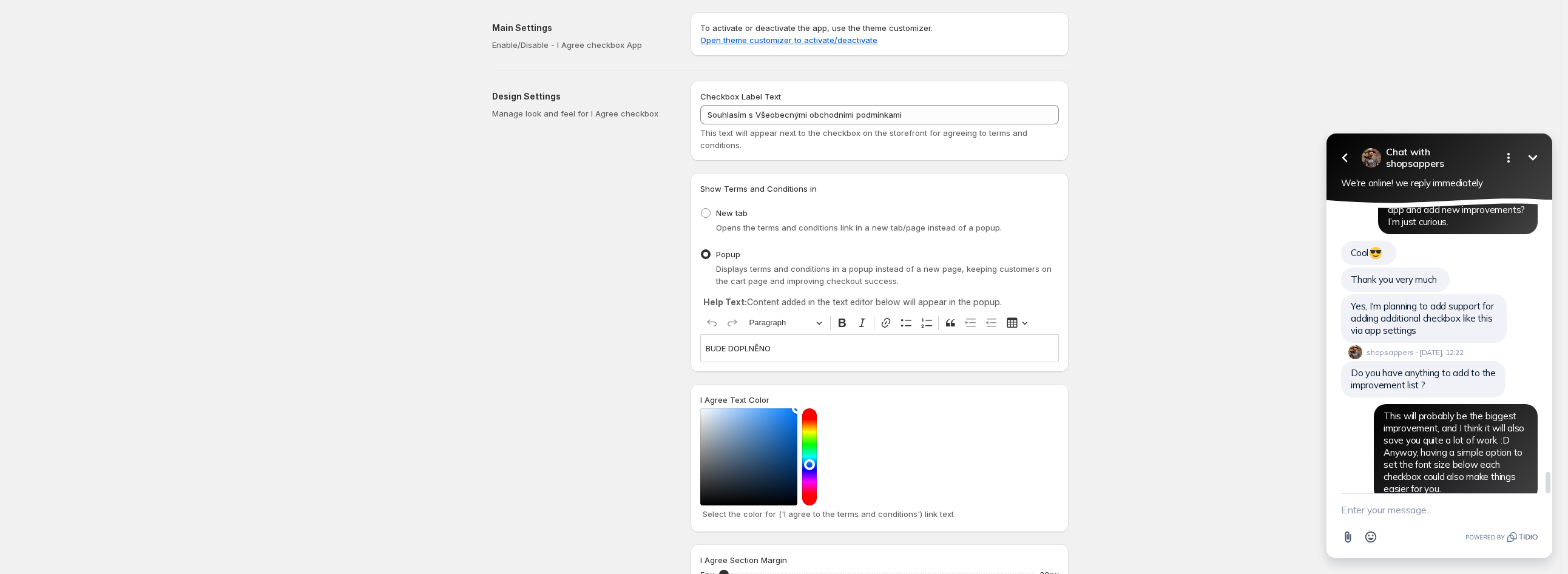
scroll to position [3672, 0]
copy span "Have you guys every faced any chargeback issues ?"
click at [1418, 507] on textarea "New message" at bounding box center [1439, 510] width 196 height 31
paste textarea "No, we haven’t encountered that yet. We’re still preparing the whole site and p…"
type textarea "No, we haven’t encountered that yet. We’re still preparing the whole site and p…"
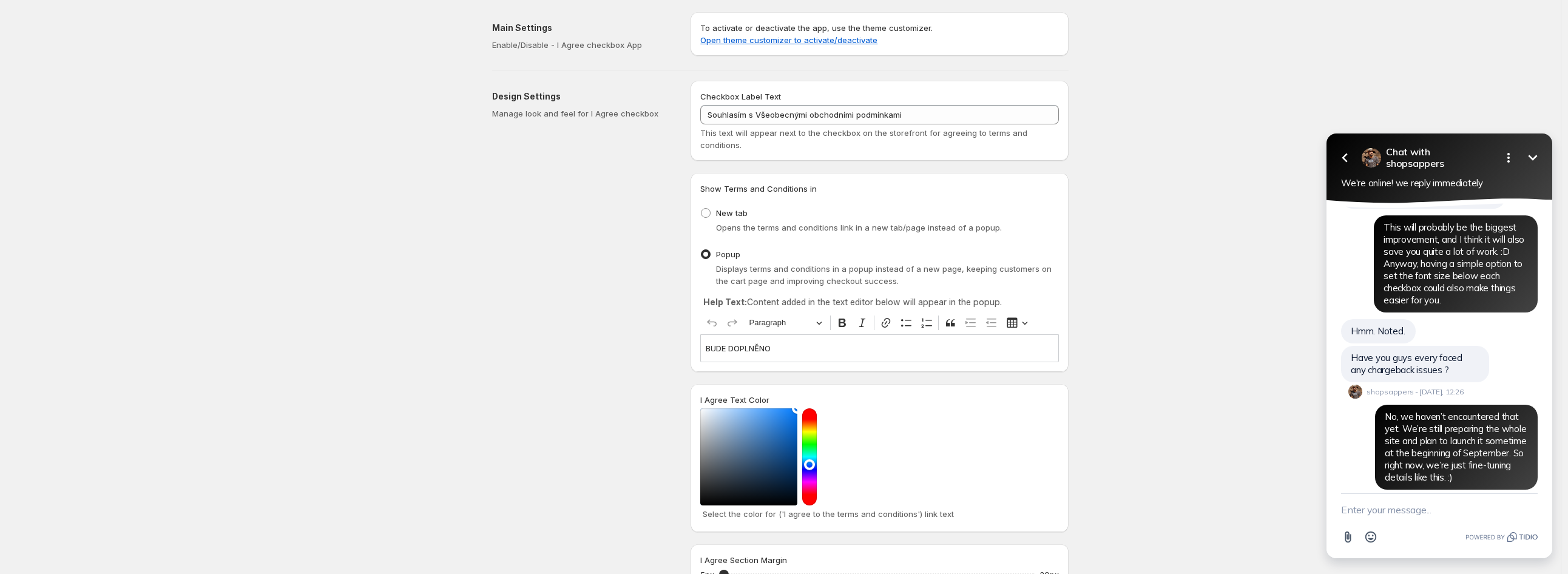
scroll to position [3830, 0]
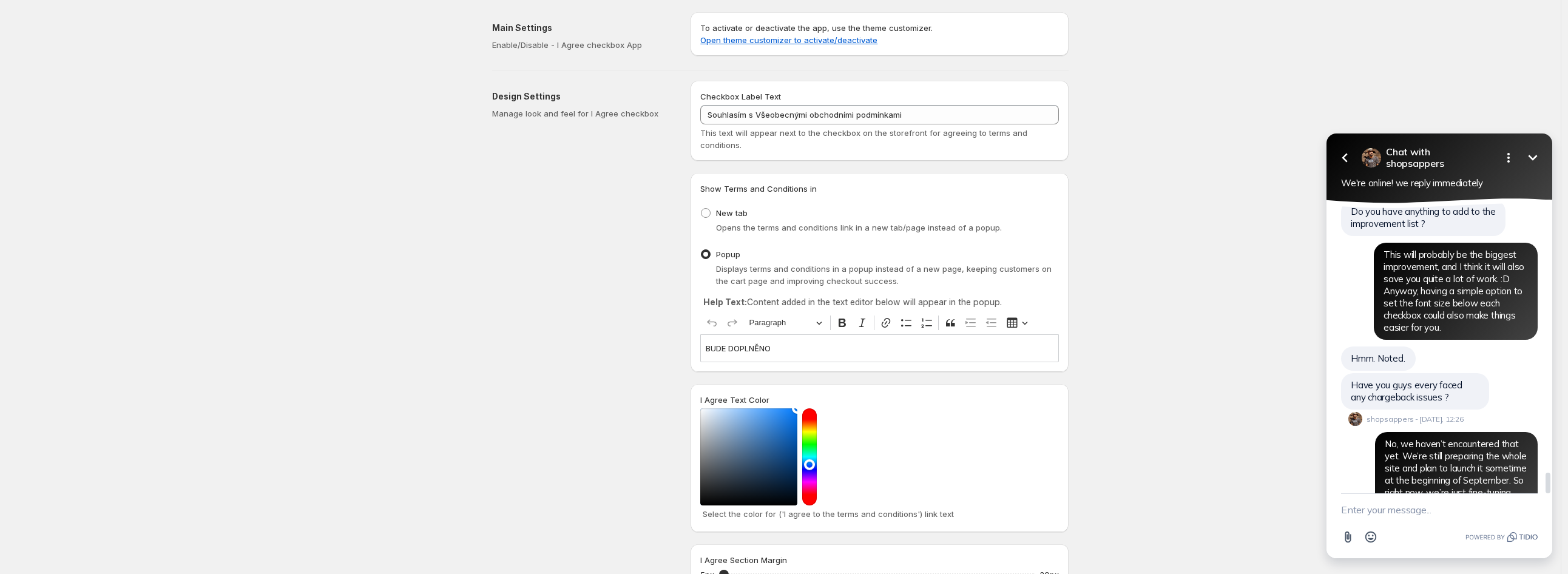
drag, startPoint x: 1351, startPoint y: 446, endPoint x: 1471, endPoint y: 461, distance: 120.9
click at [1475, 530] on span "Okay, one doubt. What do you think of my app pricing. Is it low or high or appr…" at bounding box center [1414, 554] width 128 height 48
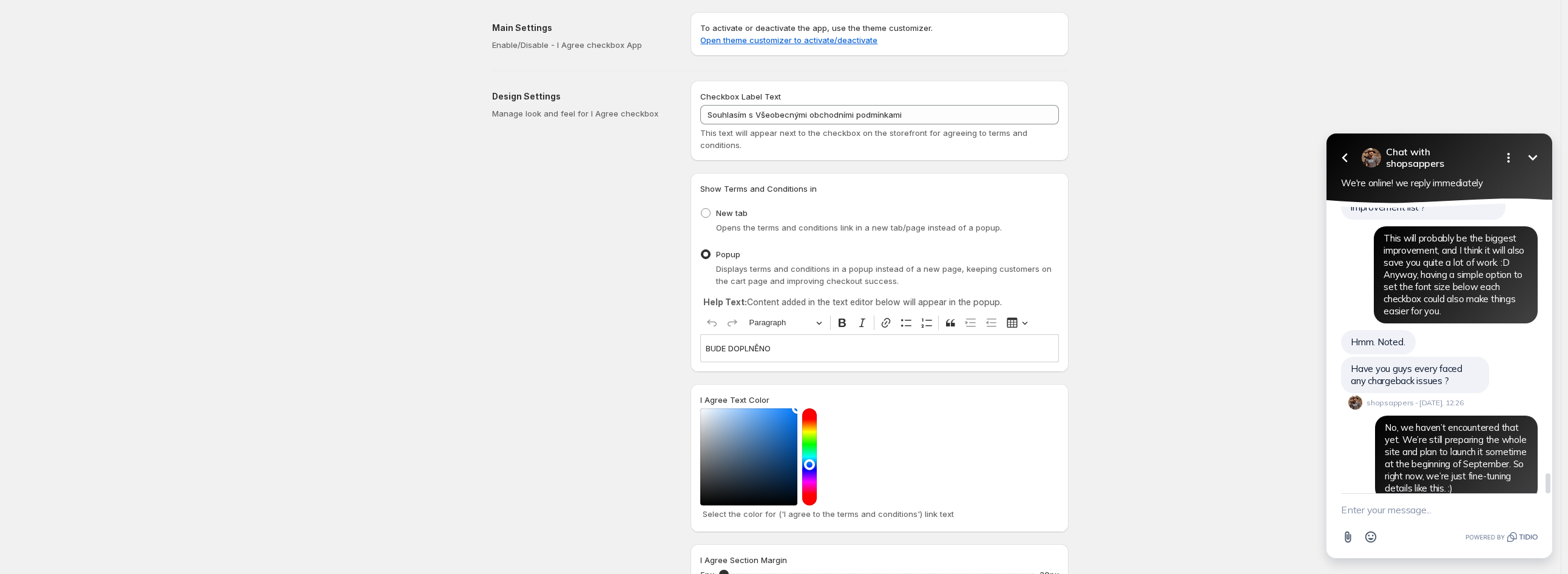
click at [1417, 508] on div "Okay, one doubt. What do you think of my app pricing. Is it low or high or appr…" at bounding box center [1415, 538] width 149 height 61
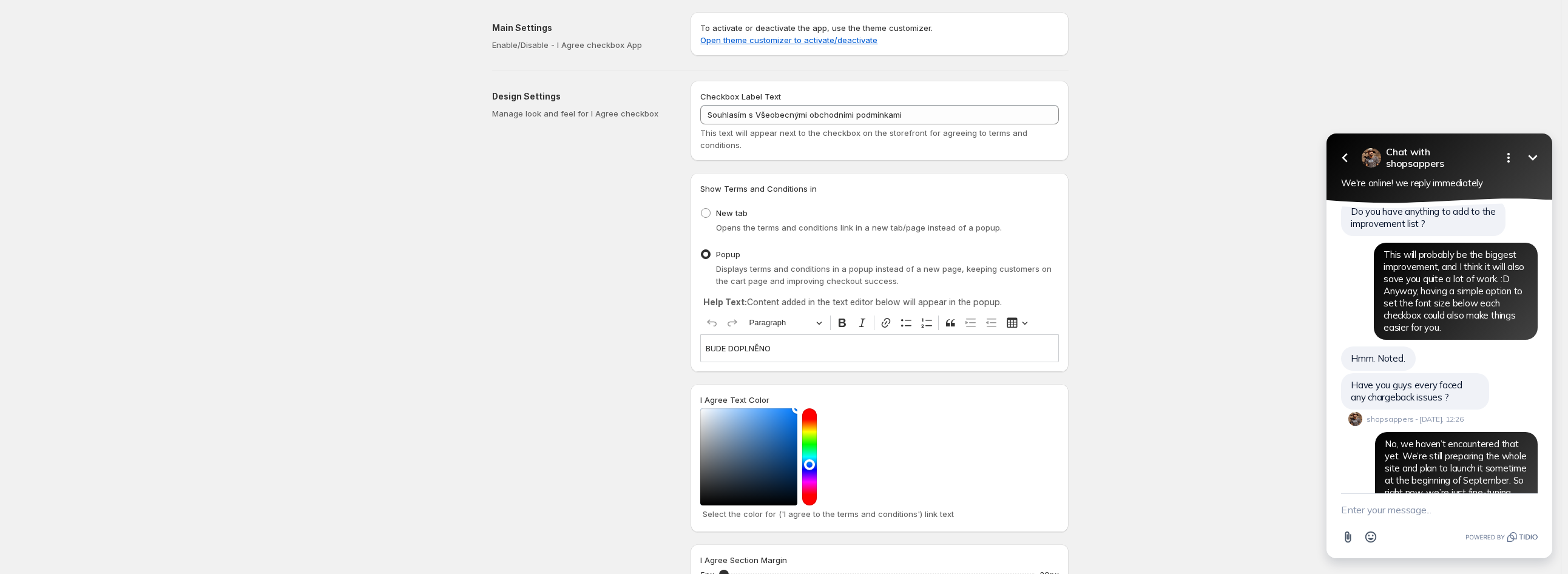
click at [1393, 508] on textarea "New message" at bounding box center [1439, 510] width 196 height 31
paste textarea "I honestly think the price is quite low for the services you provide. (Of cours…"
type textarea "I honestly think the price is quite low for the services you provide. (Of cours…"
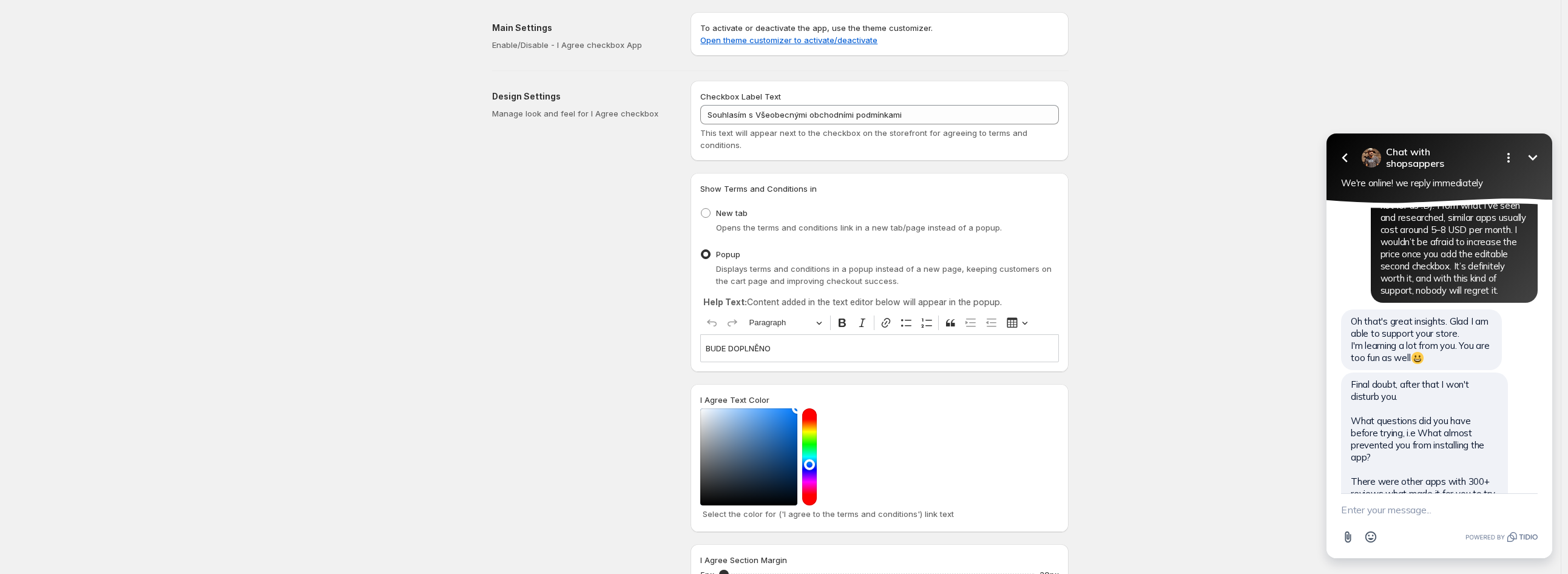
scroll to position [4238, 0]
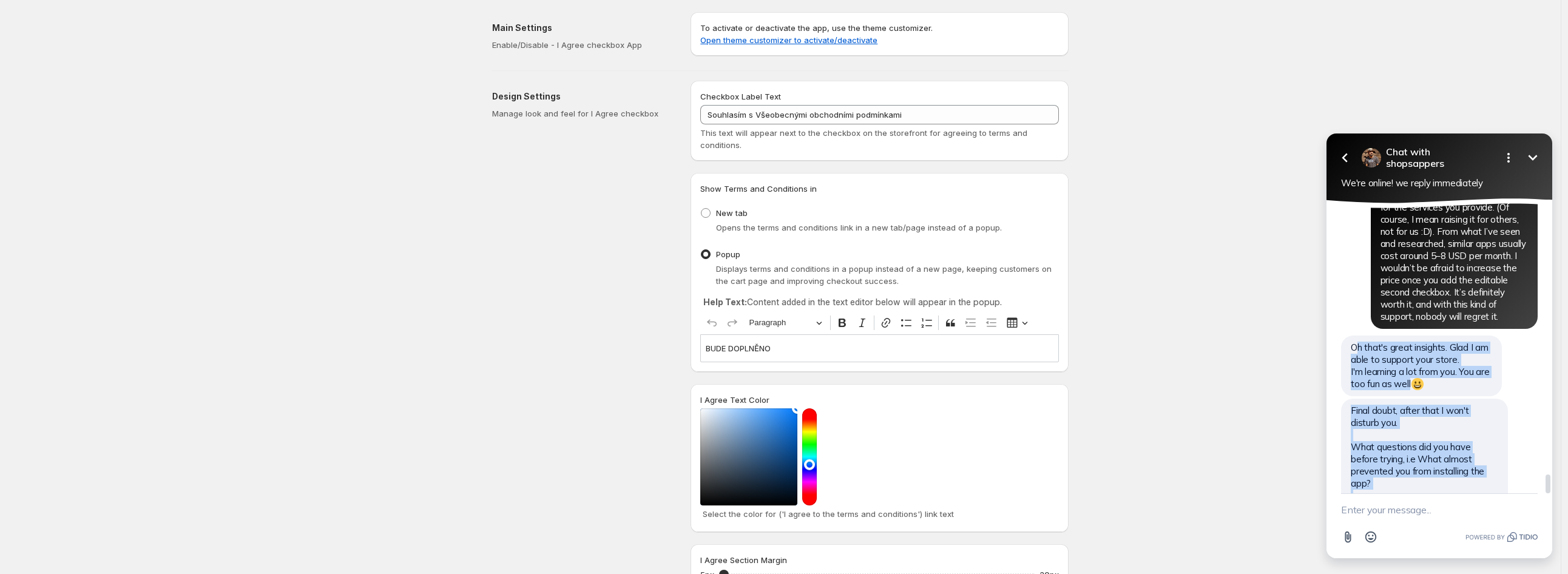
drag, startPoint x: 1354, startPoint y: 240, endPoint x: 1421, endPoint y: 431, distance: 202.4
click at [1423, 547] on div "Is it their pricing higher than mine or their app didn't work as expected ? som…" at bounding box center [1424, 571] width 167 height 49
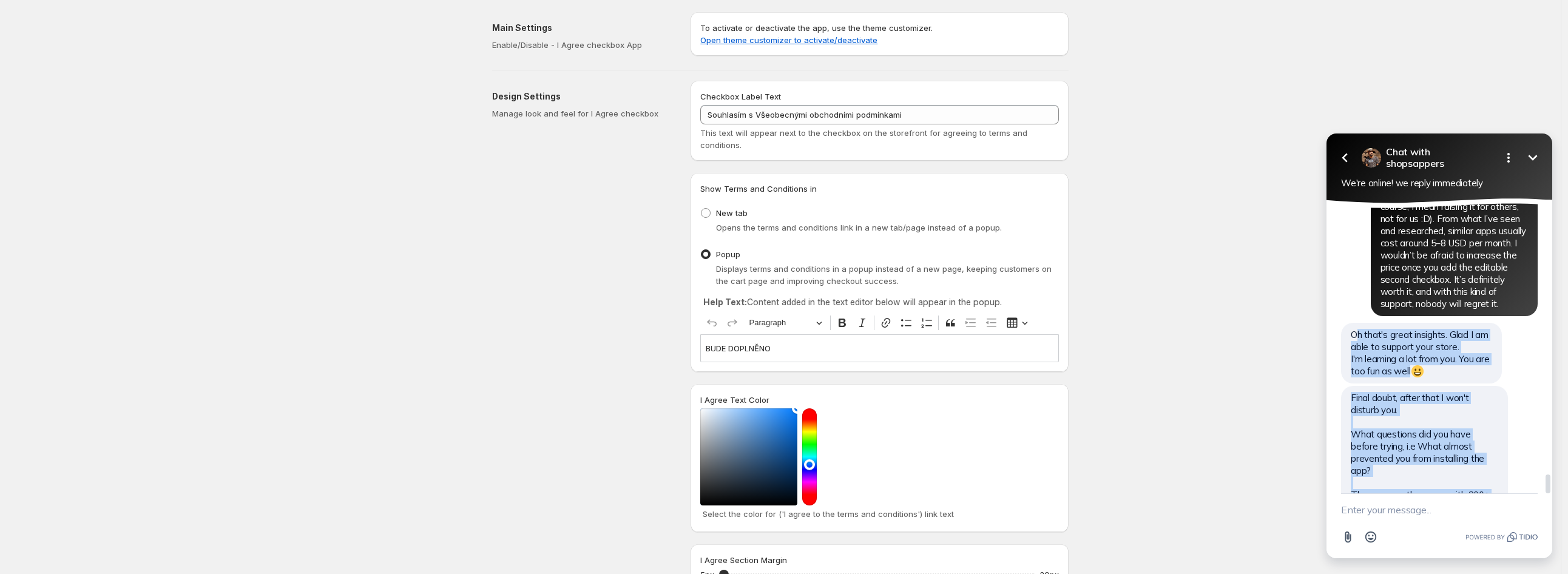
scroll to position [4253, 0]
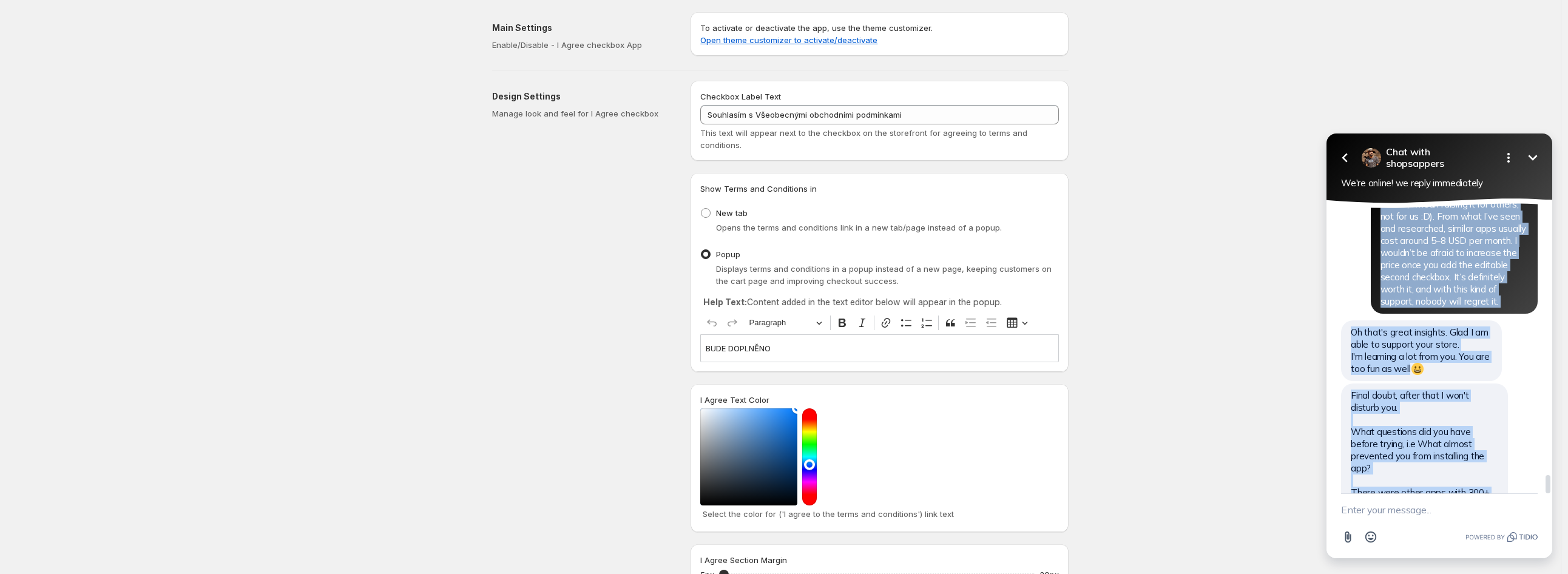
drag, startPoint x: 1420, startPoint y: 459, endPoint x: 1336, endPoint y: 235, distance: 239.2
click at [1336, 235] on div "Hi there! We’re online and ready to help—real humans, real support. Let us know…" at bounding box center [1439, 349] width 226 height 290
copy div "Hi there! We’re online and ready to help—real humans, real support. Let us know…"
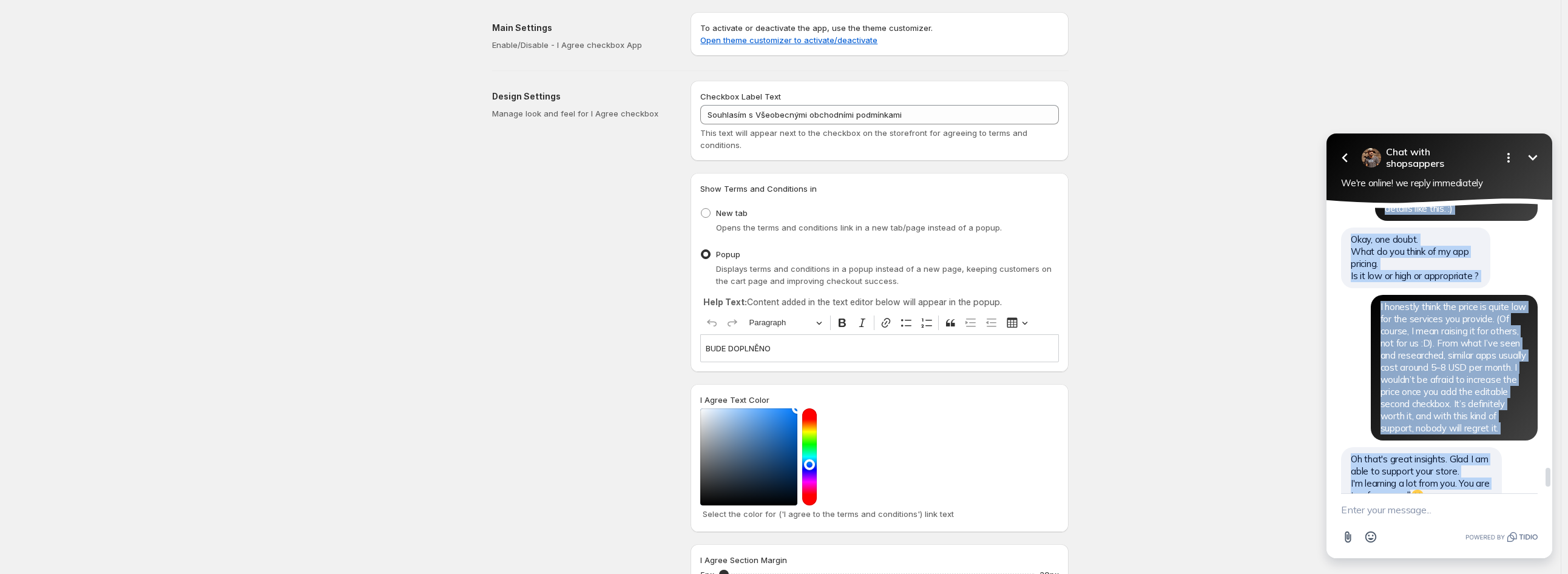
scroll to position [4186, 0]
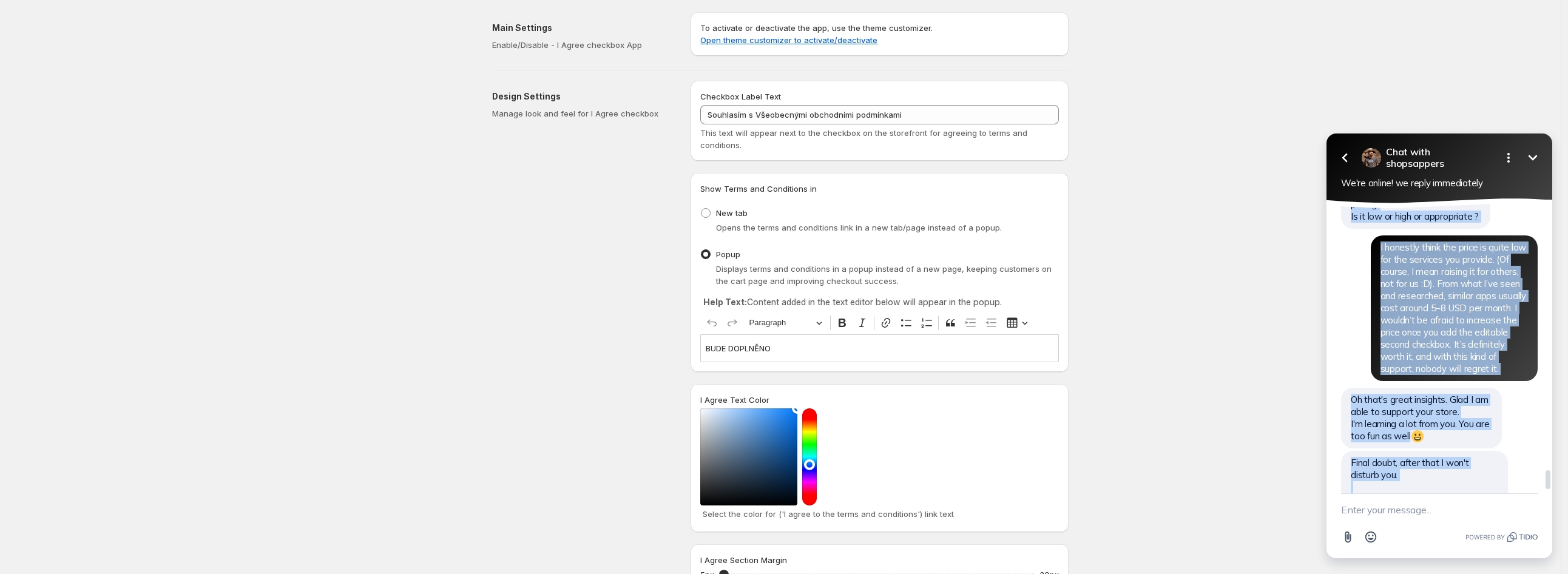
click at [1384, 394] on span "Oh that's great insights. Glad I am able to support your store. I'm learning a …" at bounding box center [1420, 418] width 138 height 48
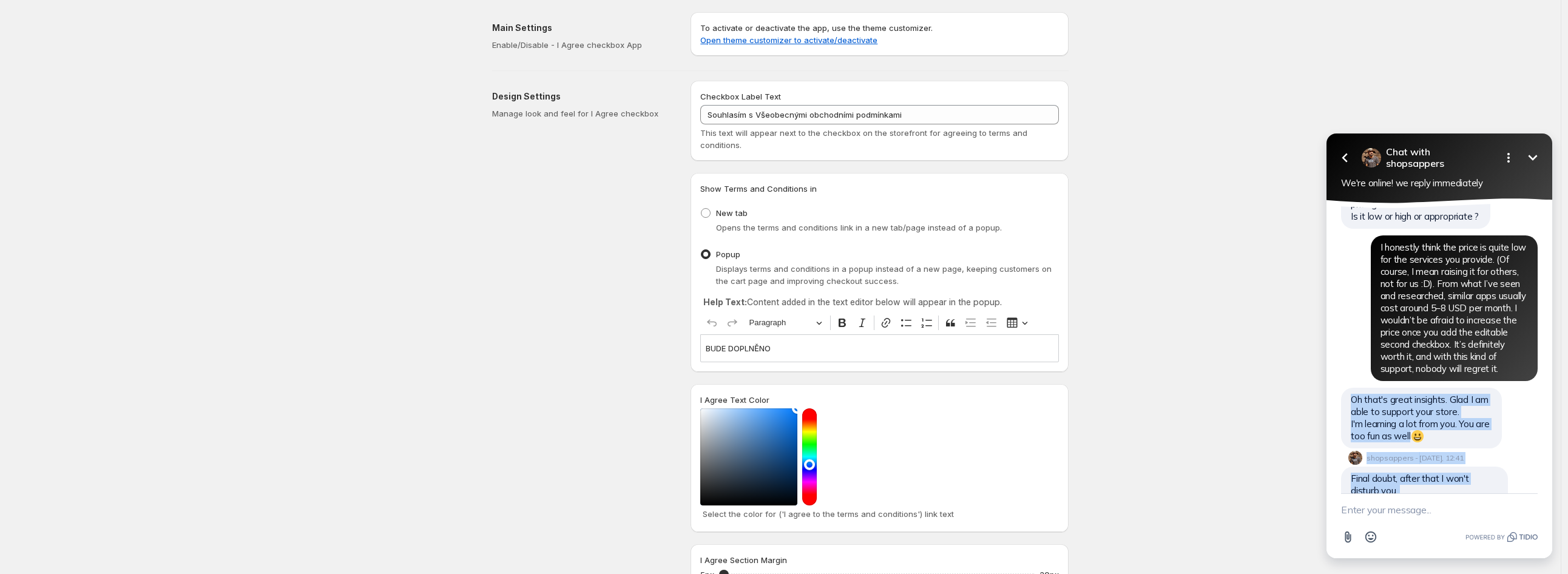
scroll to position [4270, 0]
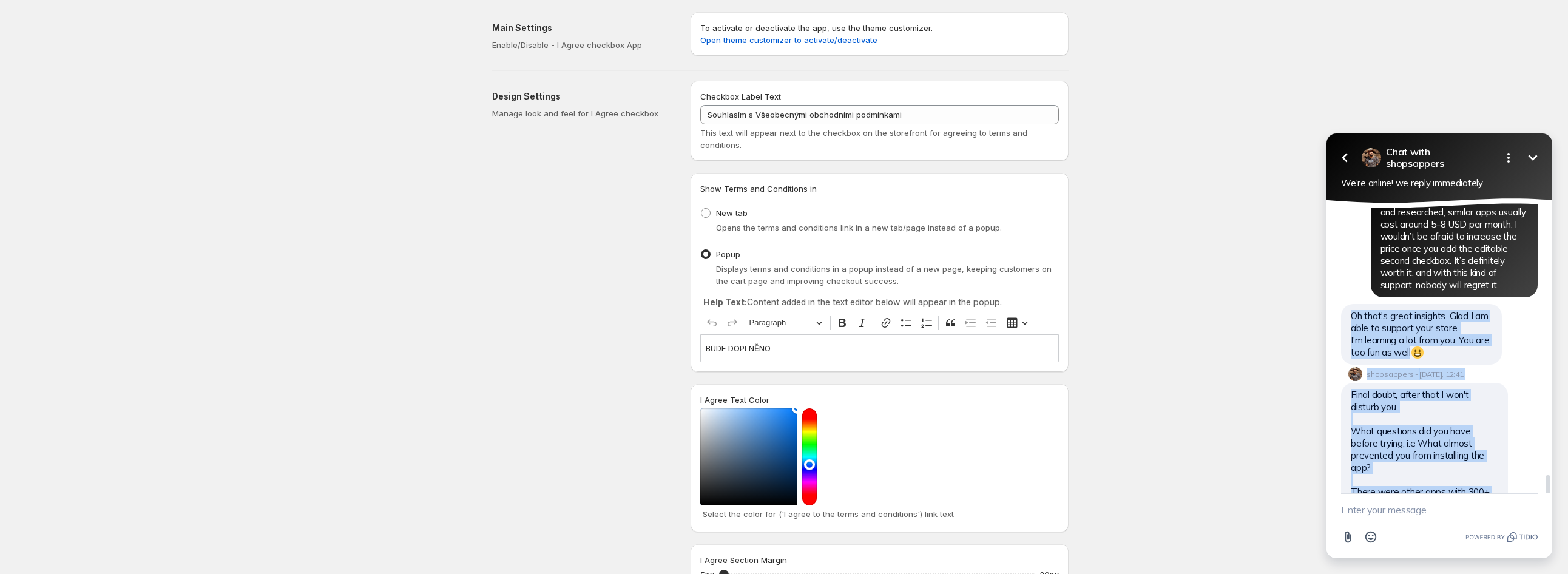
drag, startPoint x: 1351, startPoint y: 292, endPoint x: 1429, endPoint y: 443, distance: 170.0
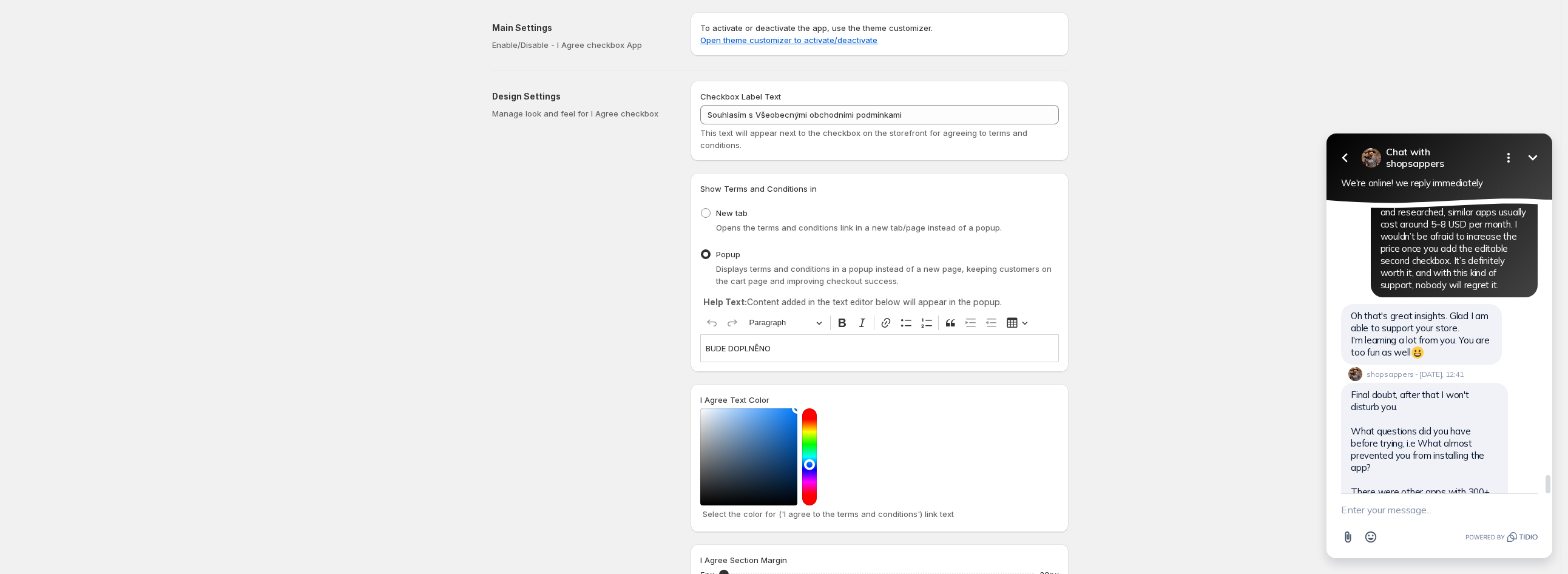
click at [1420, 531] on div "Is it their pricing higher than mine or their app didn't work as expected ? som…" at bounding box center [1424, 556] width 167 height 49
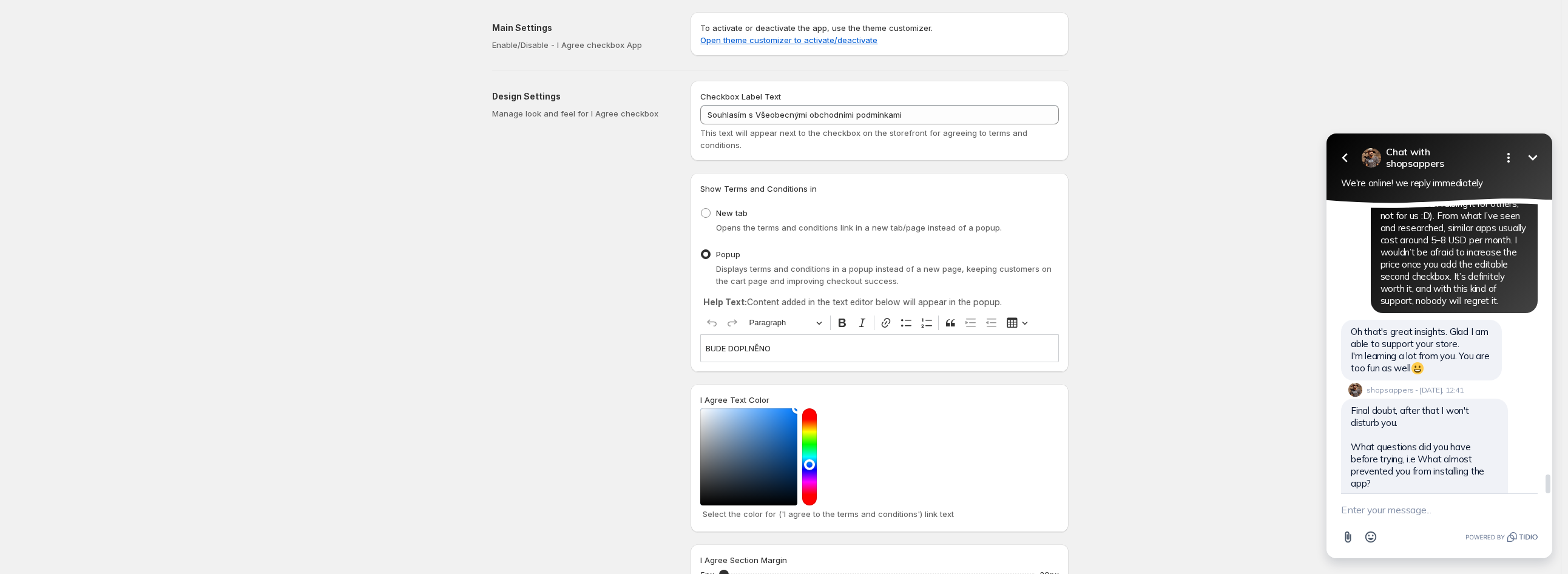
scroll to position [4253, 0]
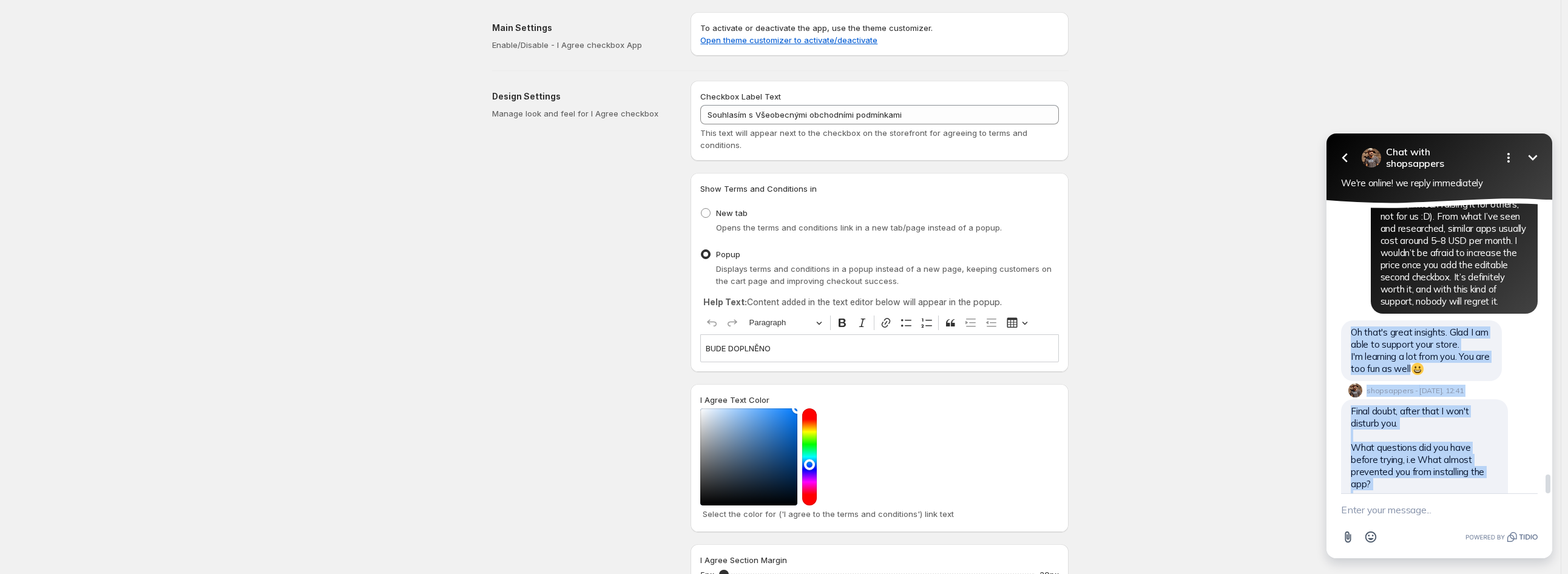
drag, startPoint x: 1404, startPoint y: 468, endPoint x: 1374, endPoint y: 236, distance: 233.9
copy div "Oh that's great insights. Glad I am able to support your store. I'm learning a …"
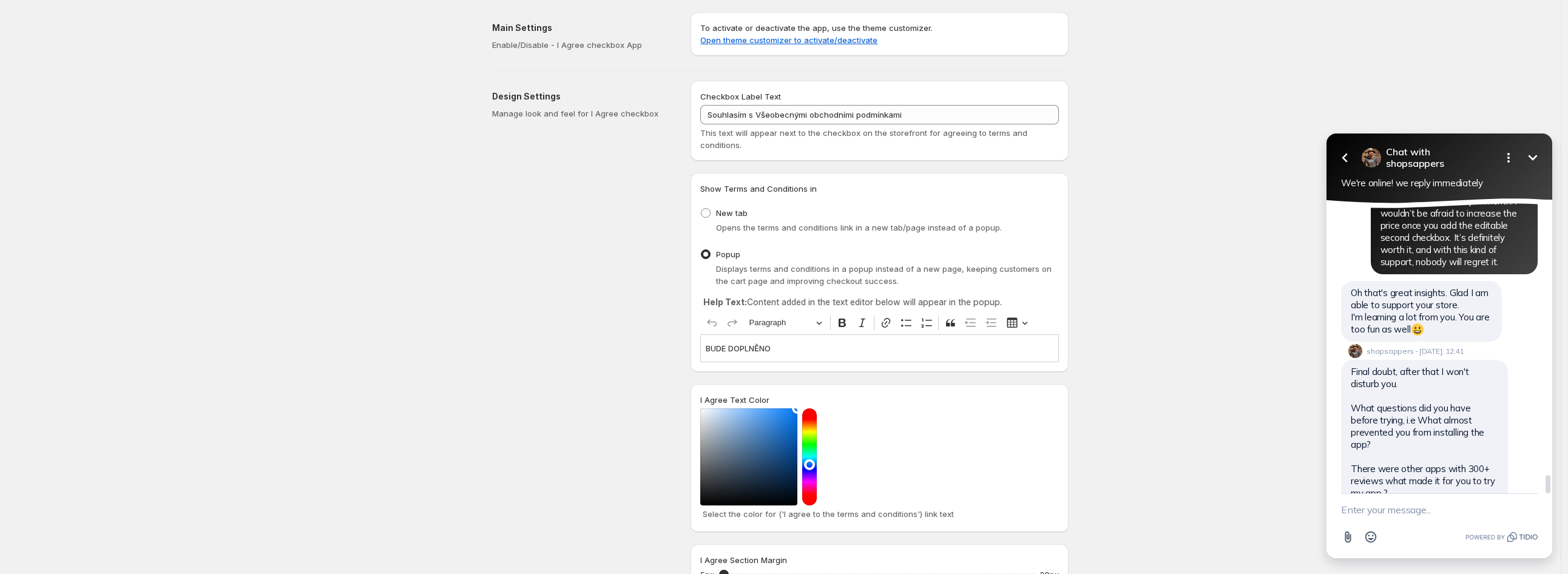
click at [1407, 565] on span "And what almost prevented you from installing my app ?" at bounding box center [1408, 577] width 115 height 24
drag, startPoint x: 1455, startPoint y: 467, endPoint x: 1351, endPoint y: 451, distance: 105.2
click at [1351, 559] on div "And what almost prevented you from installing my app ? shopsappers - Today, 12:…" at bounding box center [1417, 577] width 152 height 37
copy span "And what almost prevented you from installing my app ?"
click at [1421, 508] on textarea "New message" at bounding box center [1439, 510] width 196 height 31
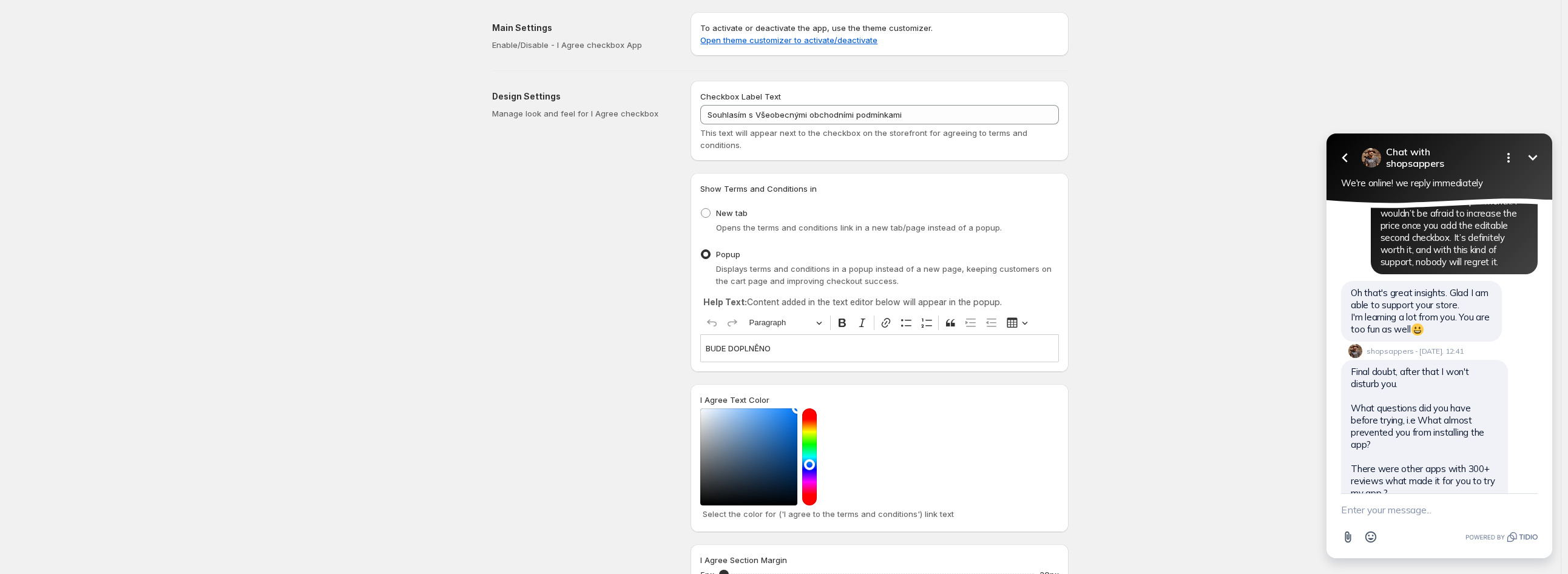
paste textarea "Haha, thank you. I’m also really glad we chose your app. My selection process w…"
type textarea "Haha, thank you. I’m also really glad we chose your app. My selection process w…"
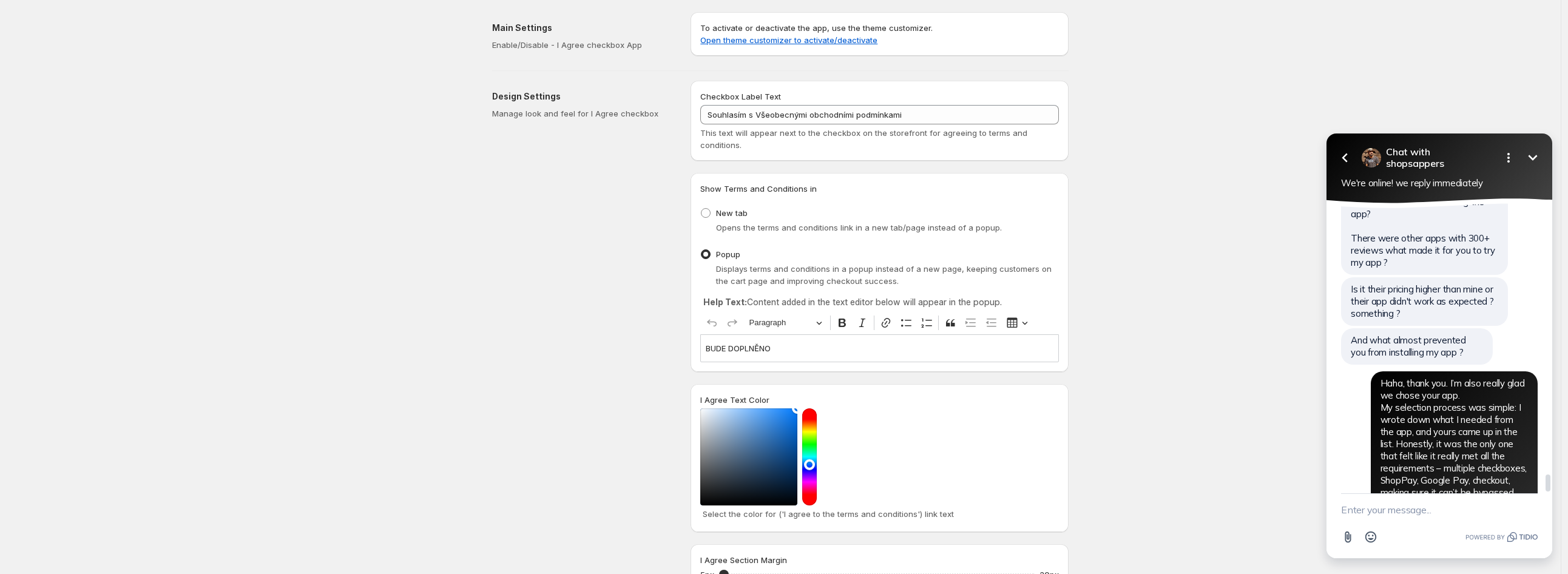
scroll to position [4591, 0]
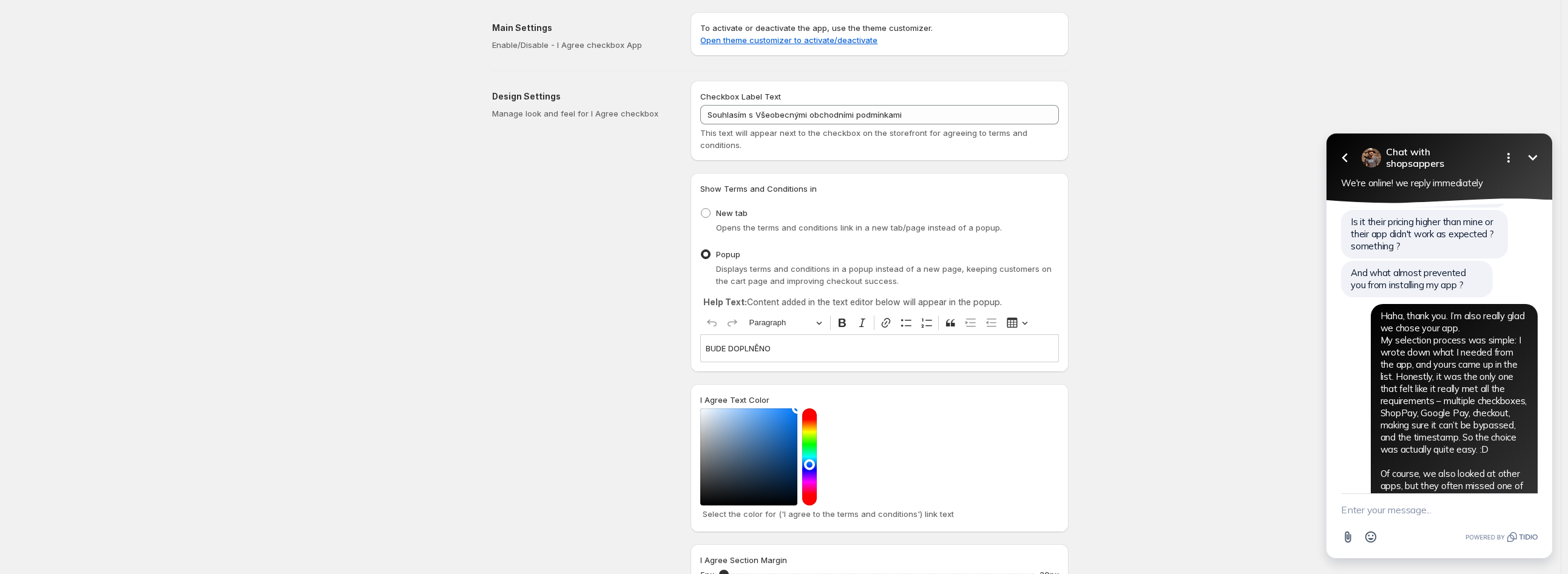
drag, startPoint x: 338, startPoint y: 114, endPoint x: 330, endPoint y: 34, distance: 80.4
click at [338, 107] on div "Save Discard Main Settings Enable/Disable - I Agree checkbox App To activate or…" at bounding box center [781, 440] width 1561 height 881
click at [1393, 516] on textarea "New message" at bounding box center [1439, 510] width 196 height 31
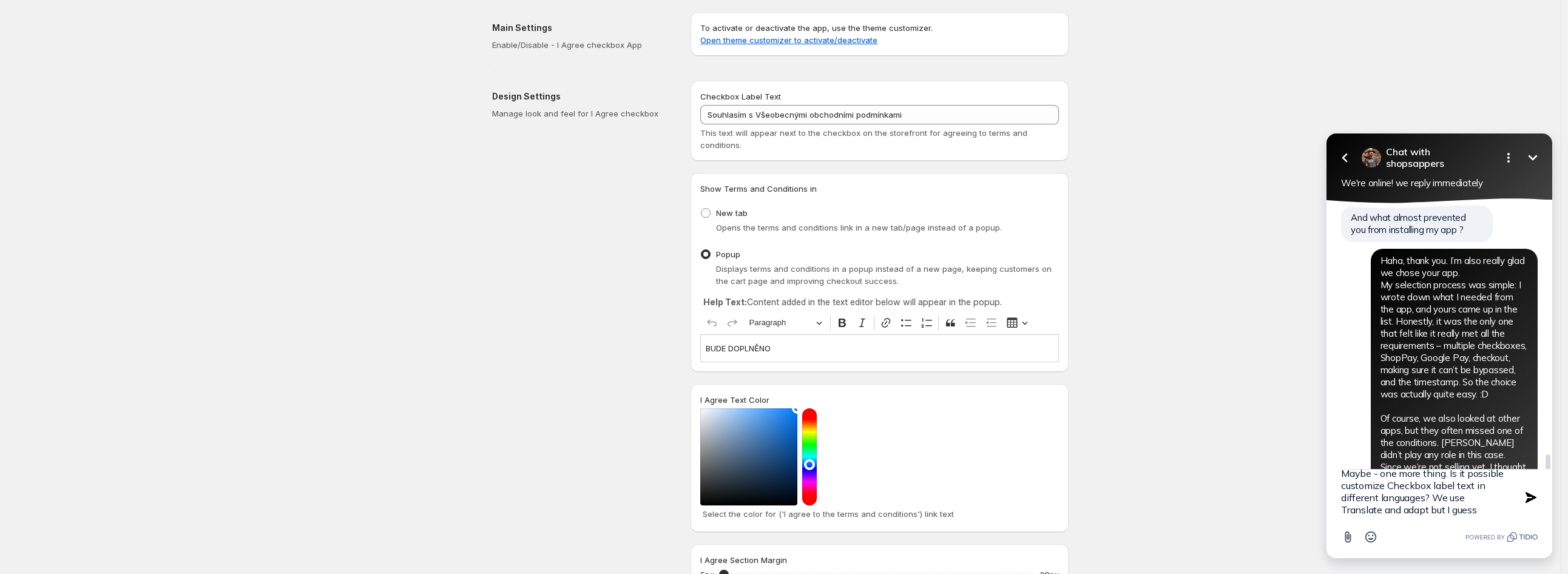
scroll to position [4616, 0]
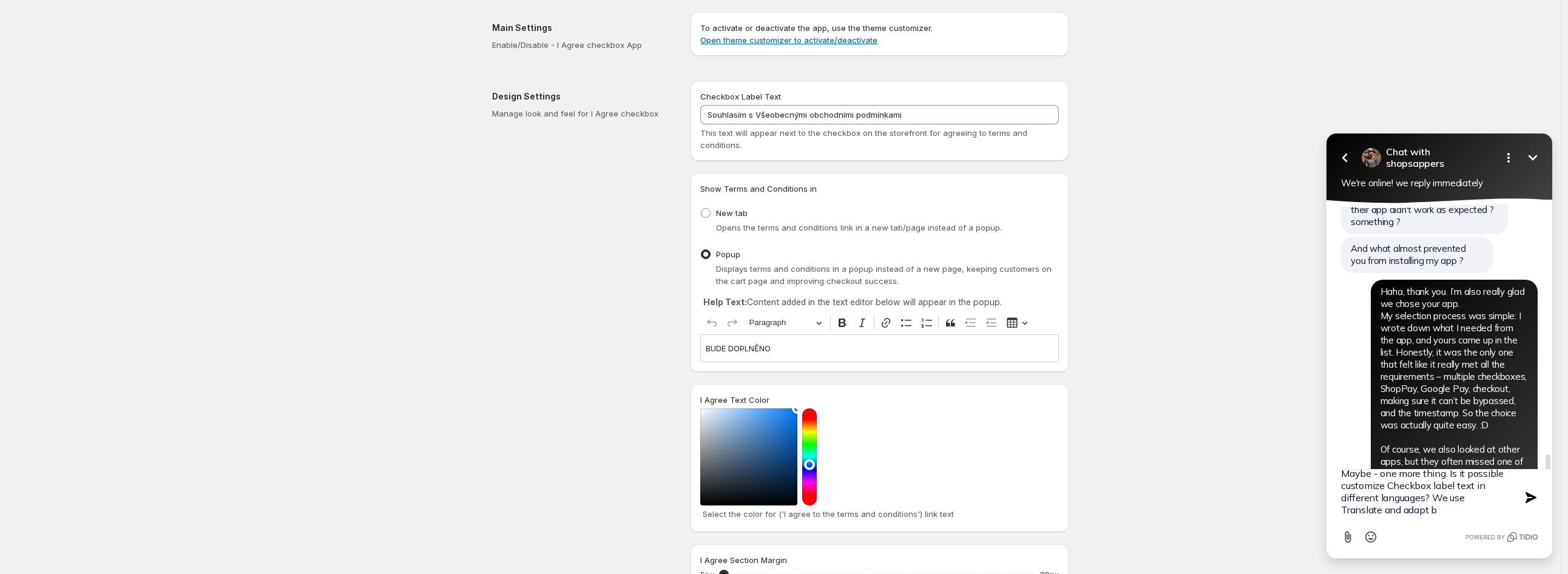
type textarea "Maybe - one more thing. Is it possible customize Checkbox label text in differe…"
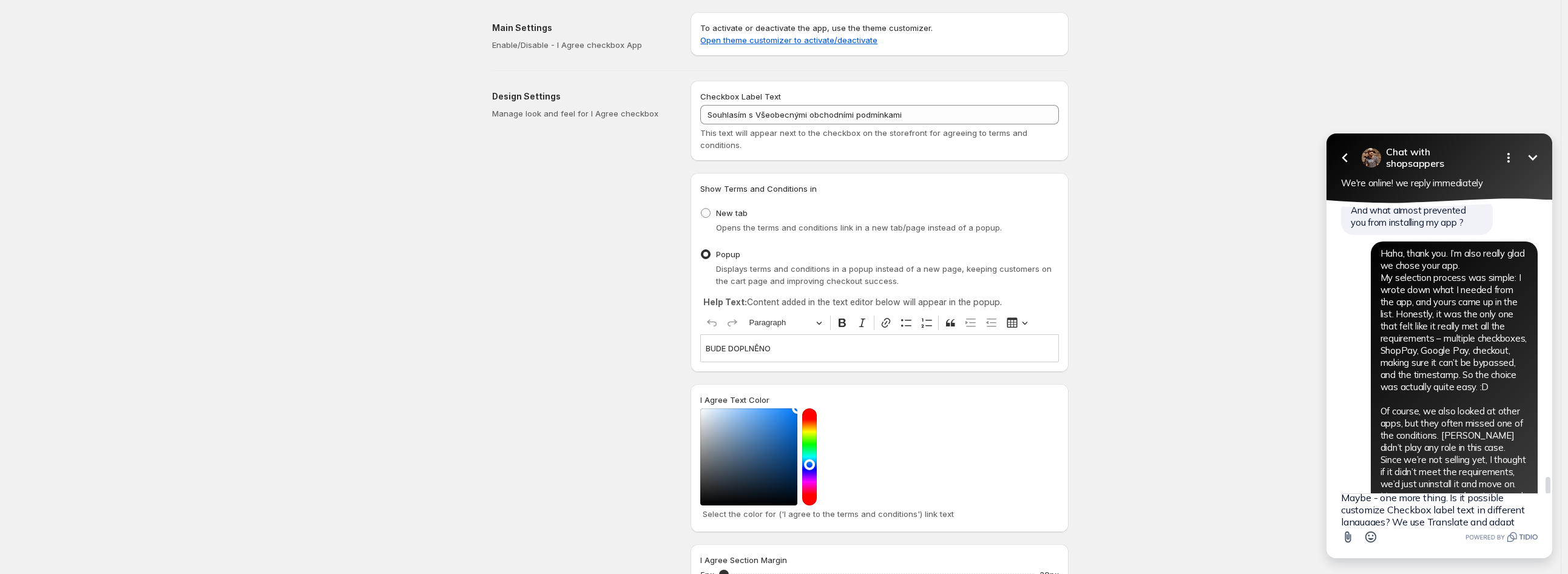
scroll to position [0, 0]
click at [1384, 509] on textarea "New message" at bounding box center [1439, 510] width 196 height 31
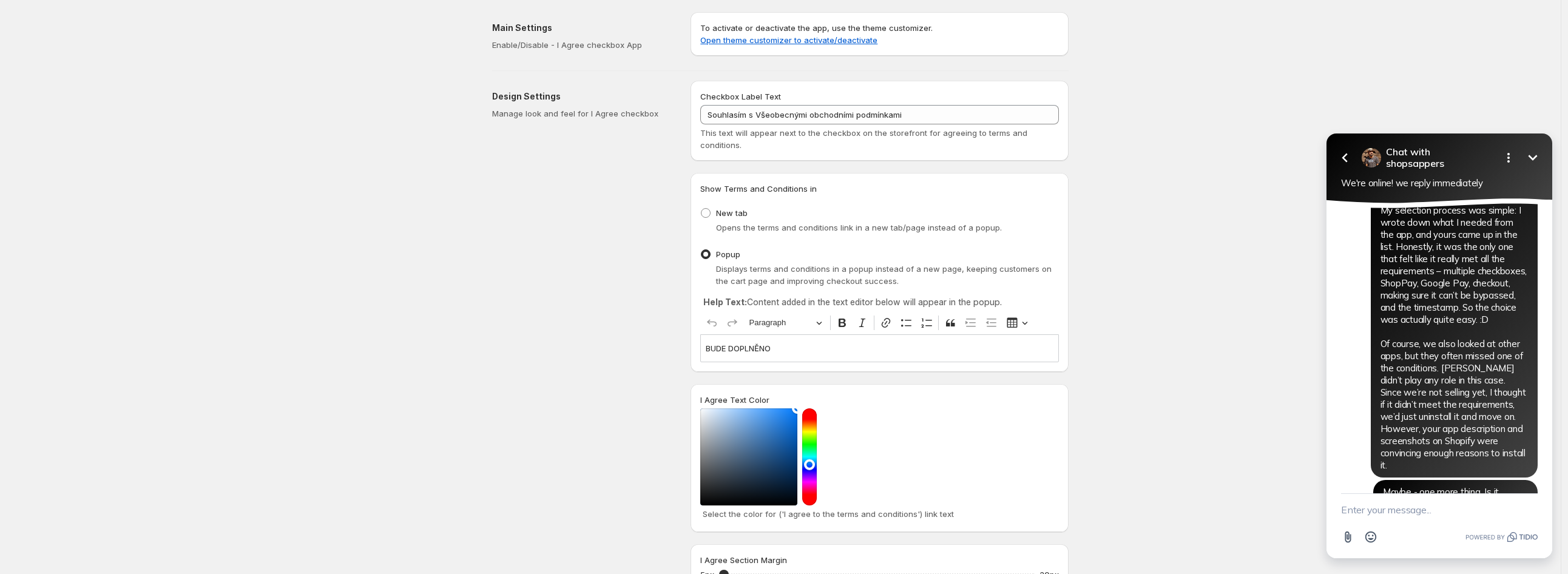
click at [1415, 501] on textarea "New message" at bounding box center [1439, 510] width 196 height 31
click at [1421, 501] on textarea "New message" at bounding box center [1439, 510] width 196 height 31
click at [1441, 501] on textarea "New message" at bounding box center [1439, 510] width 196 height 31
click at [1450, 505] on textarea "New message" at bounding box center [1439, 510] width 196 height 31
click at [1451, 505] on textarea "New message" at bounding box center [1439, 510] width 196 height 31
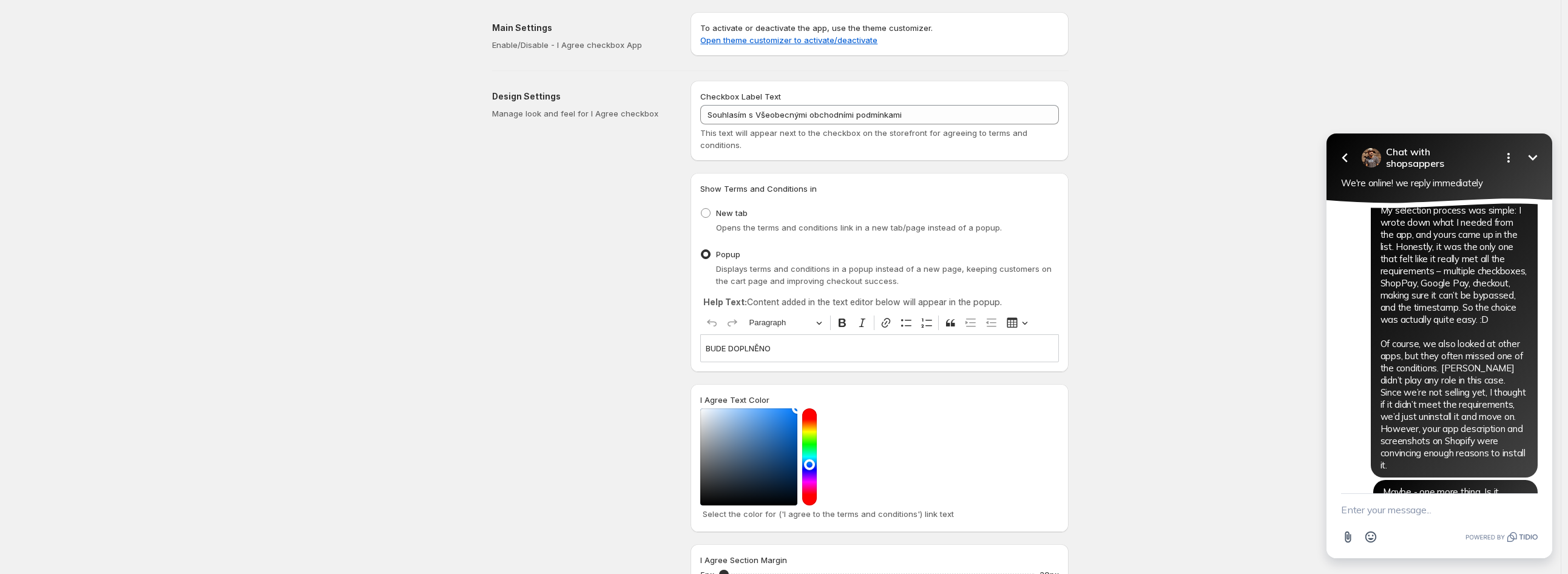
click at [1448, 505] on textarea "New message" at bounding box center [1439, 510] width 196 height 31
click at [1451, 510] on textarea "New message" at bounding box center [1439, 510] width 196 height 31
paste textarea "The default language – I would adjust that myself, since it’s often something s…"
type textarea "It would really help us. The default language – I would adjust that myself, sin…"
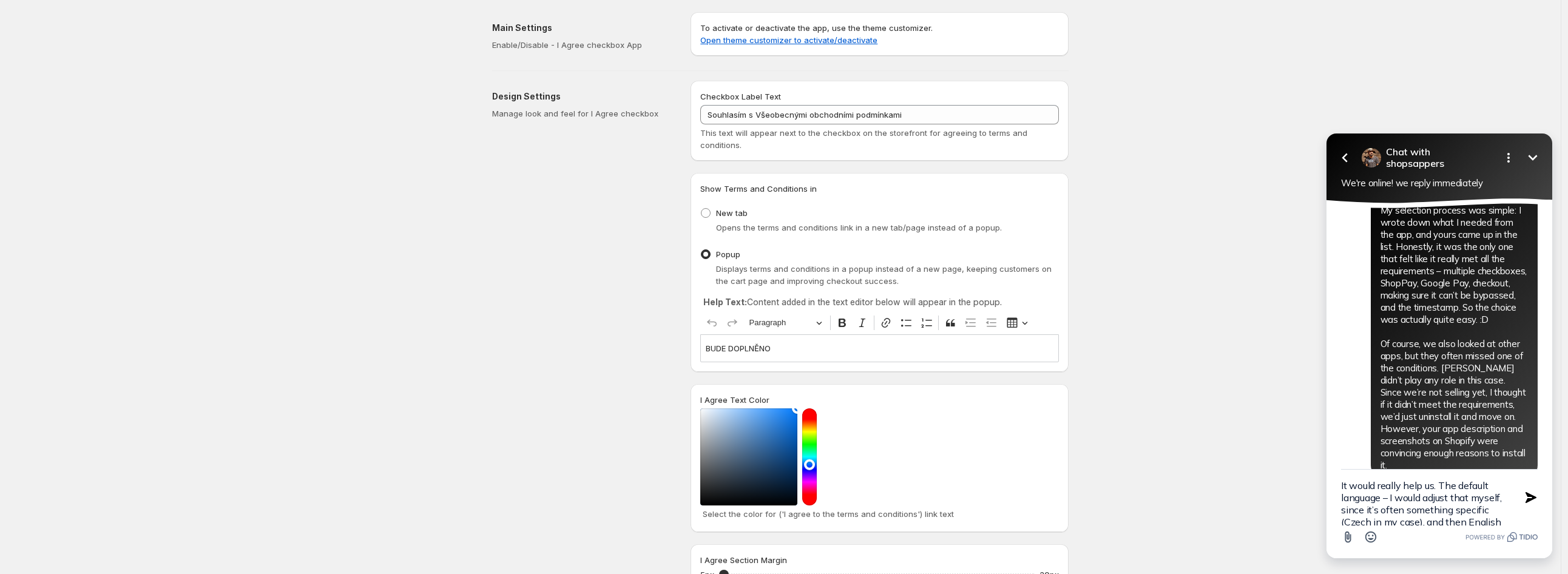
scroll to position [24, 0]
click at [1441, 501] on textarea "It would really help us. The default language – I would adjust that myself, sin…" at bounding box center [1424, 498] width 166 height 56
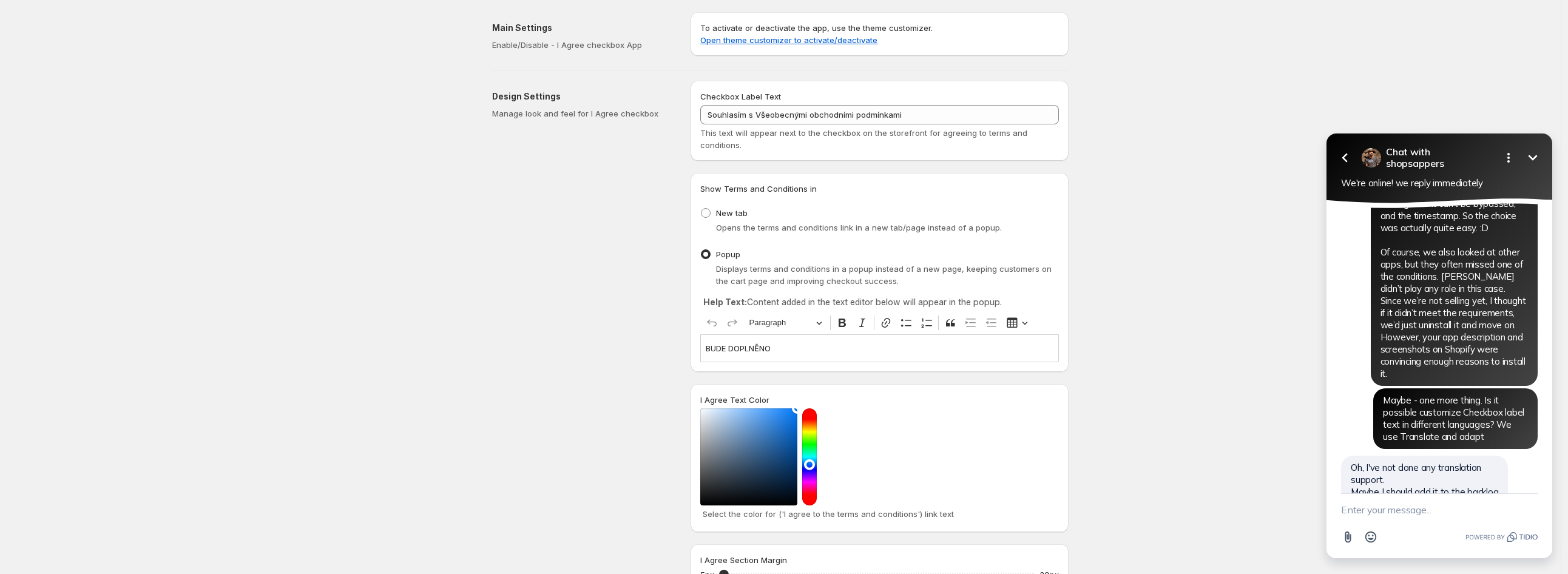
click at [540, 123] on div "Design Settings Manage look and feel for I Agree checkbox" at bounding box center [587, 395] width 189 height 629
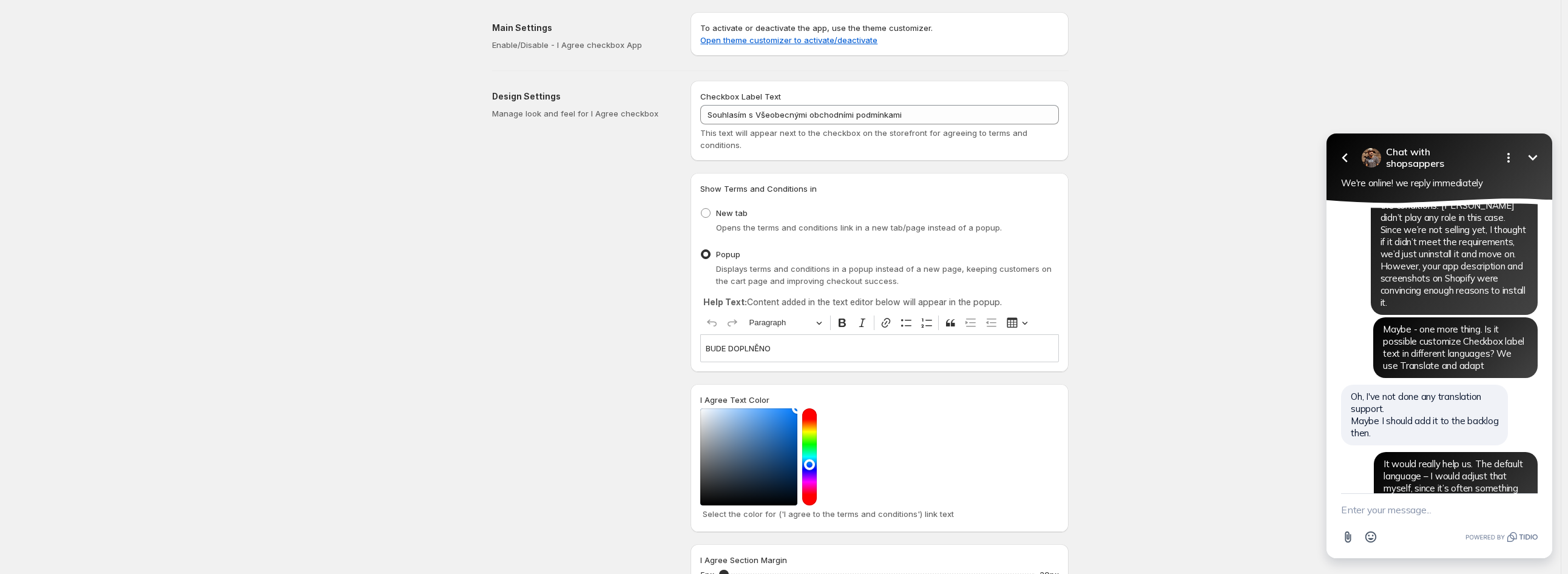
scroll to position [4880, 0]
click at [1425, 508] on textarea "New message" at bounding box center [1439, 510] width 196 height 31
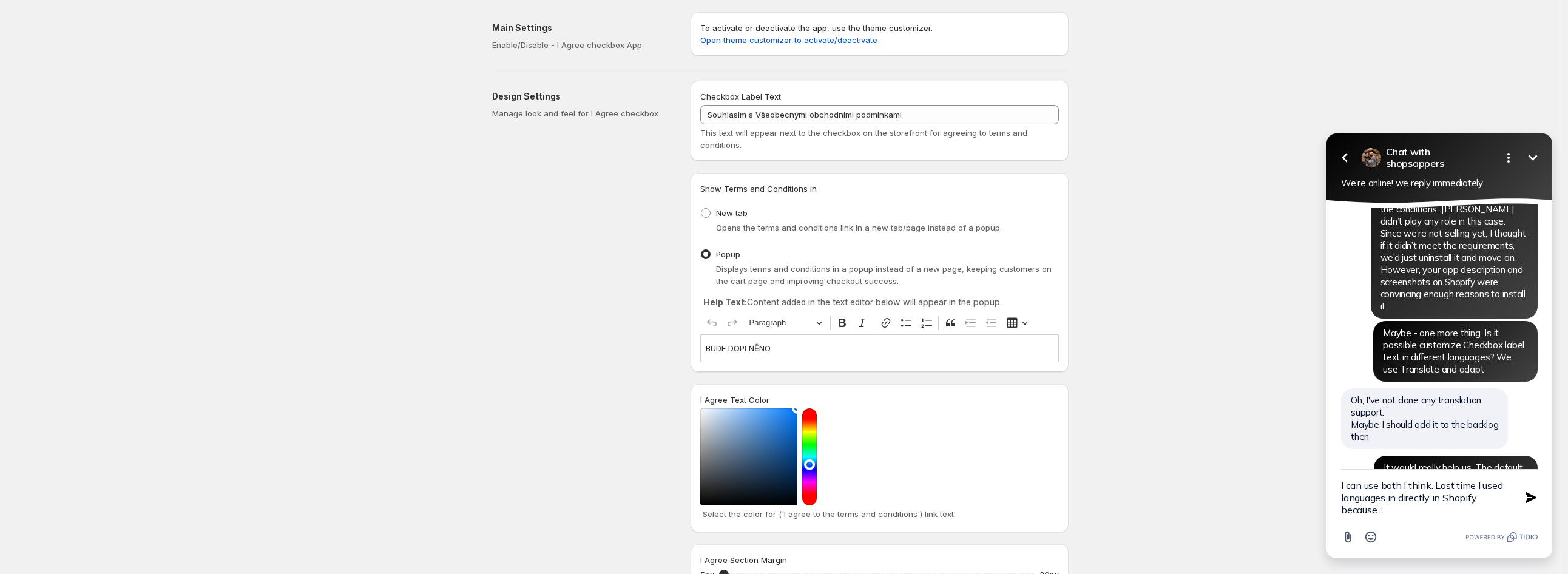
type textarea "I can use both I think. Last time I used languages in directly in Shopify becau…"
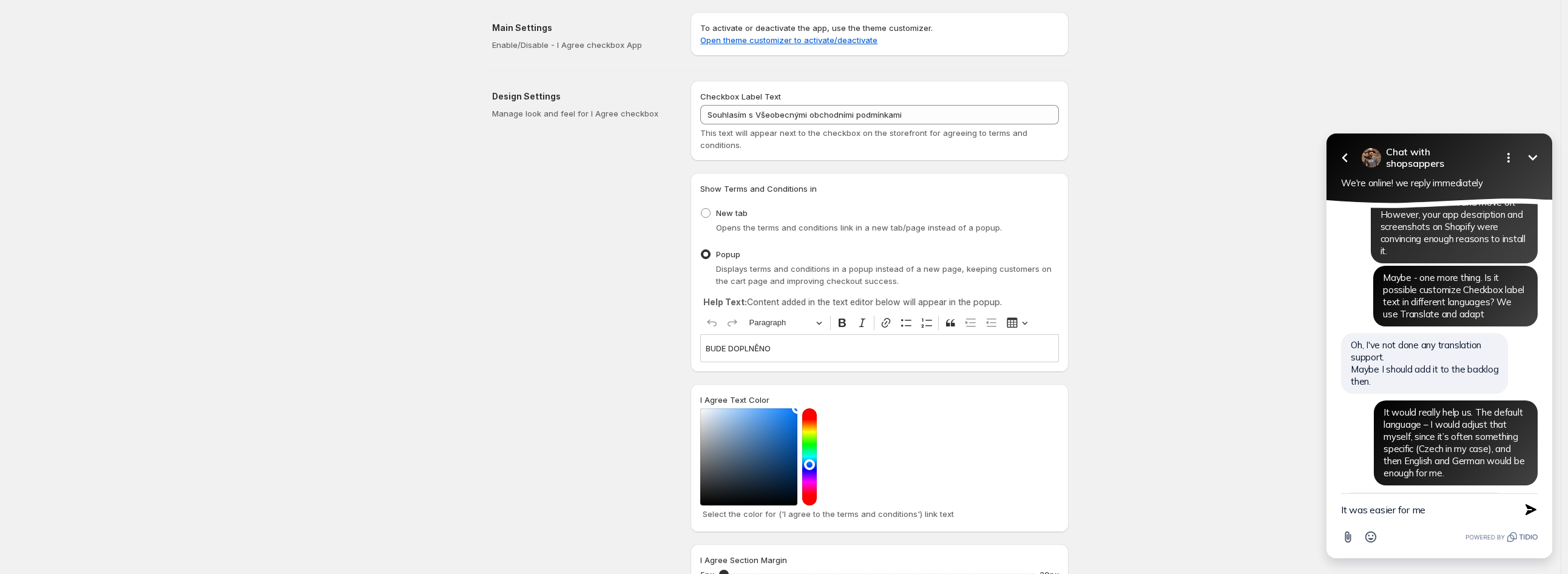
type textarea "It was easier for me"
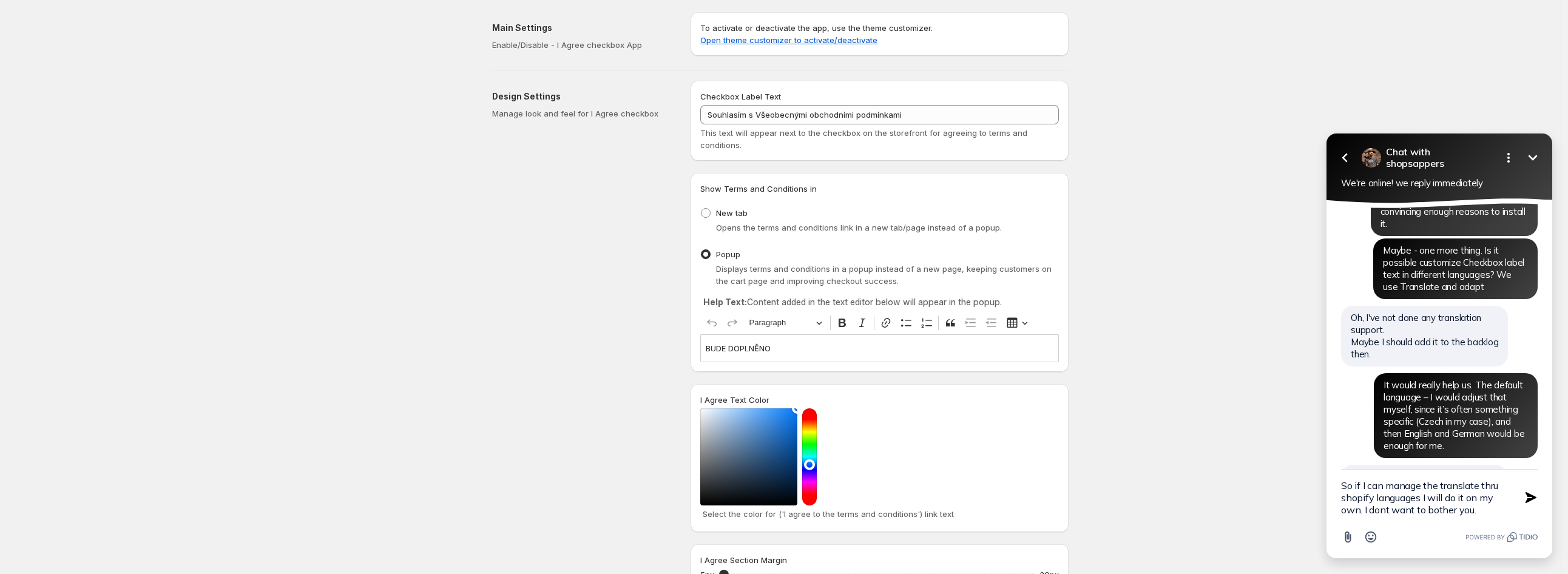
type textarea "So if I can manage the translate thru shopify languages I will do it on my own.…"
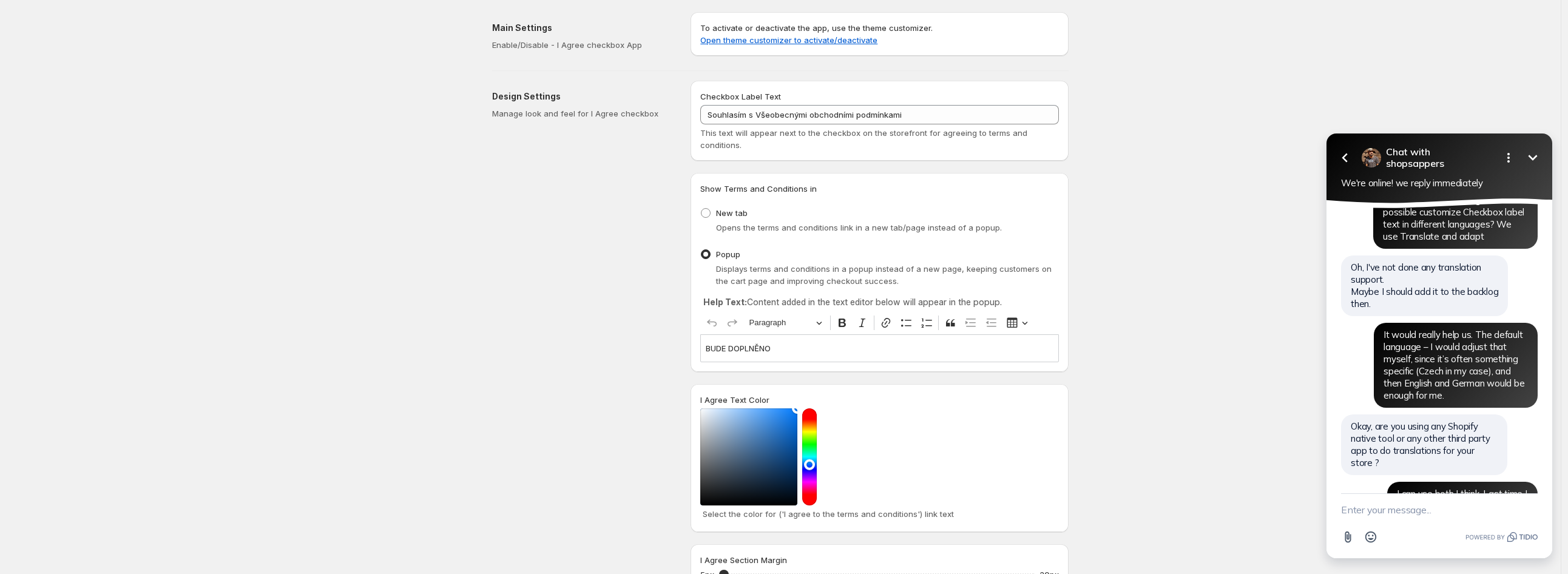
click at [1425, 507] on textarea "New message" at bounding box center [1439, 510] width 196 height 31
paste textarea "B"
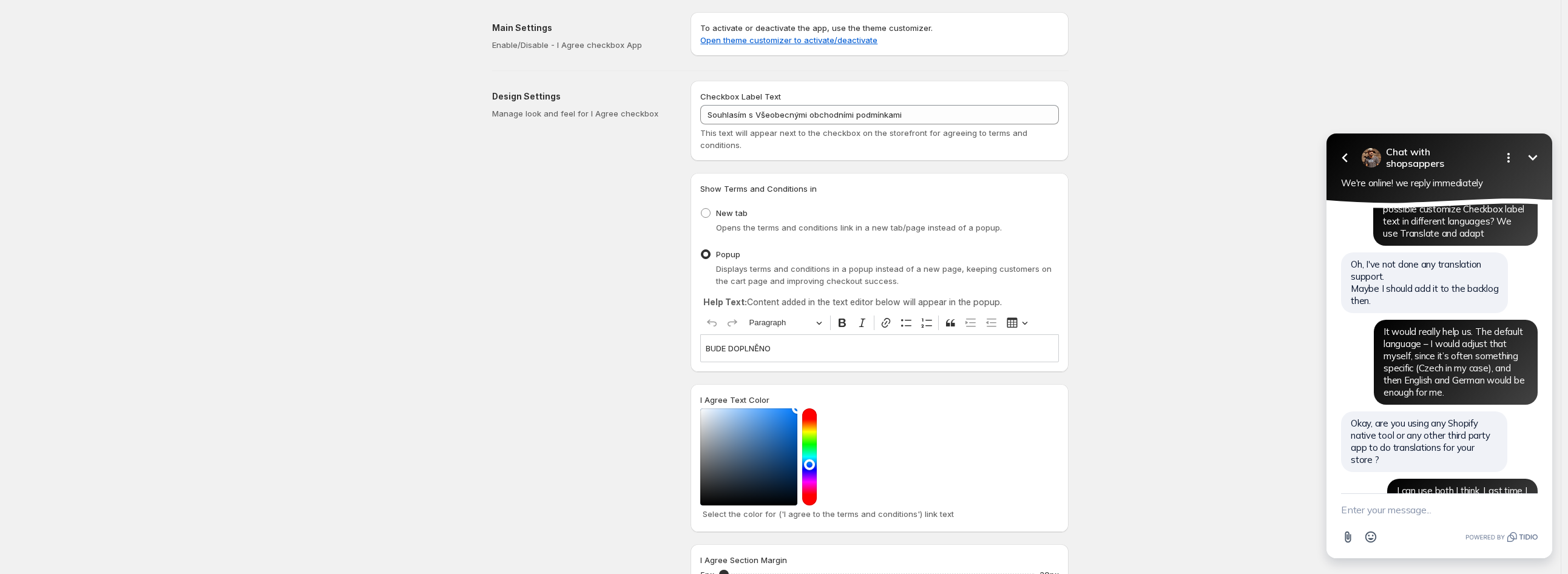
scroll to position [5031, 0]
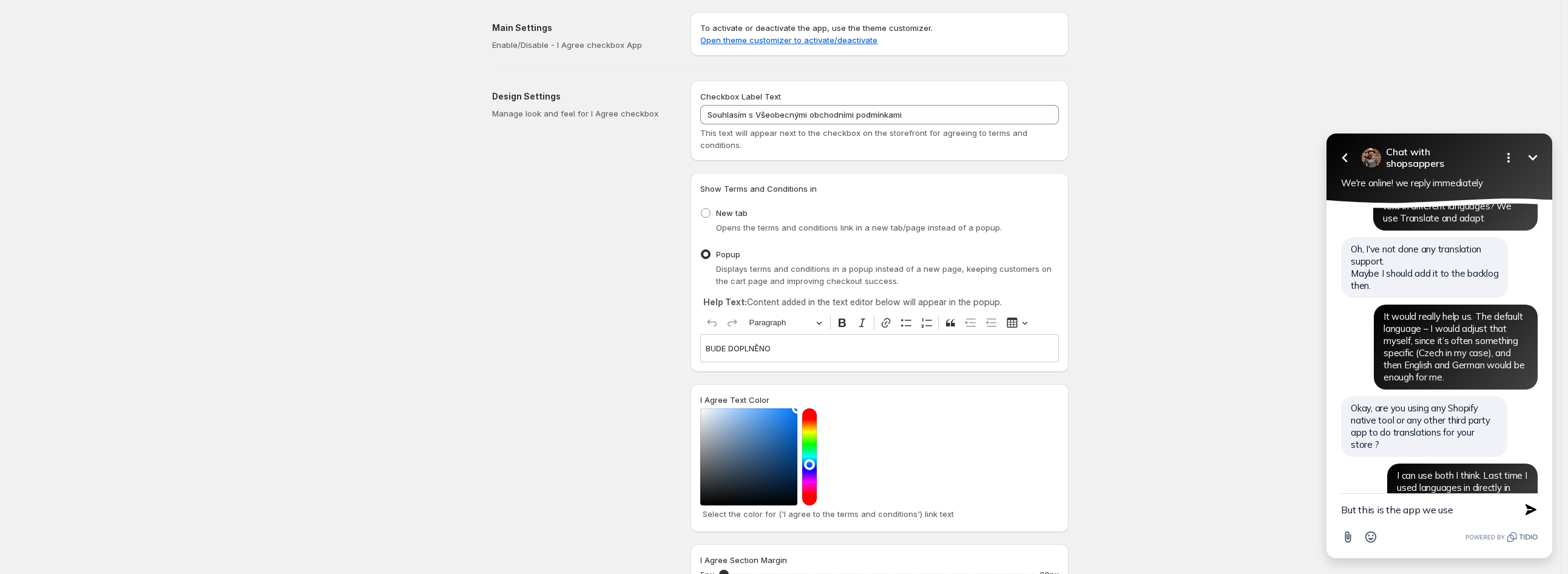
type textarea "But this is the app we use"
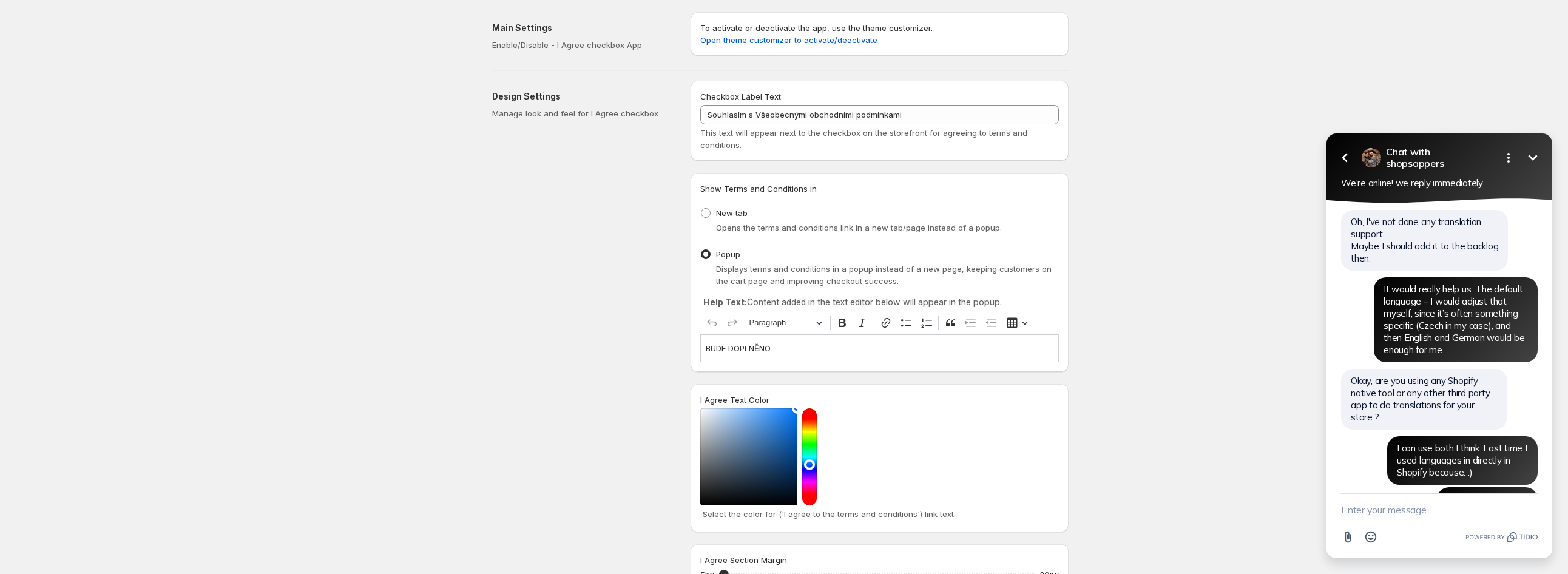
scroll to position [5101, 0]
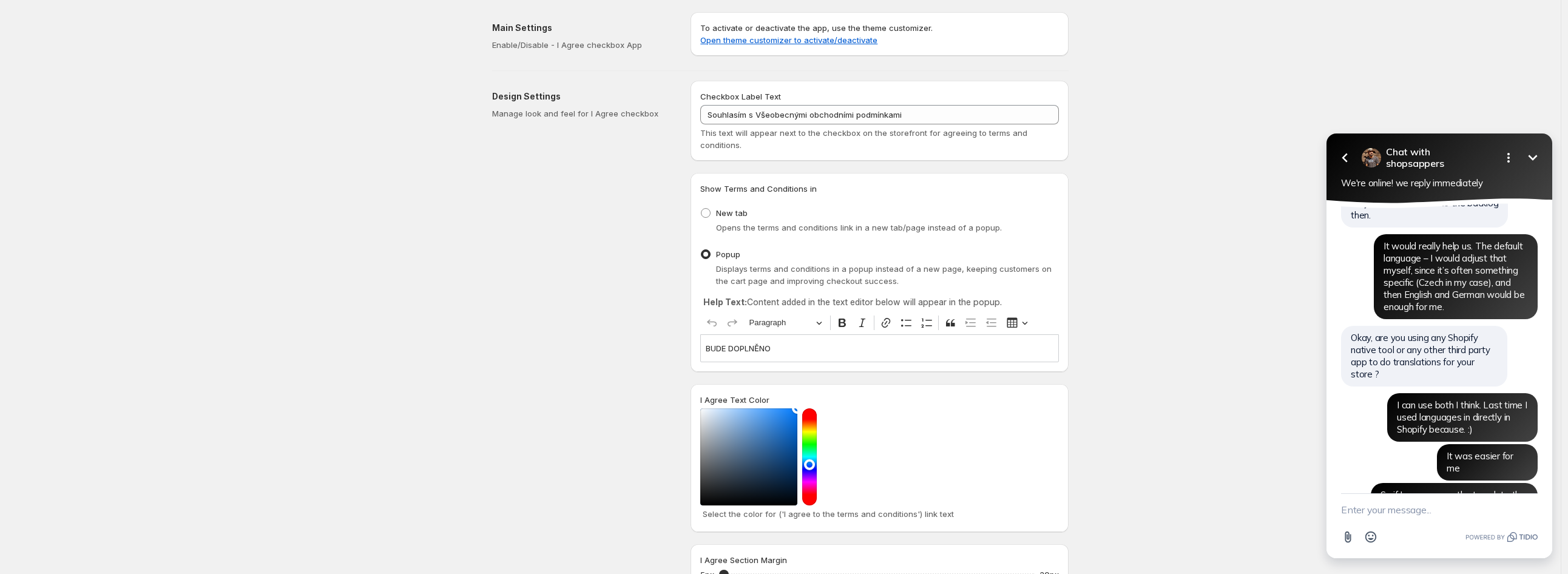
click at [1463, 510] on textarea "New message" at bounding box center [1439, 510] width 196 height 31
paste textarea "And may I ask when I could use it? For now, the Czech translation that I set up…"
type textarea "And may I ask when I could use it? For now, the Czech translation that I set up…"
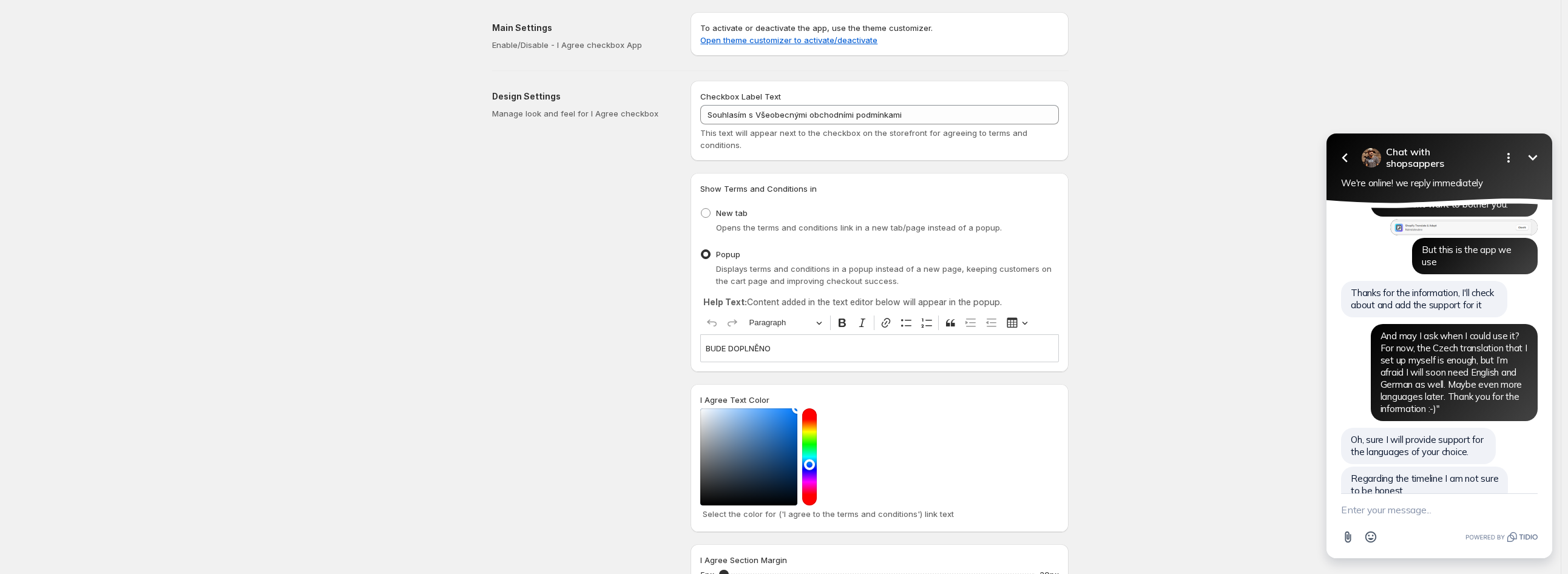
scroll to position [5480, 0]
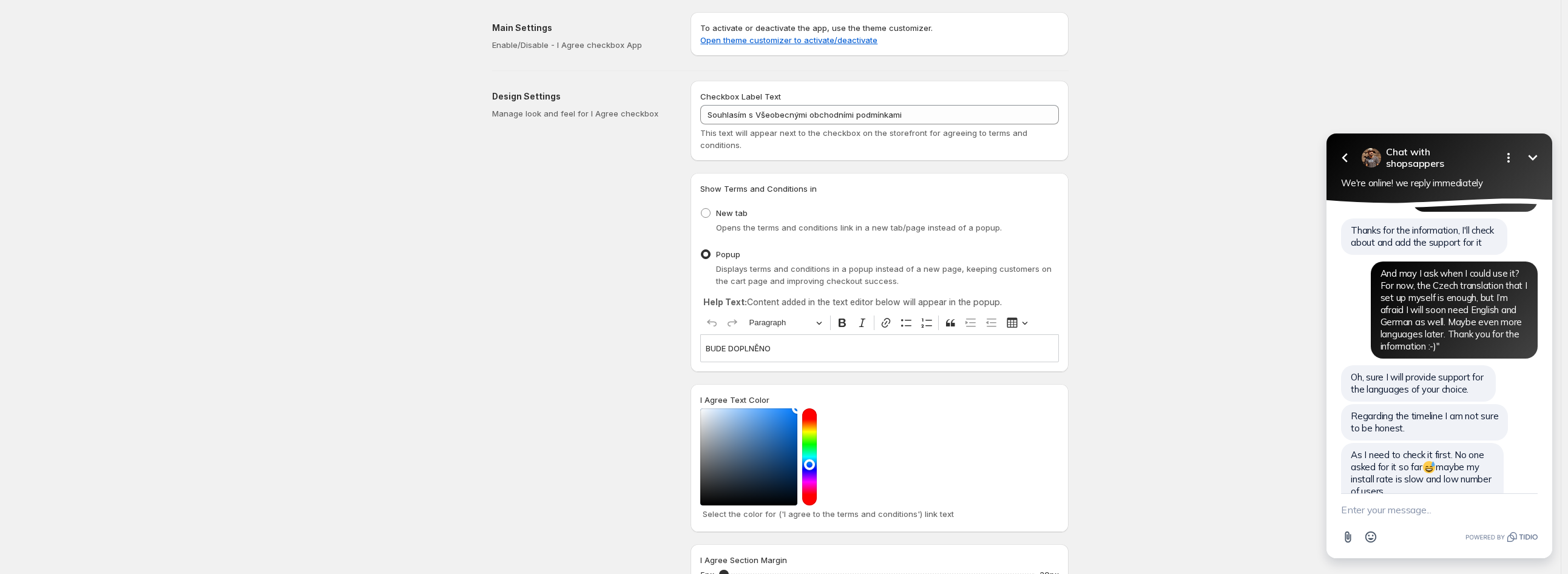
click at [1435, 515] on textarea "New message" at bounding box center [1439, 510] width 196 height 31
click at [1437, 508] on textarea "New message" at bounding box center [1439, 510] width 196 height 31
click at [1341, 510] on div "khek@entextools.com Send Shortcut Attachment Emoji" at bounding box center [1439, 526] width 226 height 65
click at [1342, 510] on textarea "khek@entextools.com" at bounding box center [1424, 510] width 166 height 31
type textarea "Yes of course - khek@entextools.com"
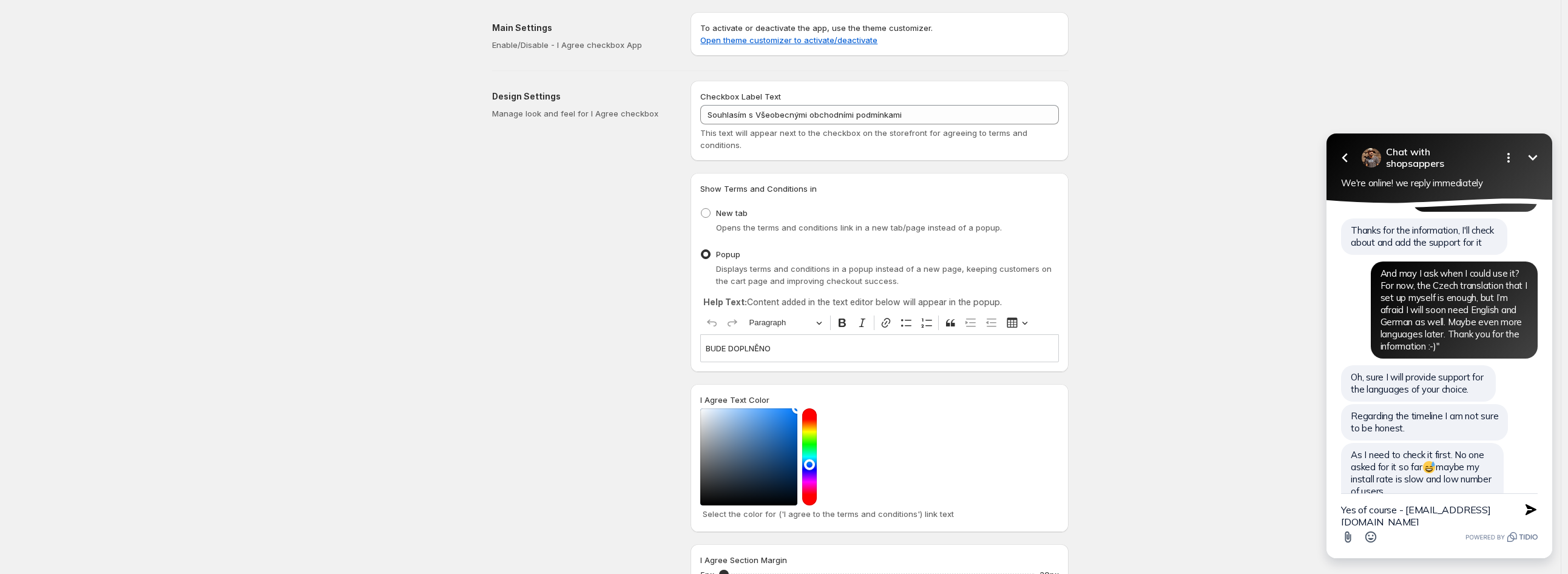
click at [1505, 513] on textarea "Yes of course - khek@entextools.com" at bounding box center [1424, 510] width 166 height 31
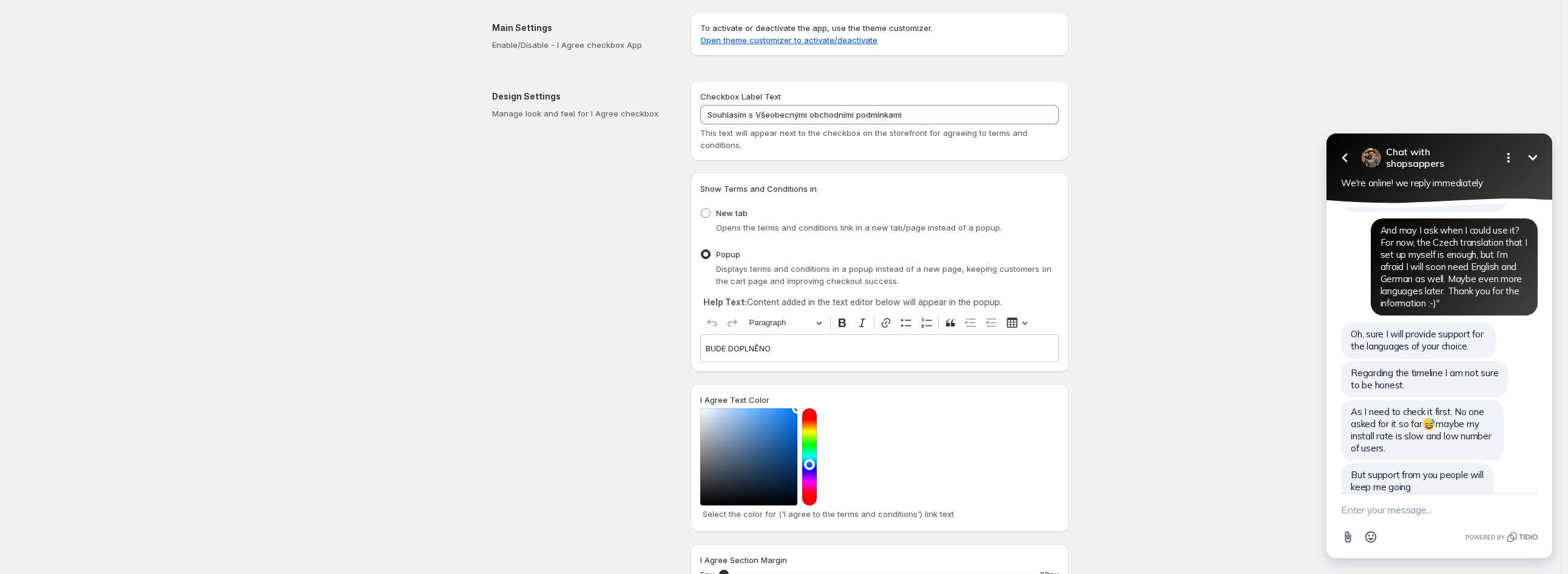
paste textarea "I’m not sure how complex this would be, but could you add logic so that if some…"
type textarea "I’m not sure how complex this would be, but could you add logic so that if some…"
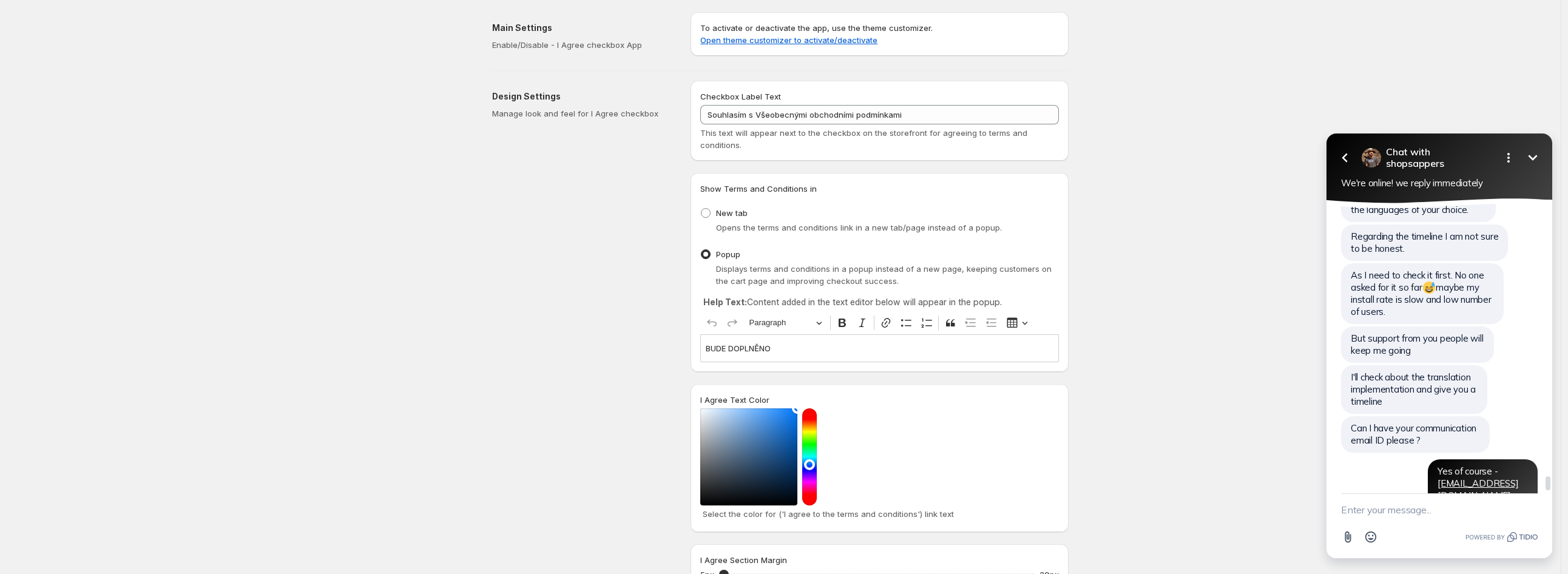
scroll to position [0, 0]
click at [1472, 497] on textarea "But I"ll be glad if we stay in contact aside this chat. :D Maybe (and If you ha…" at bounding box center [1424, 498] width 166 height 56
drag, startPoint x: 1420, startPoint y: 513, endPoint x: 1292, endPoint y: 474, distance: 133.8
click html "Go back Chat with shopsappers Minimize Open options We're online! we reply imme…"
click at [1432, 515] on textarea "But I"ll be glad if we stay in contact aside this chat. :D Maybe (and mainly If…" at bounding box center [1424, 498] width 166 height 56
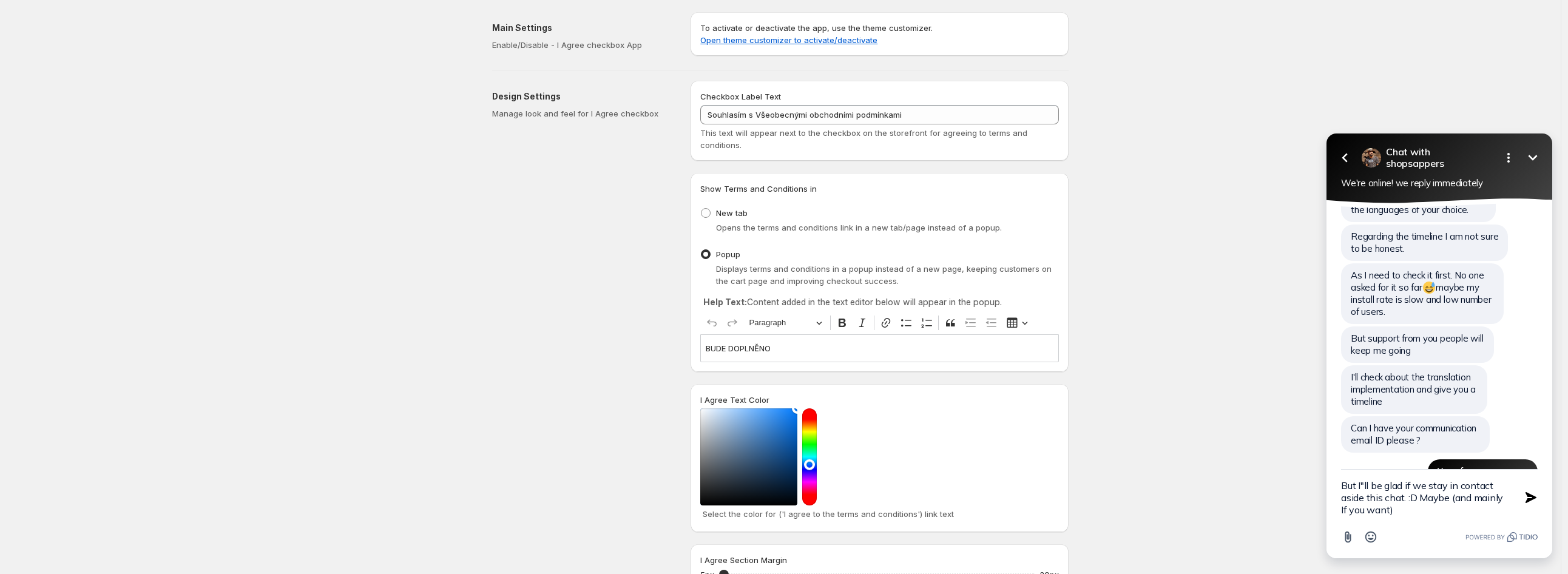
click at [1432, 515] on textarea "But I"ll be glad if we stay in contact aside this chat. :D Maybe (and mainly If…" at bounding box center [1424, 498] width 166 height 56
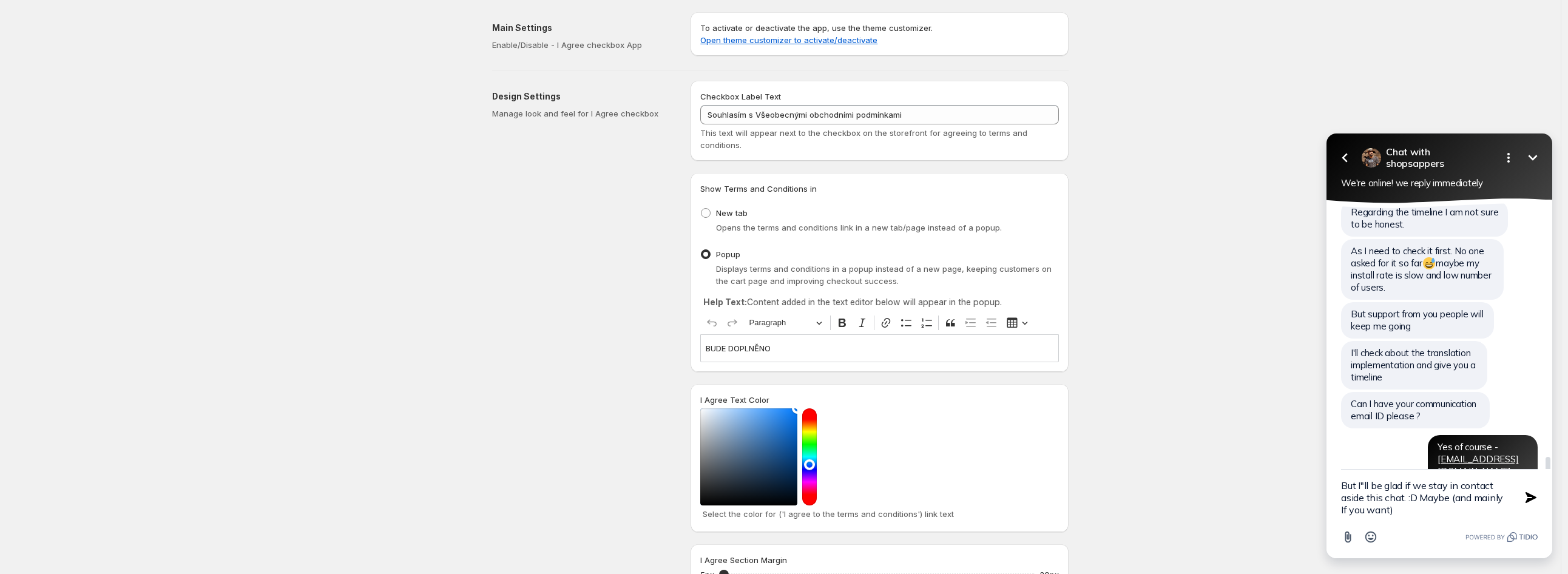
scroll to position [306, 0]
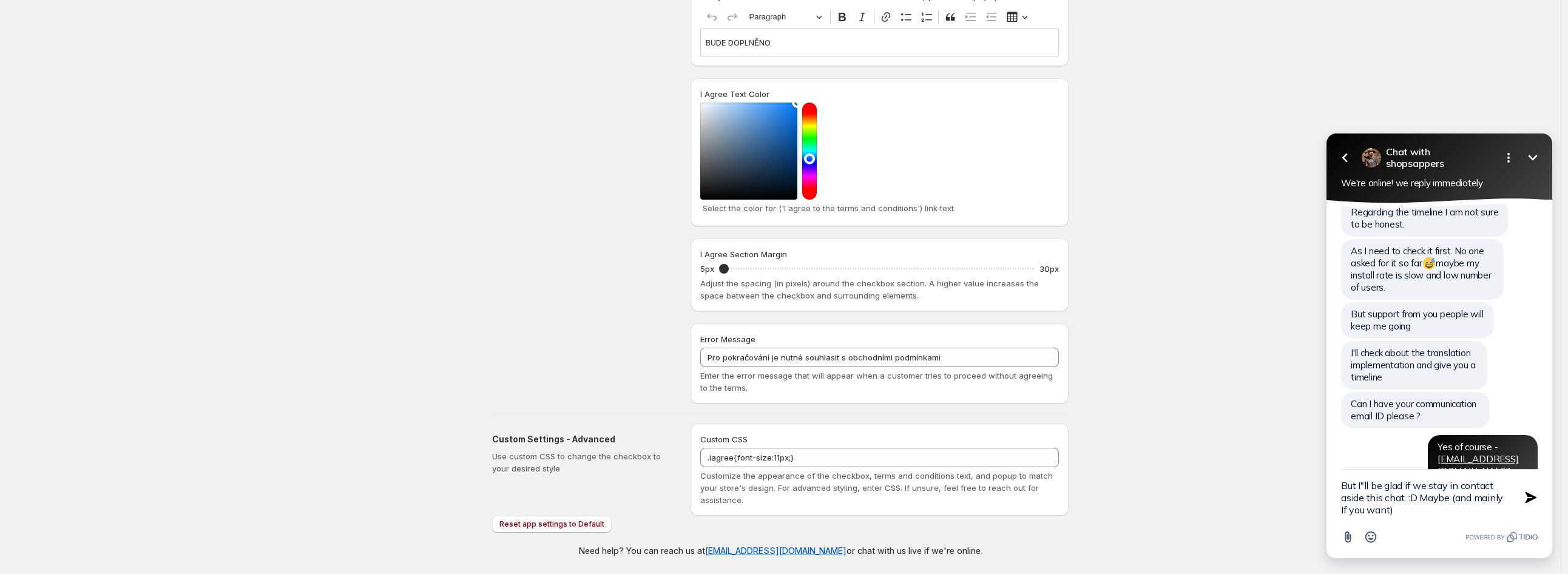
paste textarea "I’d be really happy if we could stay in touch outside this chat. :) Of course, …"
type textarea "I’d be really happy if we could stay in touch outside this chat. :) Of course, …"
click at [1407, 513] on textarea "I’d be really happy if we could stay in touch outside this chat. :) Of course, …" at bounding box center [1424, 498] width 166 height 56
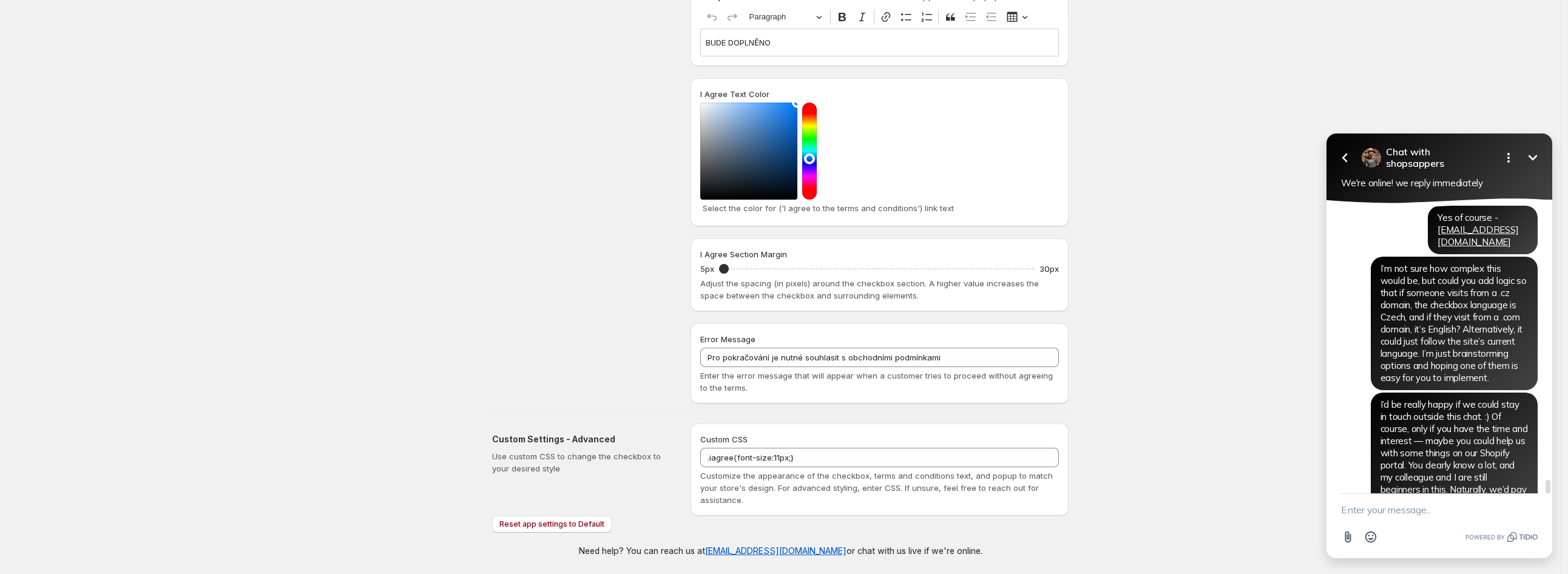
scroll to position [5940, 0]
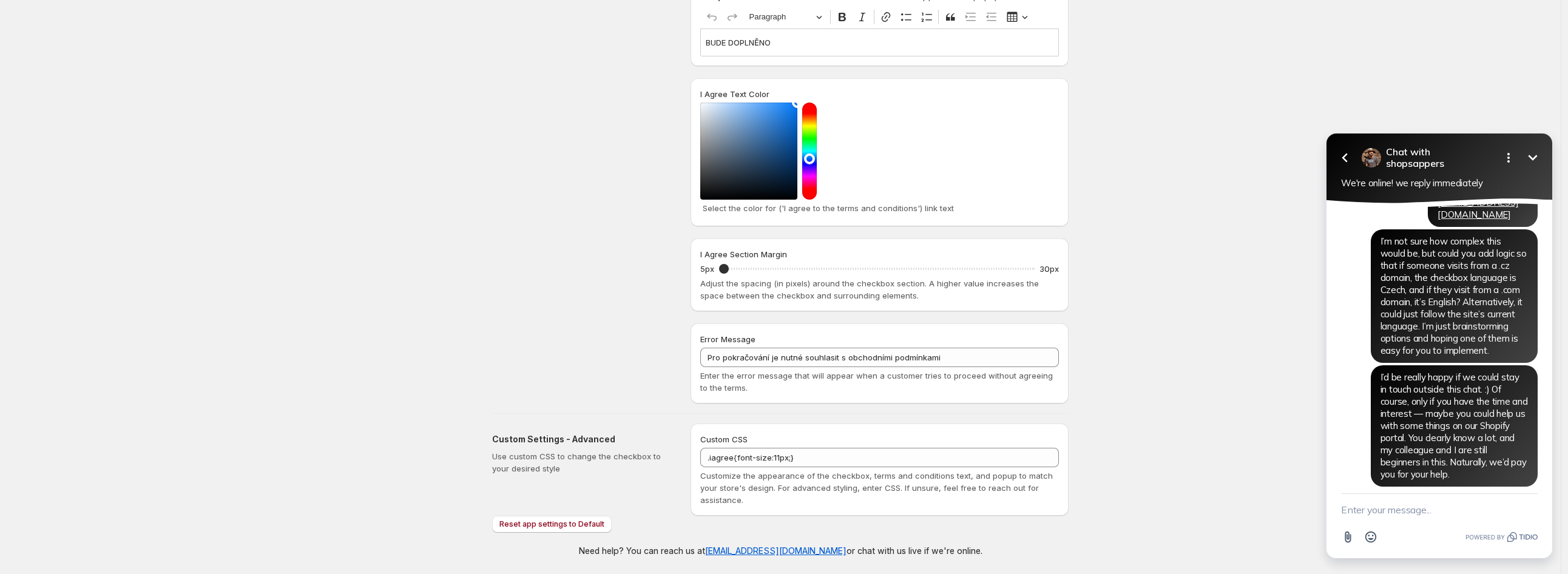
click at [1427, 513] on textarea "New message" at bounding box center [1439, 510] width 196 height 31
click at [1406, 494] on div "Instead of reading the domain names it's better to see if any standard API Shop…" at bounding box center [1424, 542] width 167 height 97
click at [1409, 494] on div "Instead of reading the domain names it's better to see if any standard API Shop…" at bounding box center [1424, 542] width 167 height 97
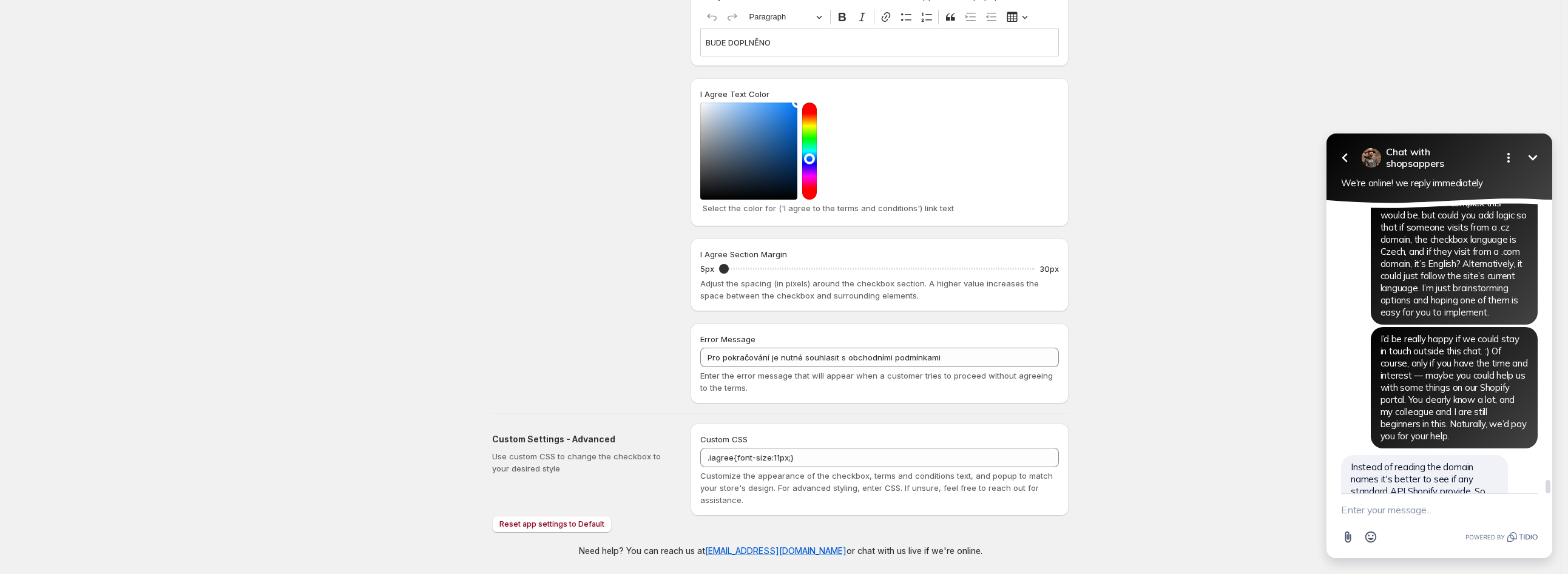
scroll to position [5952, 0]
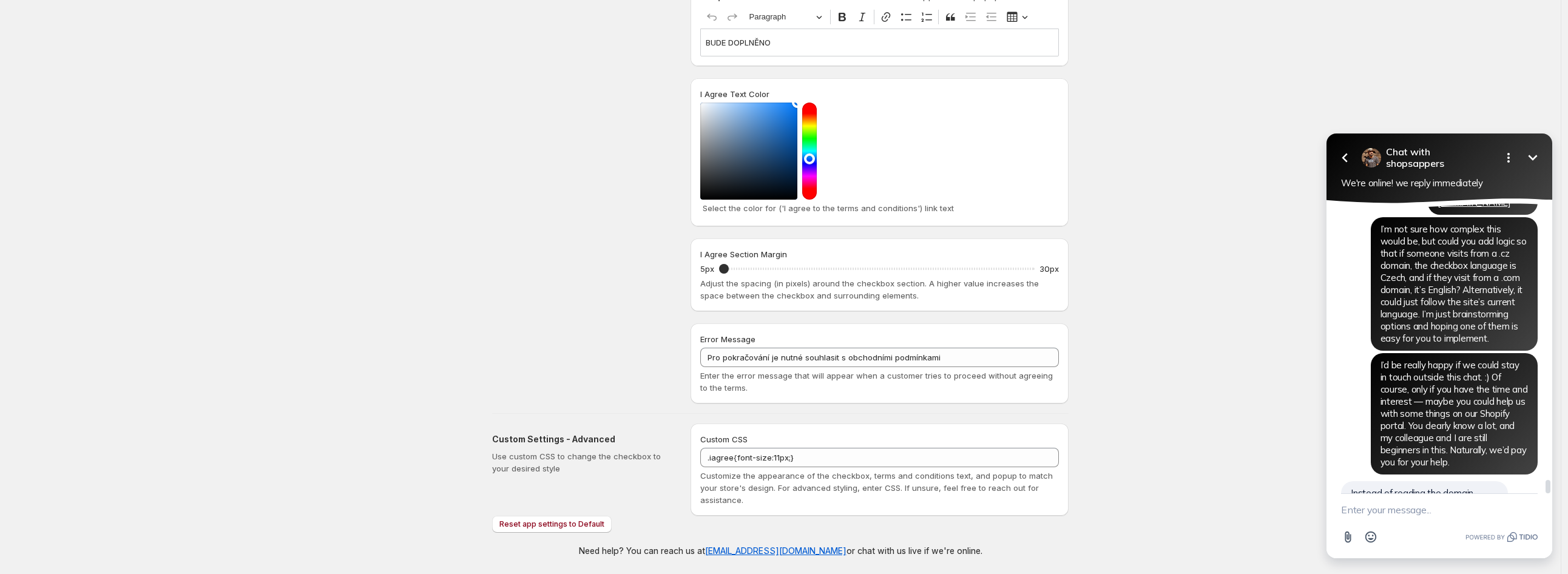
drag, startPoint x: 1466, startPoint y: 467, endPoint x: 1351, endPoint y: 453, distance: 115.8
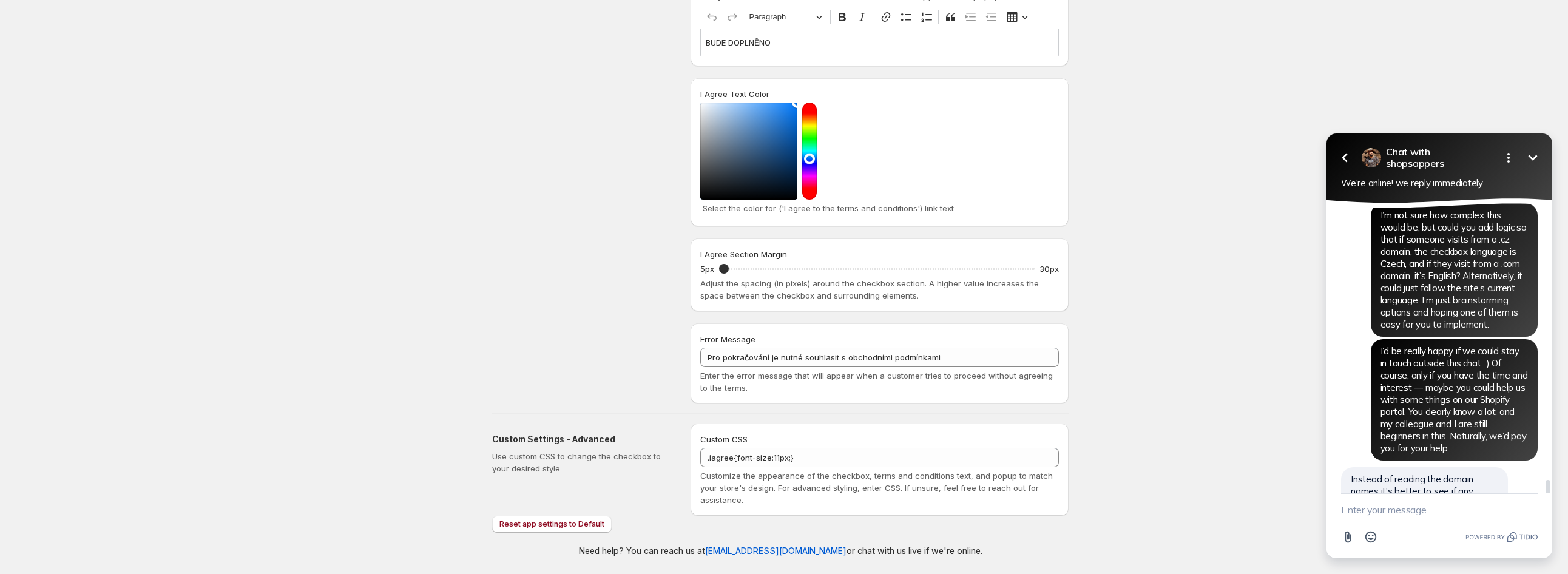
copy span "Are you guys dev agency or working on your own store ?"
drag, startPoint x: 1350, startPoint y: 314, endPoint x: 1465, endPoint y: 451, distance: 178.9
copy div "Instead of reading the domain names it's better to see if any standard API Shop…"
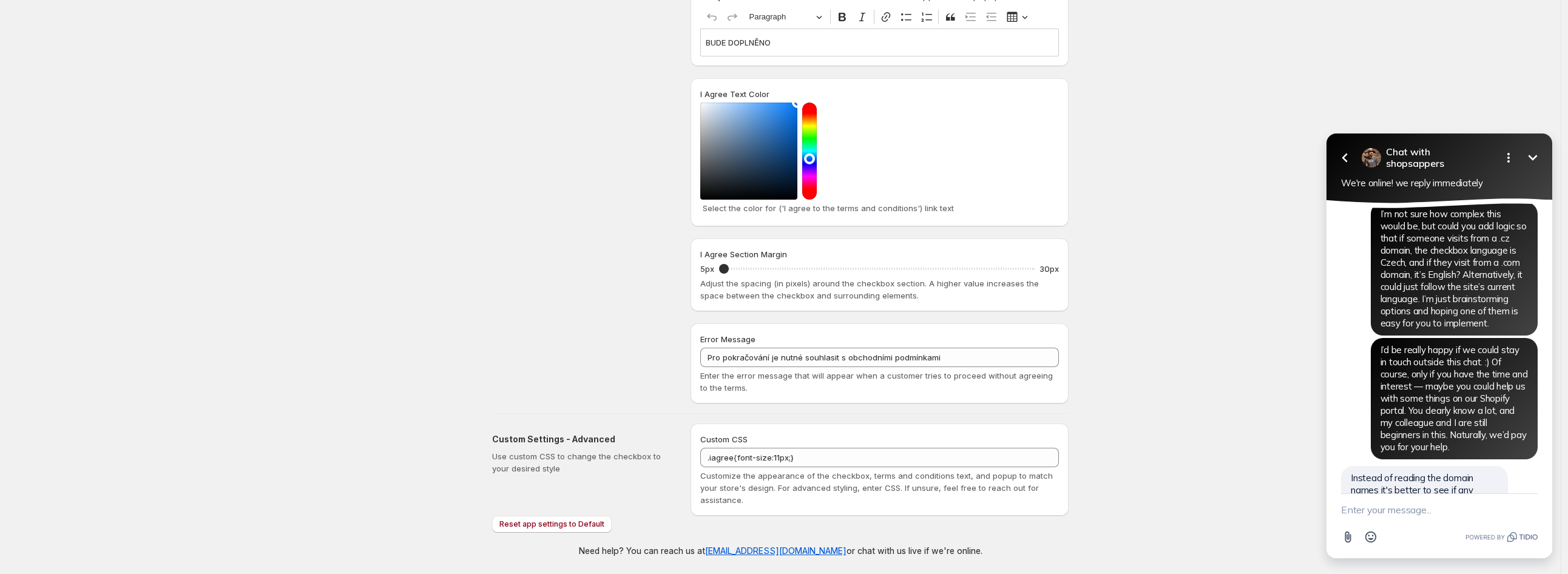
click at [1398, 513] on textarea "New message" at bounding box center [1439, 510] width 196 height 31
paste textarea "Oh ok, that’s exactly the kind of thing you know better than I do. Please let m…"
type textarea "Oh ok, that’s exactly the kind of thing you know better than I do. Please let m…"
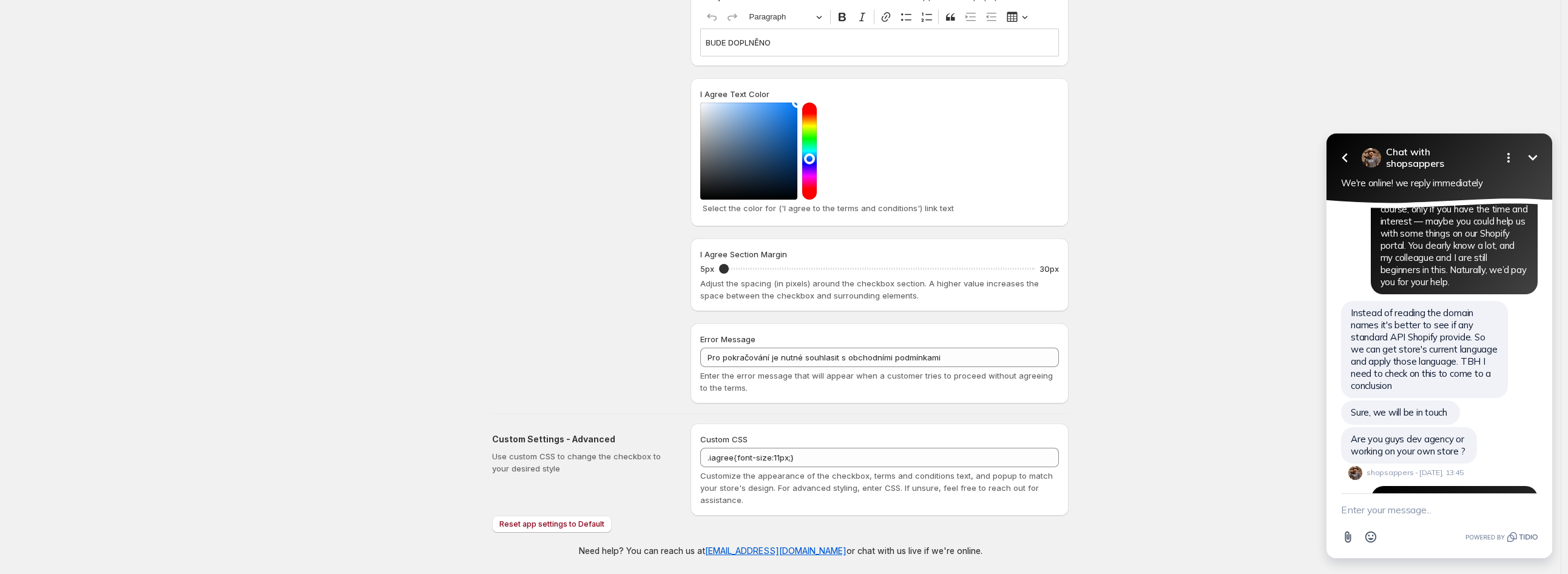
scroll to position [6224, 0]
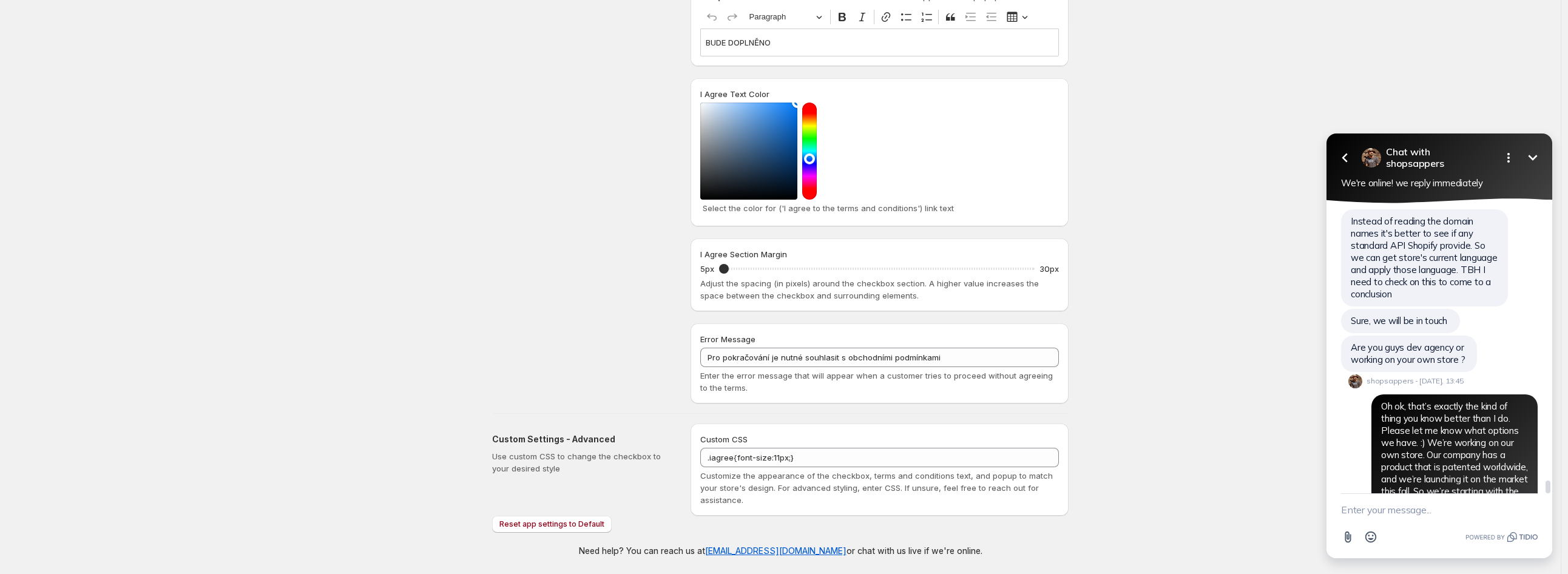
drag, startPoint x: 1351, startPoint y: 405, endPoint x: 1433, endPoint y: 466, distance: 102.2
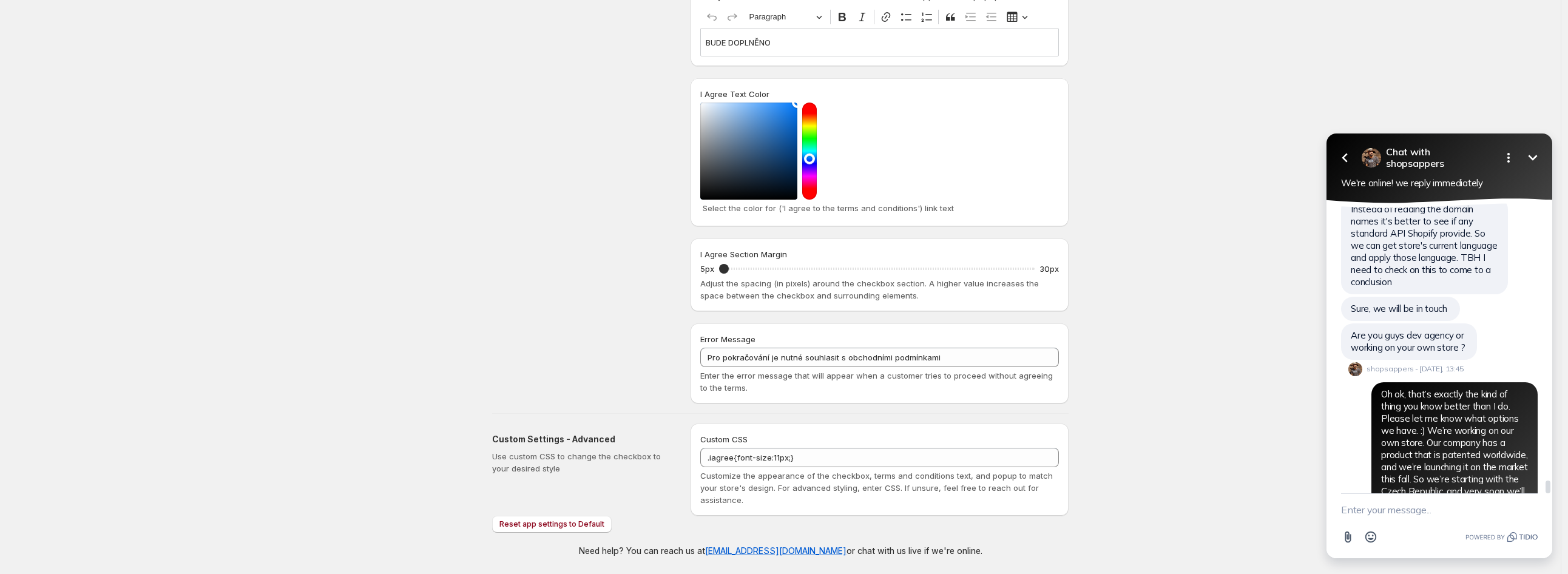
scroll to position [6240, 0]
copy span "Wow, that's interesting. I would like to know how it goes please keep me posted…"
click at [1427, 508] on textarea "New message" at bounding box center [1439, 510] width 196 height 31
paste textarea "Thank you so much, I really appreciate the time we spent together on this chat …"
type textarea "Thank you so much, I really appreciate the time we spent together on this chat …"
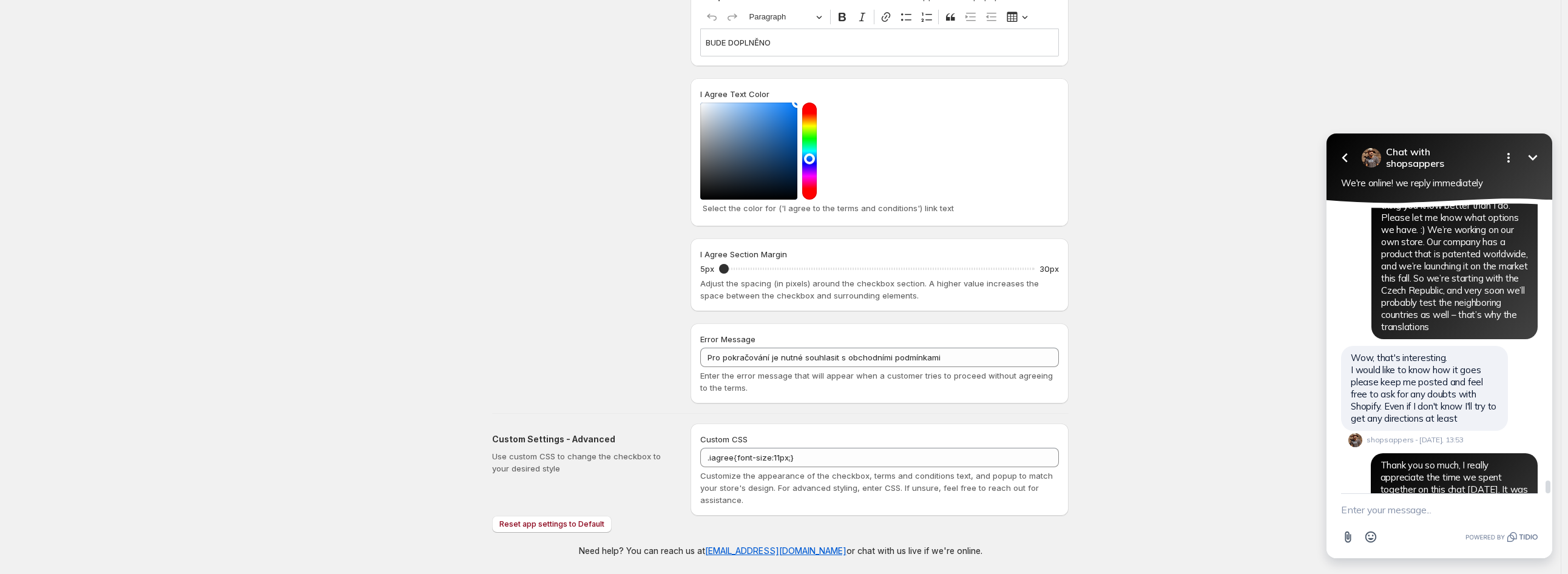
scroll to position [6411, 0]
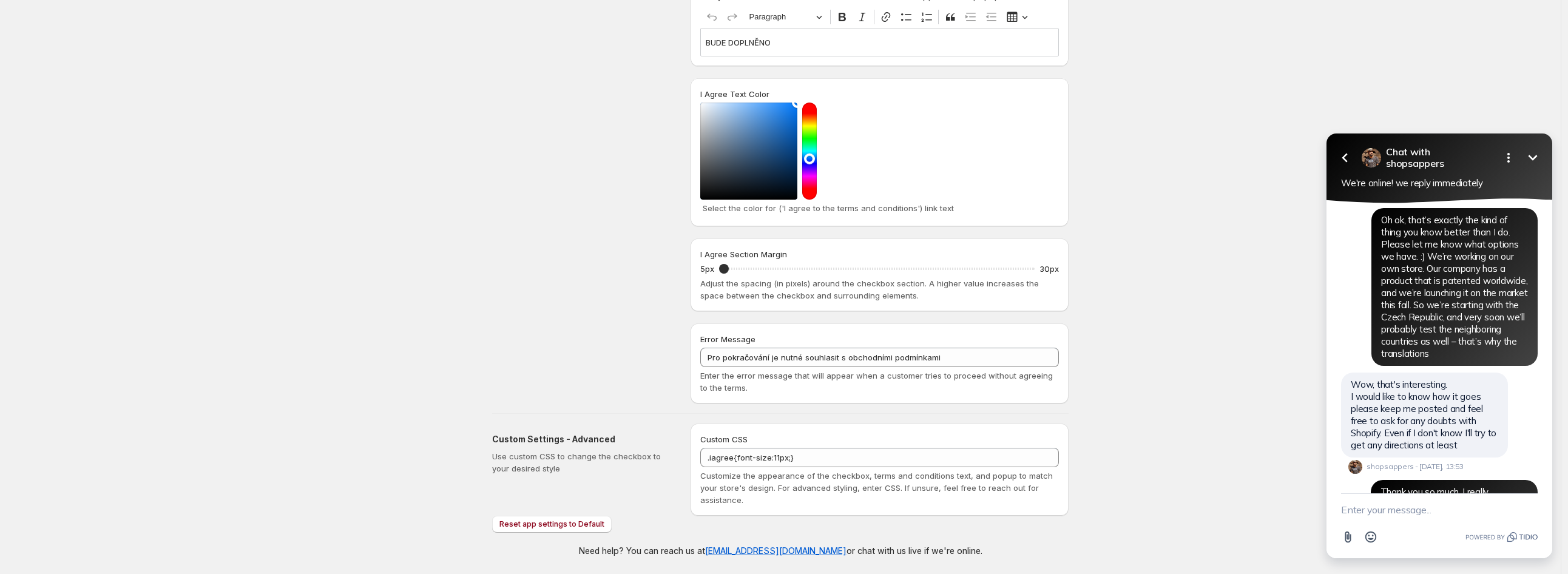
click at [1406, 507] on textarea "New message" at bounding box center [1439, 510] width 196 height 31
type textarea "Thanks a lot and have a nice day :-)"
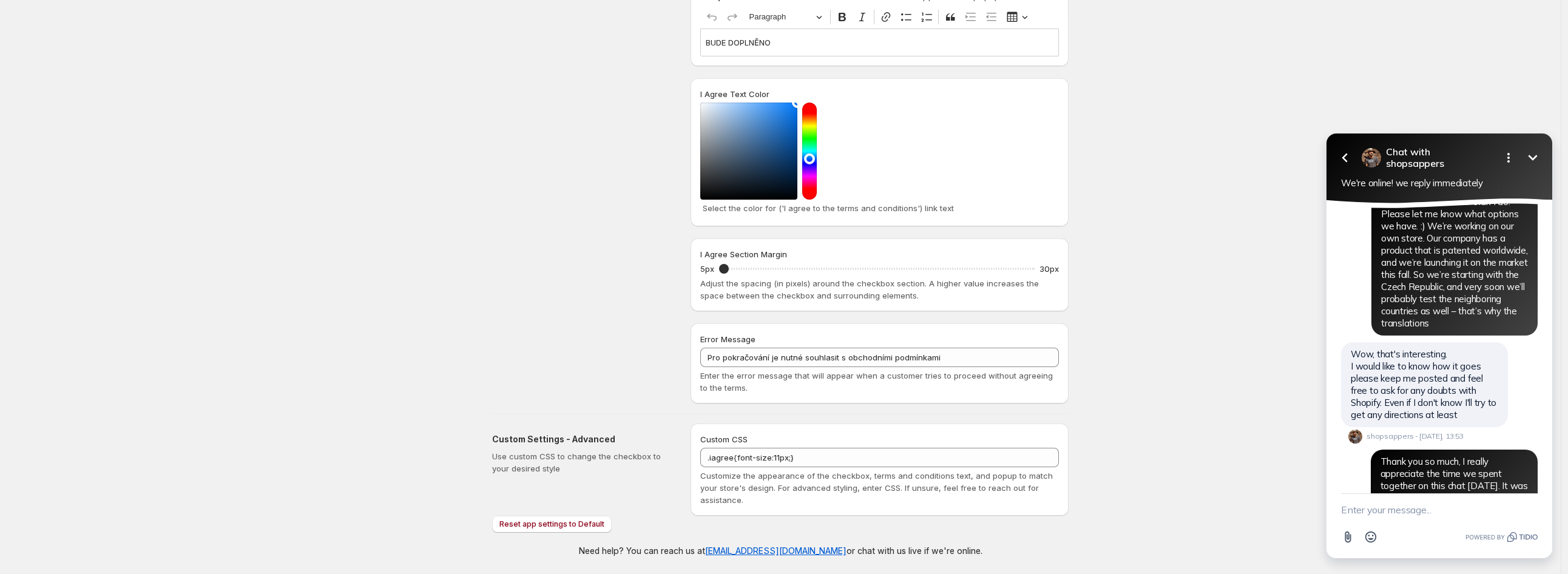
click at [152, 145] on div "Save Discard Main Settings Enable/Disable - I Agree checkbox App To activate or…" at bounding box center [781, 135] width 1561 height 881
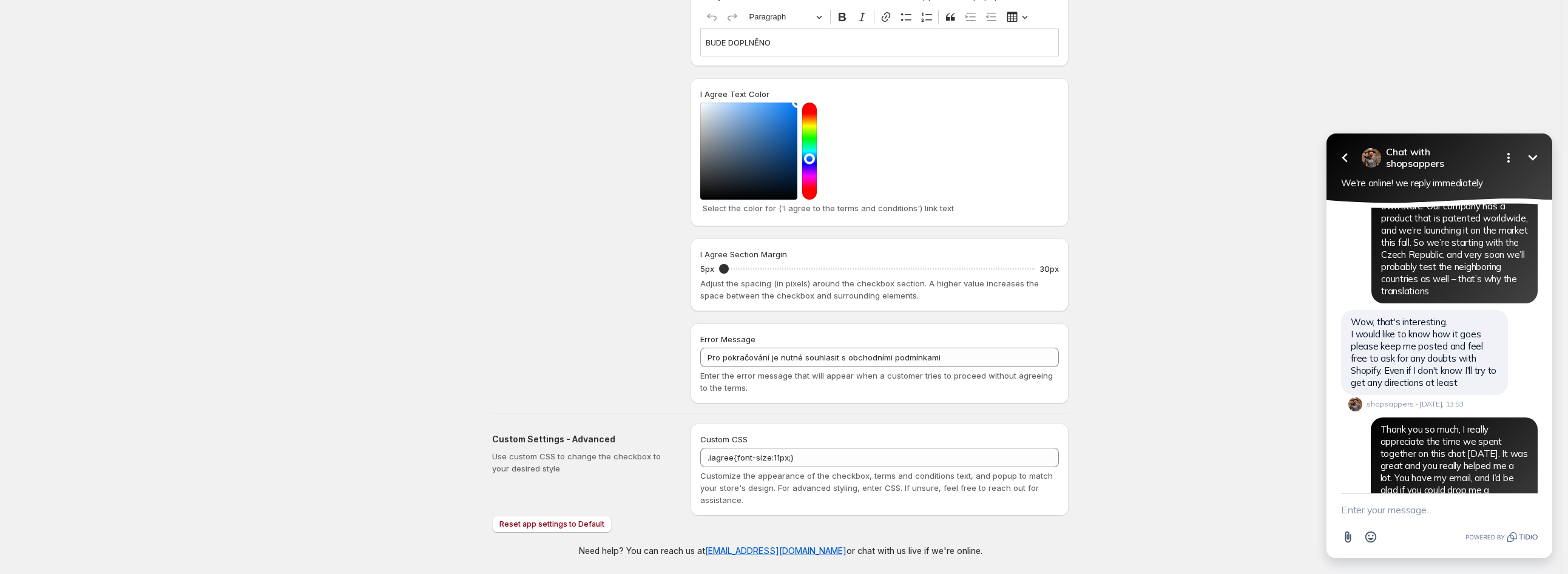
scroll to position [6473, 0]
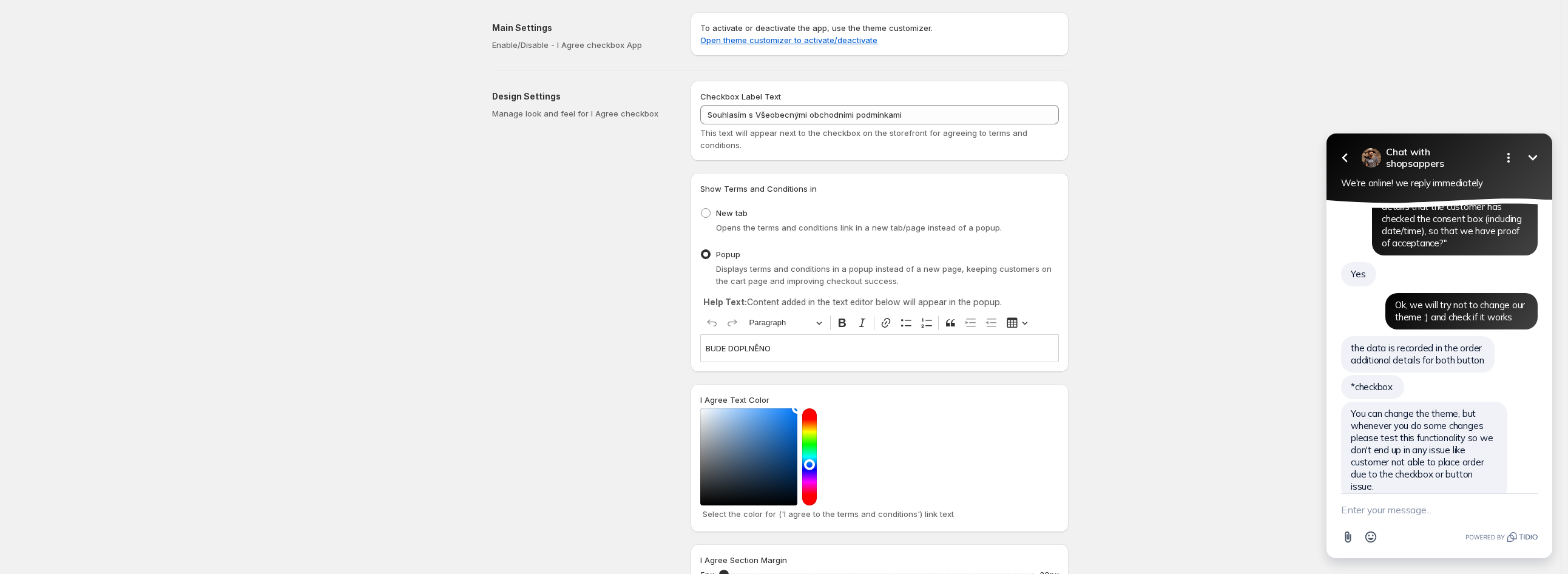
scroll to position [2499, 0]
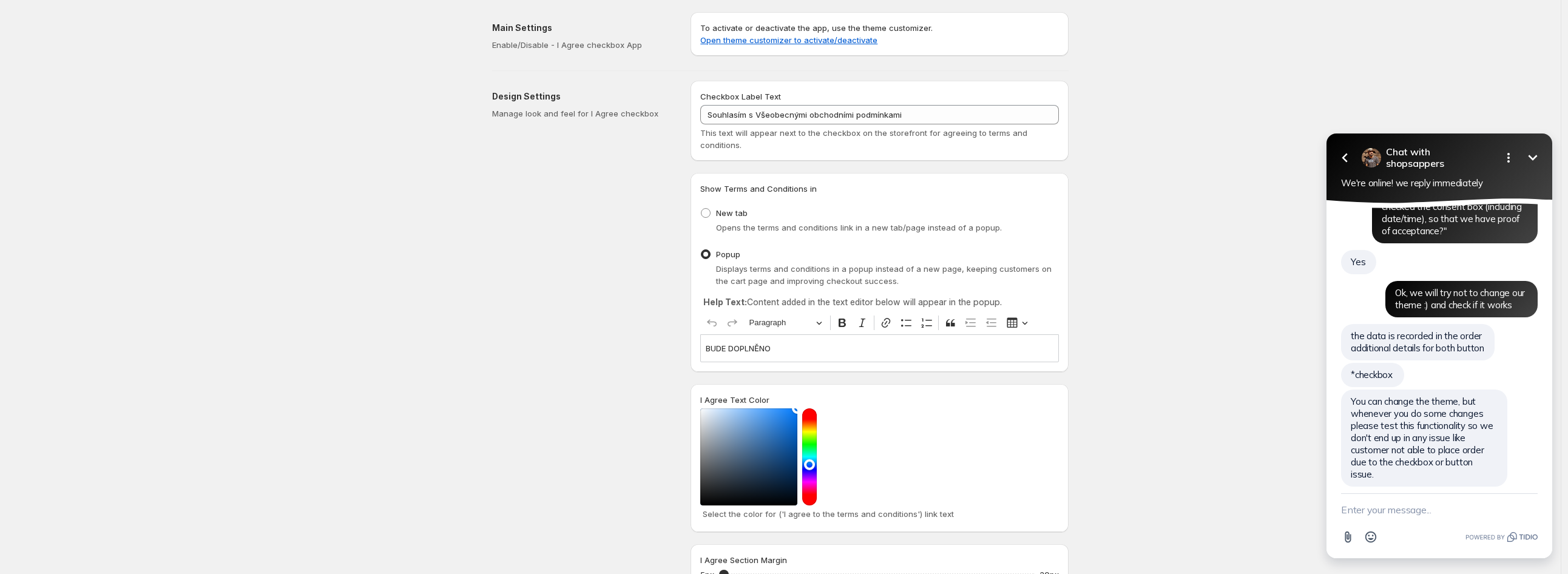
click at [1451, 513] on textarea "New message" at bounding box center [1439, 510] width 196 height 31
paste textarea "I’d rather ask now, because my boss will ask me about it later. :D"
type textarea "I’d rather ask now, because my boss will ask me about it later. :D"
